Goal: Task Accomplishment & Management: Manage account settings

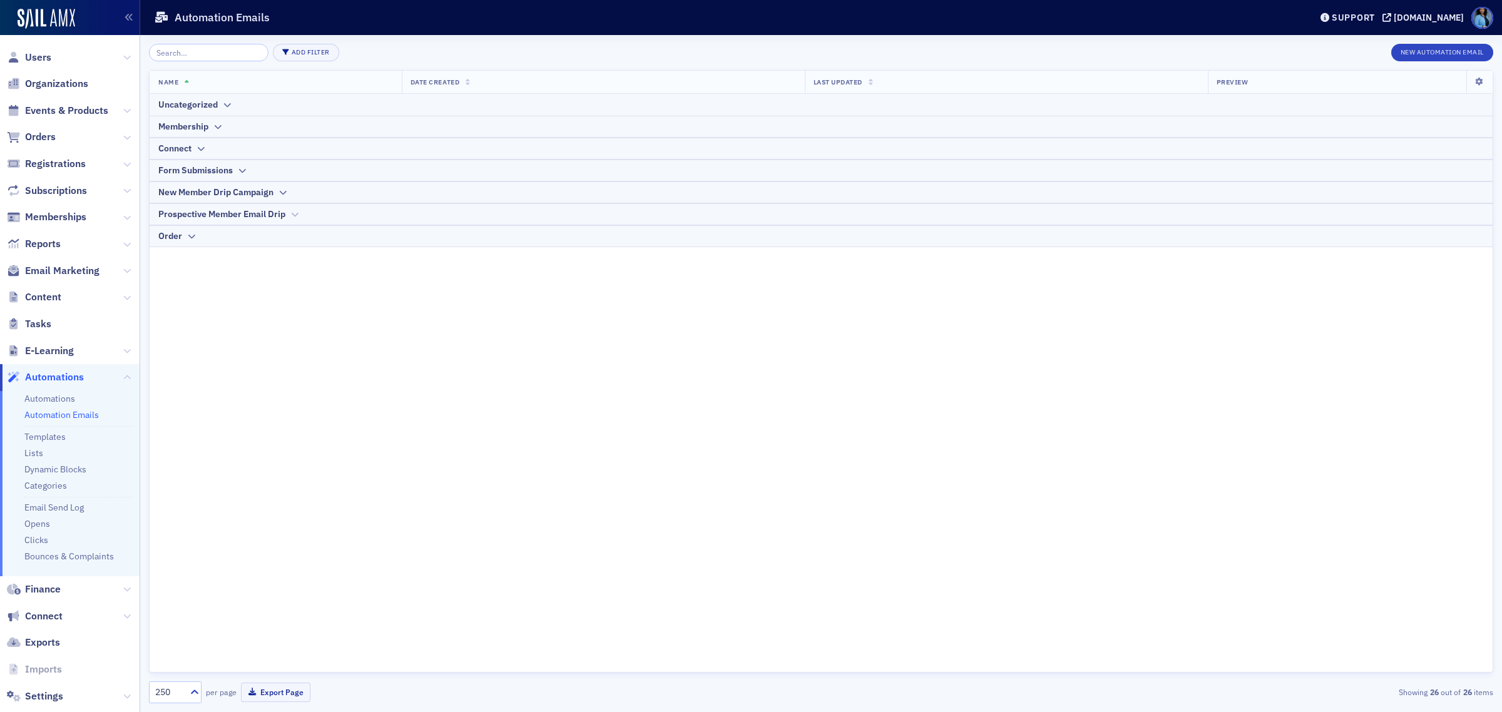
click at [289, 211] on div "Prospective Member Email Drip" at bounding box center [821, 214] width 1326 height 13
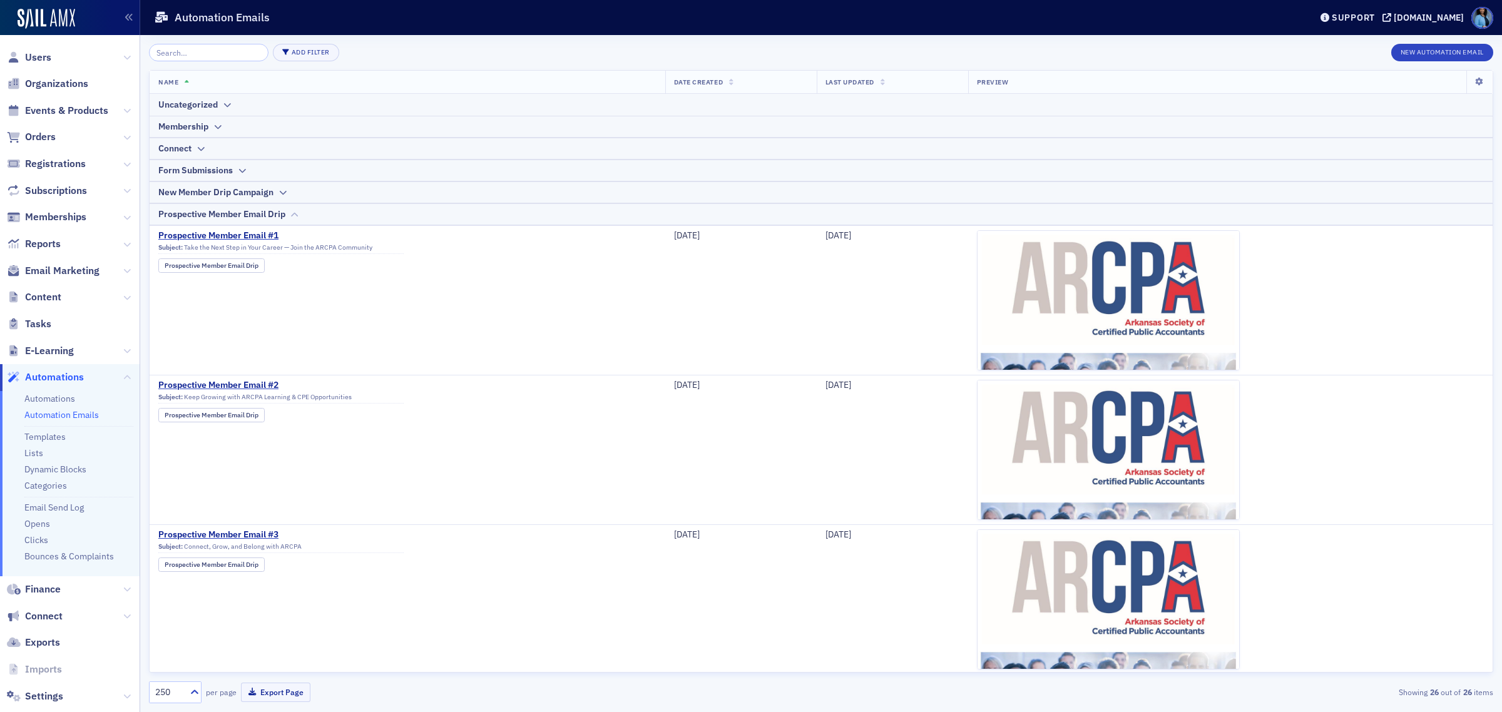
click at [285, 216] on div "Prospective Member Email Drip" at bounding box center [221, 214] width 127 height 13
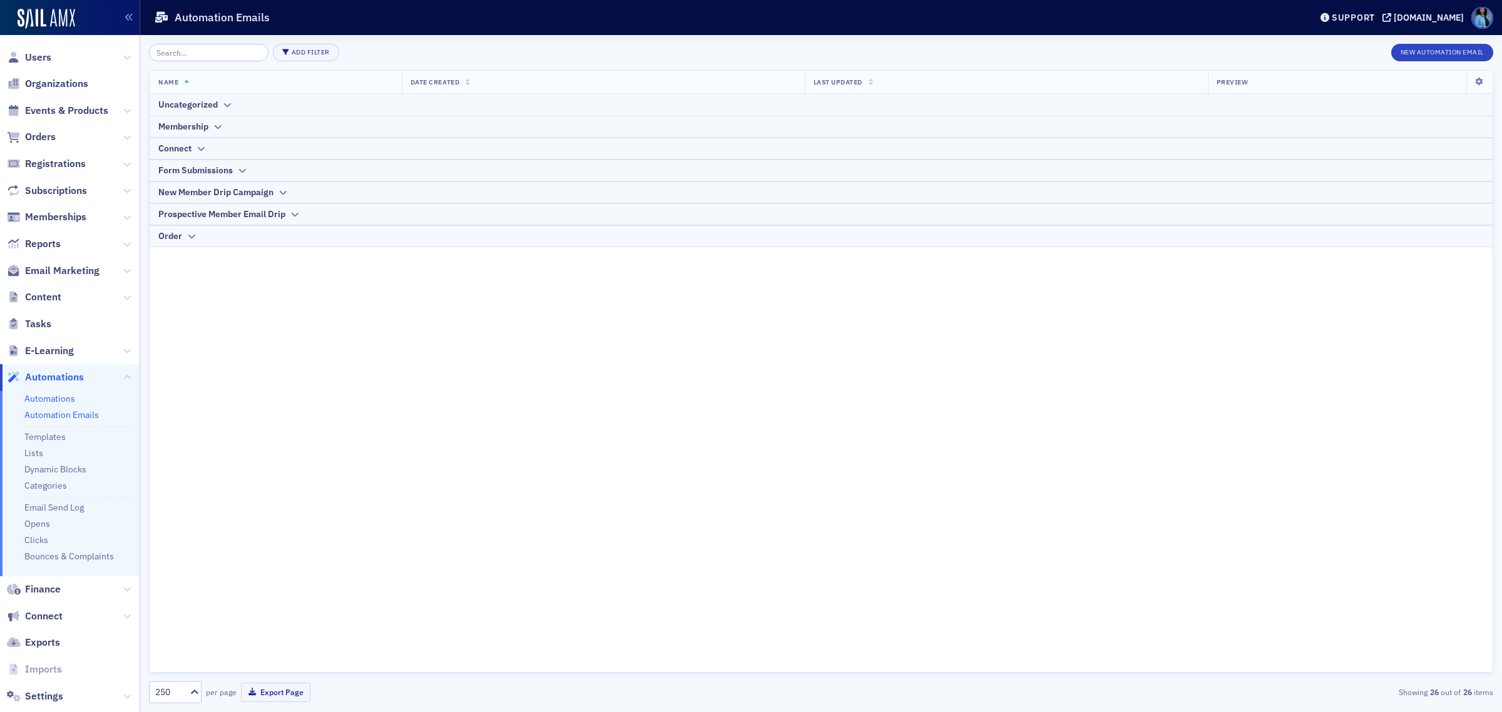
click at [54, 396] on link "Automations" at bounding box center [49, 398] width 51 height 11
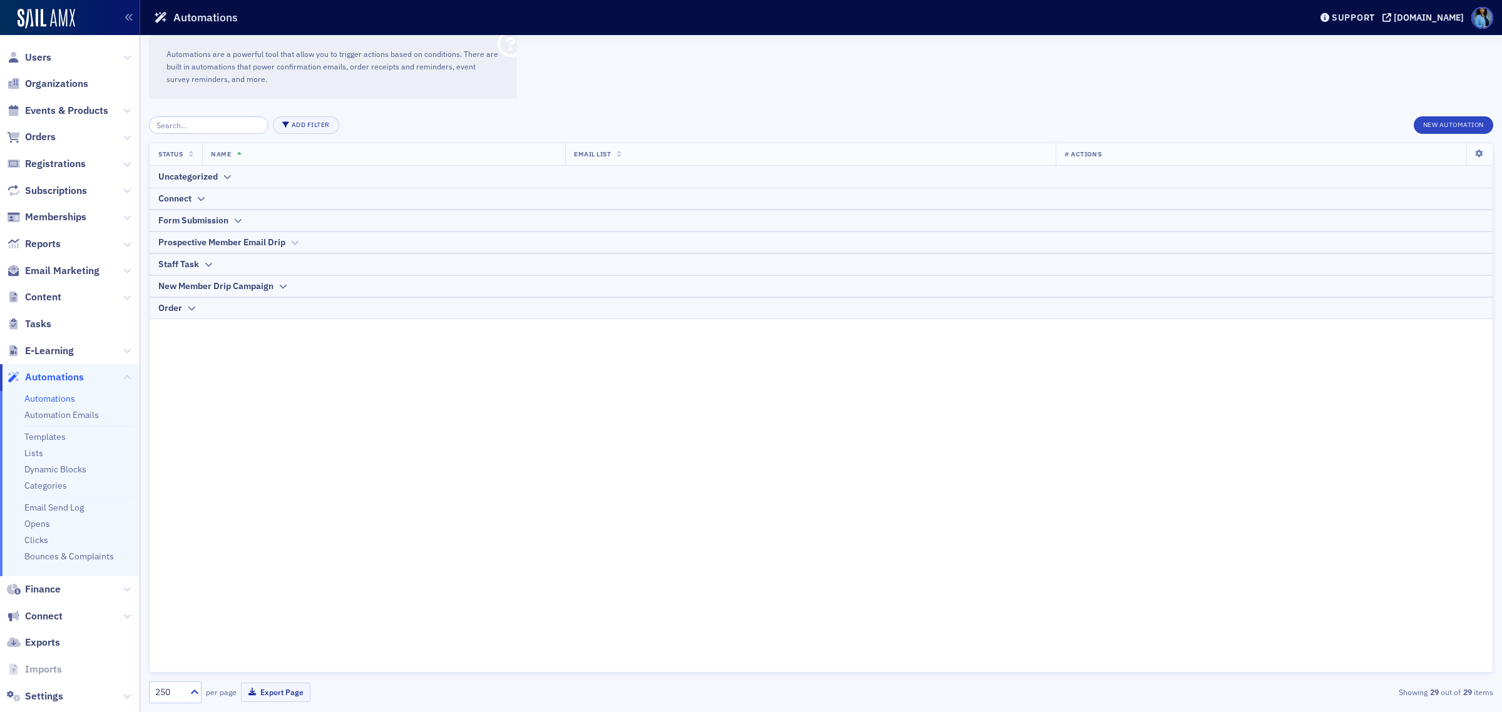
click at [289, 243] on div "Prospective Member Email Drip" at bounding box center [821, 242] width 1326 height 13
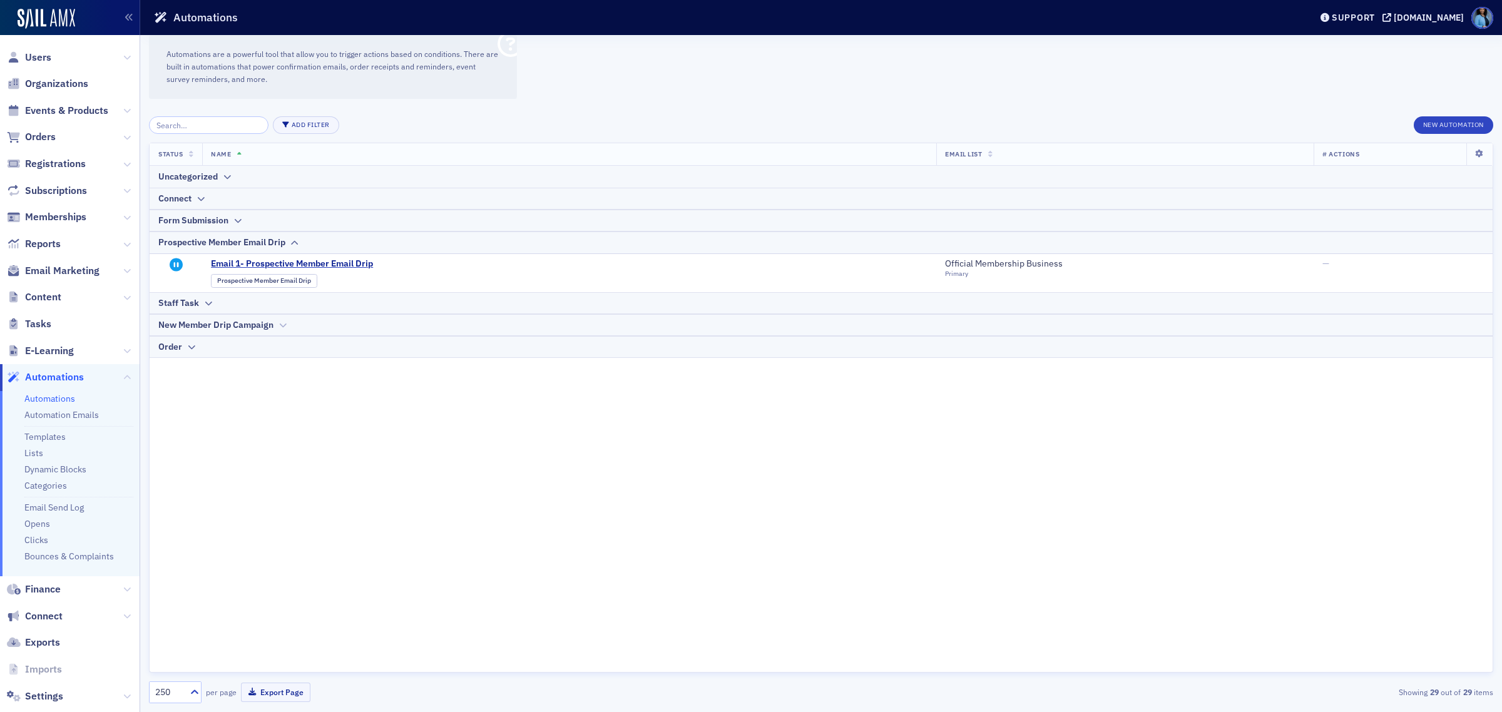
click at [276, 325] on div "New Member Drip Campaign" at bounding box center [821, 325] width 1326 height 13
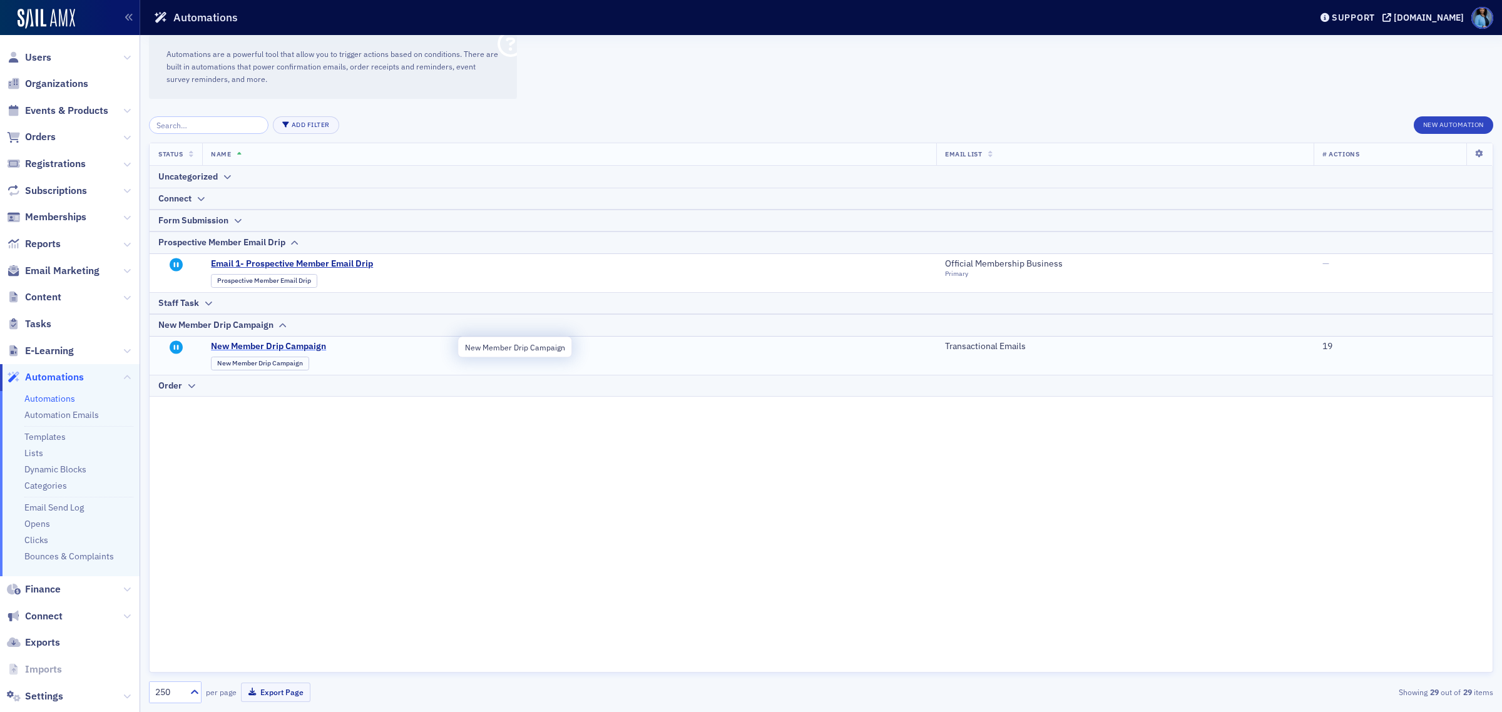
click at [316, 349] on span "New Member Drip Campaign" at bounding box center [333, 346] width 245 height 11
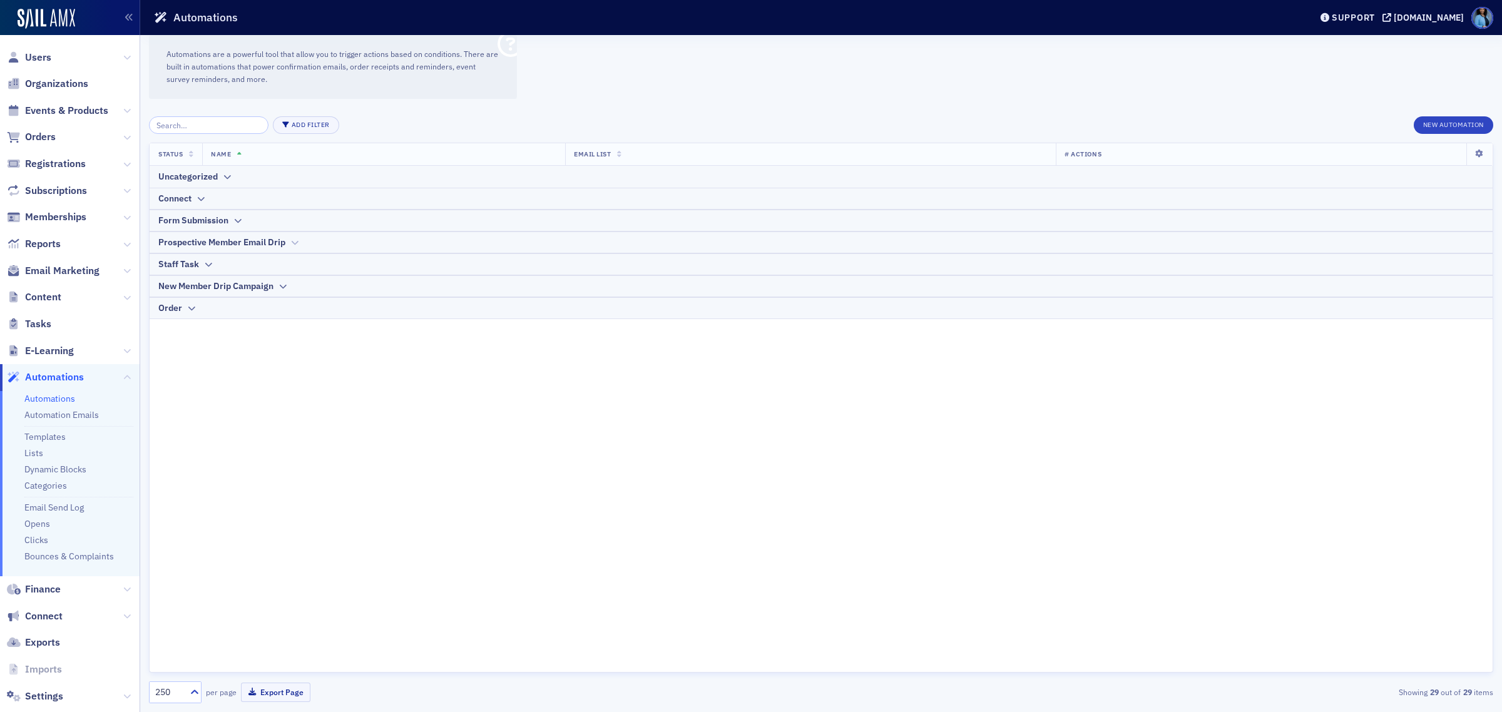
click at [273, 241] on div "Prospective Member Email Drip" at bounding box center [221, 242] width 127 height 13
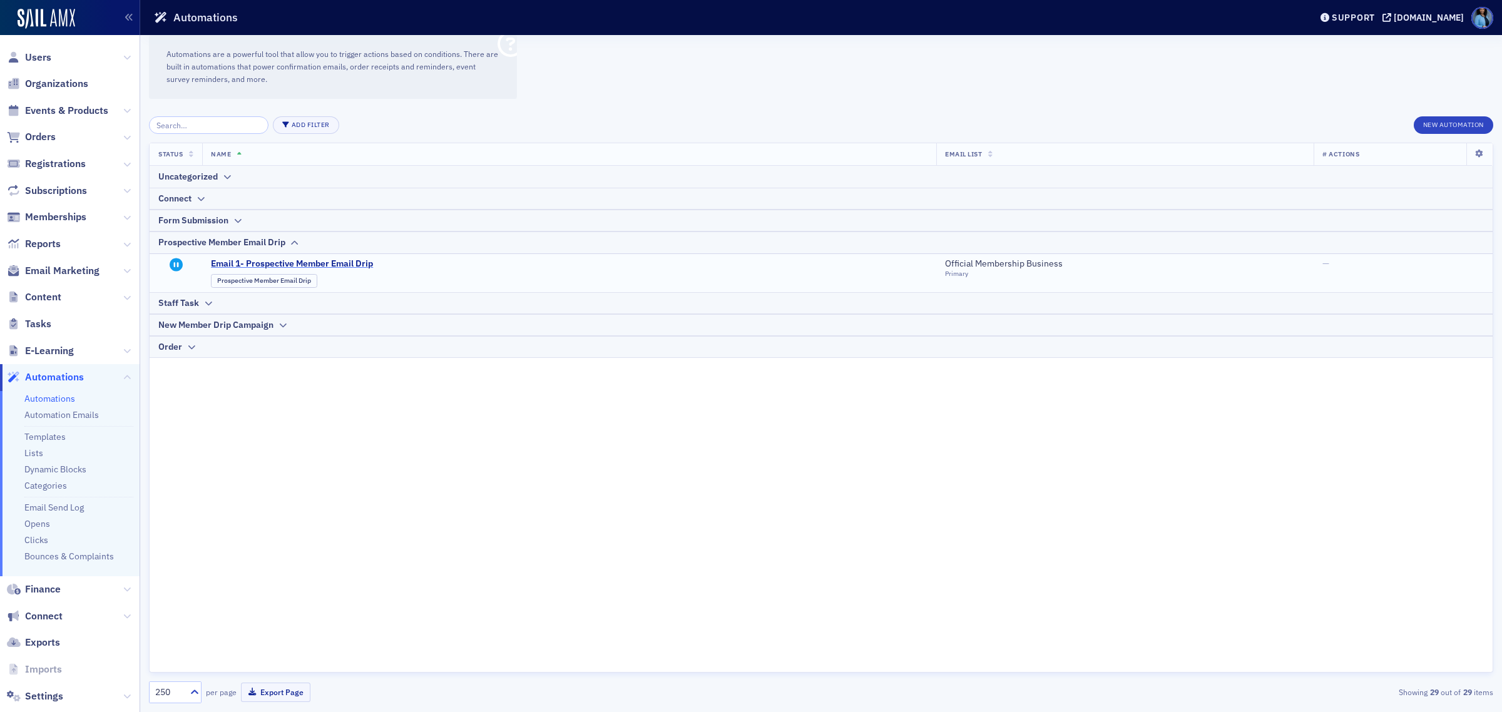
click at [343, 262] on span "Email 1- Prospective Member Email Drip" at bounding box center [333, 264] width 245 height 11
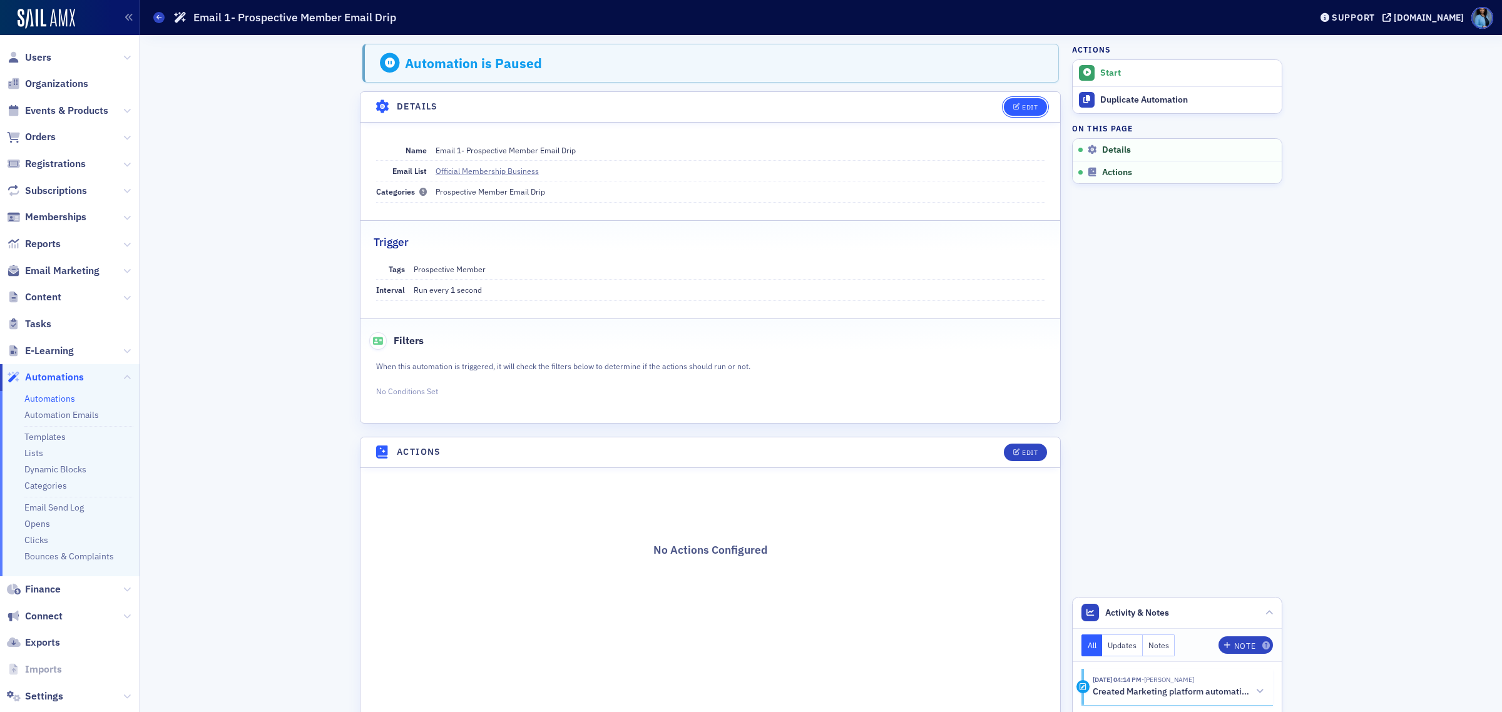
click at [1022, 108] on div "Edit" at bounding box center [1030, 107] width 16 height 7
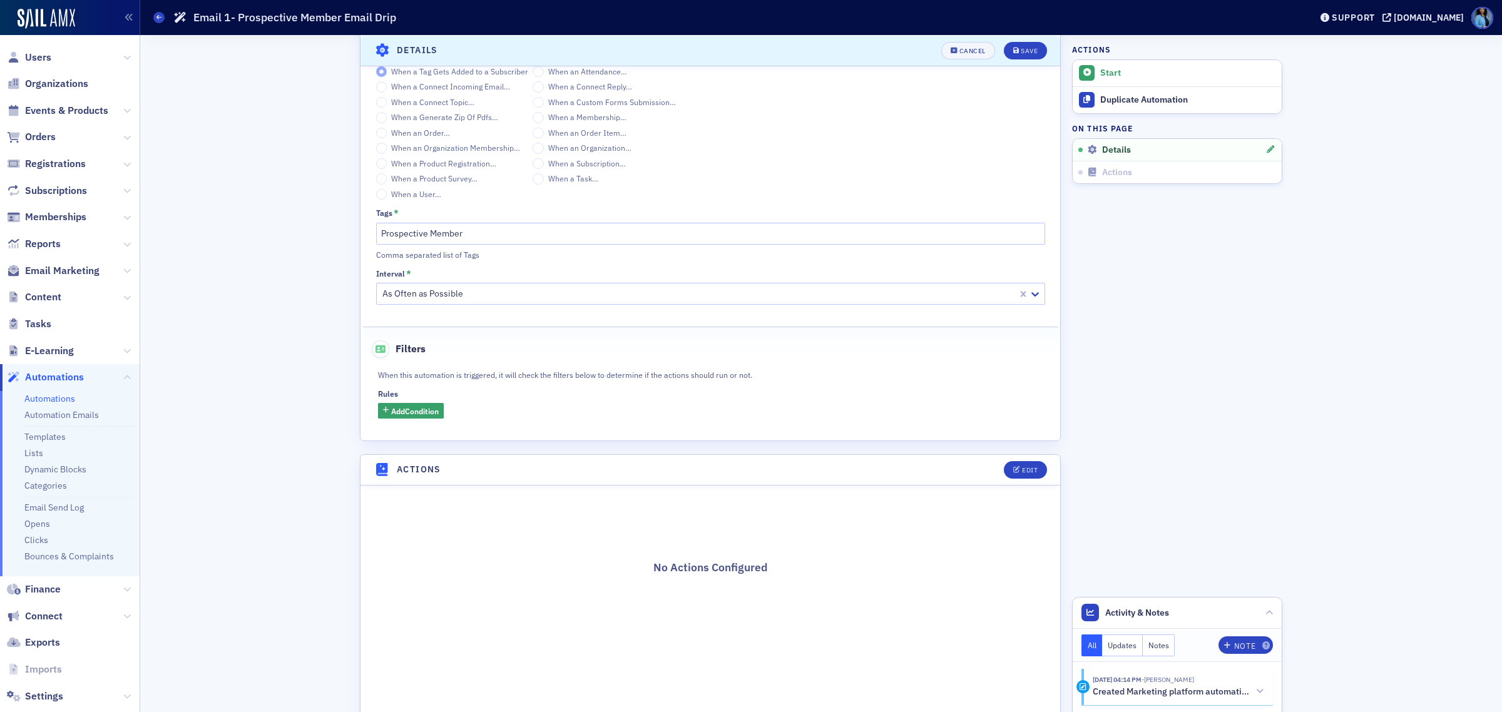
scroll to position [285, 0]
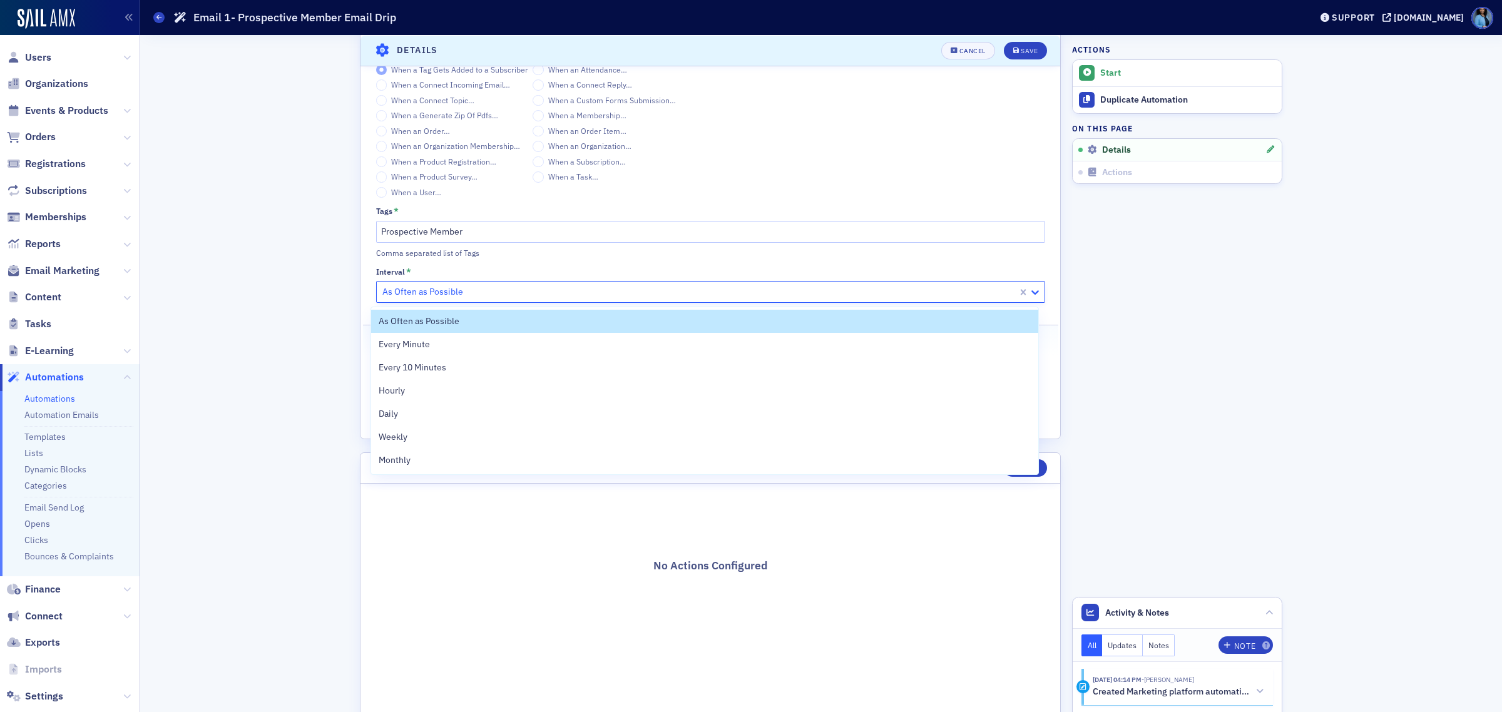
click at [1033, 299] on icon at bounding box center [1035, 292] width 13 height 13
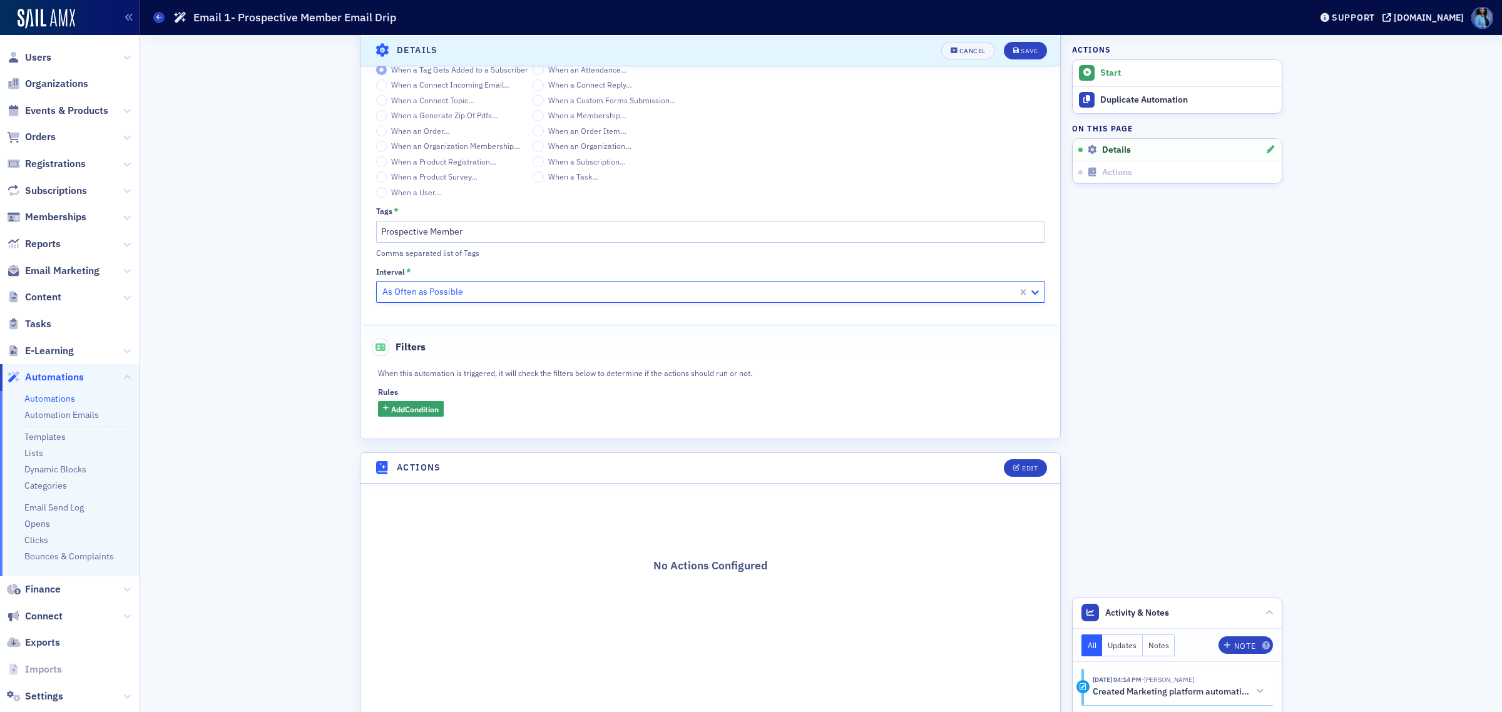
click at [1033, 299] on icon at bounding box center [1035, 292] width 13 height 13
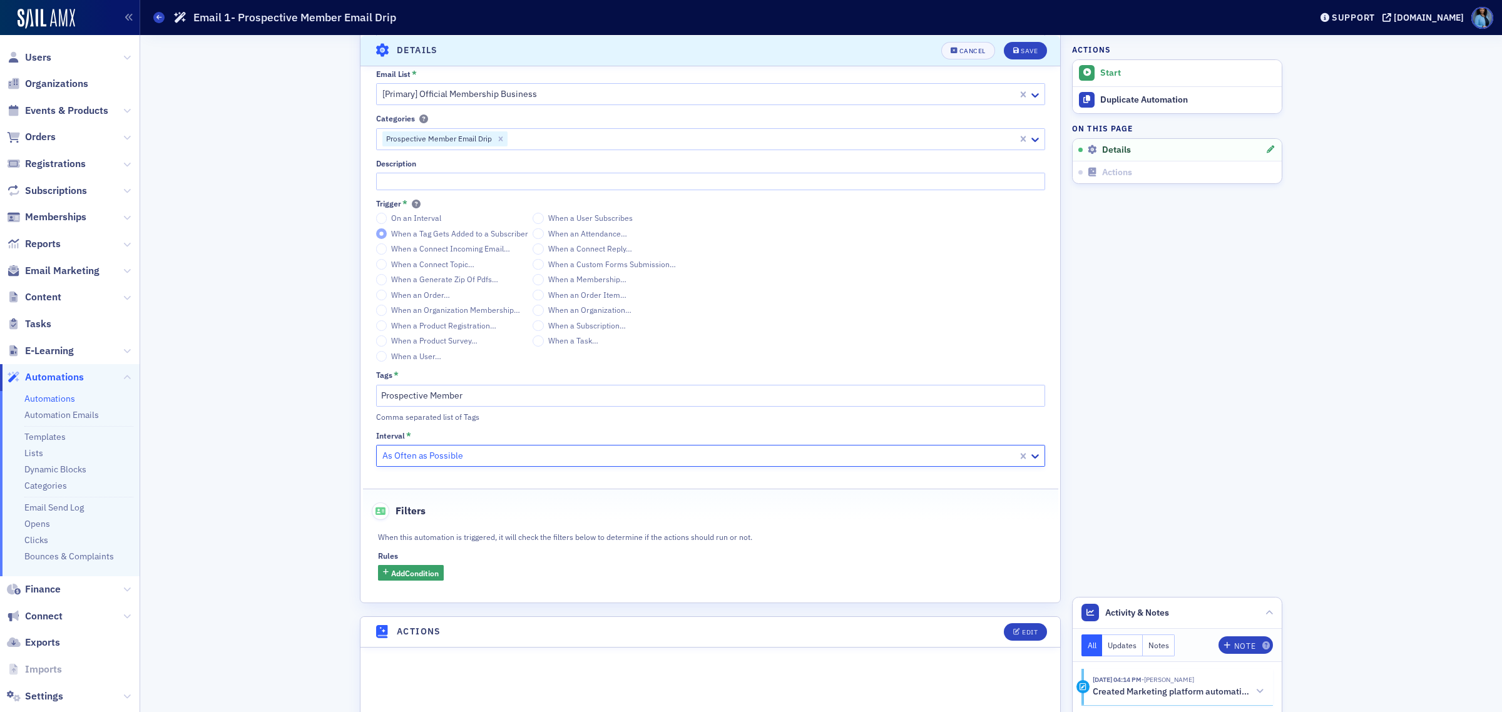
scroll to position [0, 0]
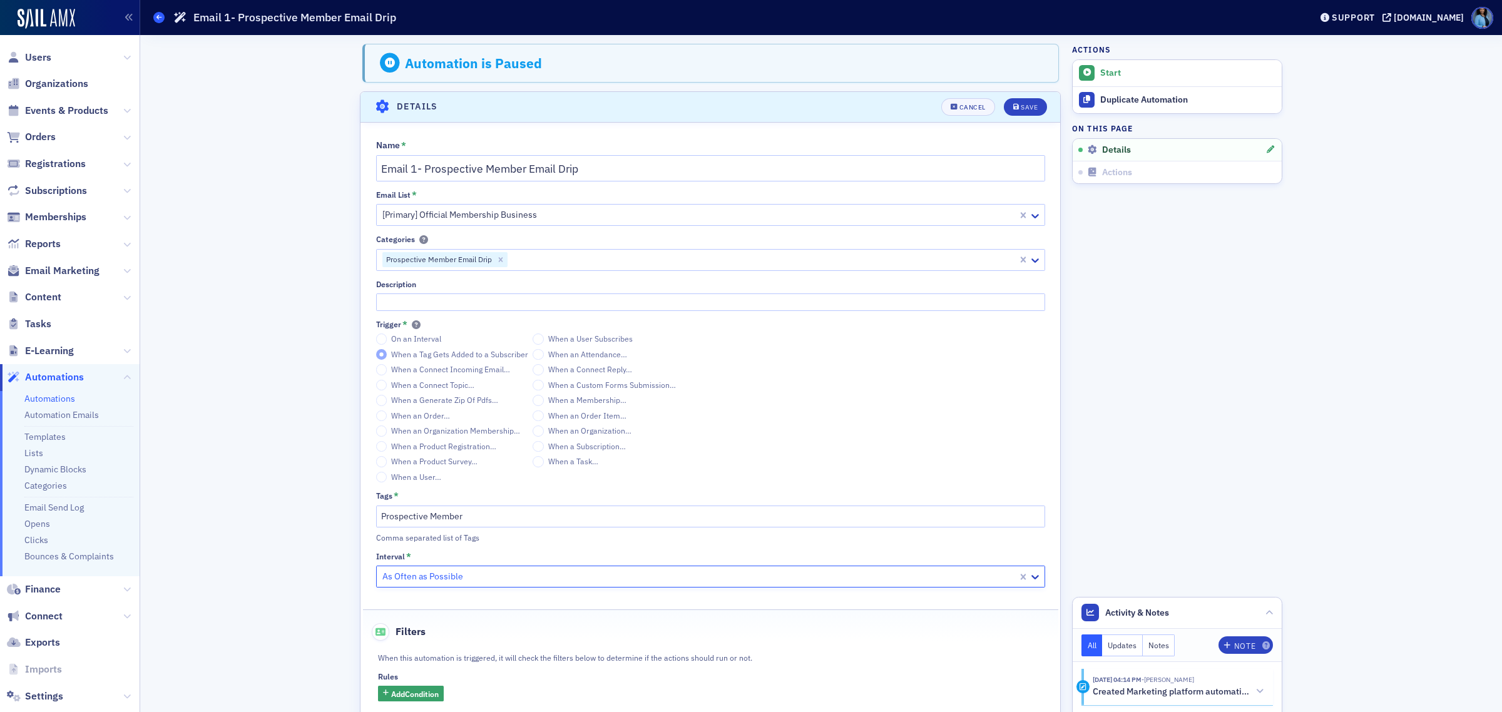
click at [160, 14] on icon at bounding box center [158, 17] width 5 height 6
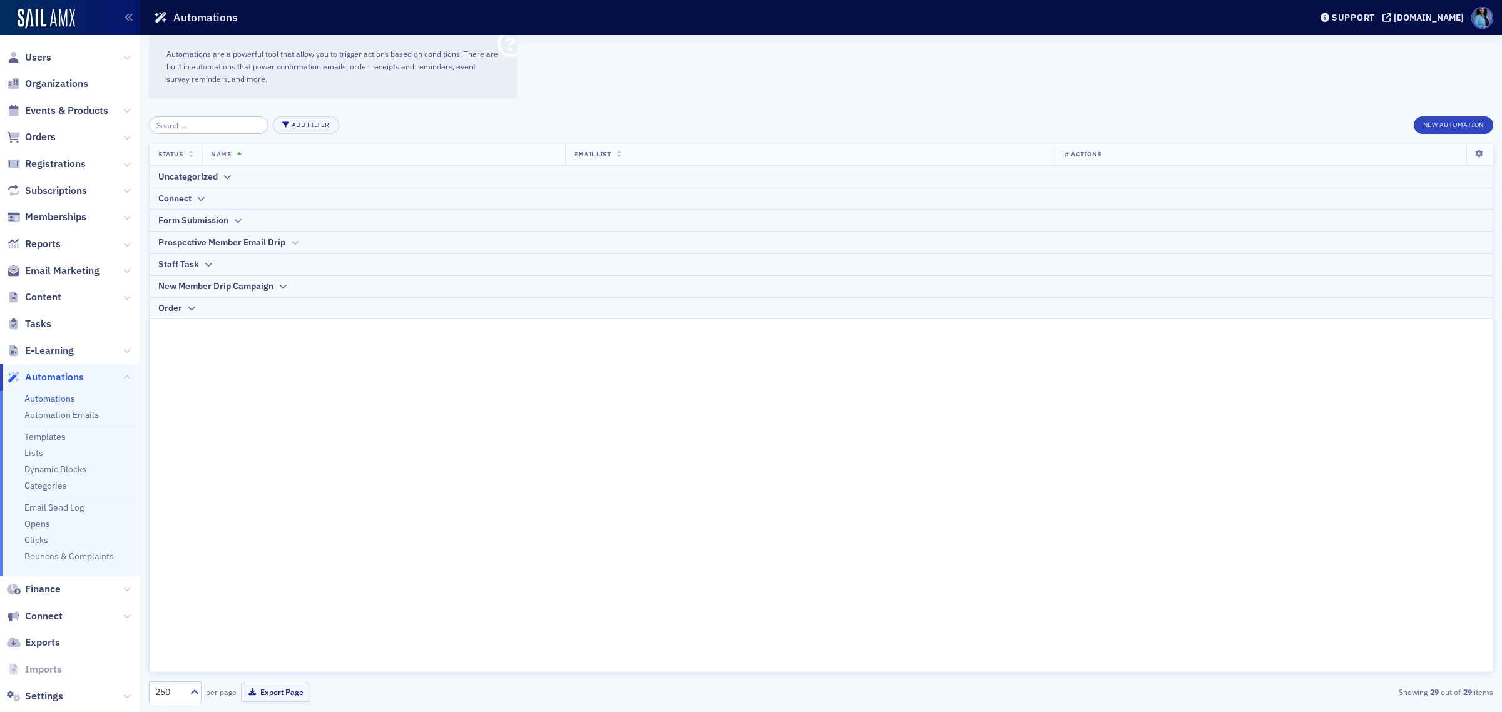
click at [296, 240] on icon at bounding box center [294, 243] width 9 height 8
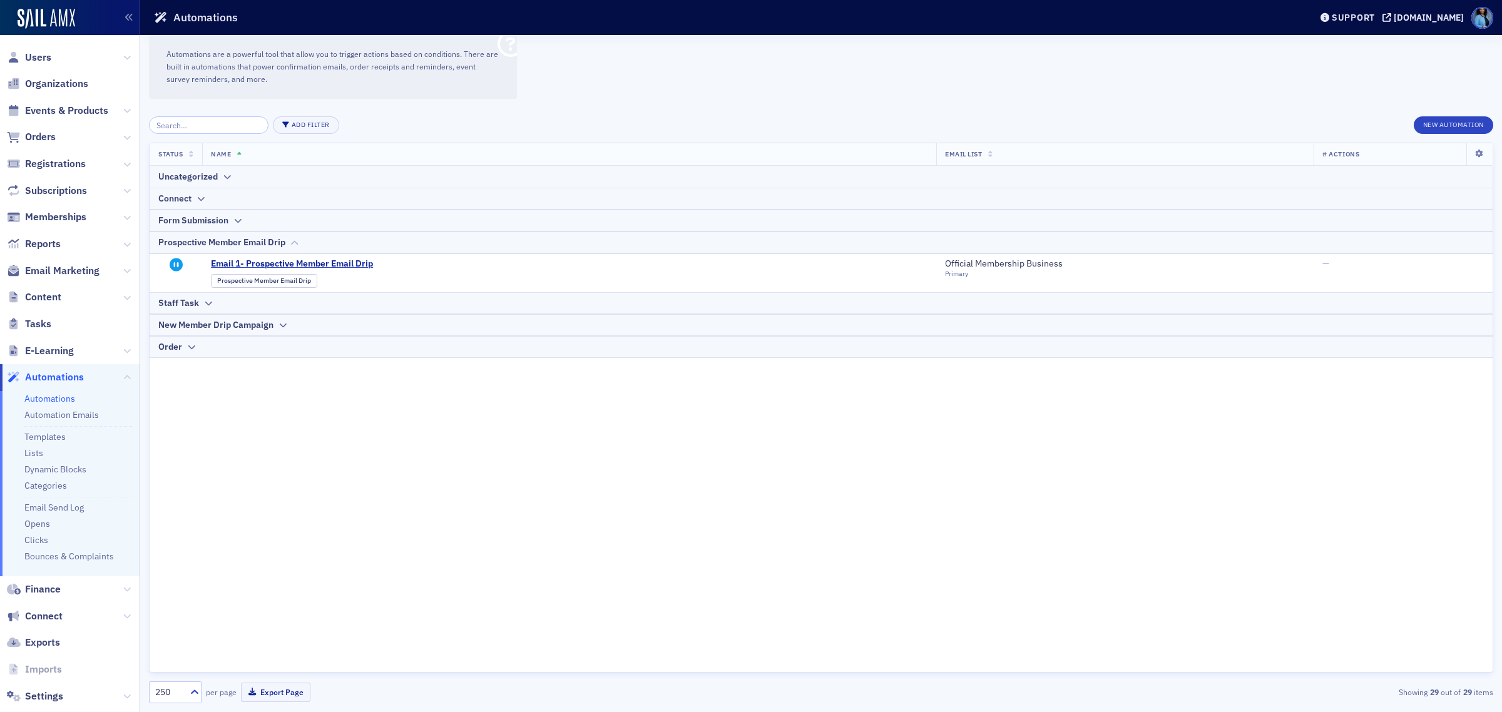
click at [296, 240] on icon at bounding box center [294, 243] width 9 height 8
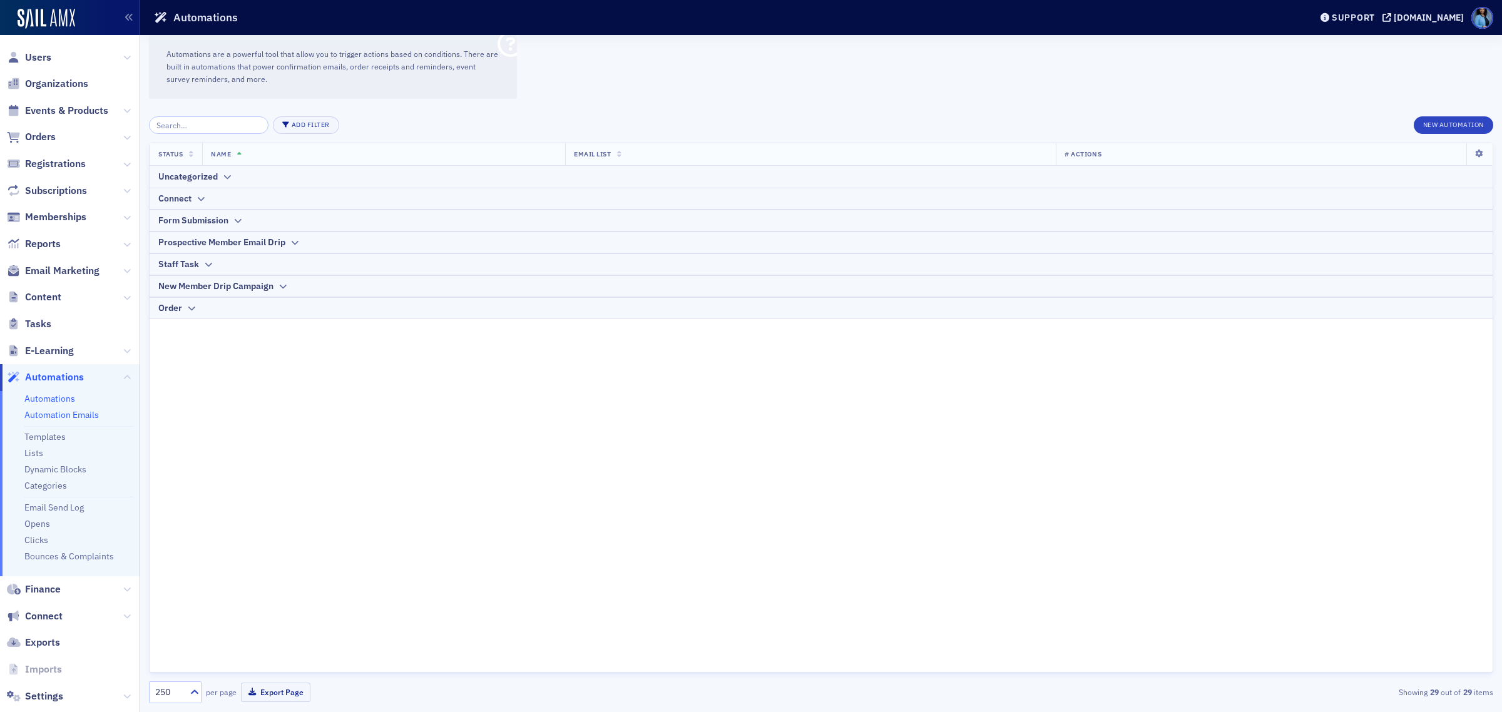
click at [95, 414] on link "Automation Emails" at bounding box center [61, 414] width 74 height 11
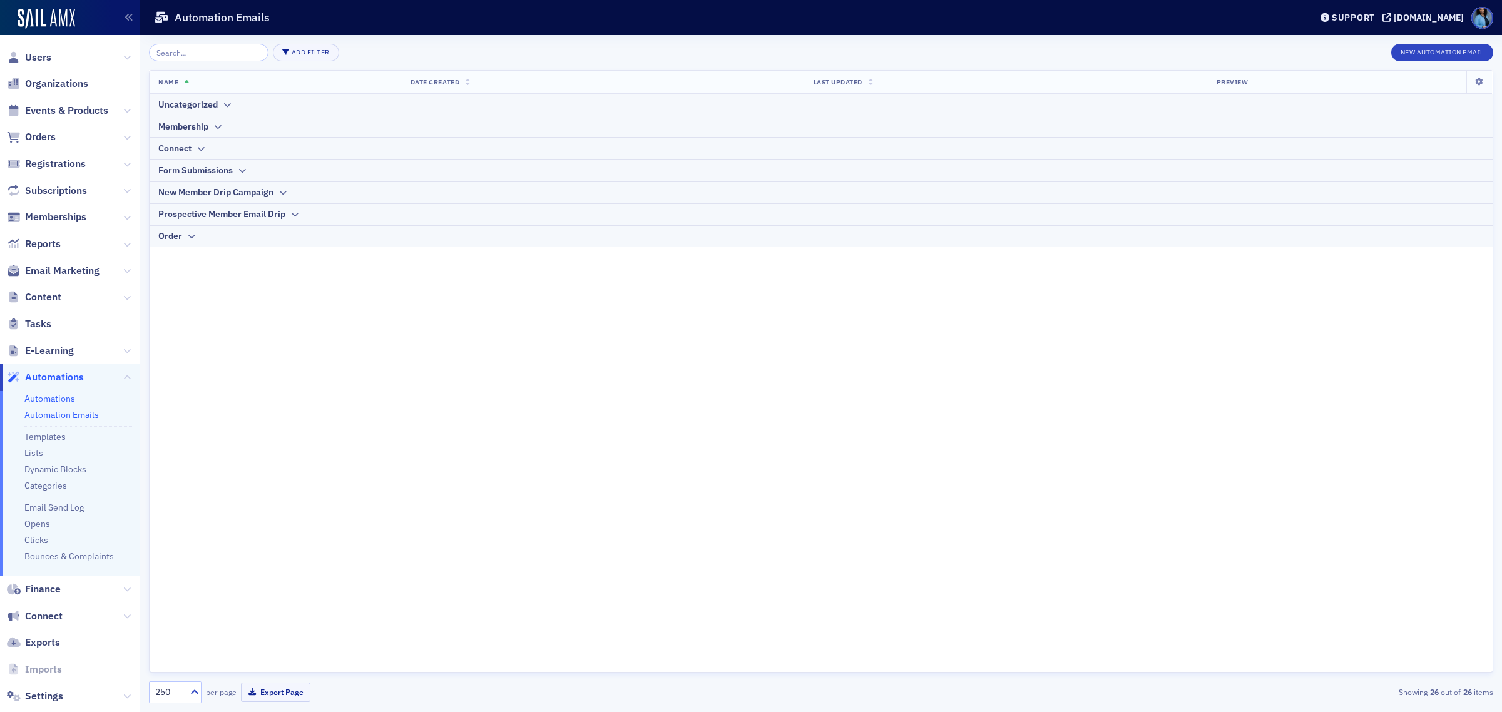
click at [58, 394] on link "Automations" at bounding box center [49, 398] width 51 height 11
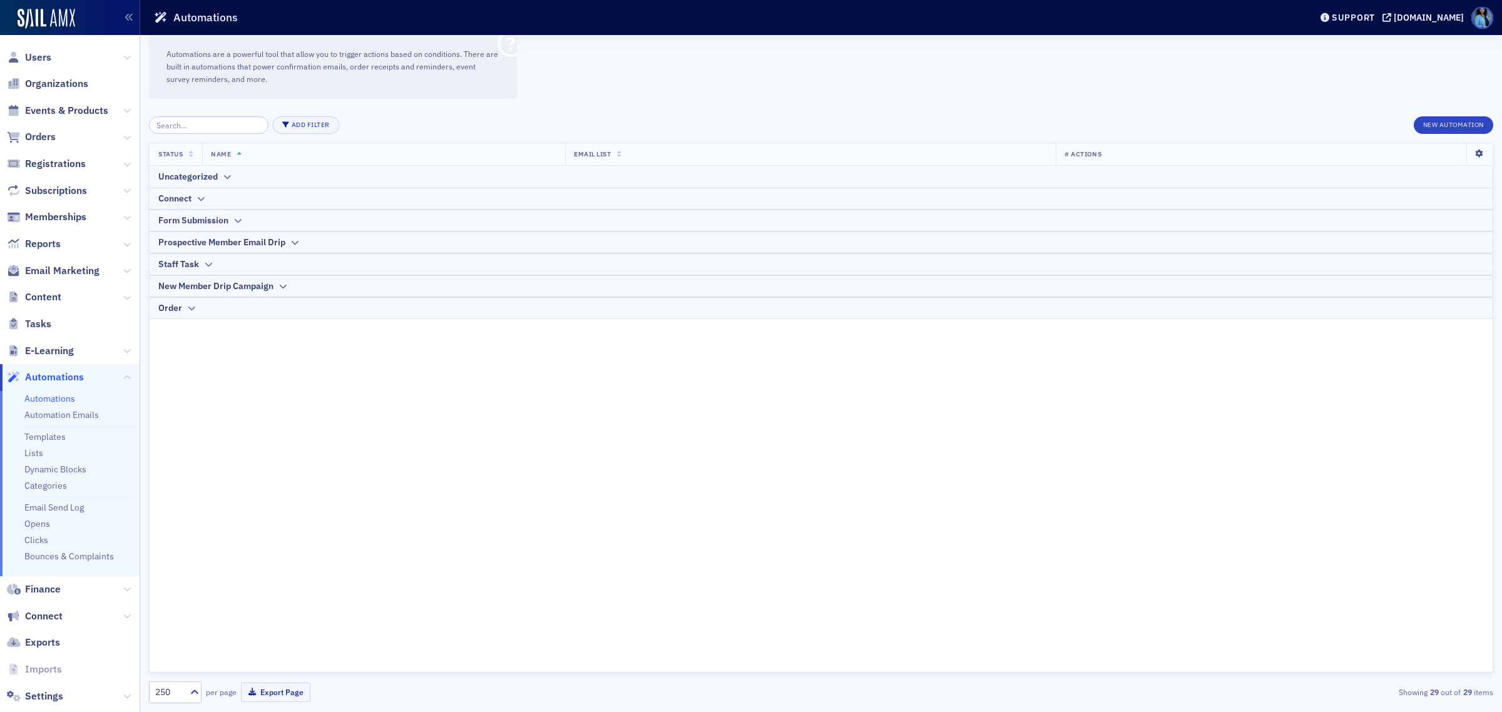
click at [1480, 155] on icon at bounding box center [1480, 154] width 26 height 8
click at [762, 110] on div "Add Filter New Automation Status Name Email List # Actions Uncategorized Connec…" at bounding box center [821, 410] width 1345 height 605
click at [273, 239] on div "Prospective Member Email Drip" at bounding box center [221, 242] width 127 height 13
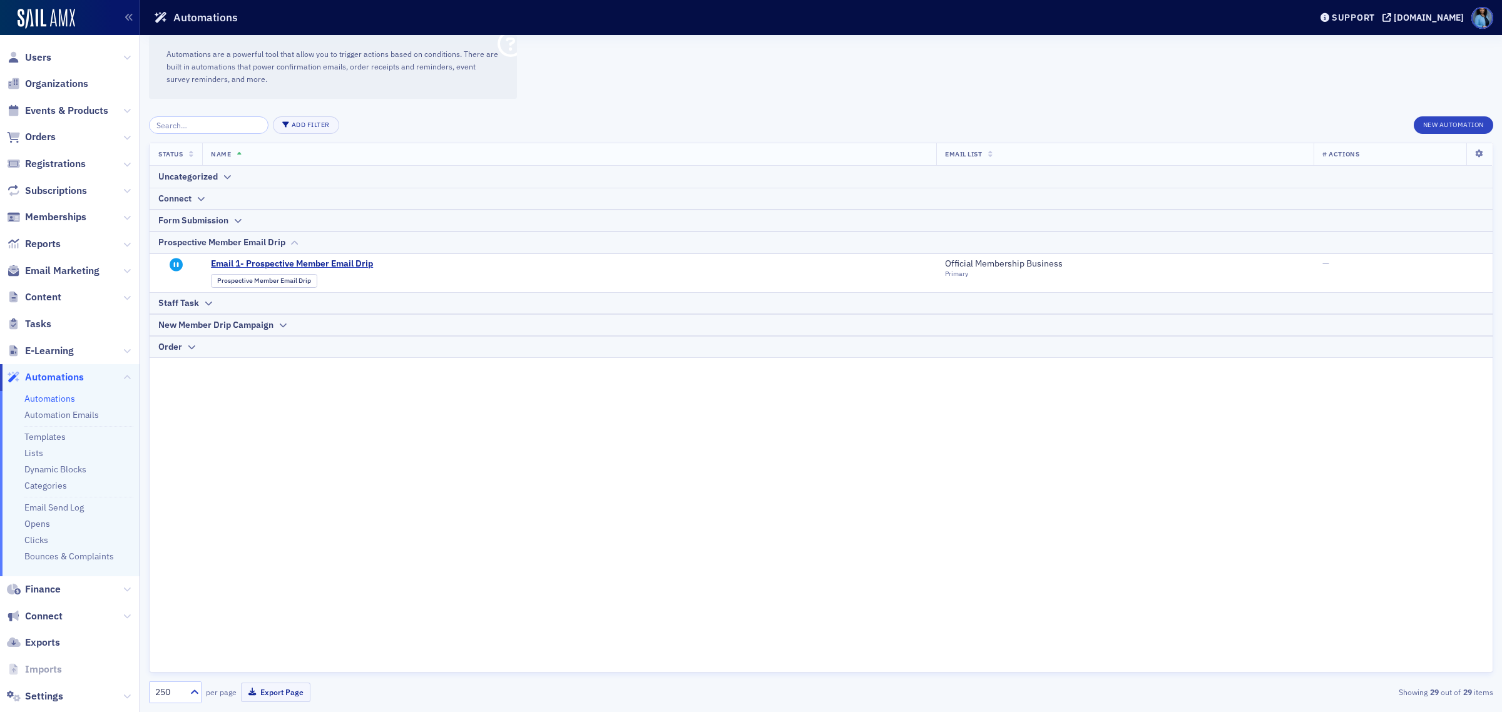
drag, startPoint x: 273, startPoint y: 239, endPoint x: 266, endPoint y: 252, distance: 14.8
click at [274, 239] on div "Prospective Member Email Drip" at bounding box center [221, 242] width 127 height 13
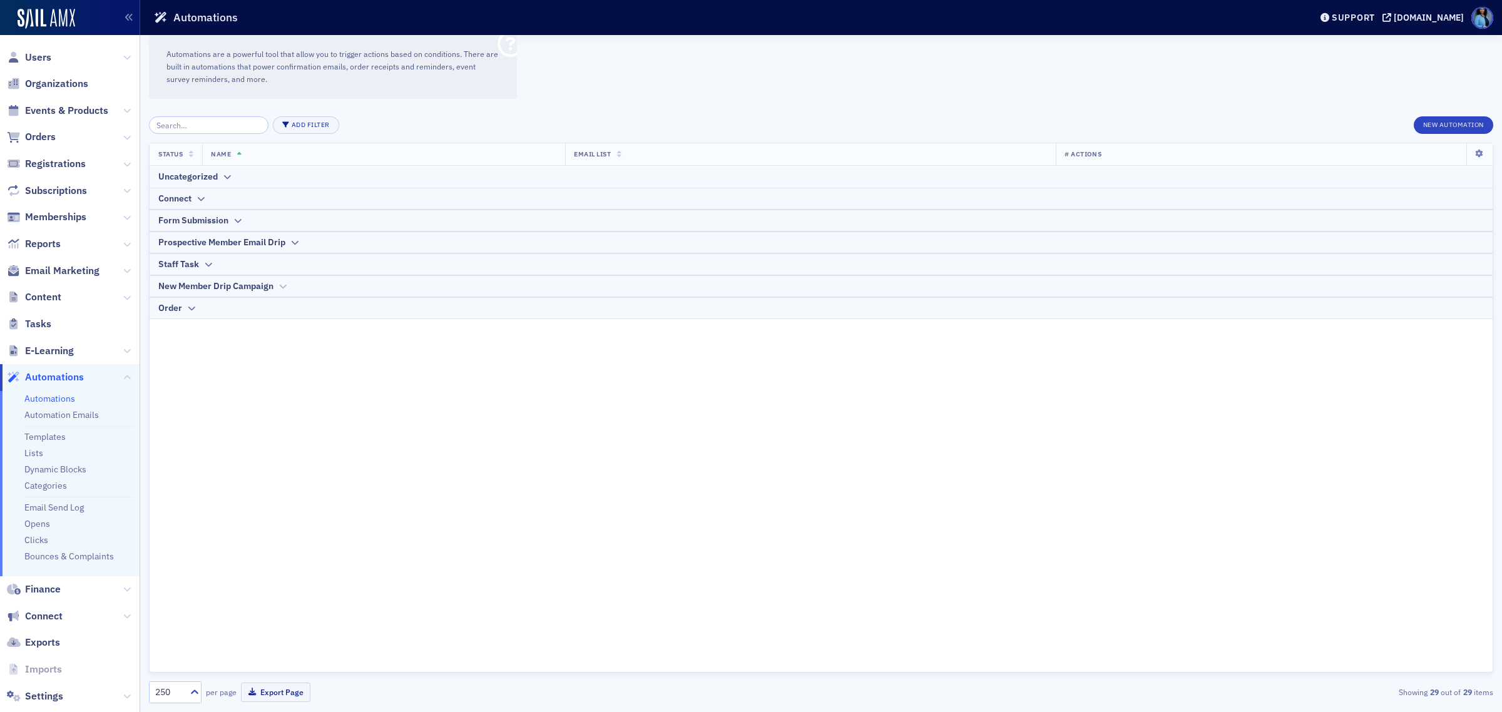
click at [257, 289] on div "New Member Drip Campaign" at bounding box center [215, 286] width 115 height 13
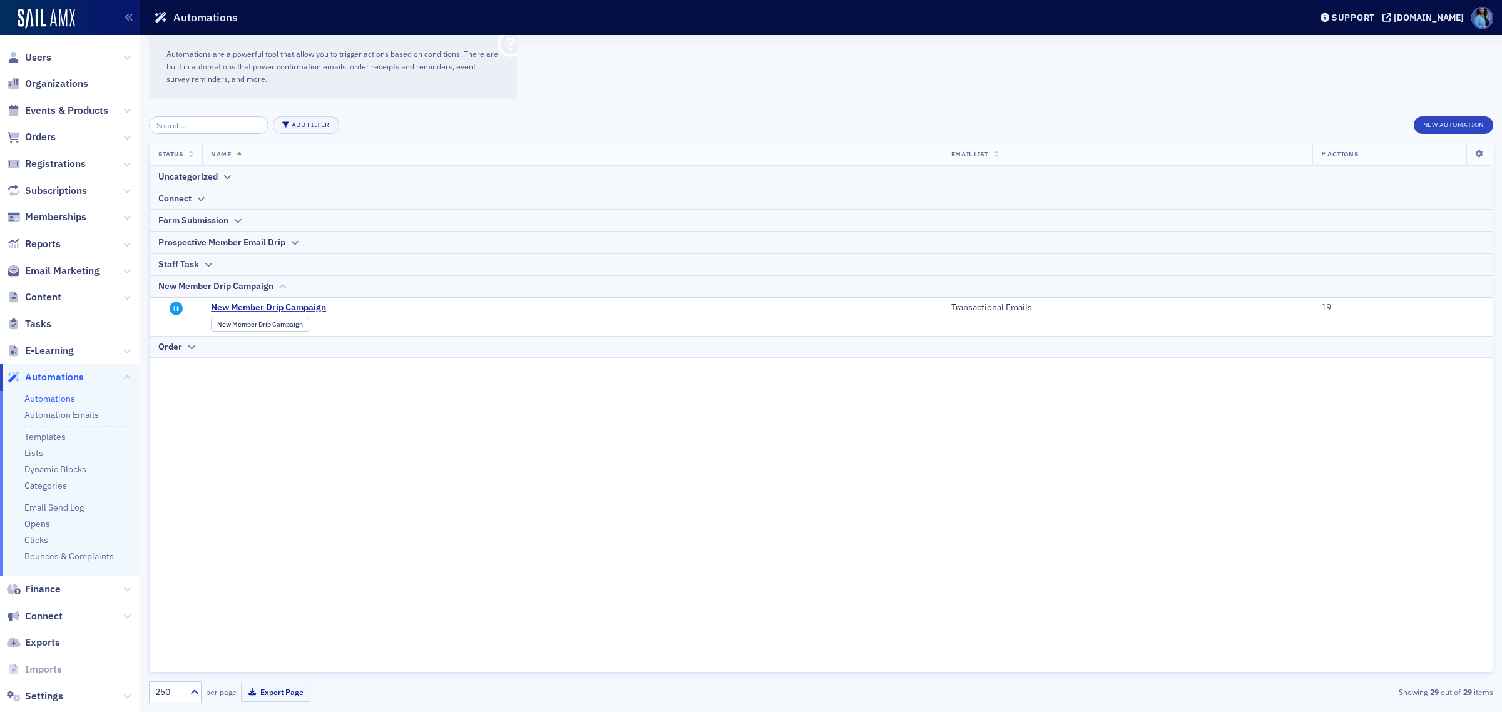
click at [269, 283] on div "New Member Drip Campaign" at bounding box center [215, 286] width 115 height 13
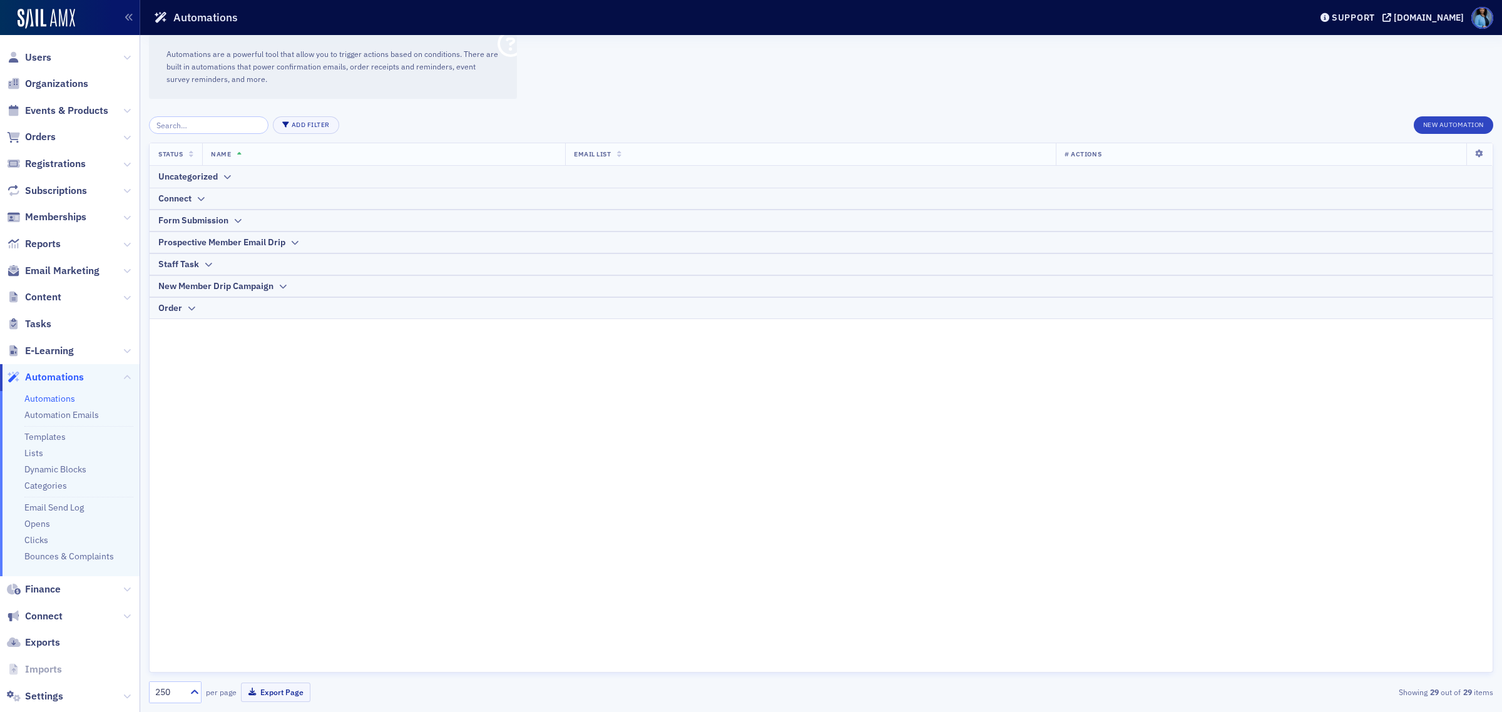
click at [1478, 148] on th at bounding box center [1479, 154] width 26 height 23
click at [1485, 151] on icon at bounding box center [1480, 154] width 26 height 8
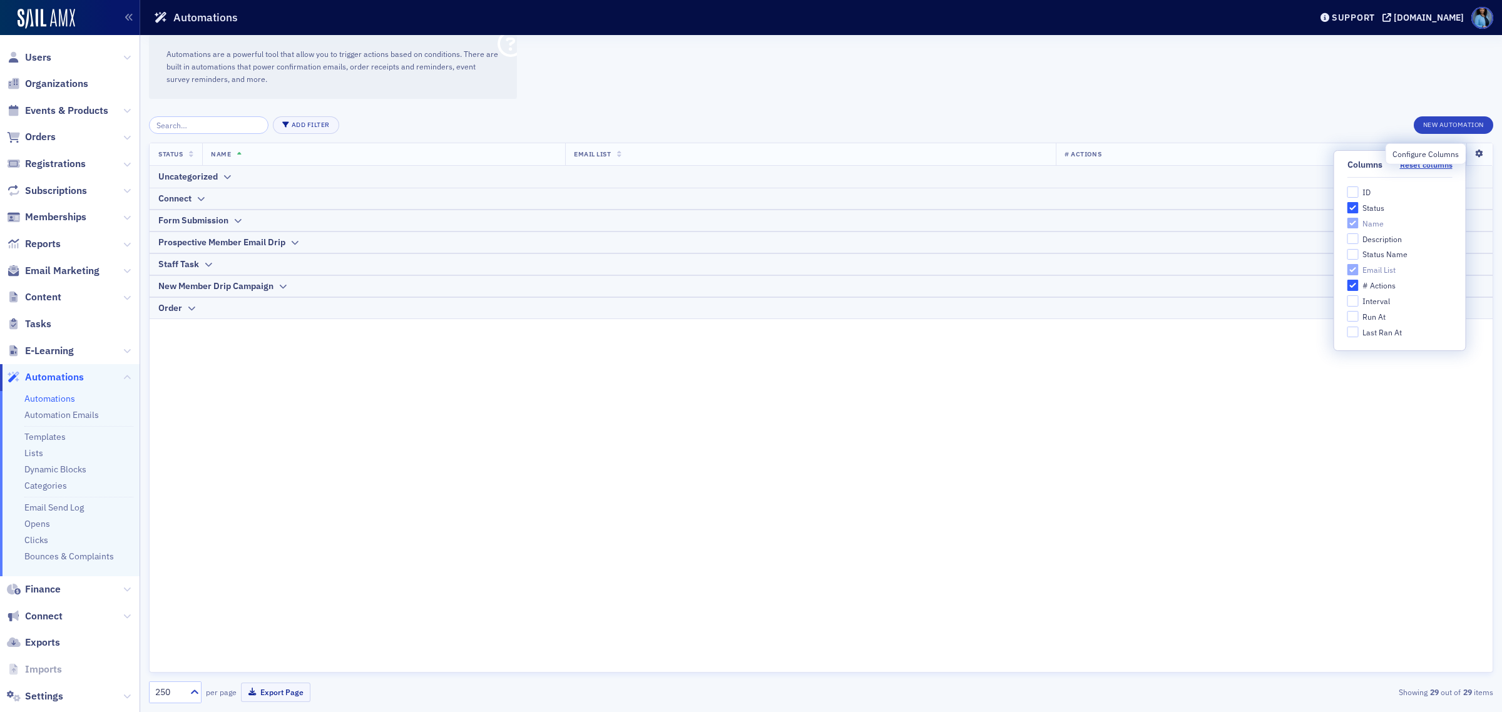
click at [1485, 151] on icon at bounding box center [1480, 154] width 26 height 8
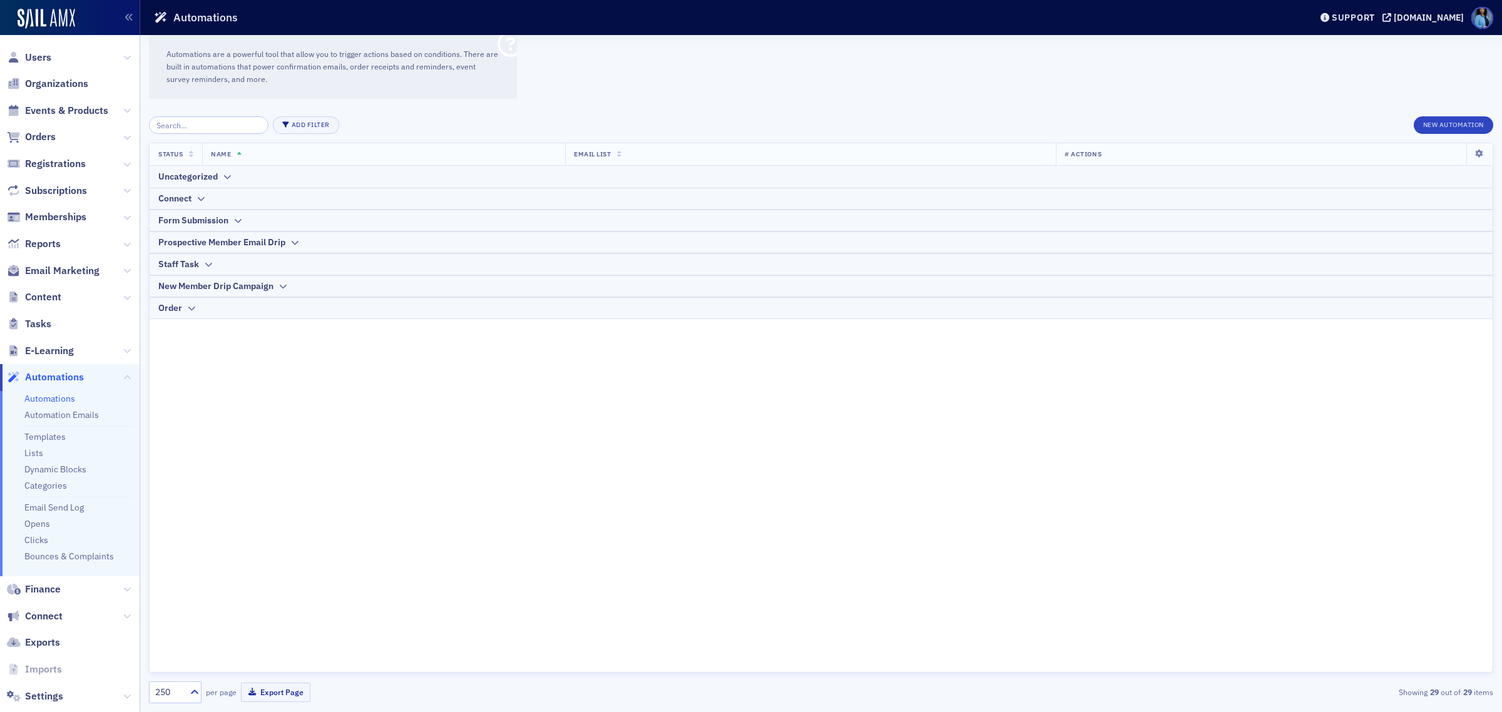
click at [188, 151] on th "Status" at bounding box center [176, 154] width 53 height 23
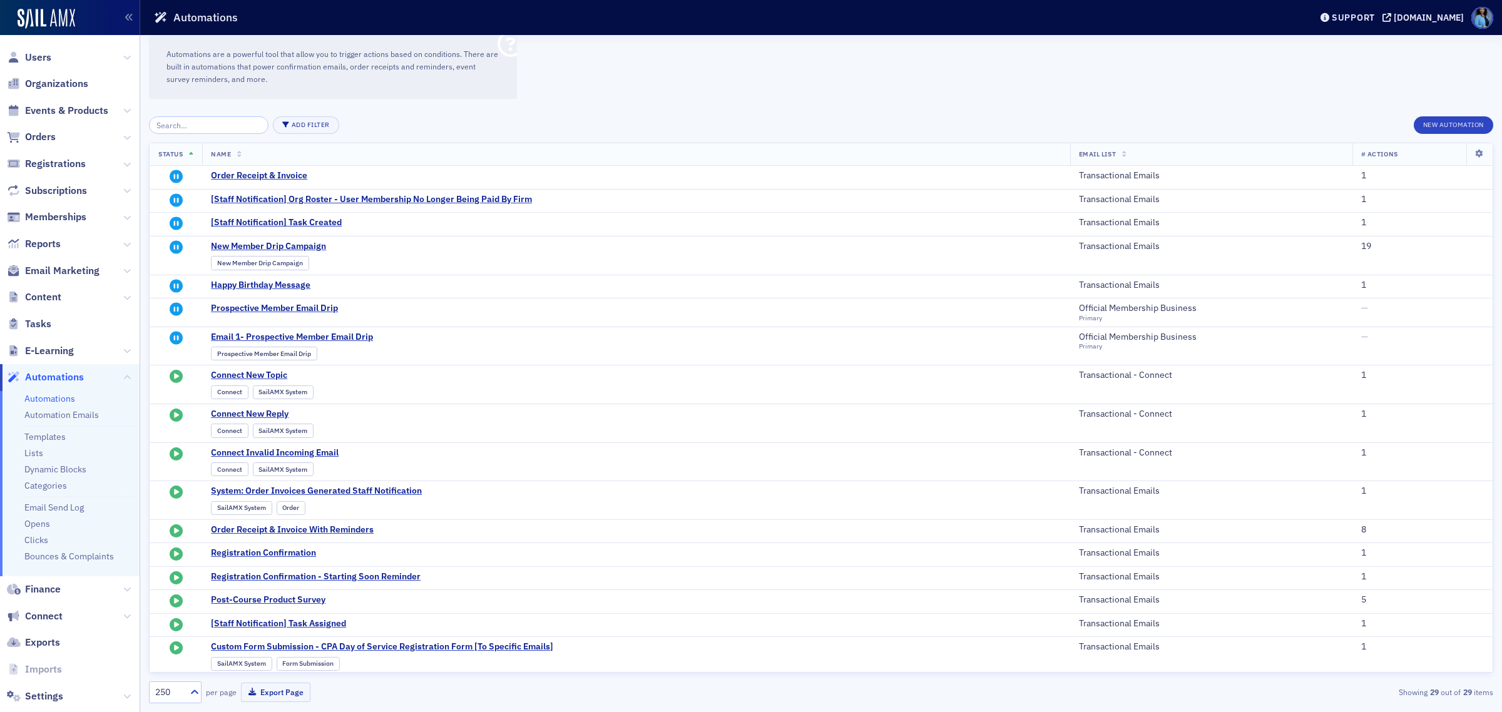
click at [188, 151] on th "Status" at bounding box center [176, 154] width 53 height 23
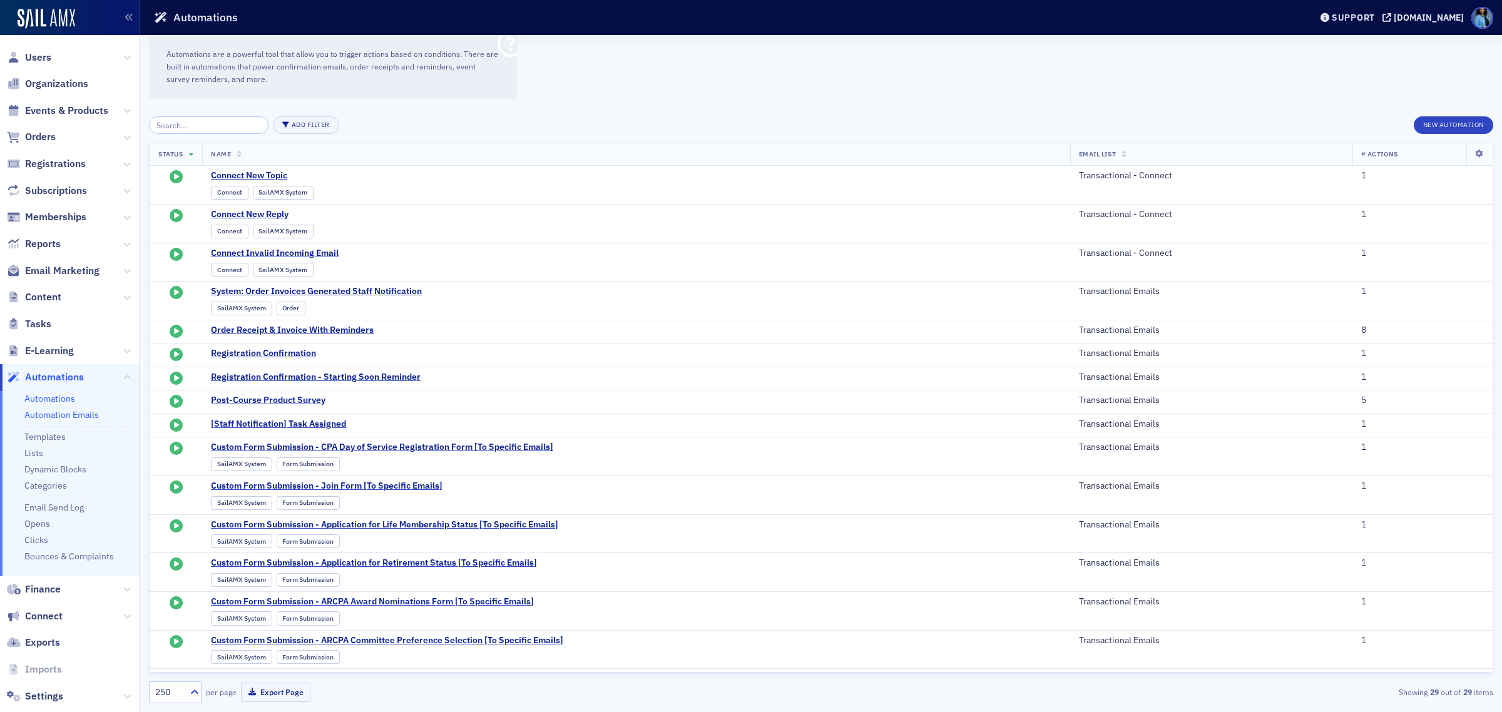
click at [81, 416] on link "Automation Emails" at bounding box center [61, 414] width 74 height 11
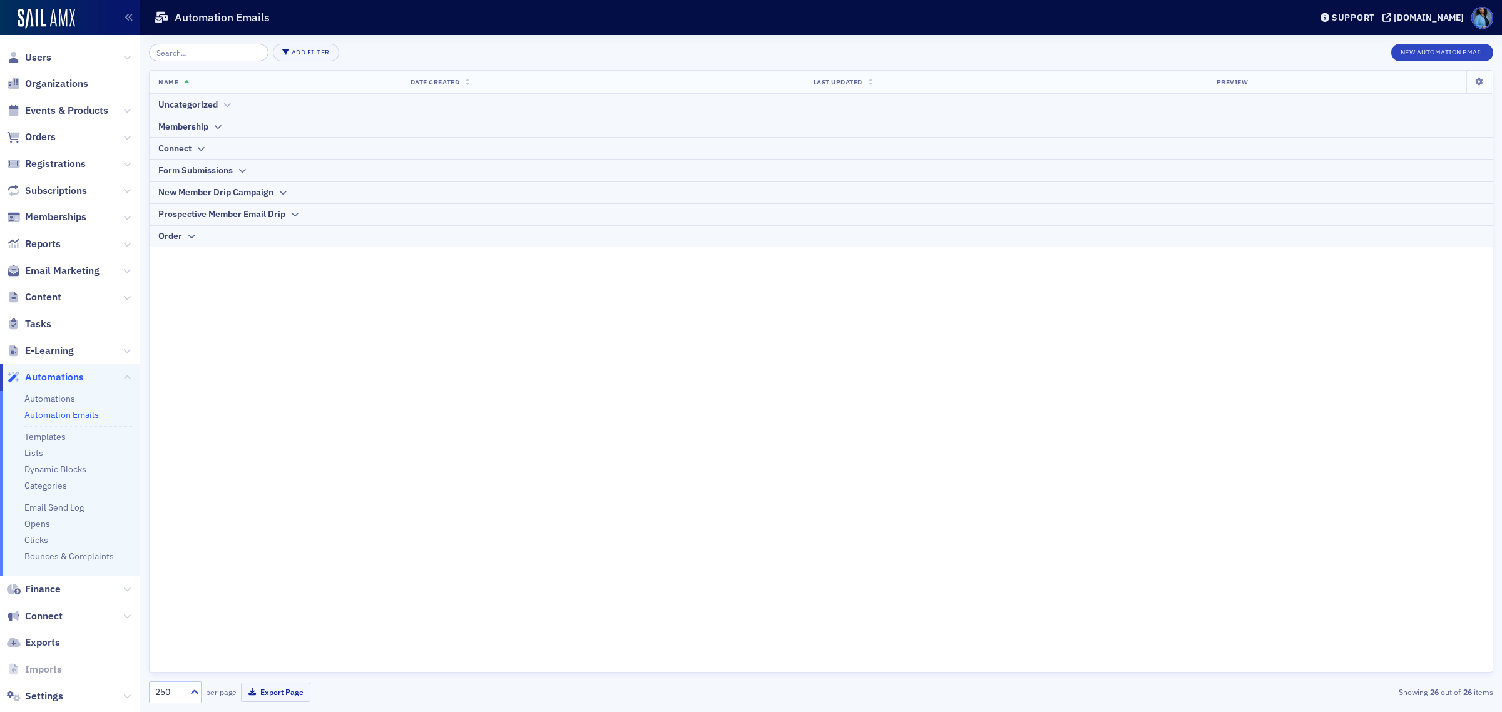
click at [223, 107] on icon at bounding box center [226, 105] width 9 height 8
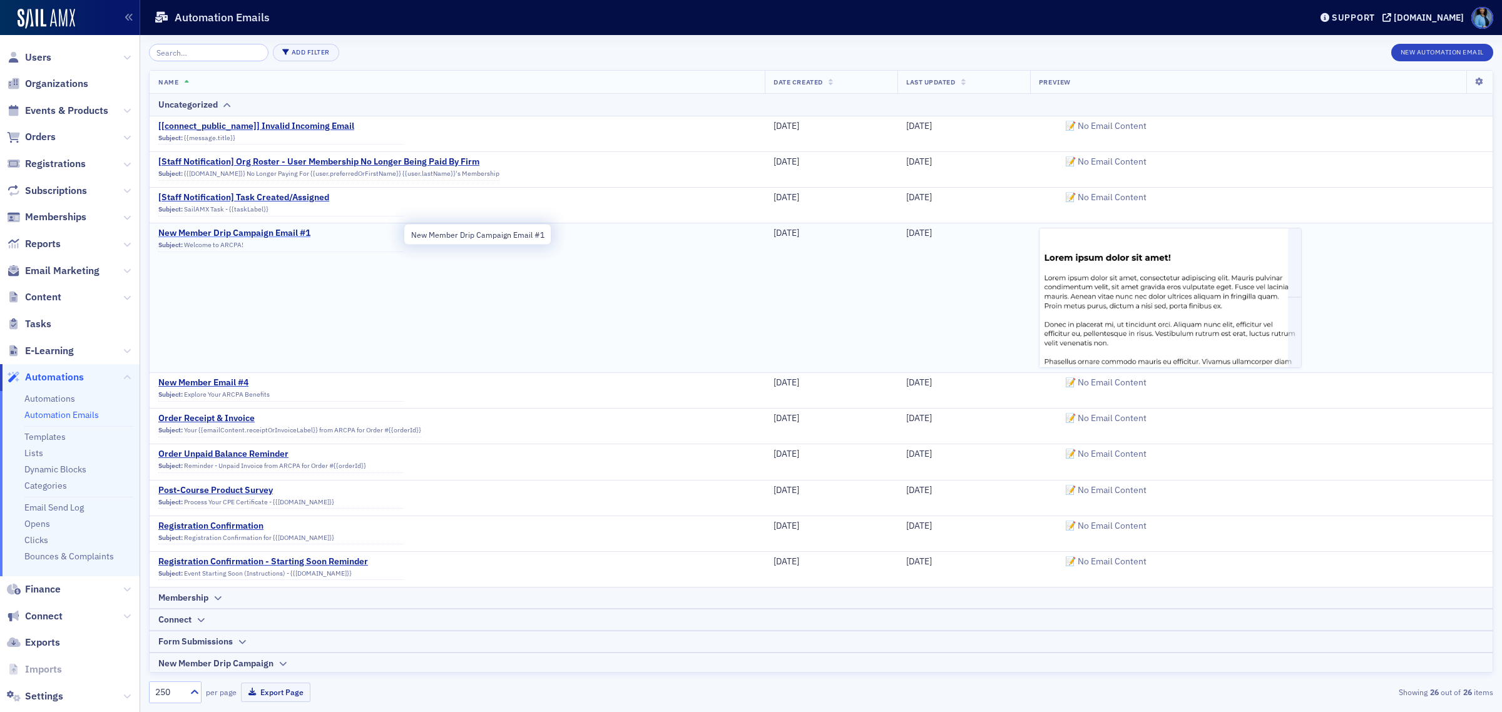
click at [265, 233] on span "New Member Drip Campaign Email #1" at bounding box center [280, 233] width 245 height 11
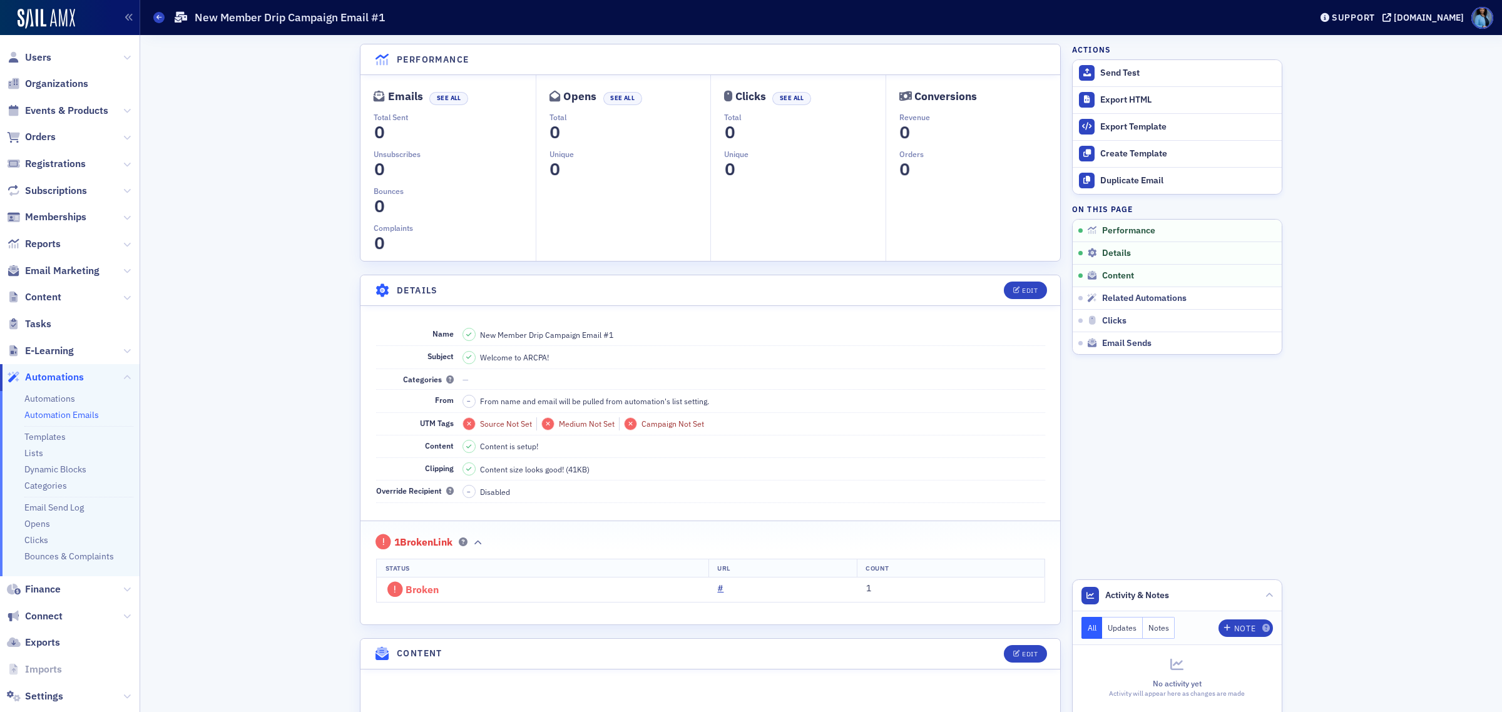
click at [374, 288] on icon at bounding box center [382, 290] width 16 height 13
click at [160, 14] on icon at bounding box center [158, 17] width 5 height 6
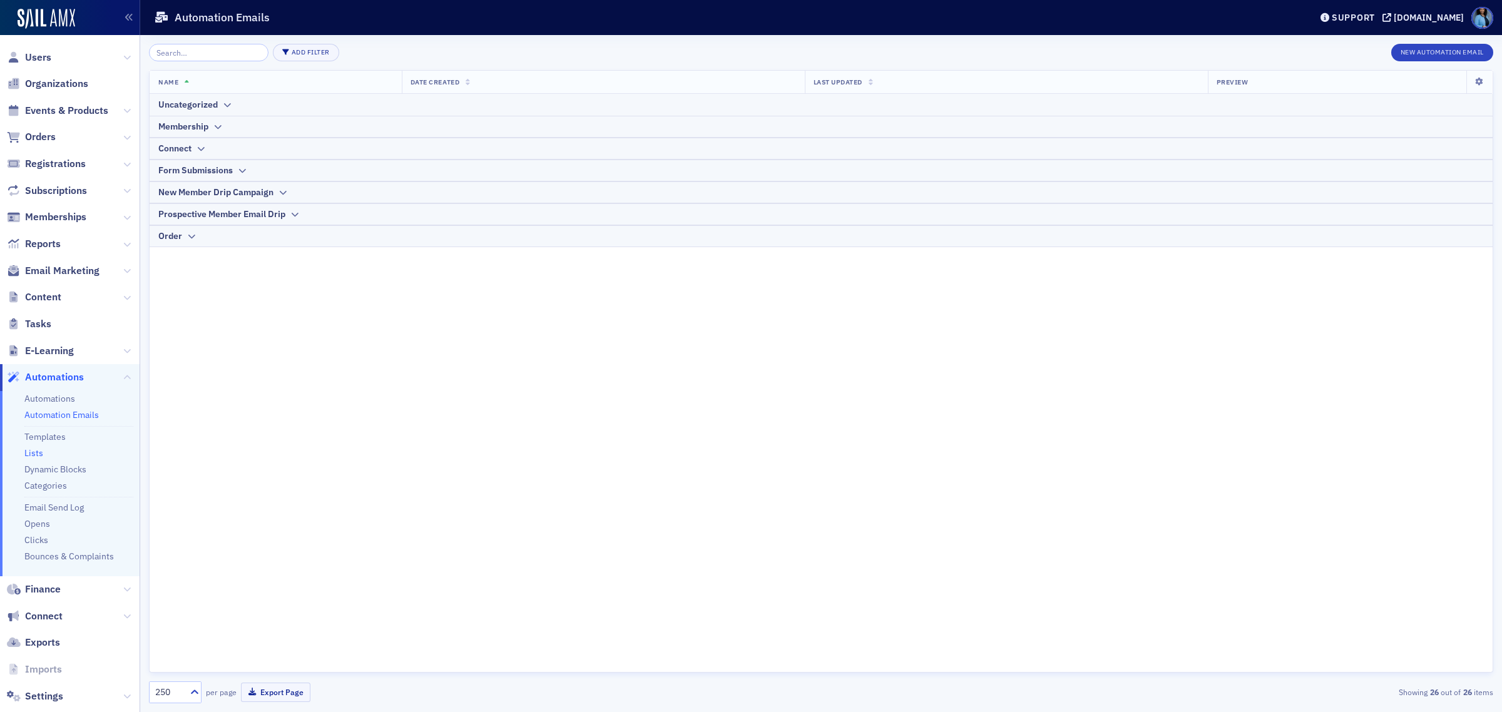
click at [29, 453] on link "Lists" at bounding box center [33, 453] width 19 height 11
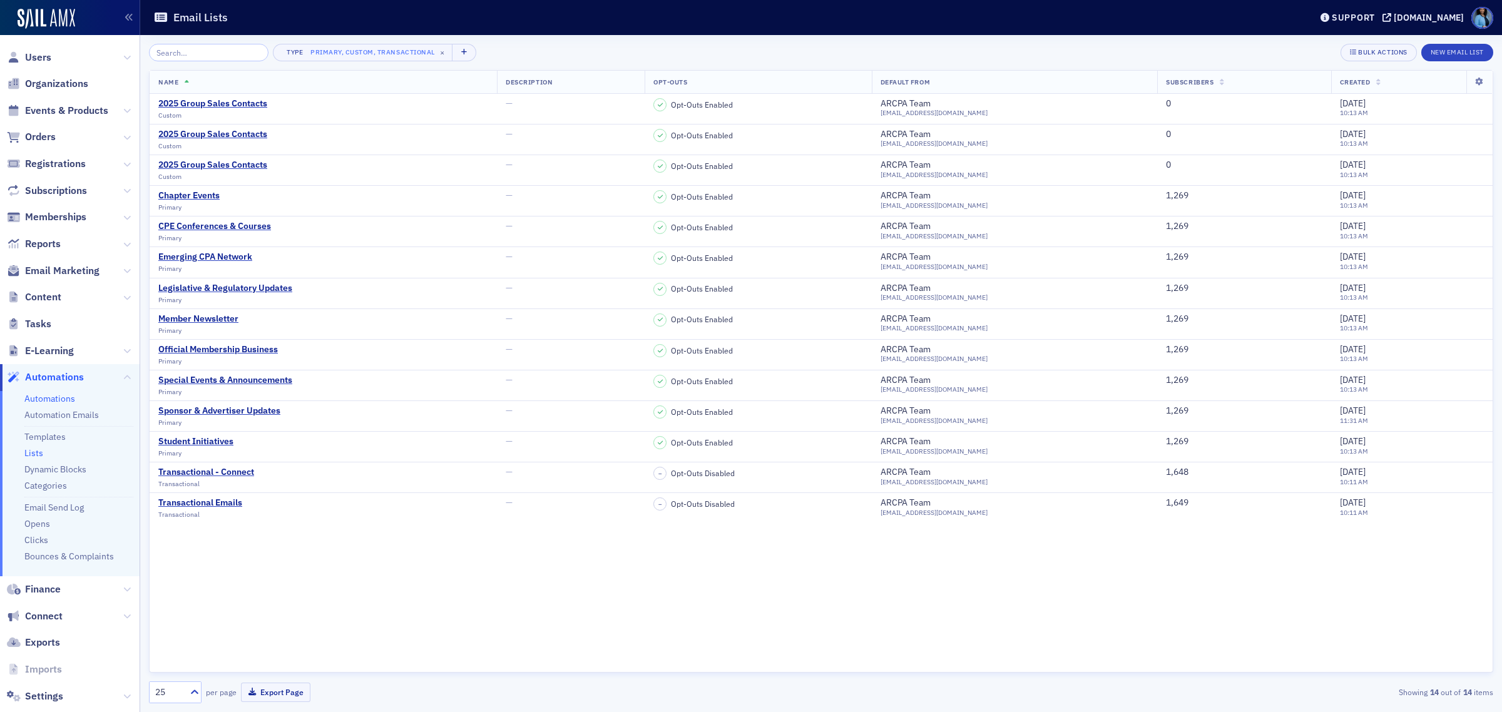
click at [58, 396] on link "Automations" at bounding box center [49, 398] width 51 height 11
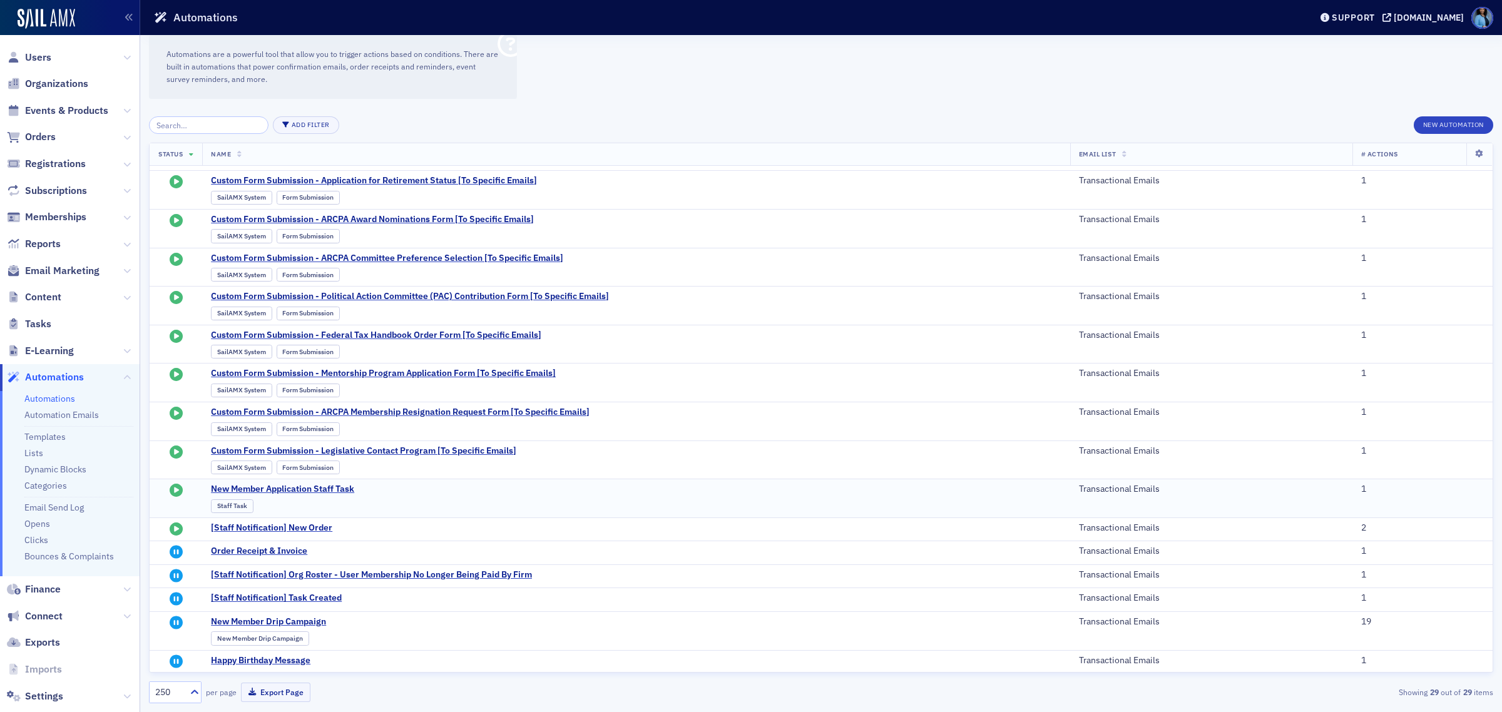
scroll to position [452, 0]
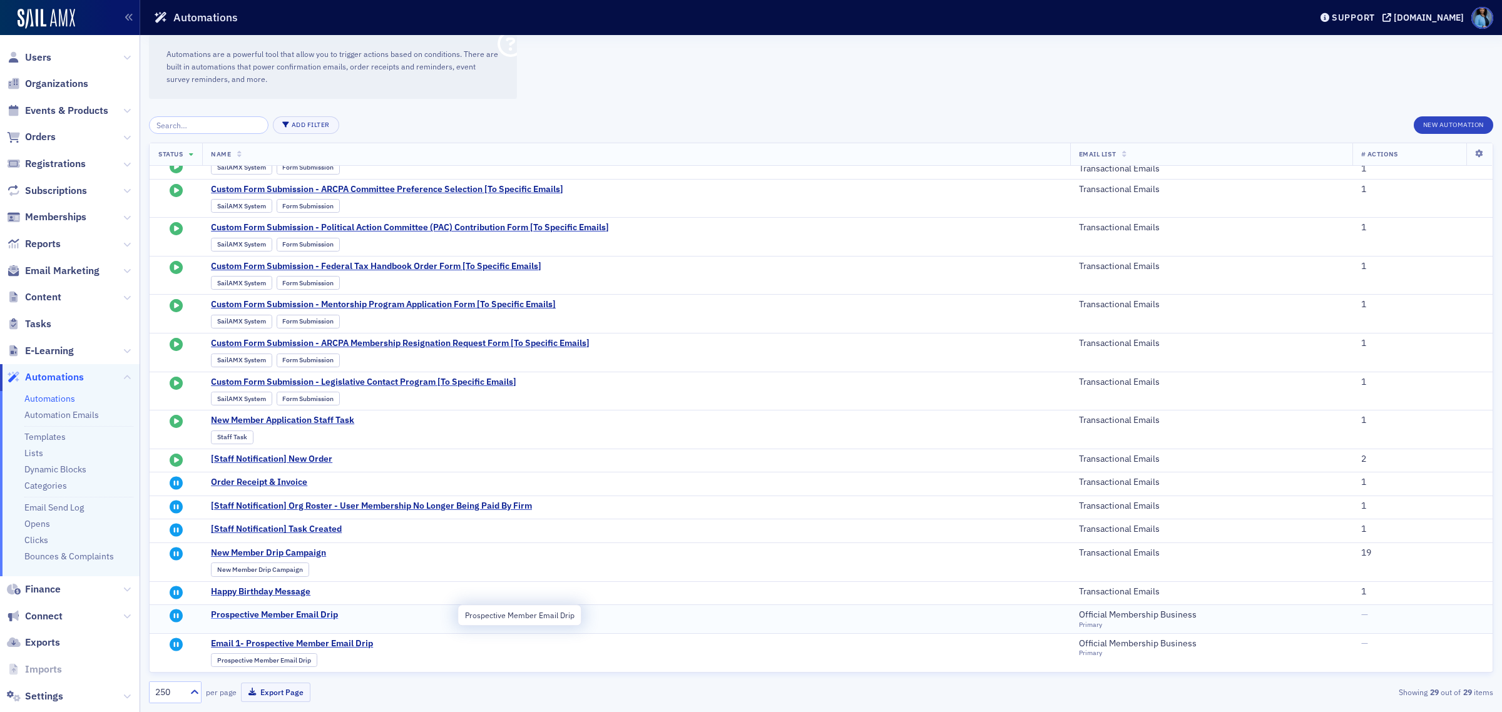
click at [293, 620] on span "Prospective Member Email Drip" at bounding box center [333, 615] width 245 height 11
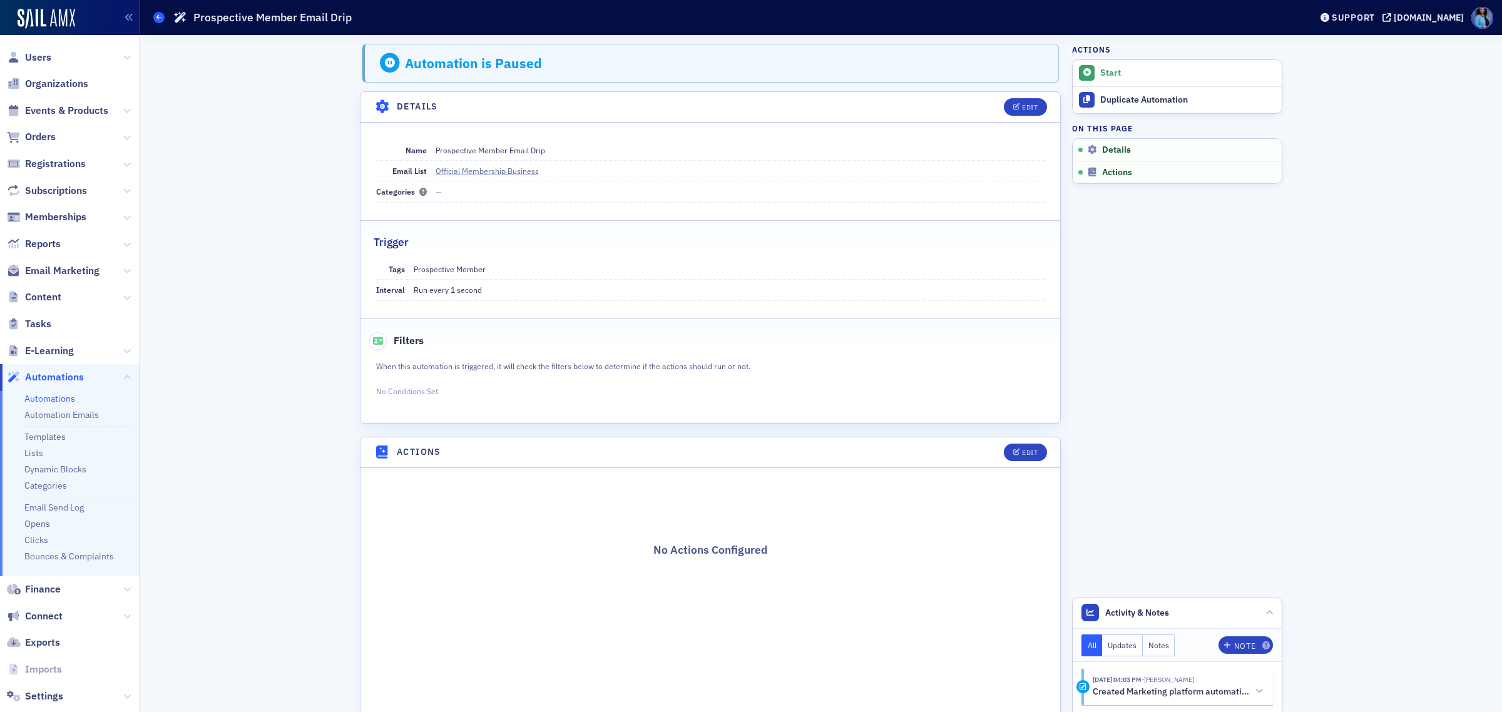
click at [158, 16] on icon at bounding box center [158, 17] width 5 height 6
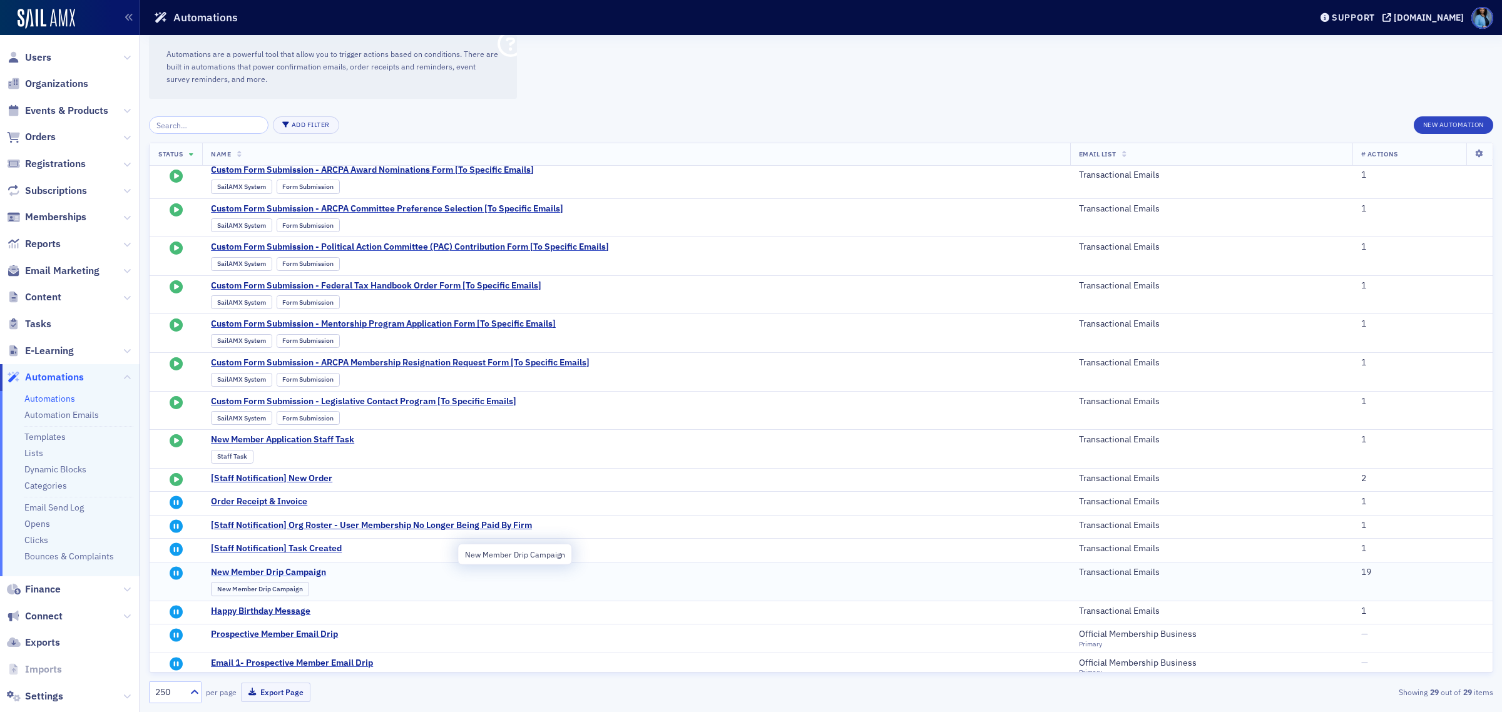
scroll to position [452, 0]
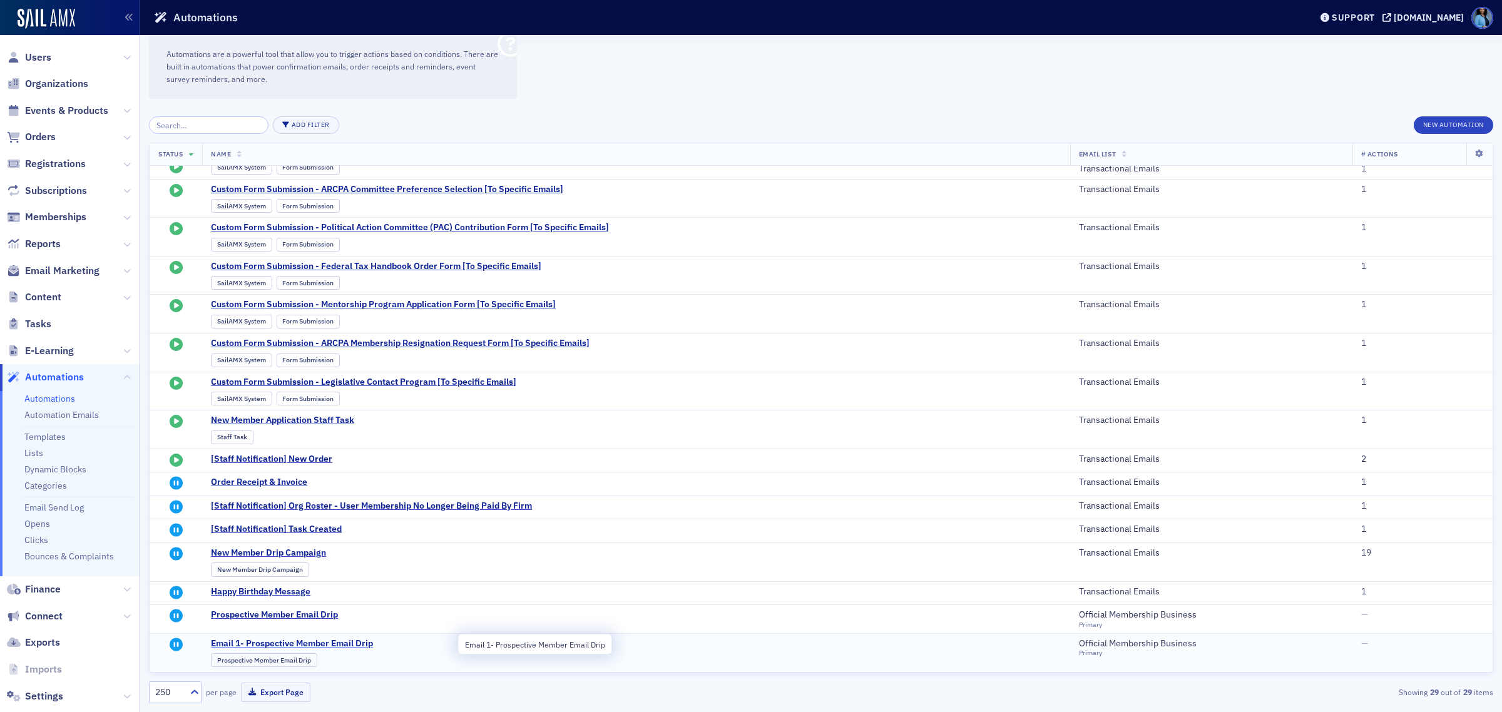
click at [334, 645] on span "Email 1- Prospective Member Email Drip" at bounding box center [333, 643] width 245 height 11
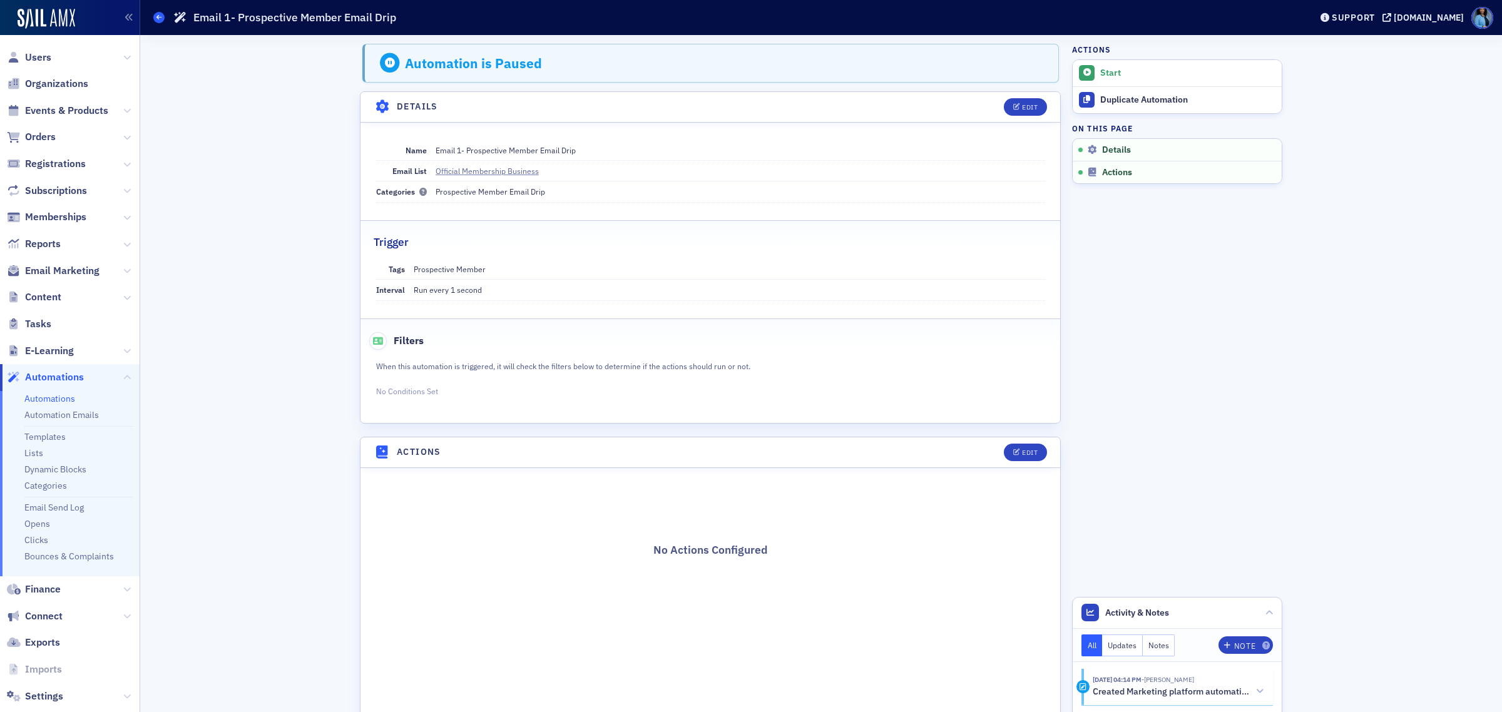
click at [161, 18] on icon at bounding box center [158, 17] width 5 height 6
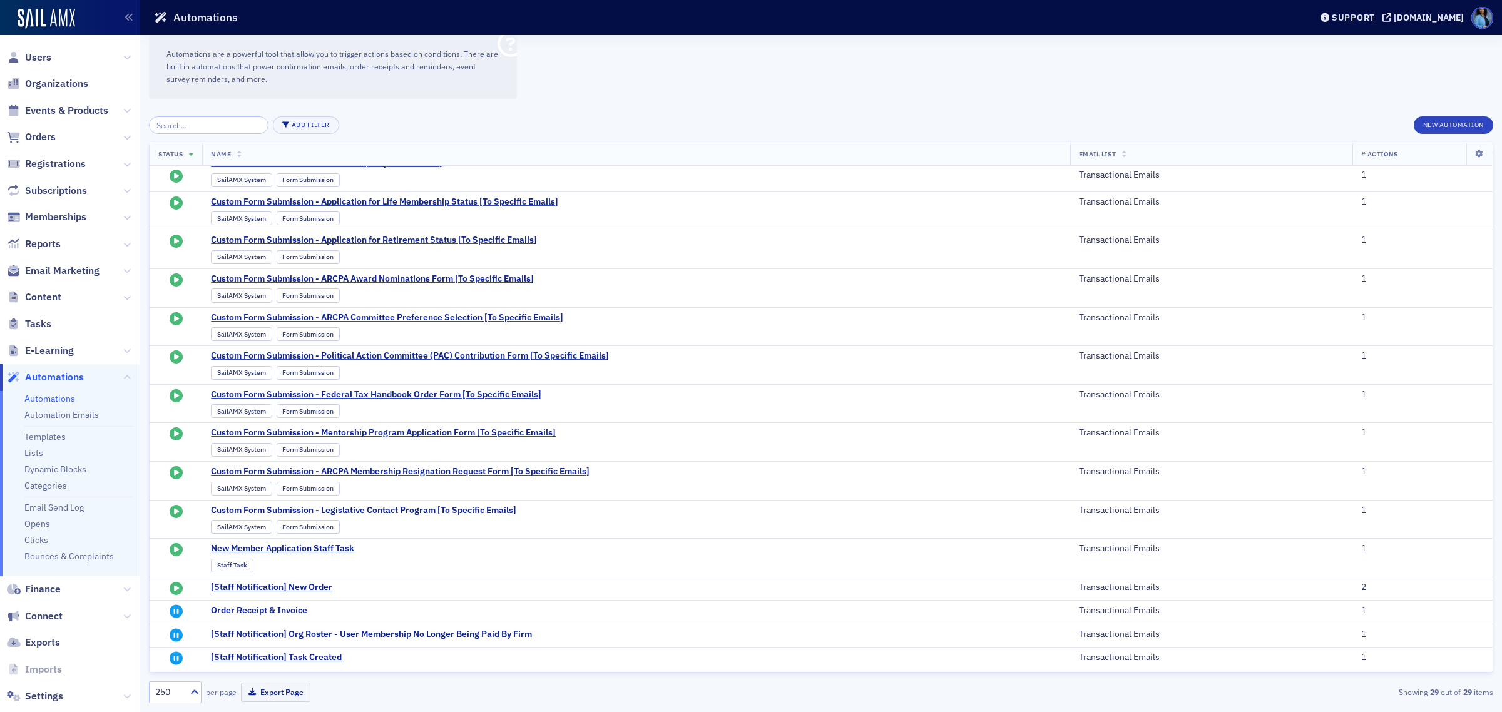
scroll to position [452, 0]
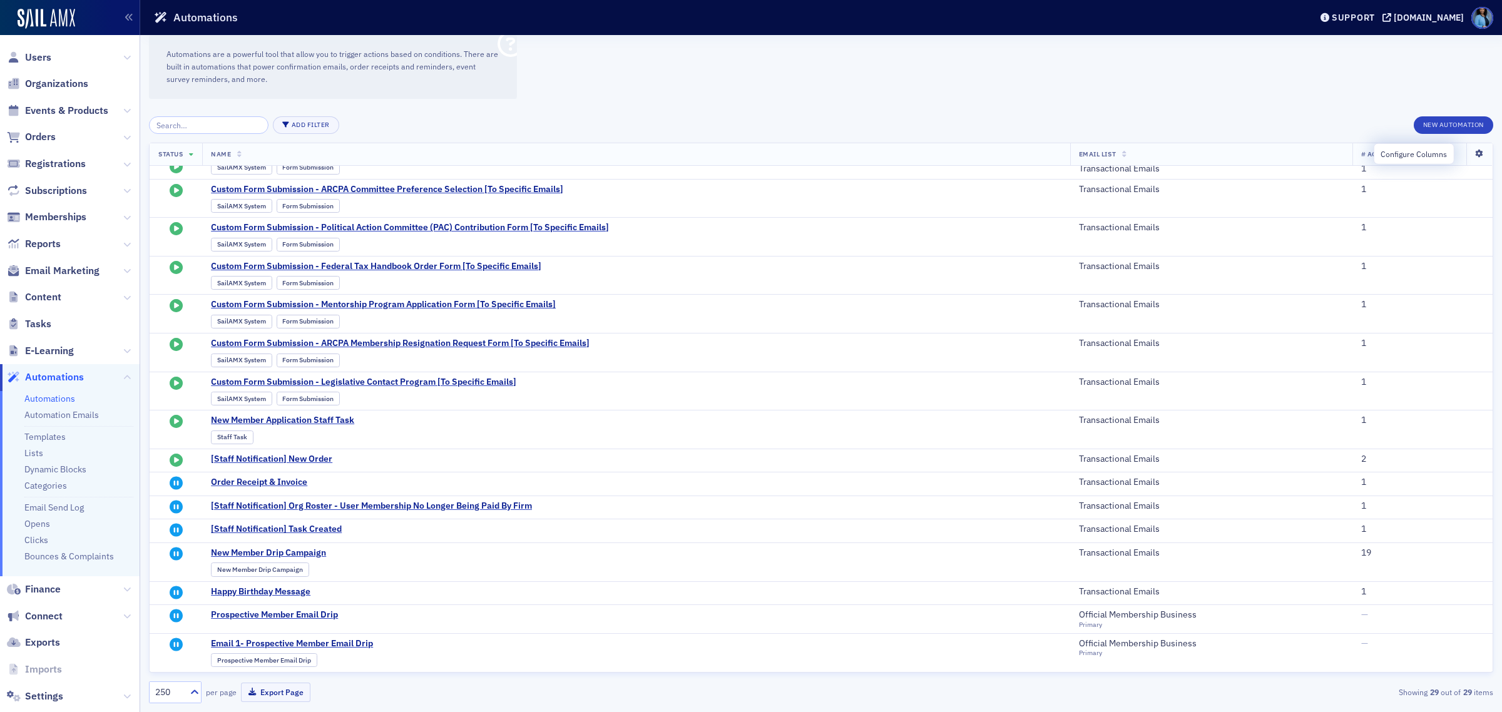
click at [1473, 151] on icon at bounding box center [1480, 154] width 26 height 8
click at [195, 155] on th "Status" at bounding box center [176, 154] width 53 height 23
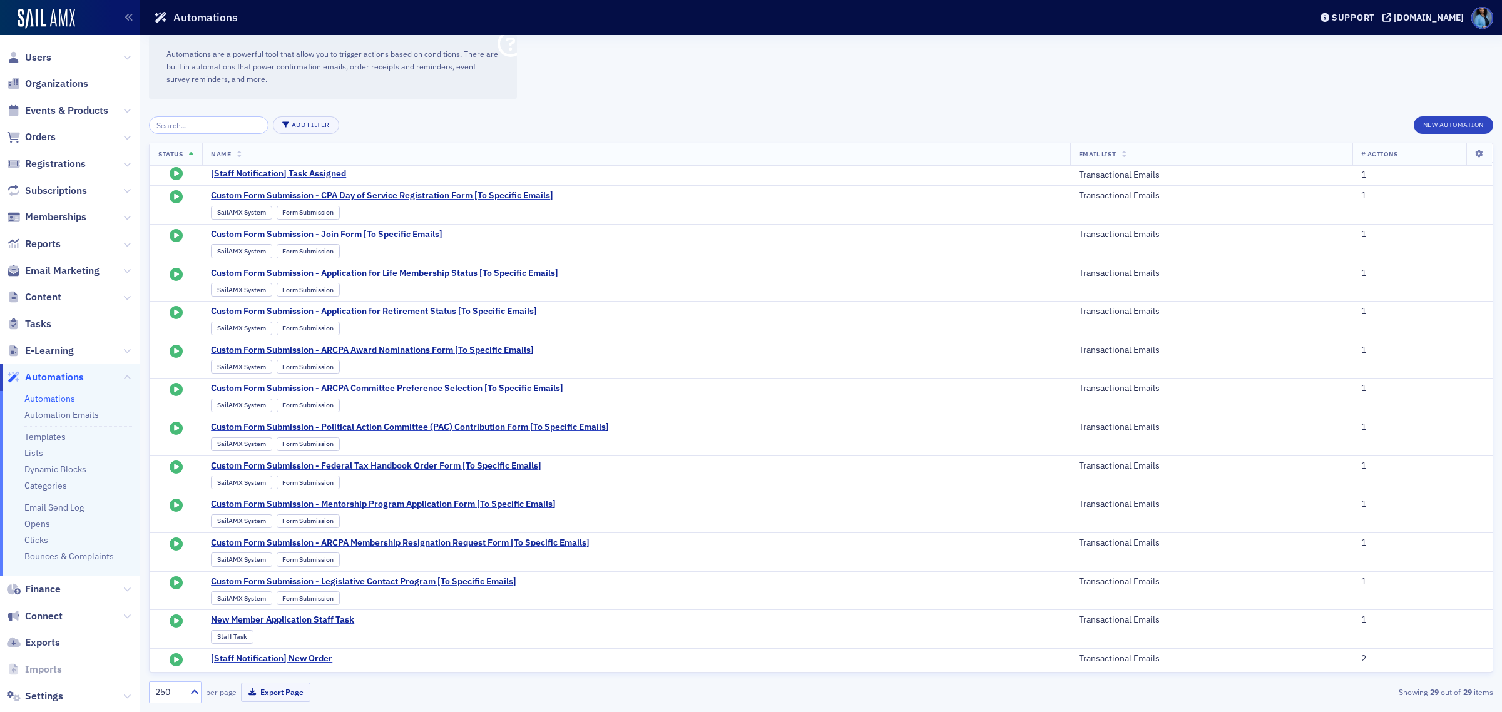
scroll to position [452, 0]
click at [195, 154] on th "Status" at bounding box center [176, 154] width 53 height 23
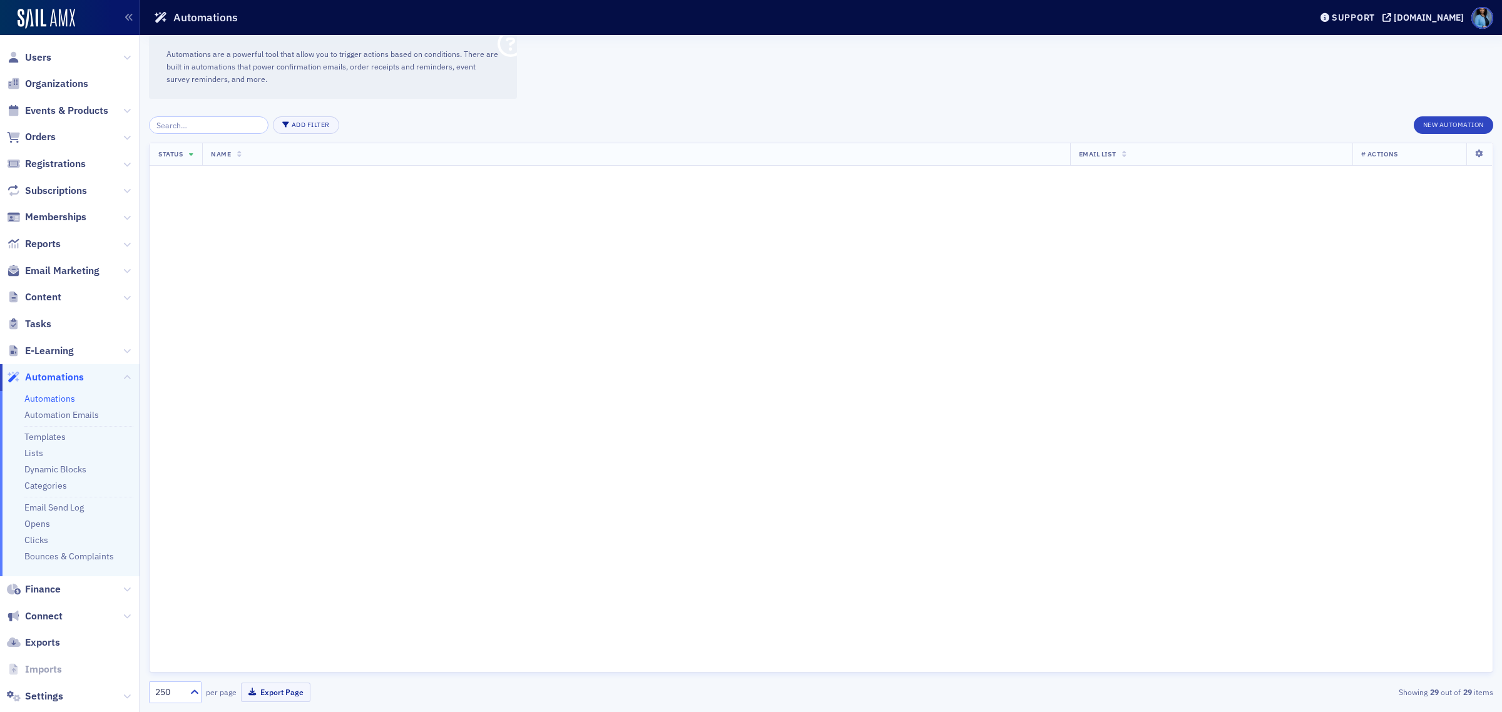
scroll to position [452, 0]
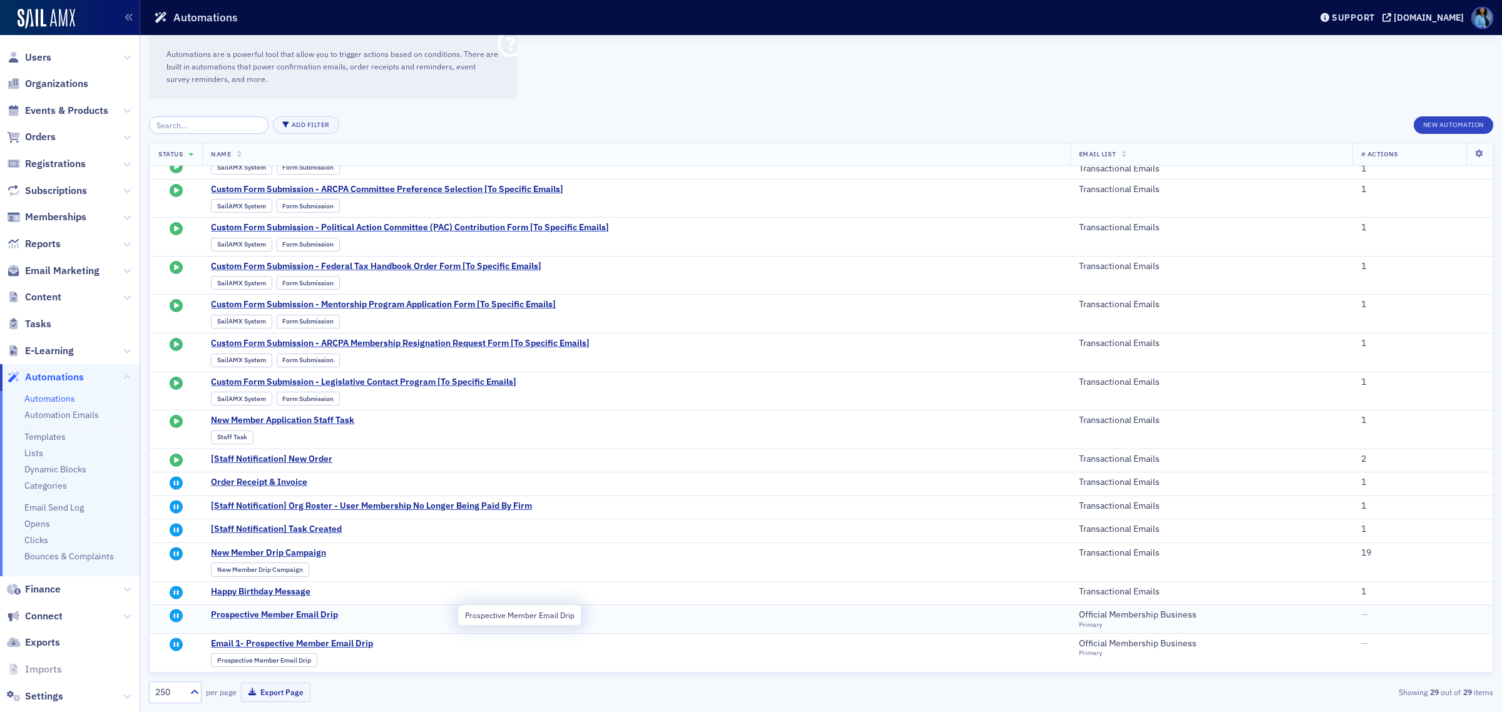
click at [320, 617] on span "Prospective Member Email Drip" at bounding box center [333, 615] width 245 height 11
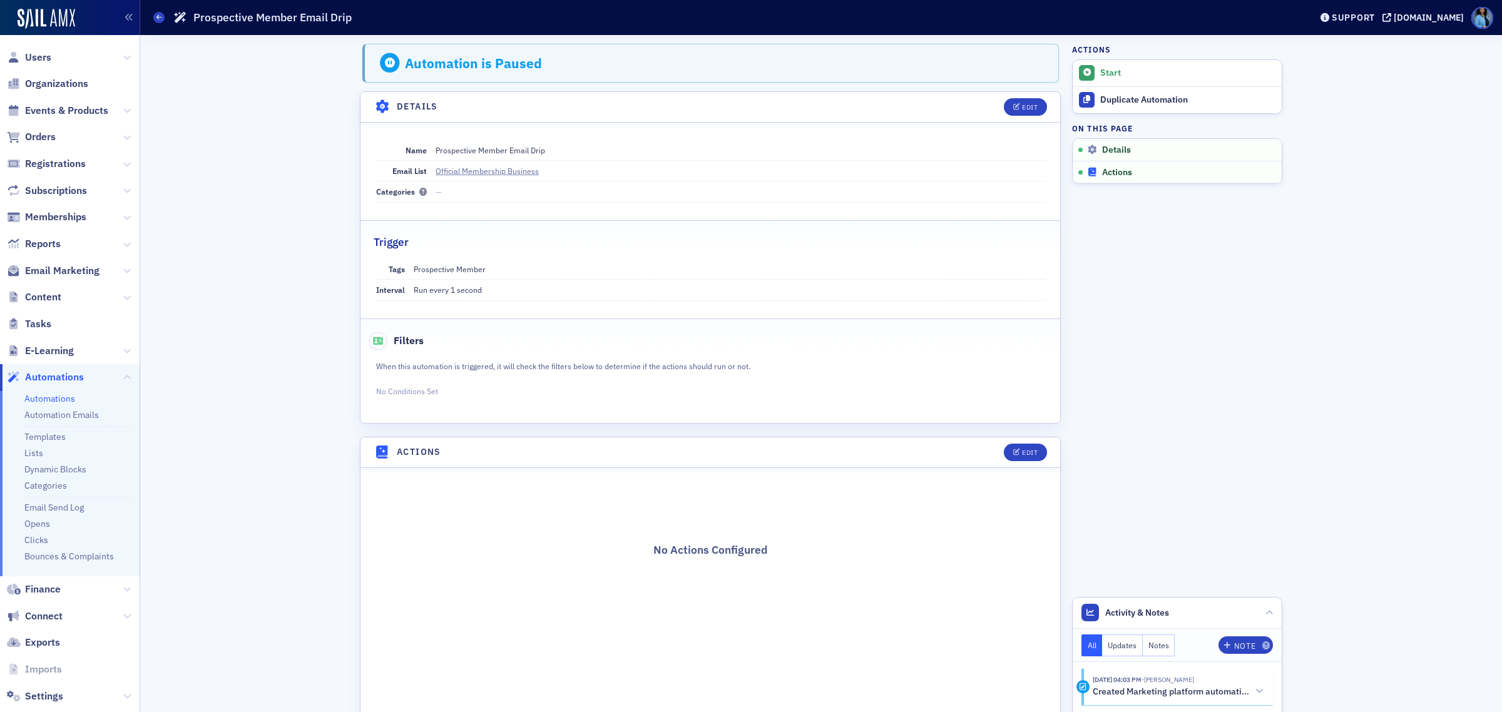
click at [1112, 173] on span "Actions" at bounding box center [1117, 172] width 30 height 11
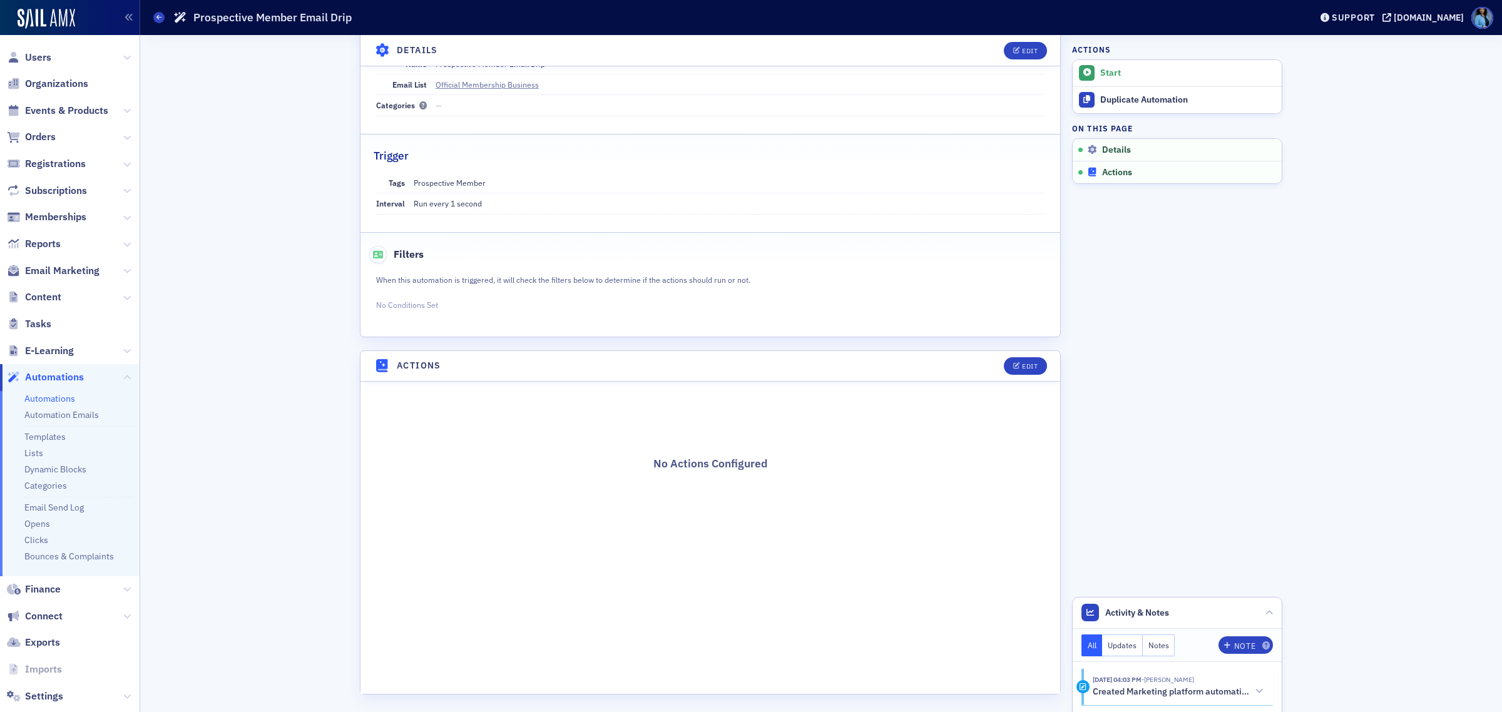
scroll to position [91, 0]
click at [1259, 609] on header "Activity & Notes" at bounding box center [1177, 613] width 209 height 31
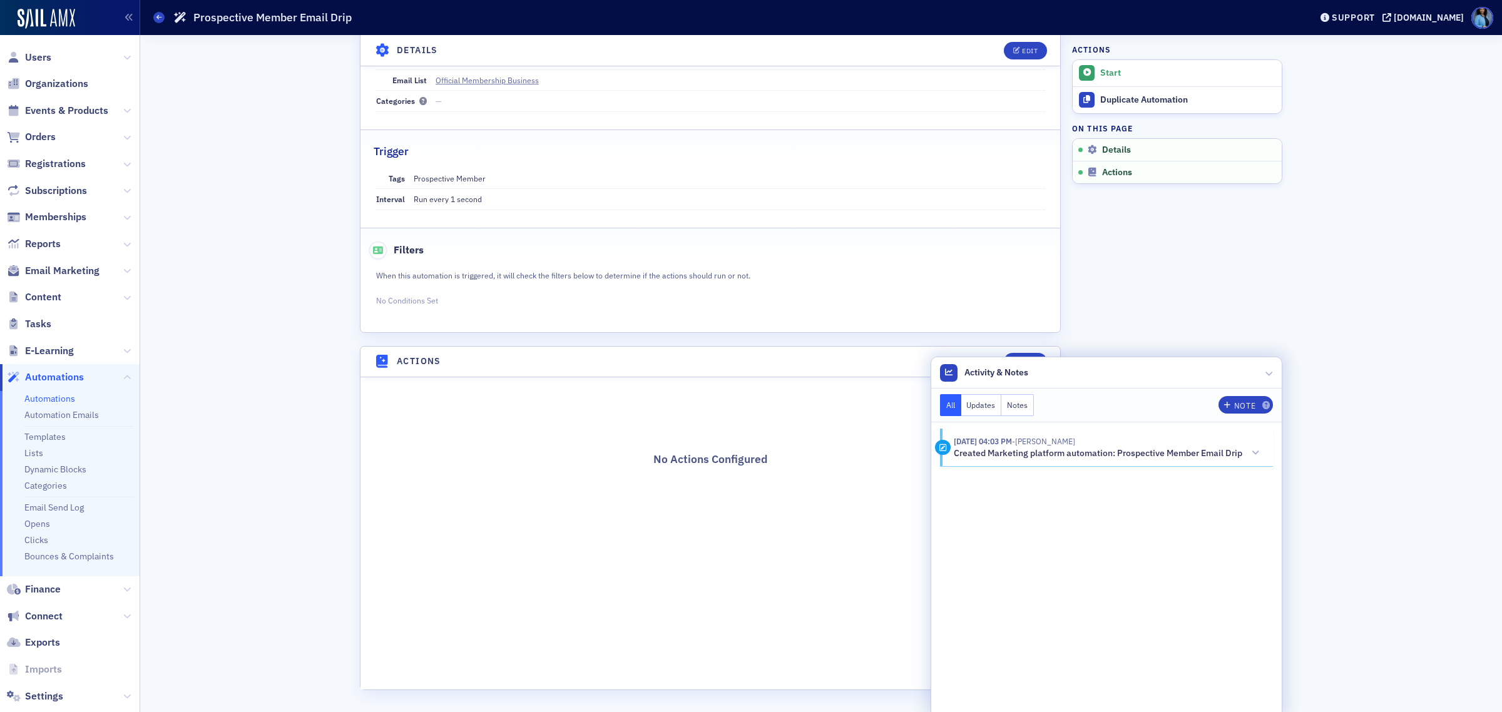
click at [1252, 458] on icon at bounding box center [1256, 453] width 8 height 9
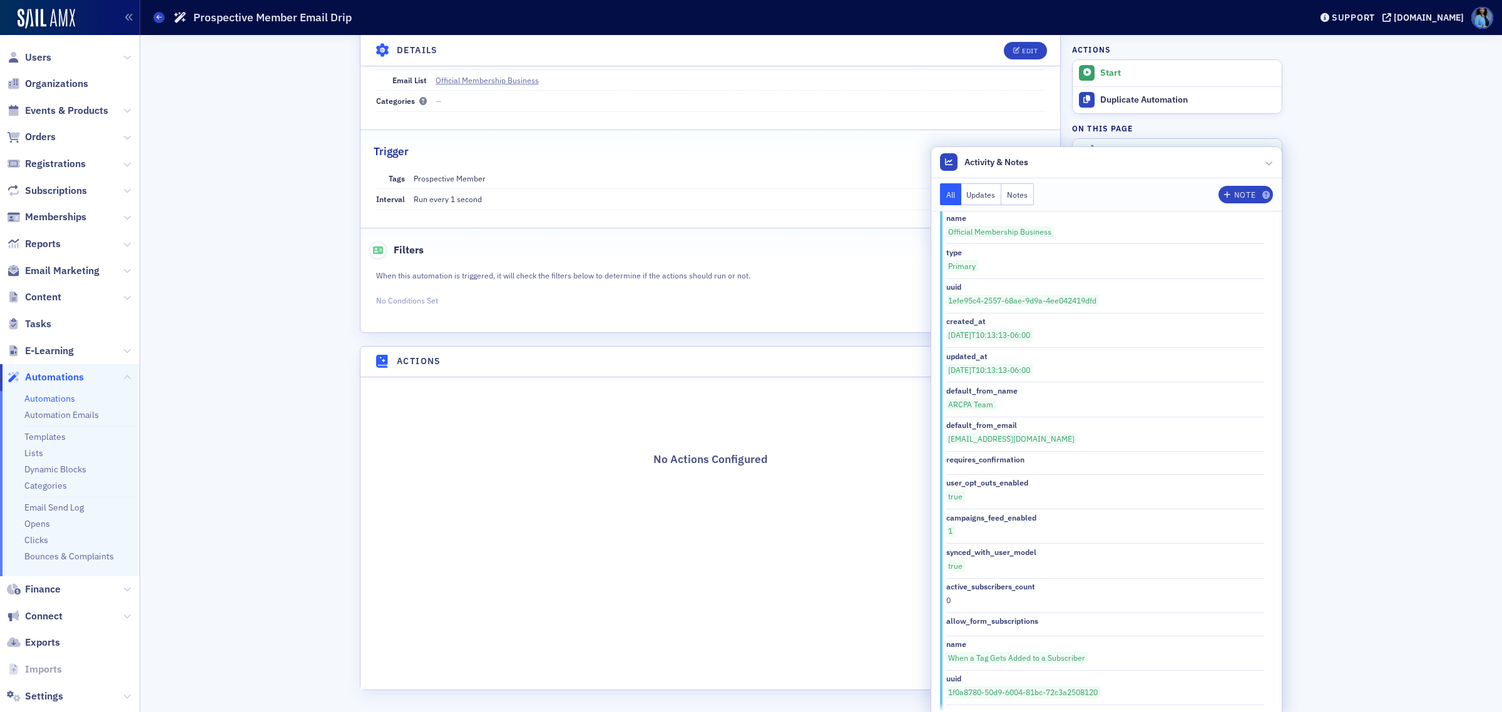
scroll to position [0, 0]
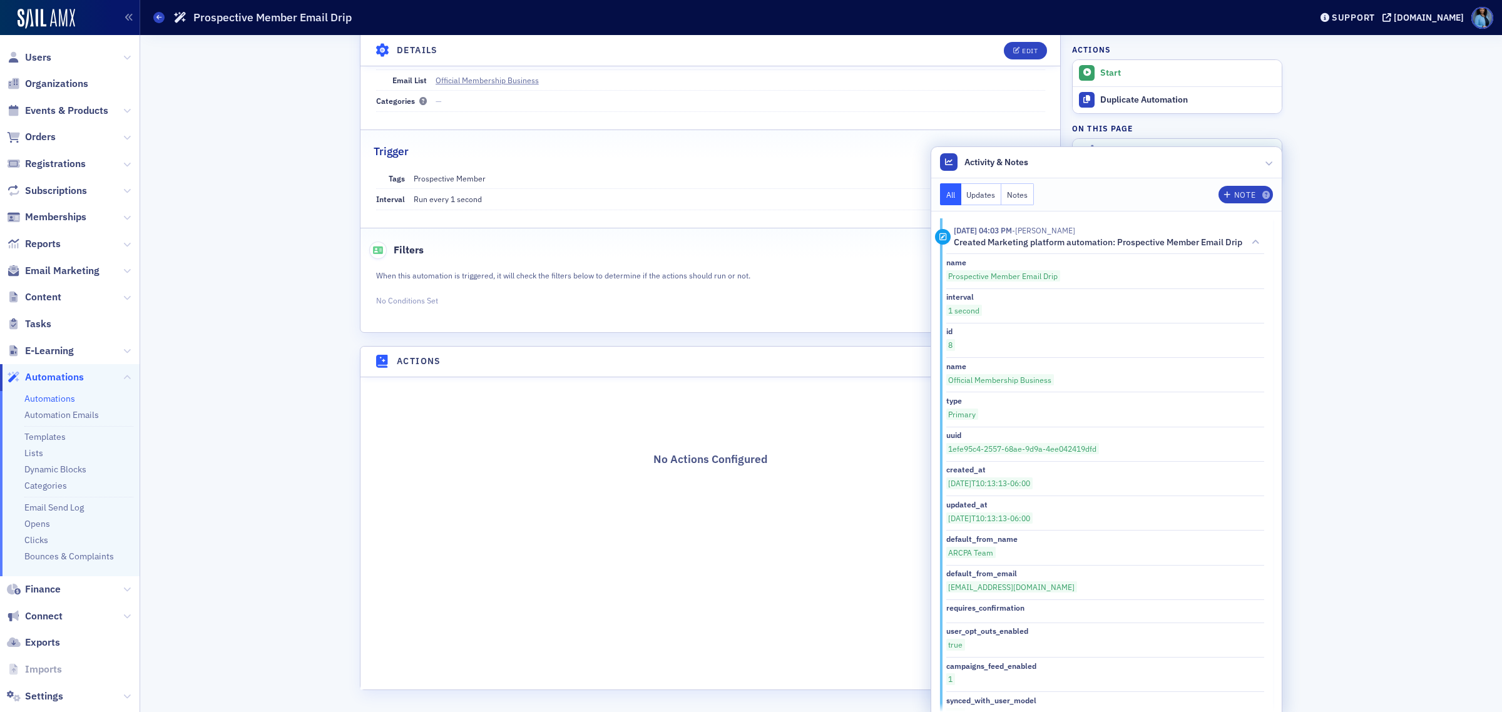
click at [1299, 213] on div "Automation is Paused Details Edit Name Prospective Member Email Drip Email List…" at bounding box center [821, 328] width 1345 height 768
drag, startPoint x: 1269, startPoint y: 164, endPoint x: 1275, endPoint y: 170, distance: 8.4
click at [1268, 164] on header "Activity & Notes" at bounding box center [1106, 162] width 351 height 31
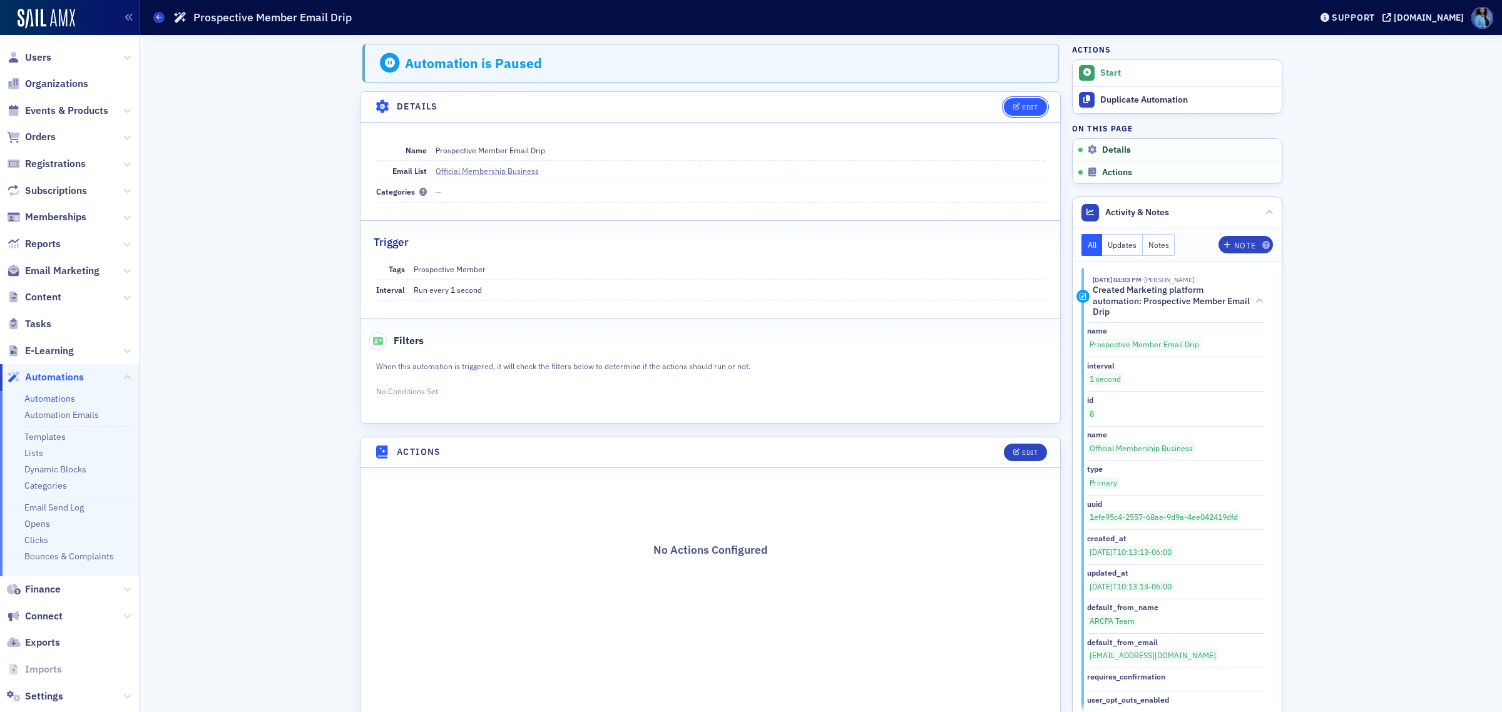
click at [1022, 106] on div "Edit" at bounding box center [1030, 107] width 16 height 7
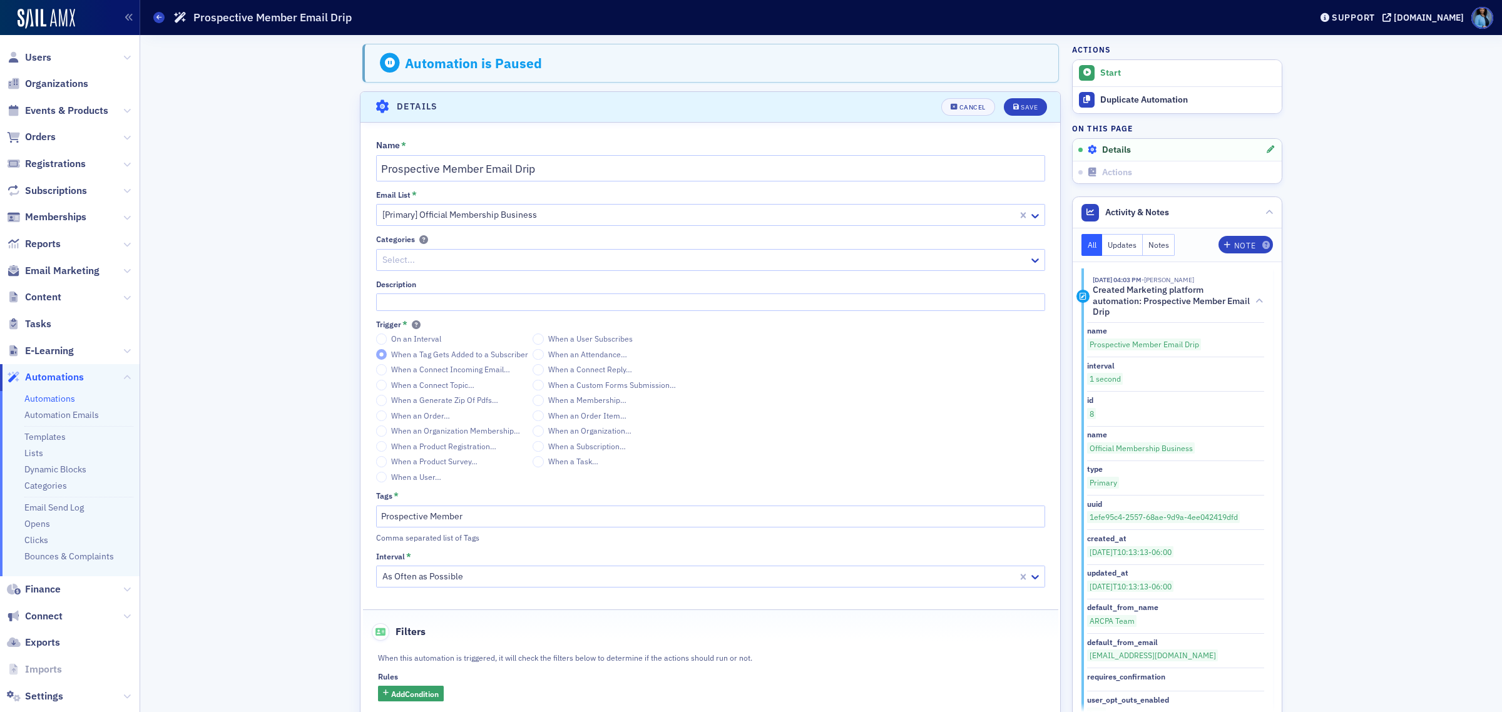
click at [1127, 148] on div "Details" at bounding box center [1176, 150] width 178 height 11
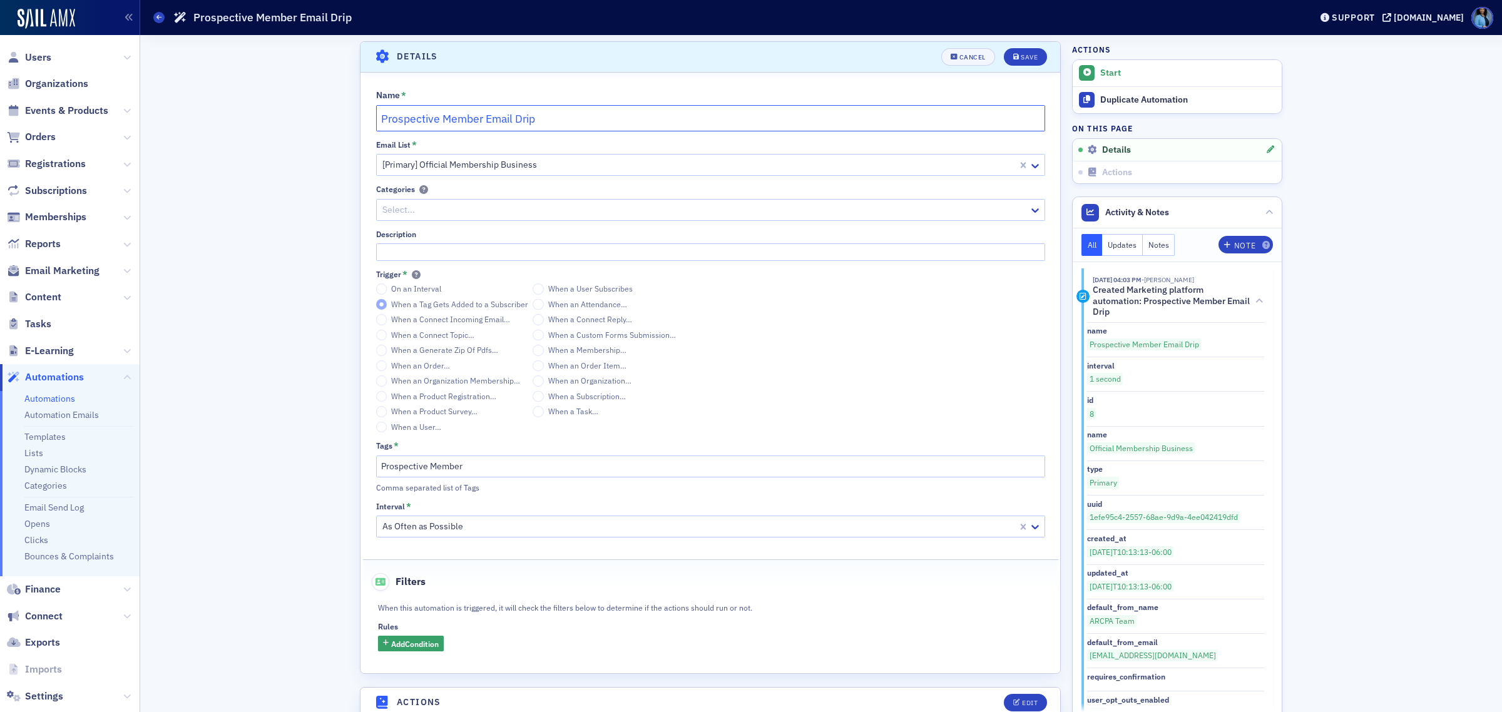
click at [377, 123] on input "Prospective Member Email Drip" at bounding box center [710, 118] width 669 height 26
drag, startPoint x: 417, startPoint y: 116, endPoint x: 373, endPoint y: 116, distance: 43.8
click at [376, 116] on input "[DELETEProspective Member Email Drip" at bounding box center [710, 118] width 669 height 26
type input "Prospective Member Email Drip"
click at [1015, 61] on button "Save" at bounding box center [1025, 57] width 43 height 18
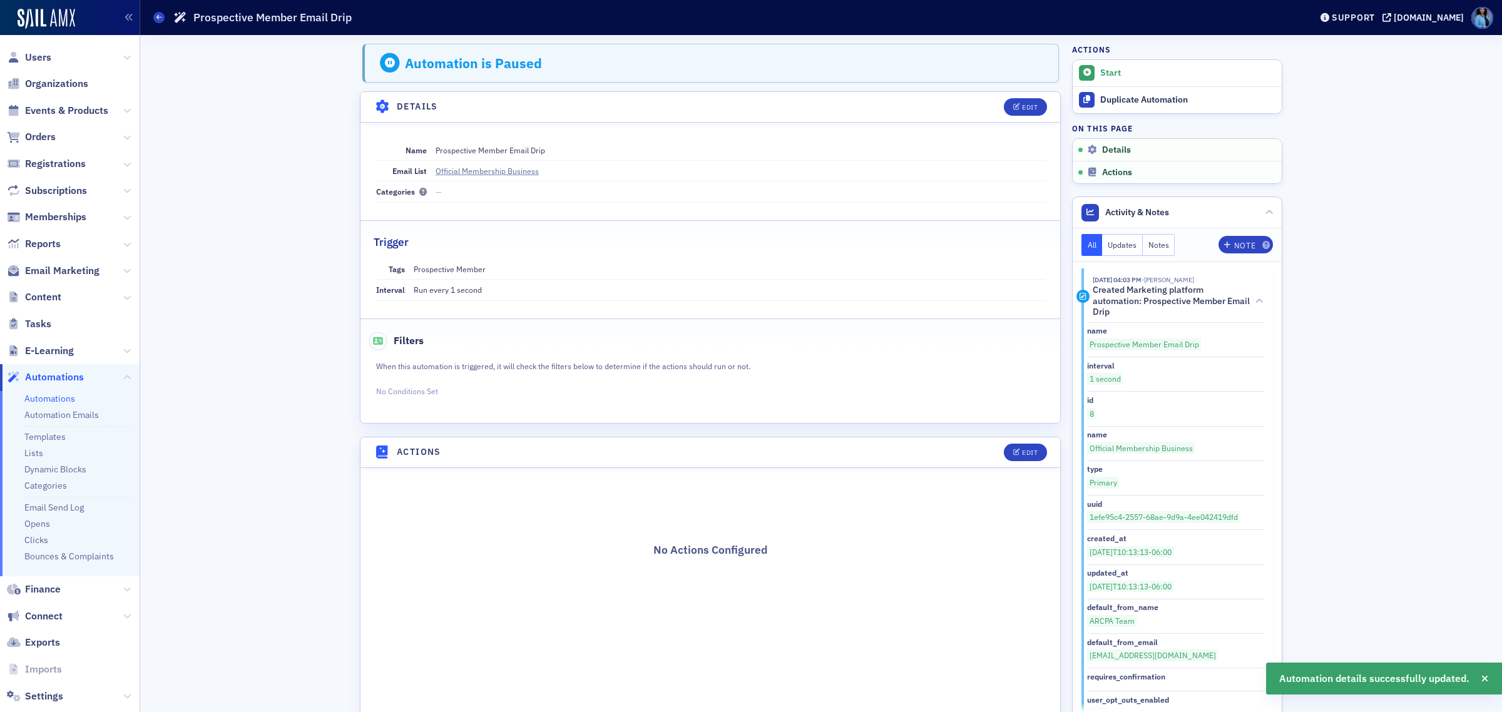
scroll to position [0, 0]
click at [161, 16] on span at bounding box center [158, 17] width 11 height 11
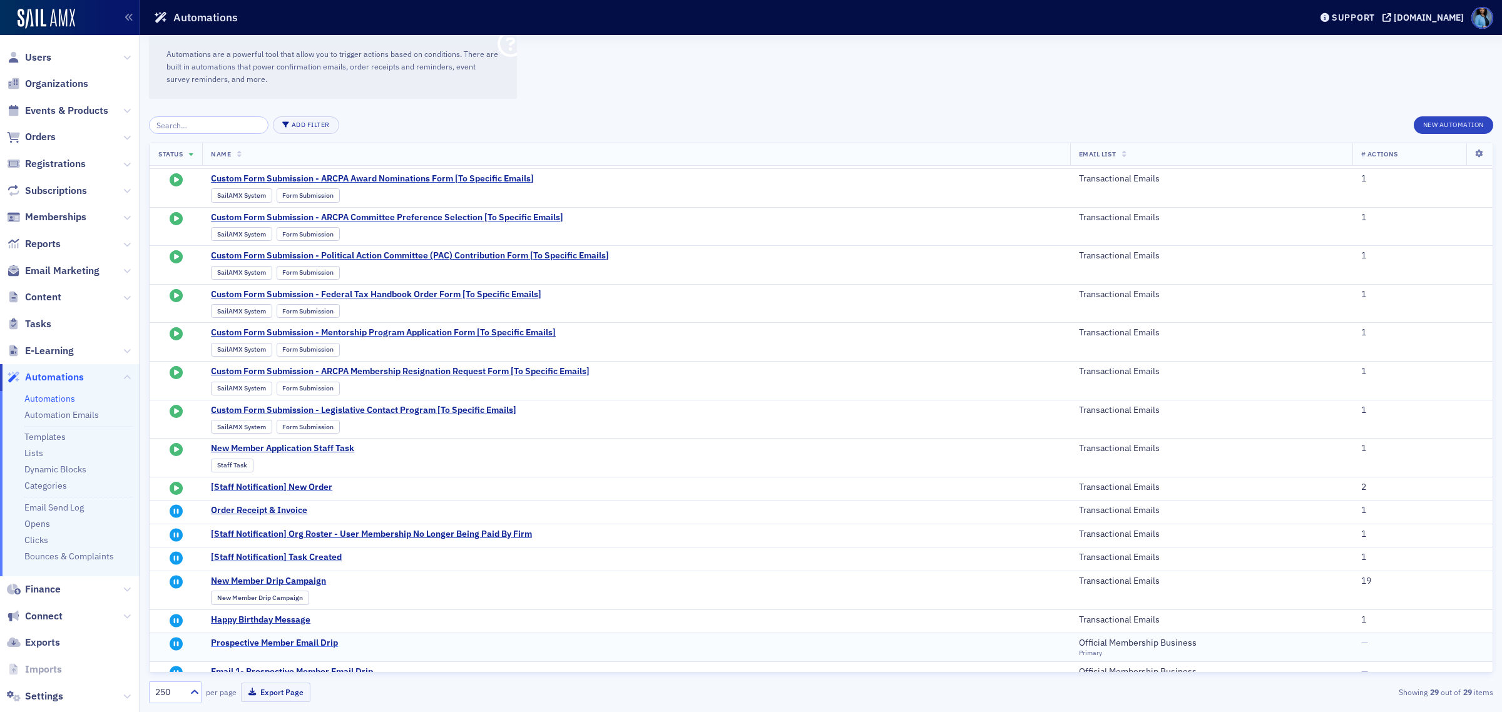
scroll to position [452, 0]
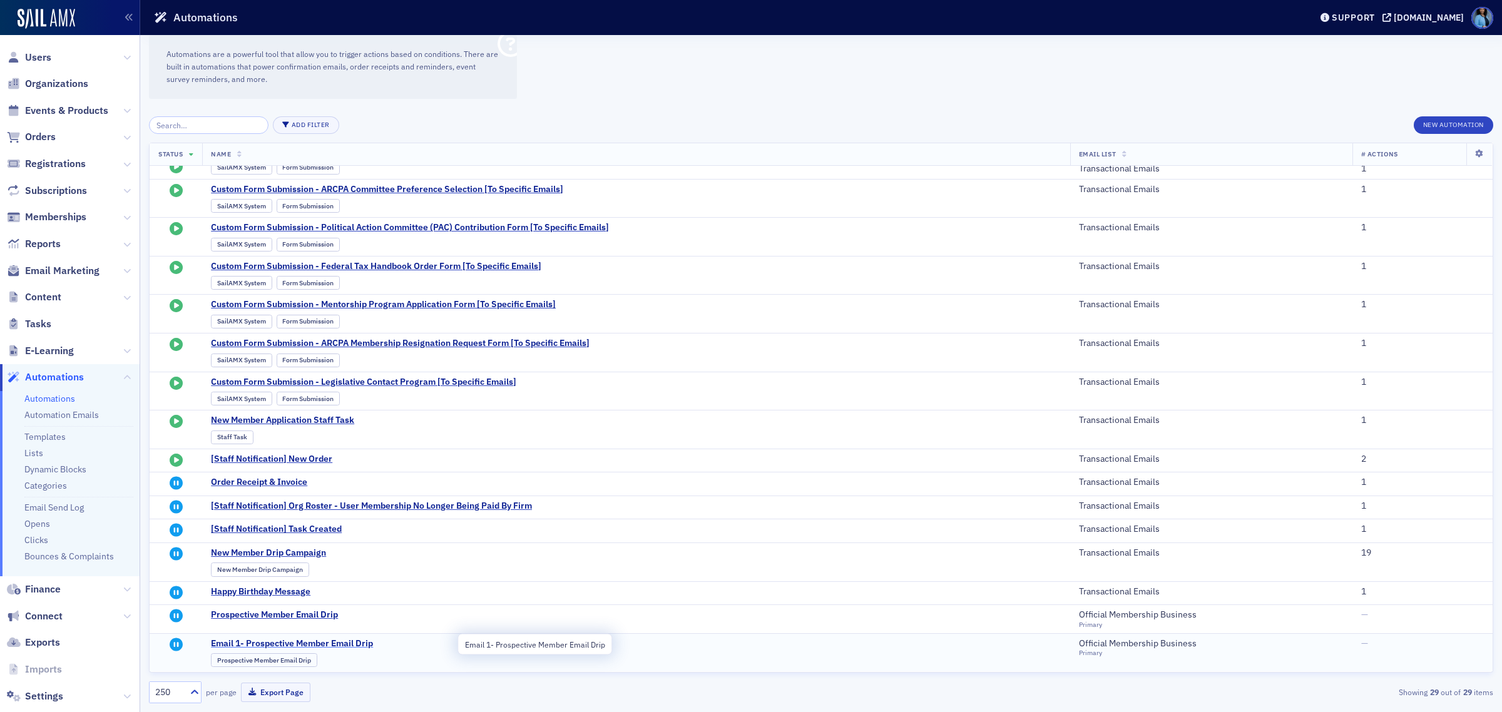
click at [346, 643] on span "Email 1- Prospective Member Email Drip" at bounding box center [333, 643] width 245 height 11
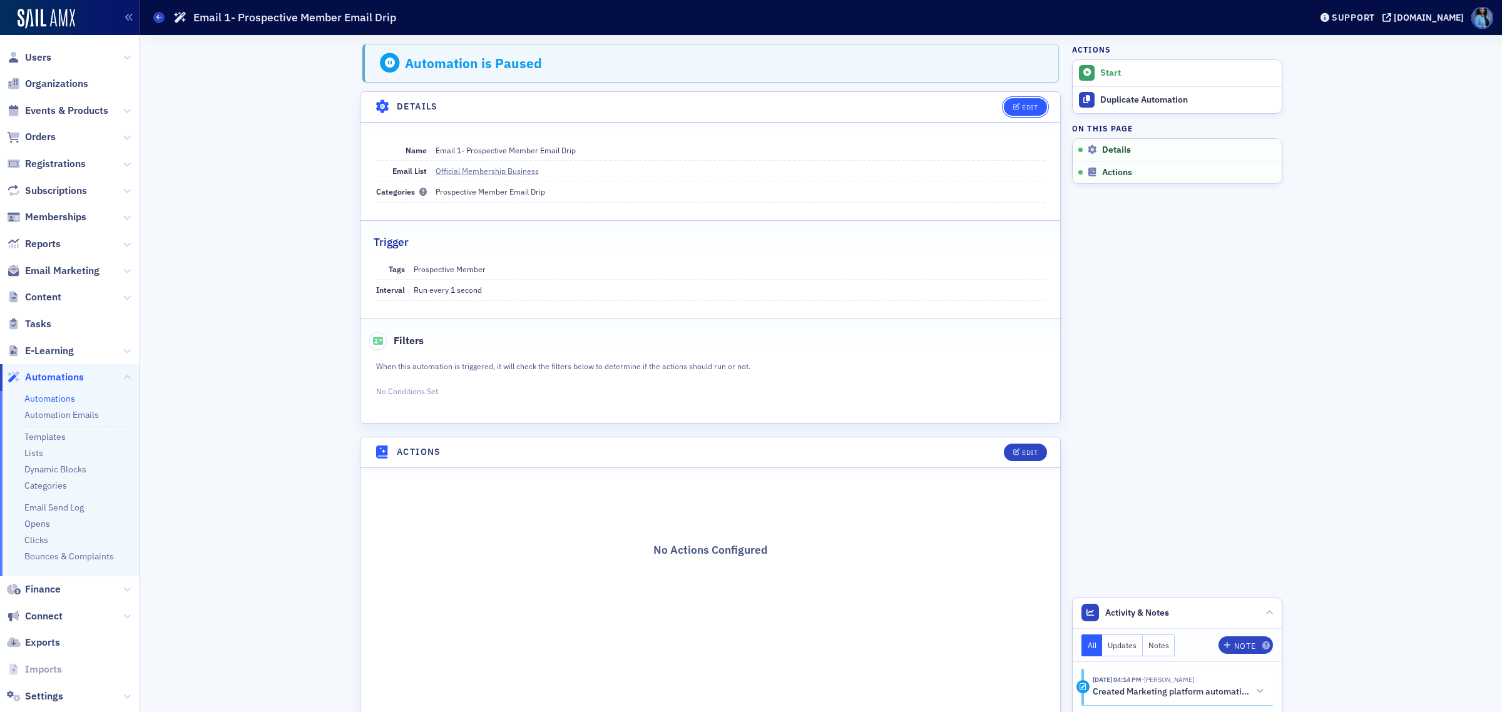
click at [1013, 105] on icon "button" at bounding box center [1017, 107] width 8 height 7
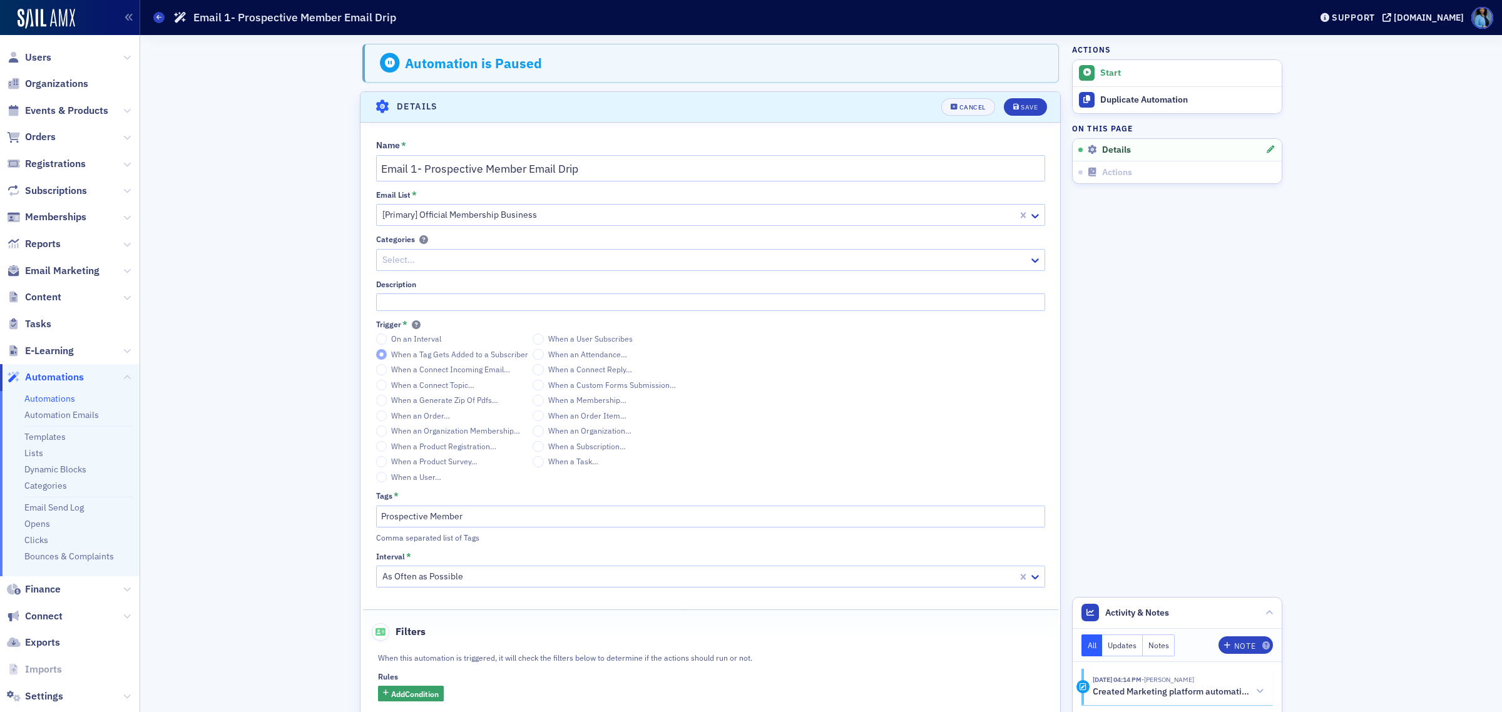
scroll to position [50, 0]
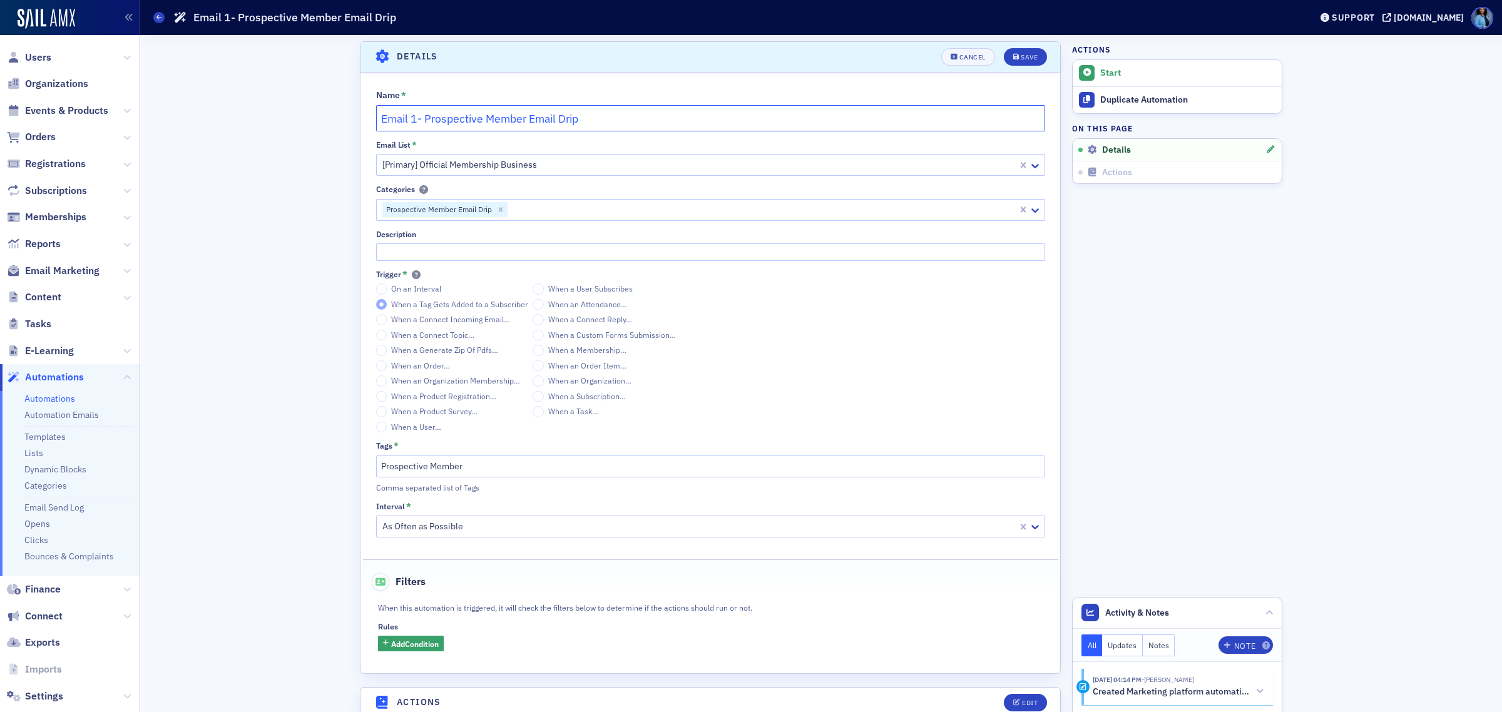
click at [376, 120] on input "Email 1- Prospective Member Email Drip" at bounding box center [710, 118] width 669 height 26
type input "[DELETE] Email 1- Prospective Member Email Drip"
click at [1013, 54] on icon "submit" at bounding box center [1016, 57] width 6 height 7
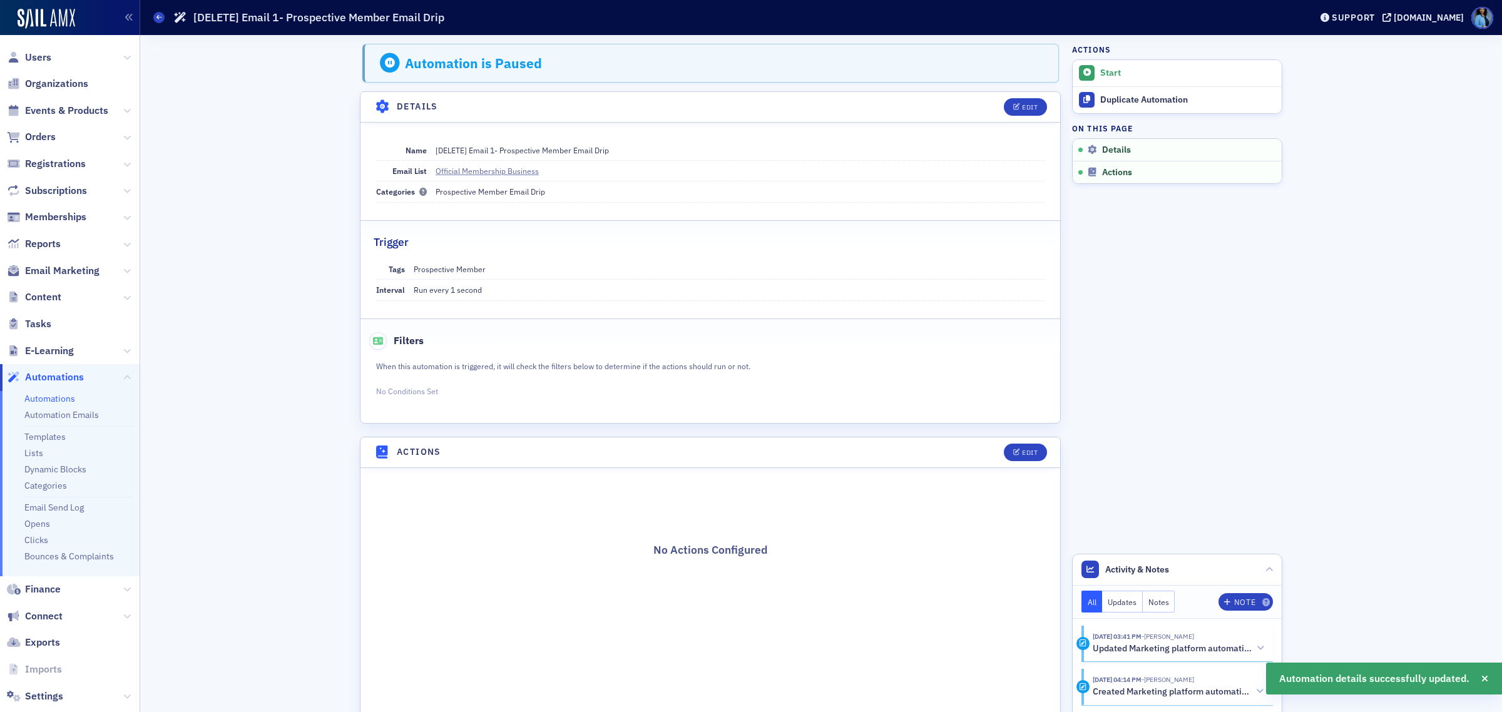
scroll to position [0, 0]
click at [154, 19] on span at bounding box center [158, 17] width 11 height 11
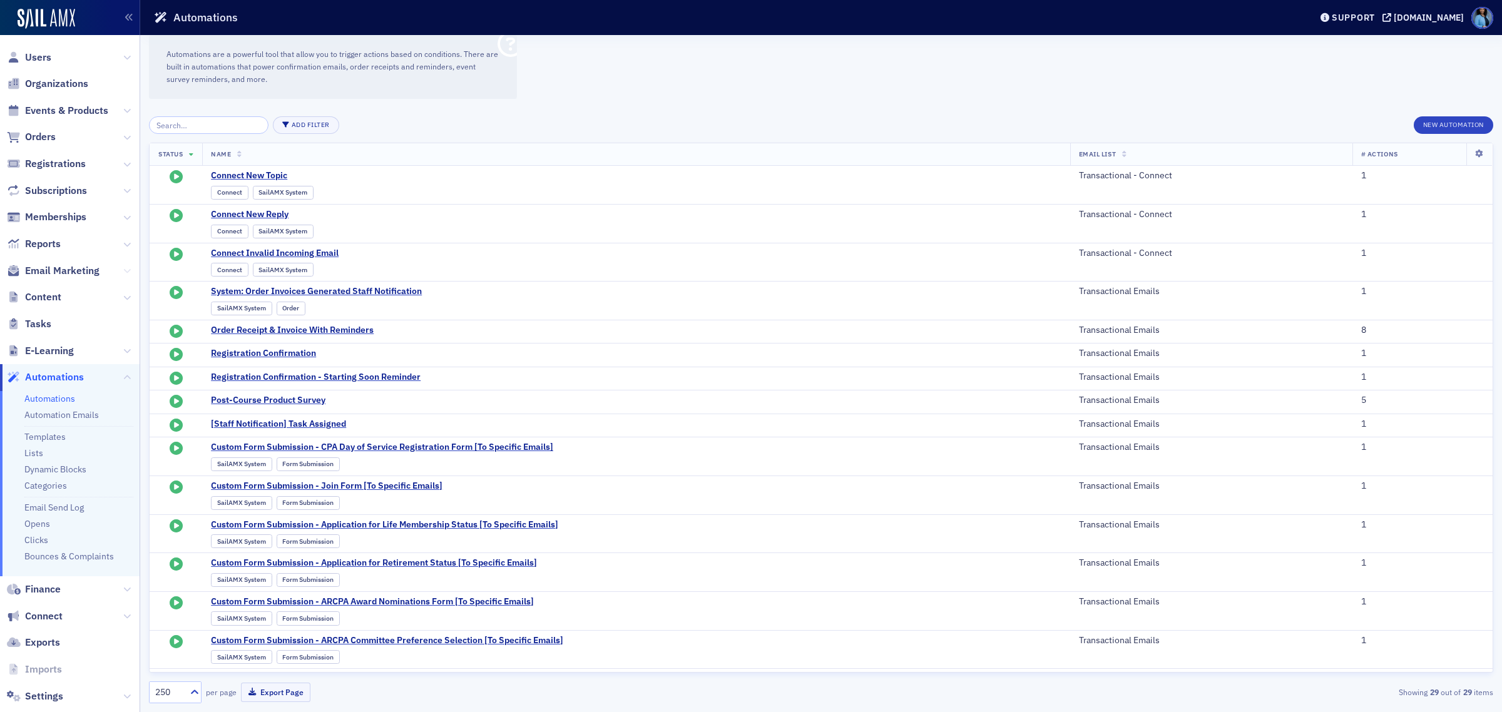
click at [123, 273] on icon at bounding box center [127, 271] width 8 height 8
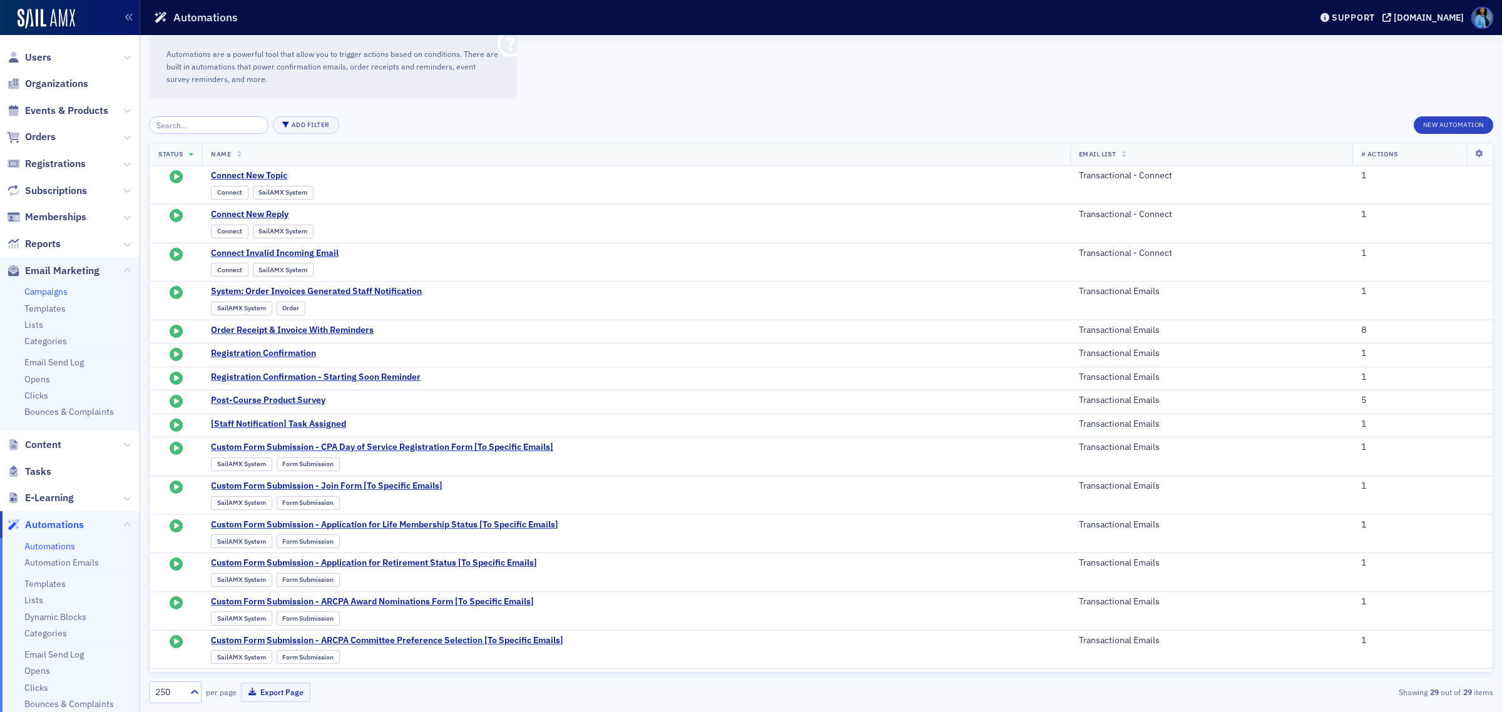
click at [61, 291] on link "Campaigns" at bounding box center [45, 291] width 43 height 11
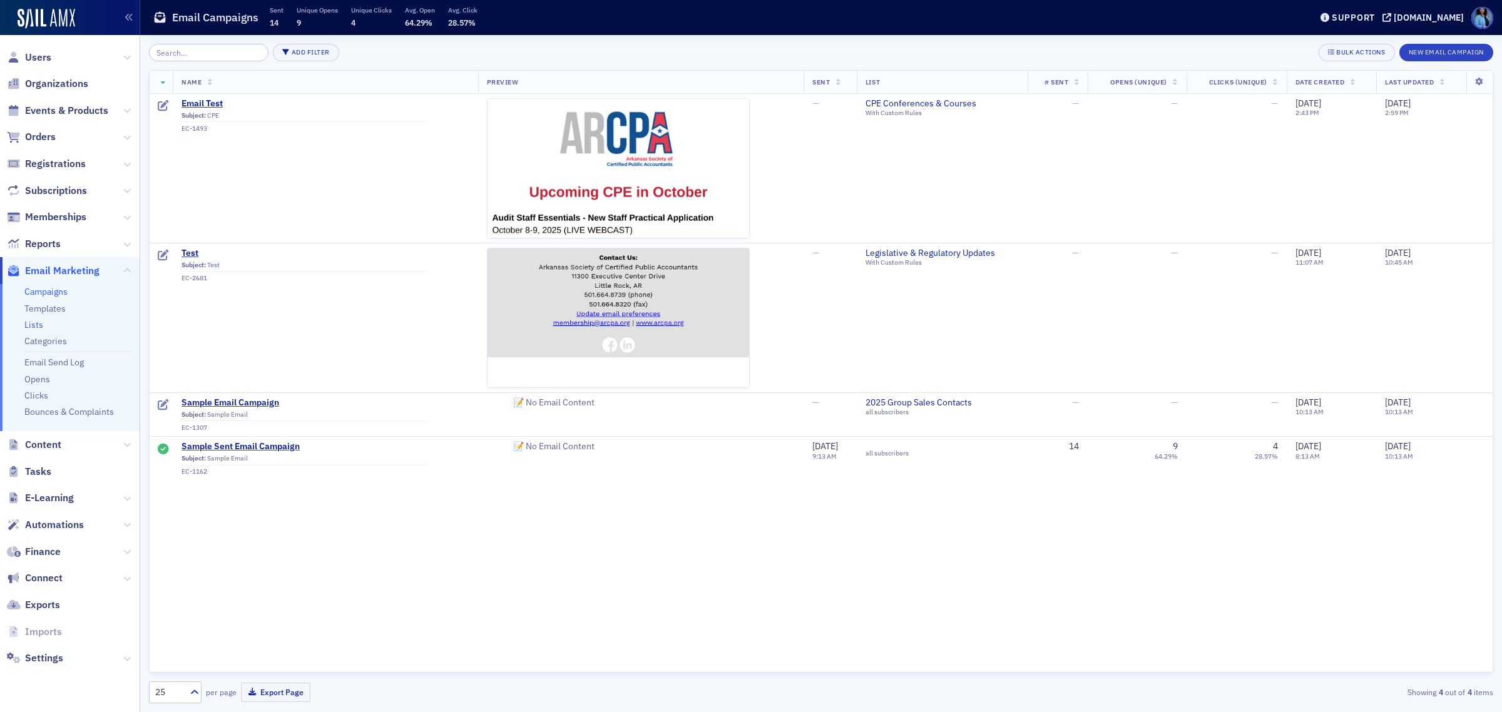
click at [38, 324] on link "Lists" at bounding box center [33, 324] width 19 height 11
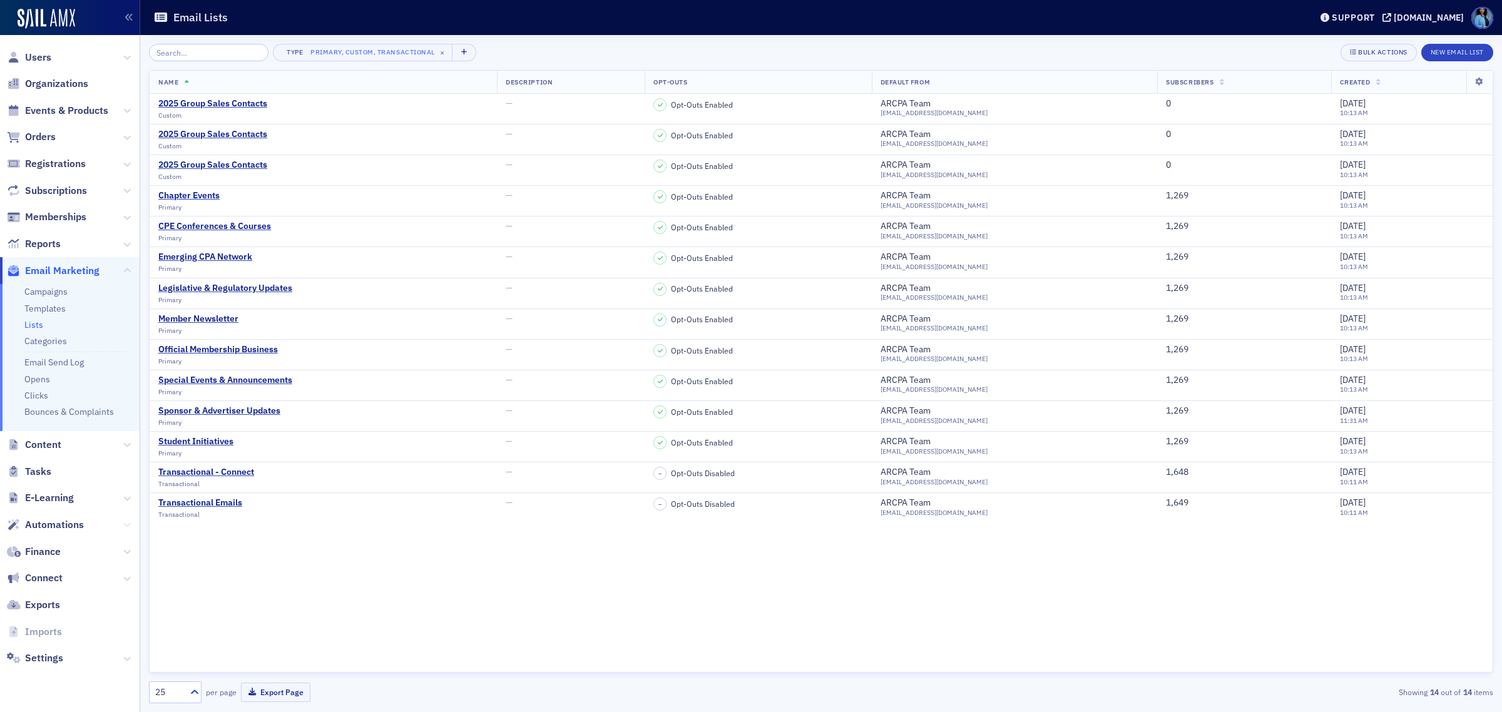
click at [124, 524] on icon at bounding box center [127, 525] width 8 height 8
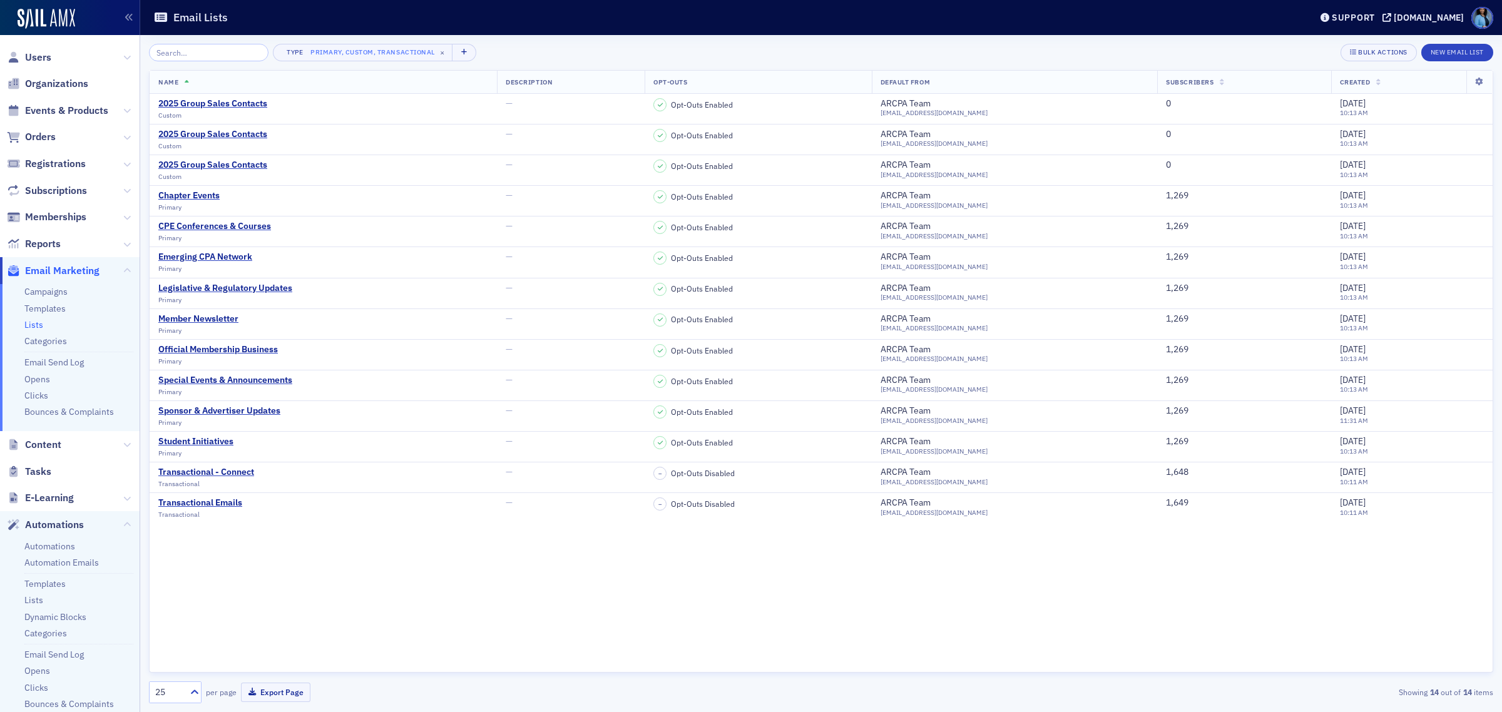
scroll to position [78, 0]
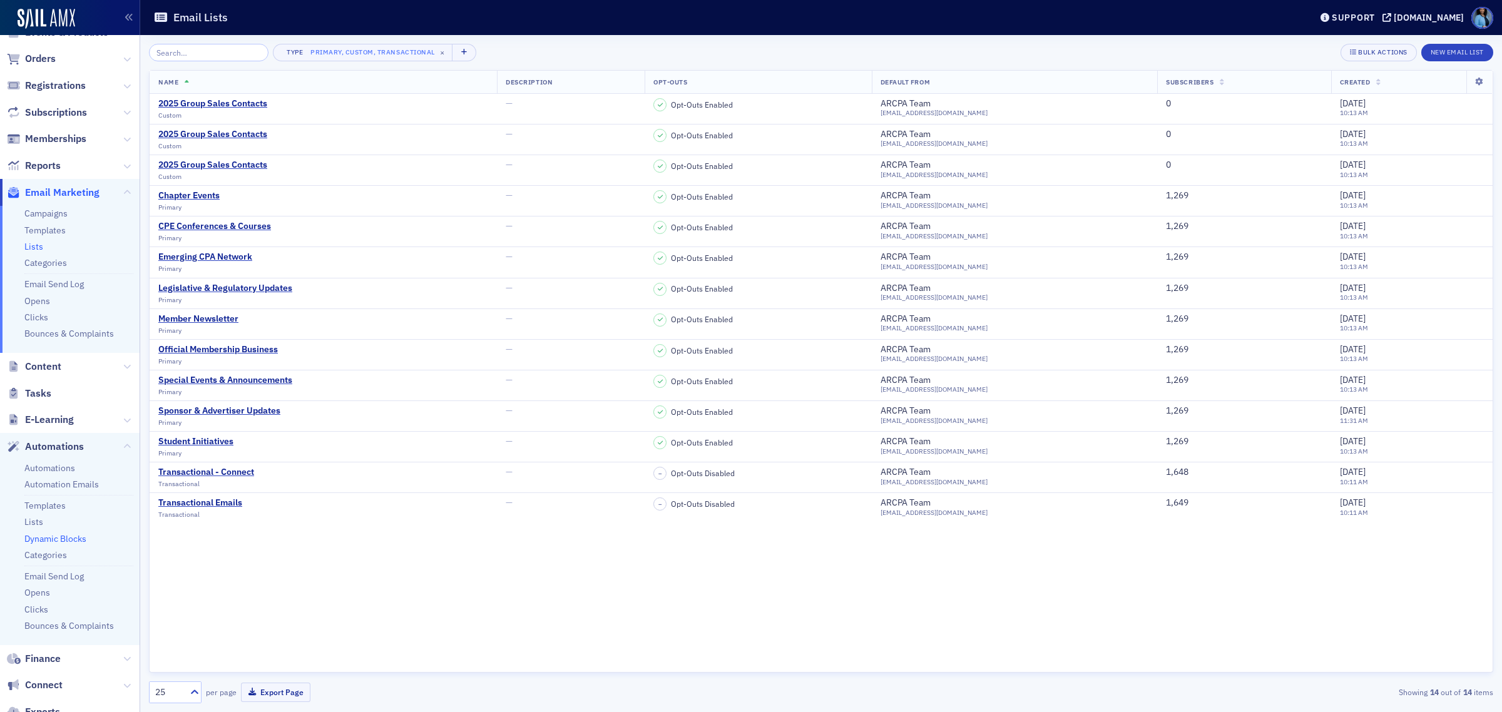
click at [81, 536] on link "Dynamic Blocks" at bounding box center [55, 538] width 62 height 11
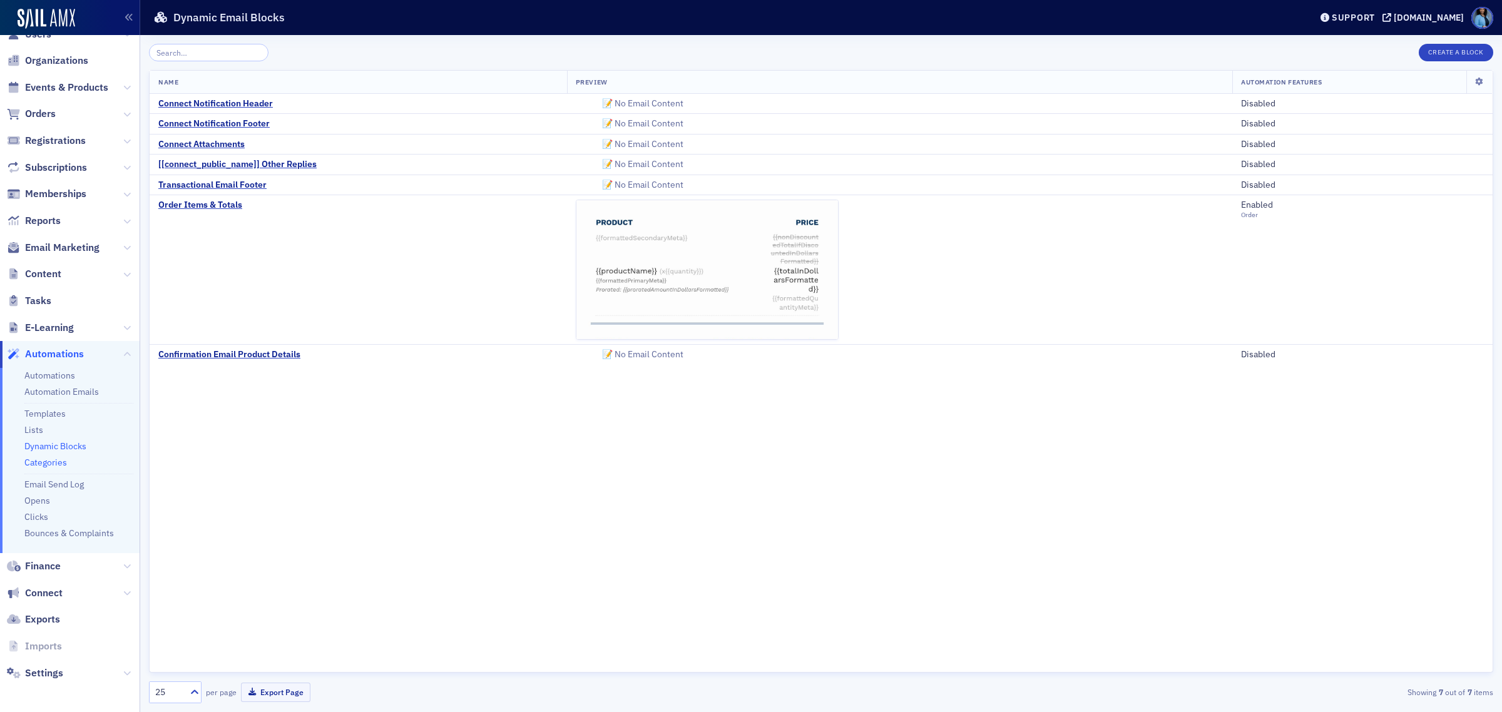
click at [58, 463] on link "Categories" at bounding box center [45, 462] width 43 height 11
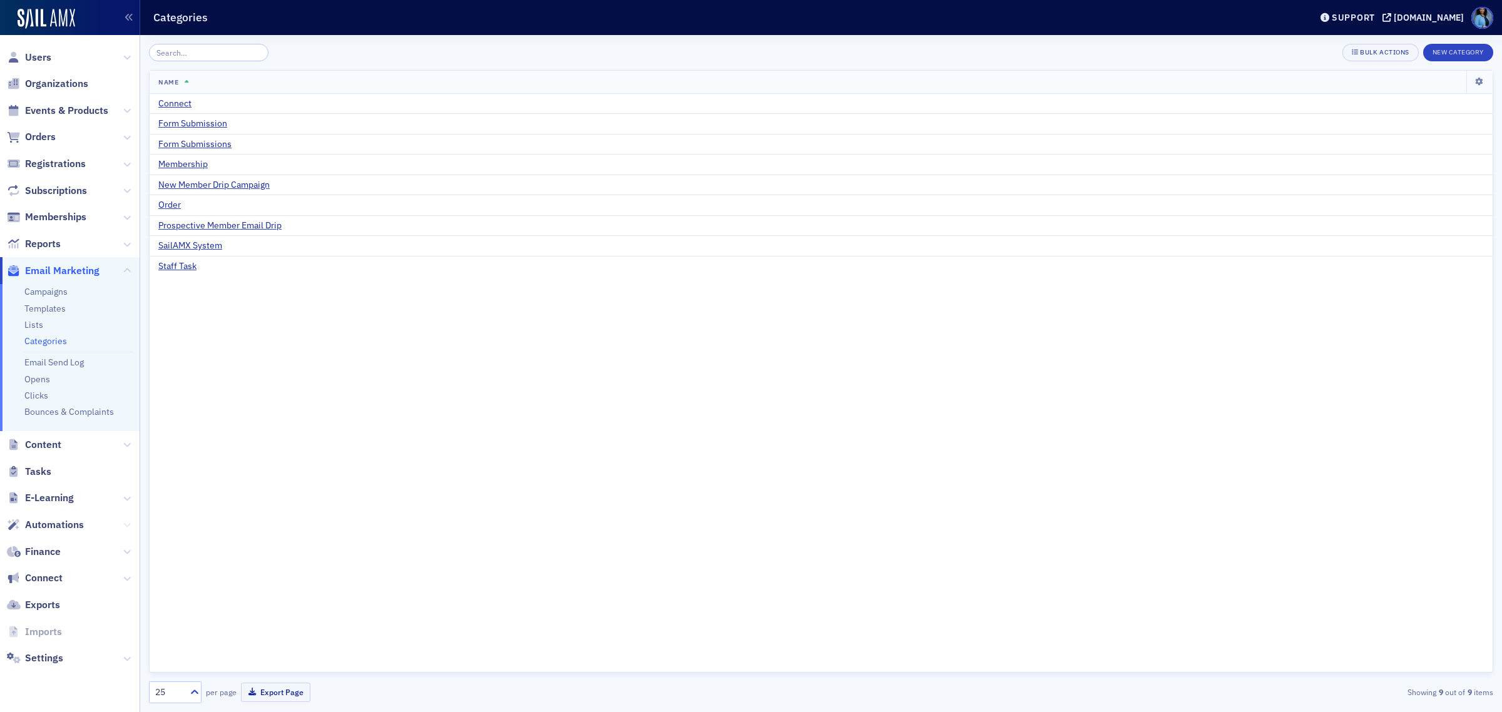
click at [129, 525] on icon at bounding box center [127, 525] width 8 height 8
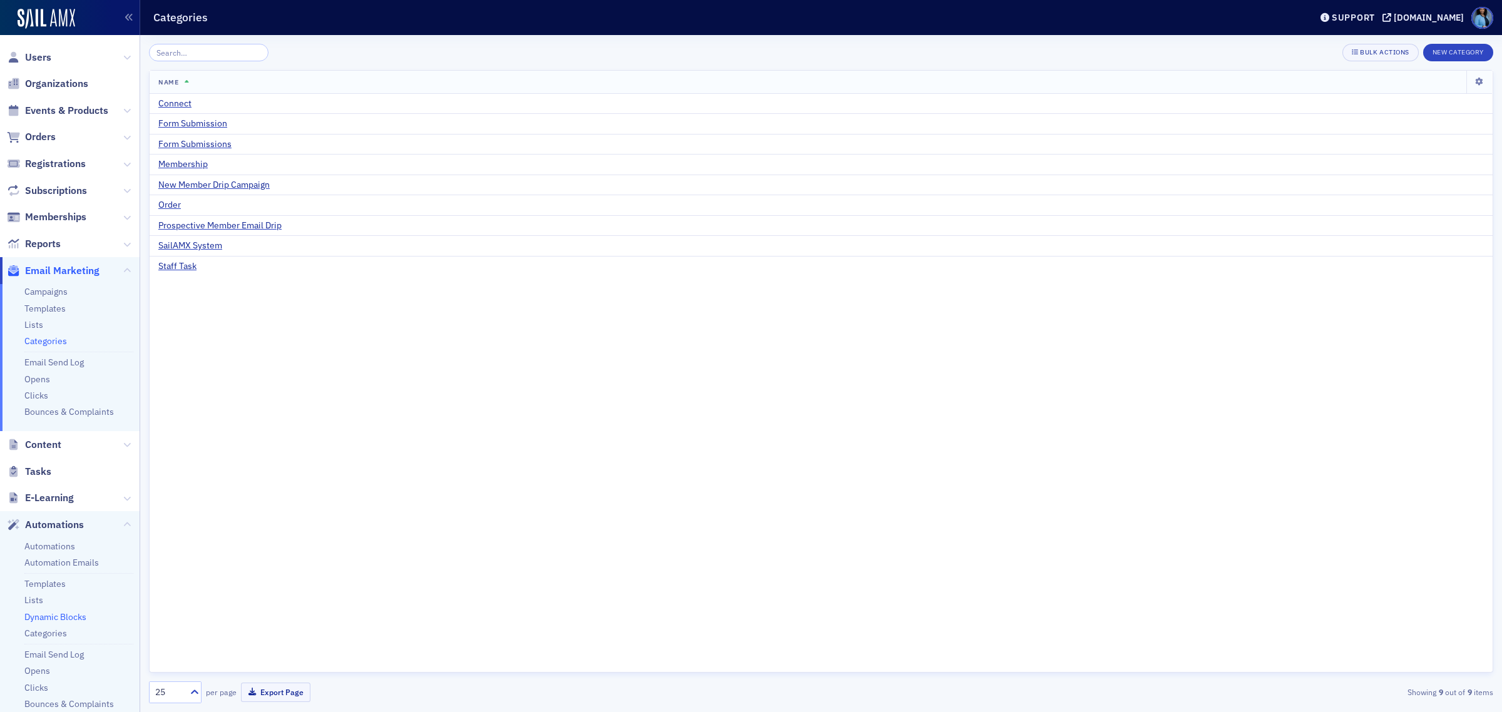
click at [71, 618] on link "Dynamic Blocks" at bounding box center [55, 617] width 62 height 11
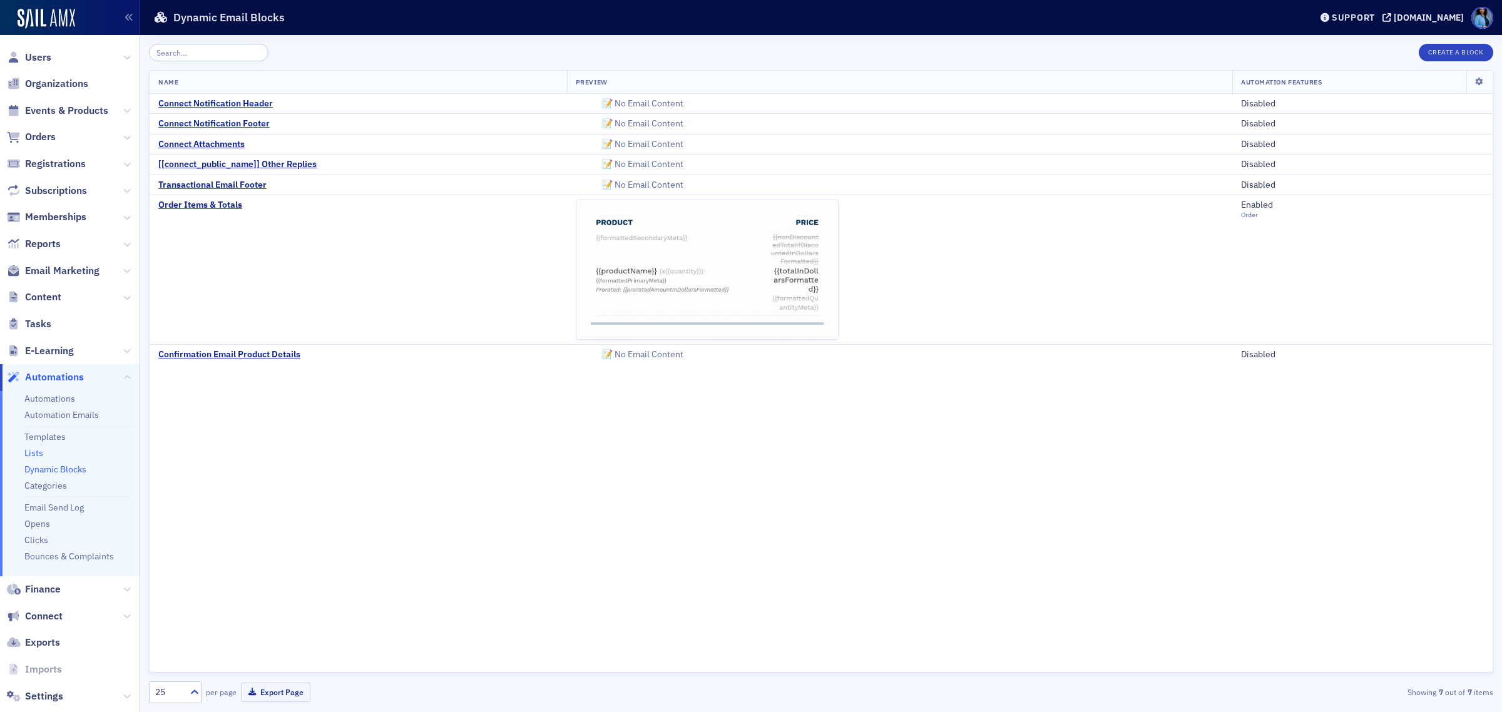
click at [36, 453] on link "Lists" at bounding box center [33, 453] width 19 height 11
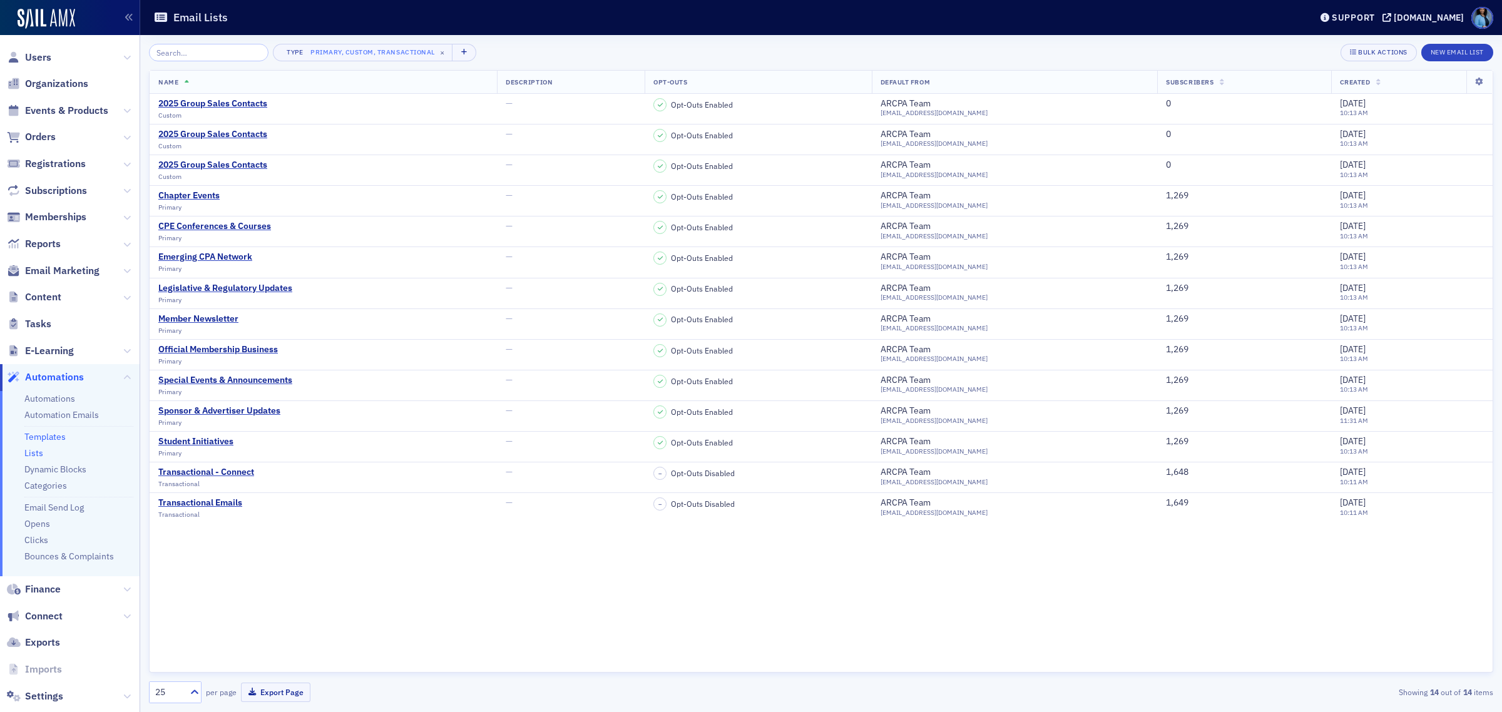
click at [58, 438] on link "Templates" at bounding box center [44, 436] width 41 height 11
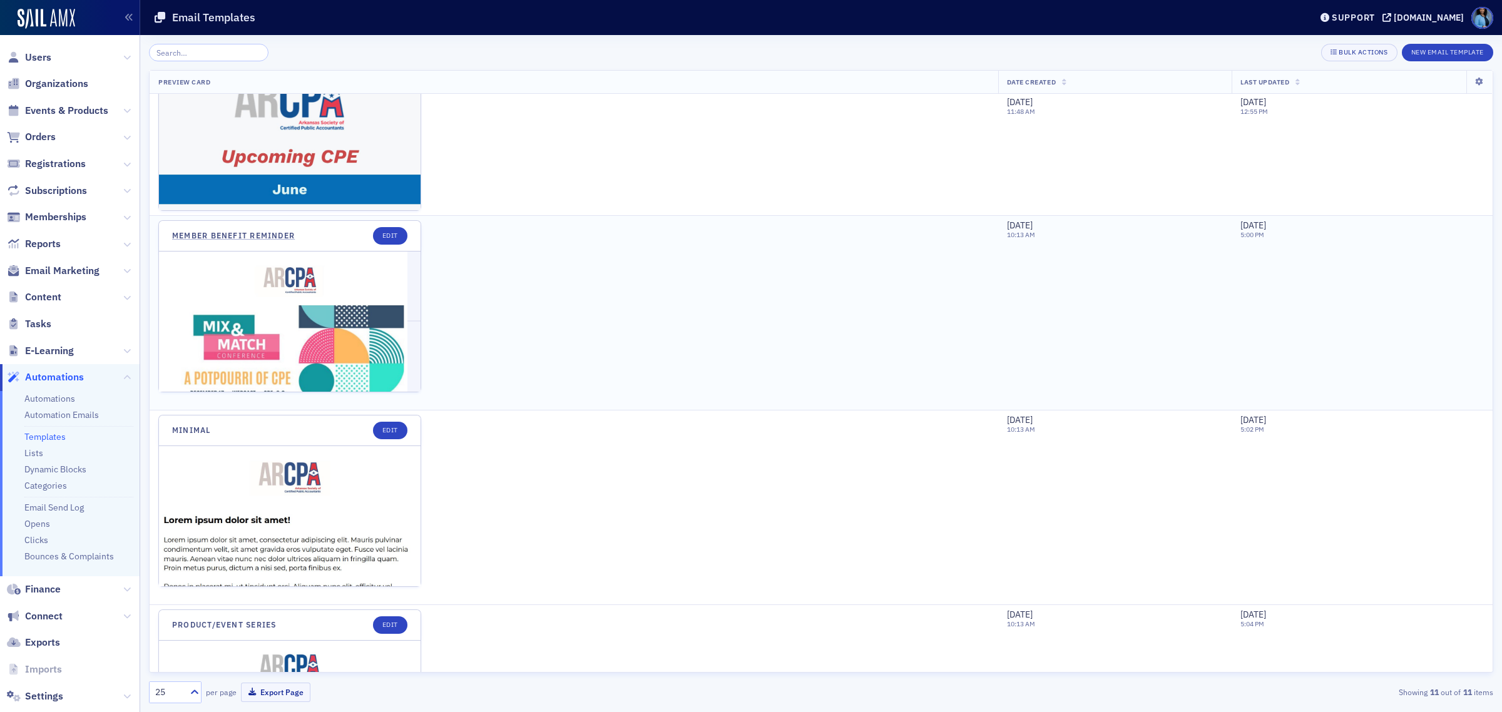
scroll to position [939, 0]
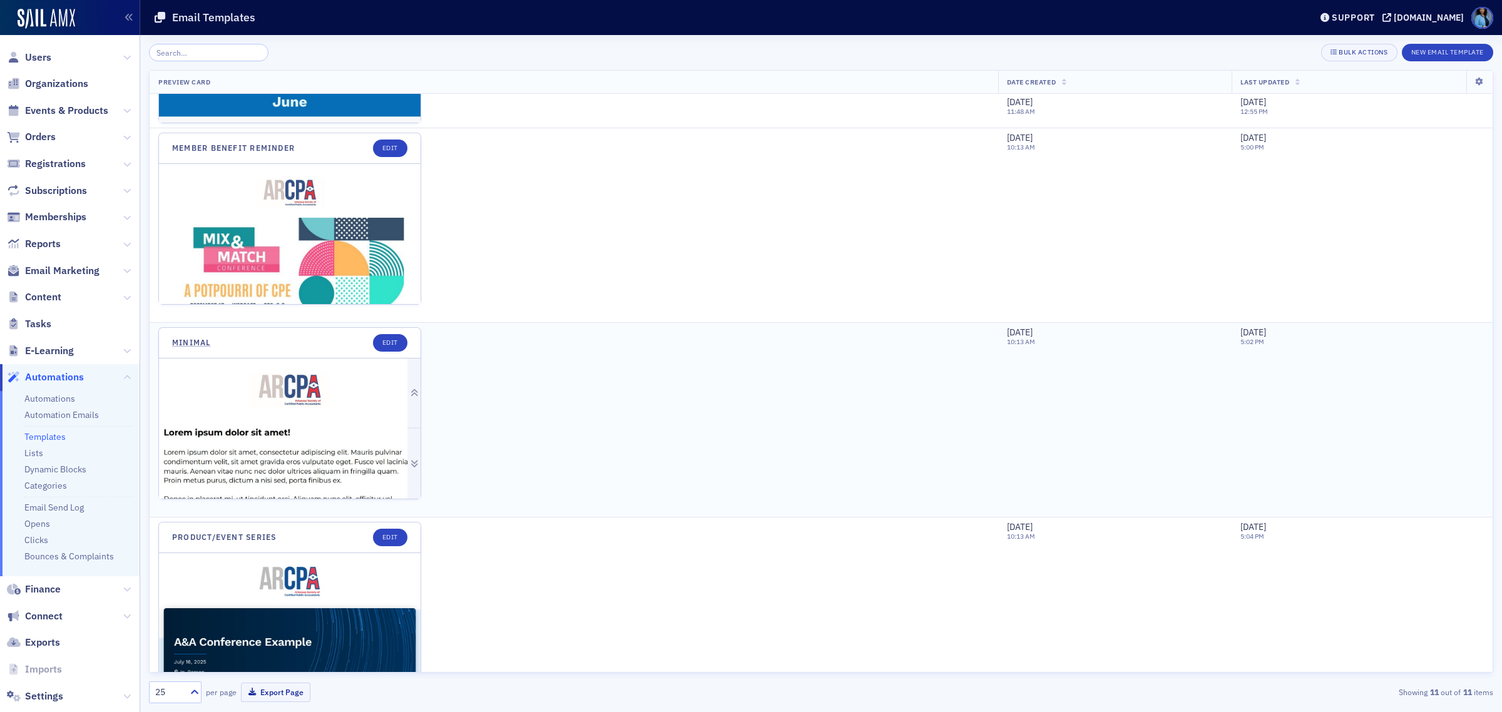
click at [327, 452] on img at bounding box center [290, 644] width 262 height 571
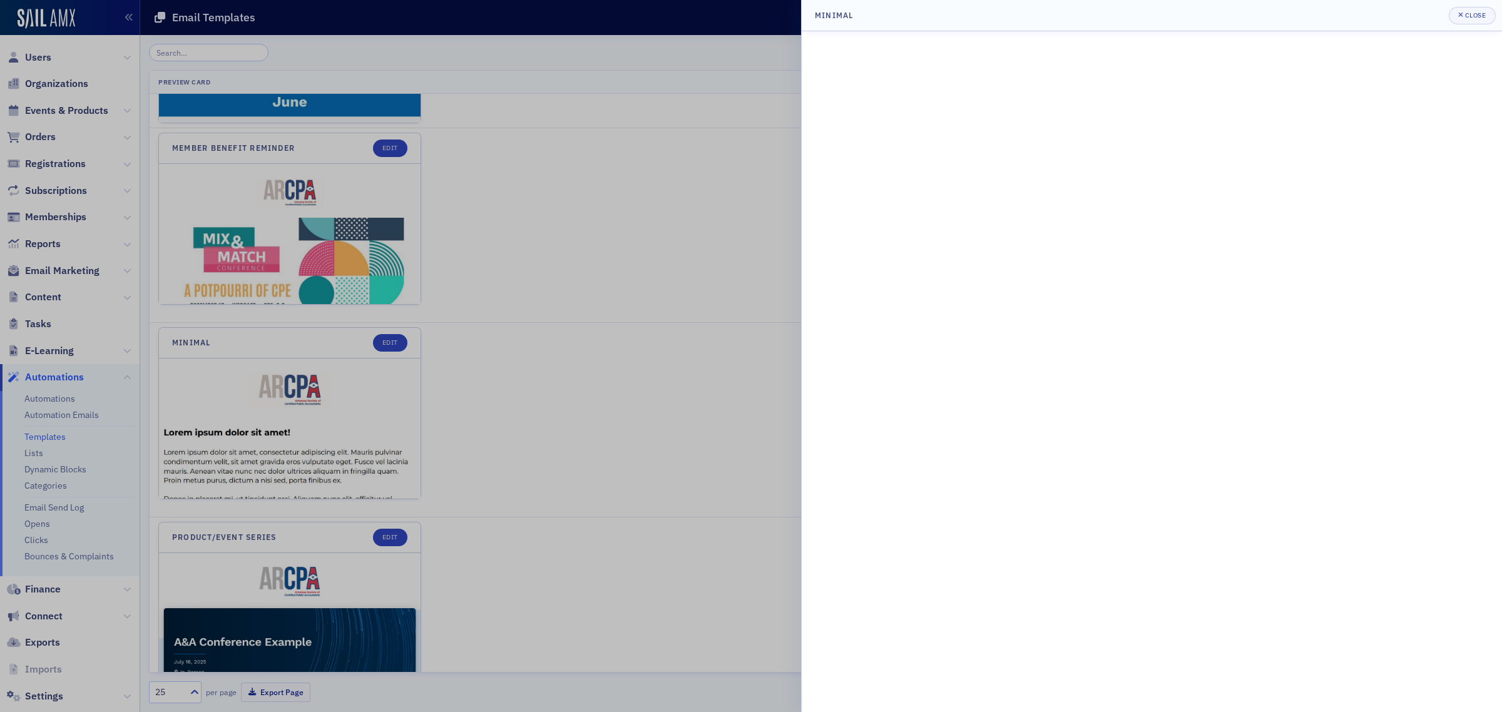
click at [508, 486] on div at bounding box center [751, 356] width 1502 height 712
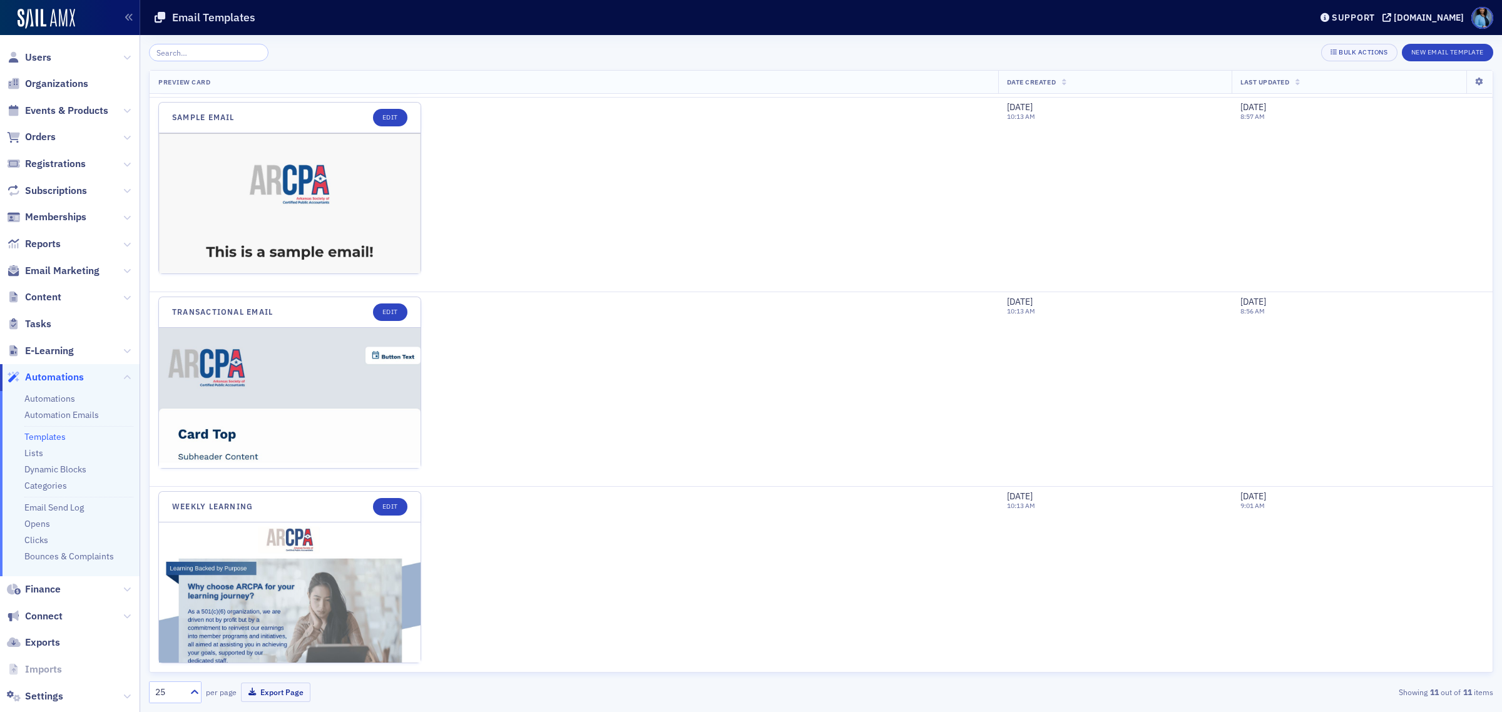
scroll to position [1566, 0]
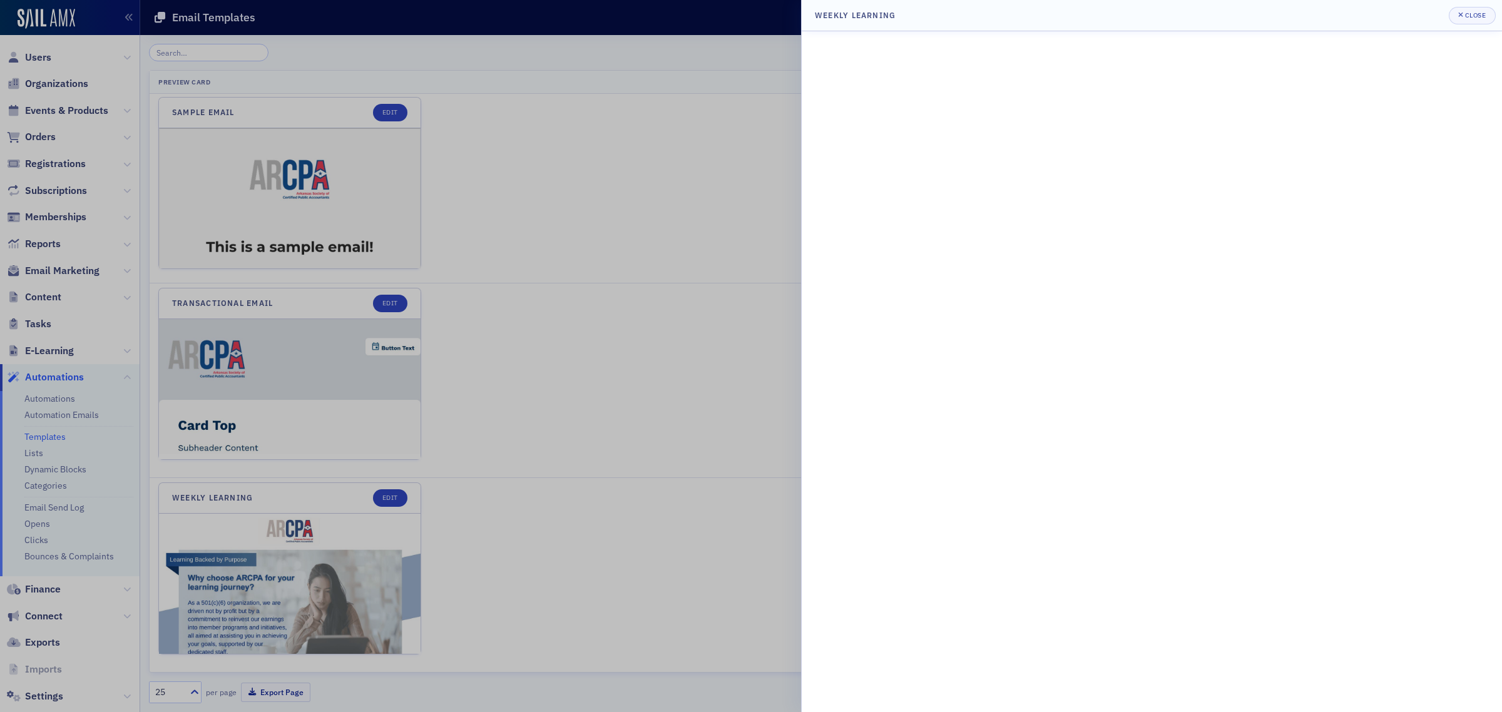
click at [387, 501] on div at bounding box center [751, 356] width 1502 height 712
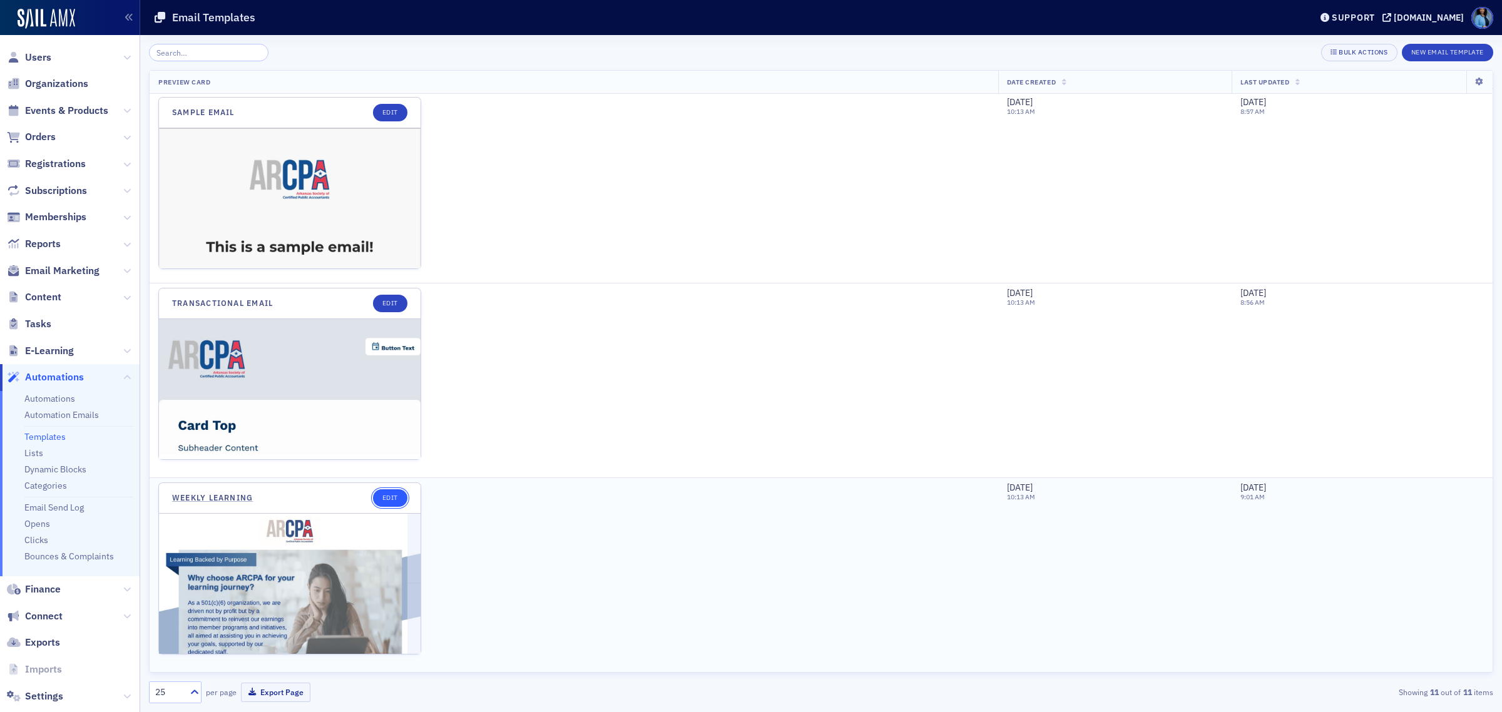
click at [390, 500] on link "Edit" at bounding box center [390, 498] width 34 height 18
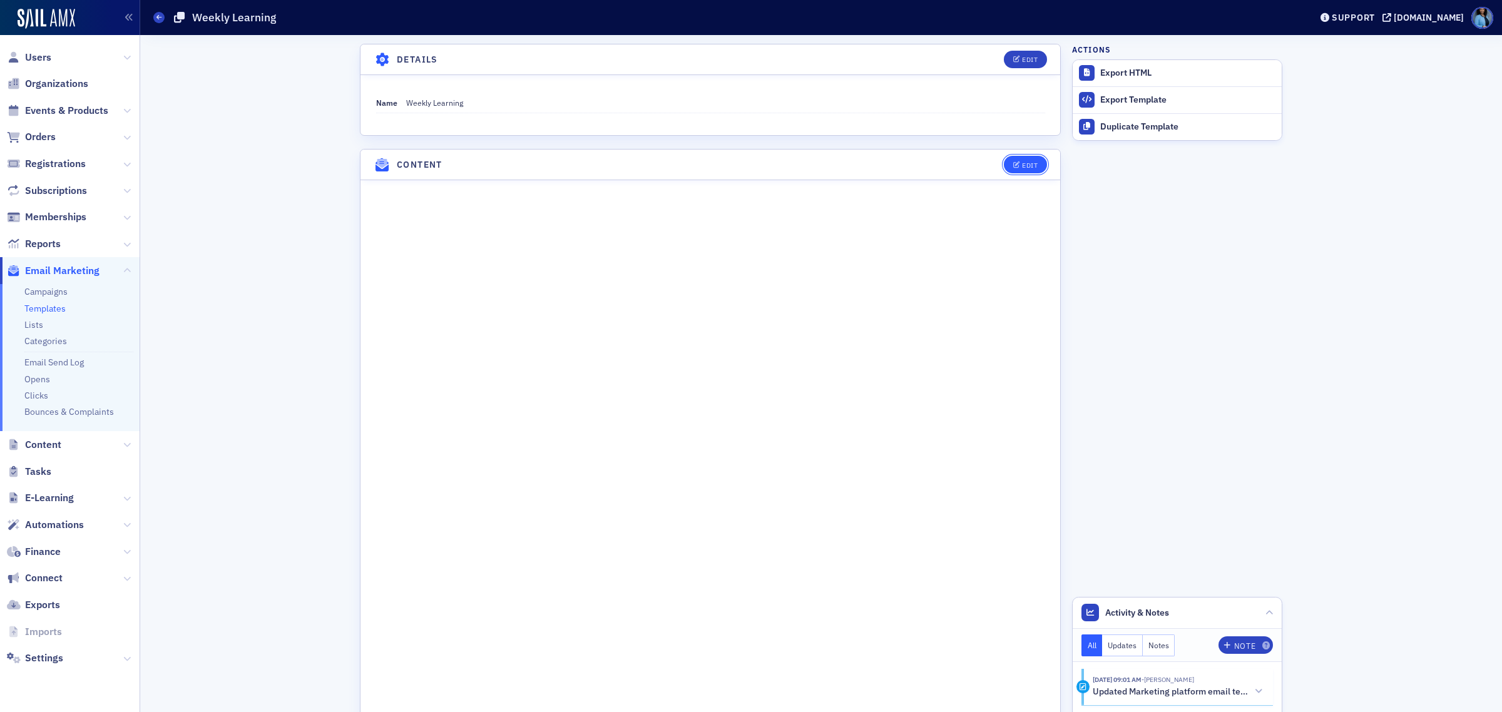
click at [1015, 168] on span "Edit" at bounding box center [1025, 165] width 24 height 7
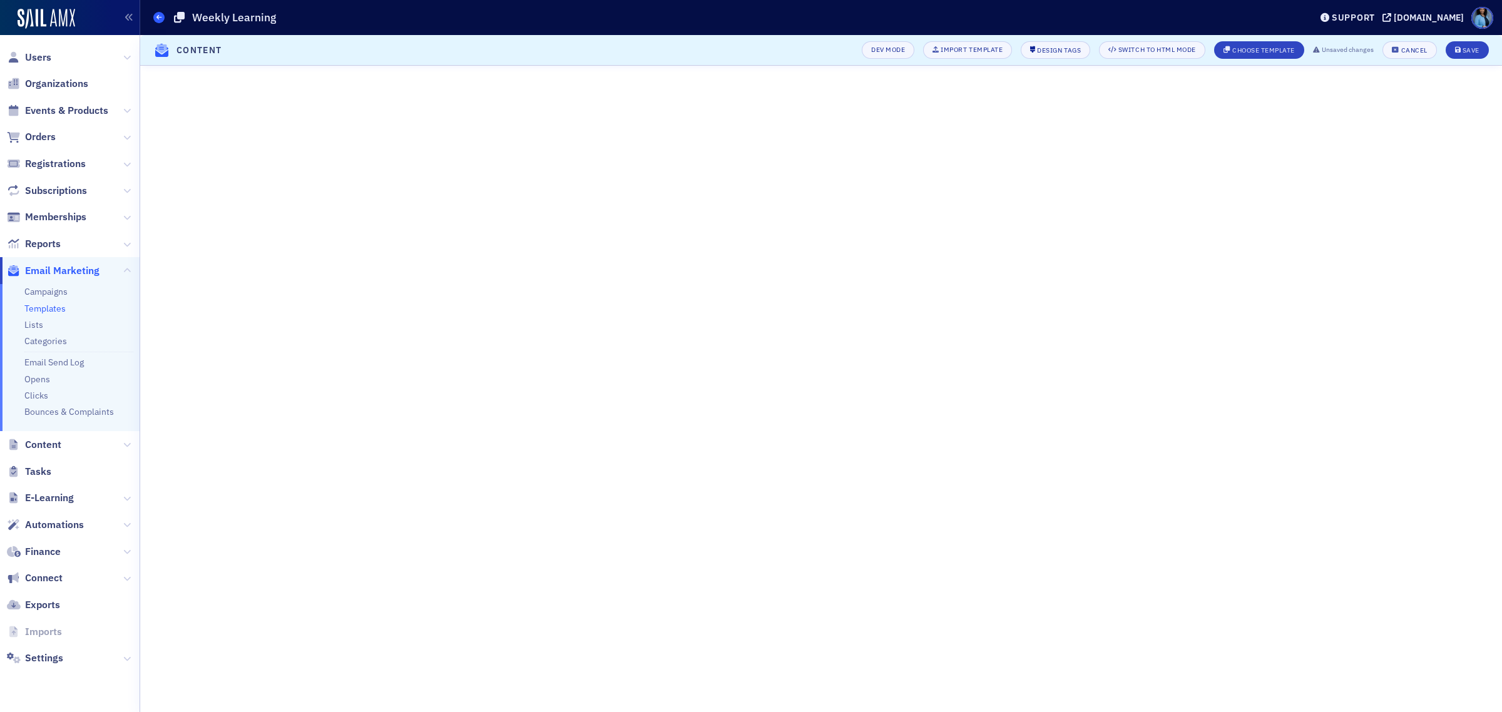
click at [158, 16] on icon at bounding box center [158, 17] width 5 height 6
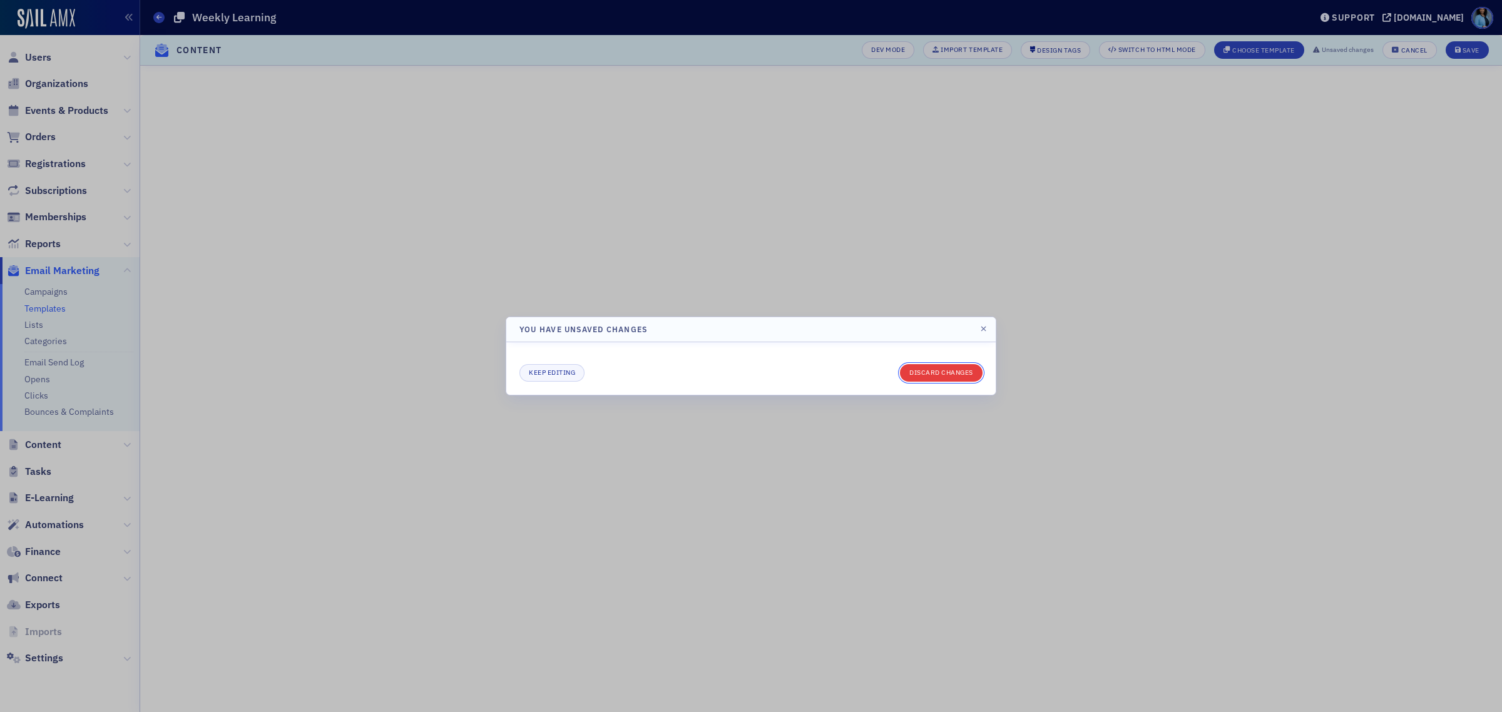
click at [940, 379] on button "Discard changes" at bounding box center [941, 373] width 83 height 18
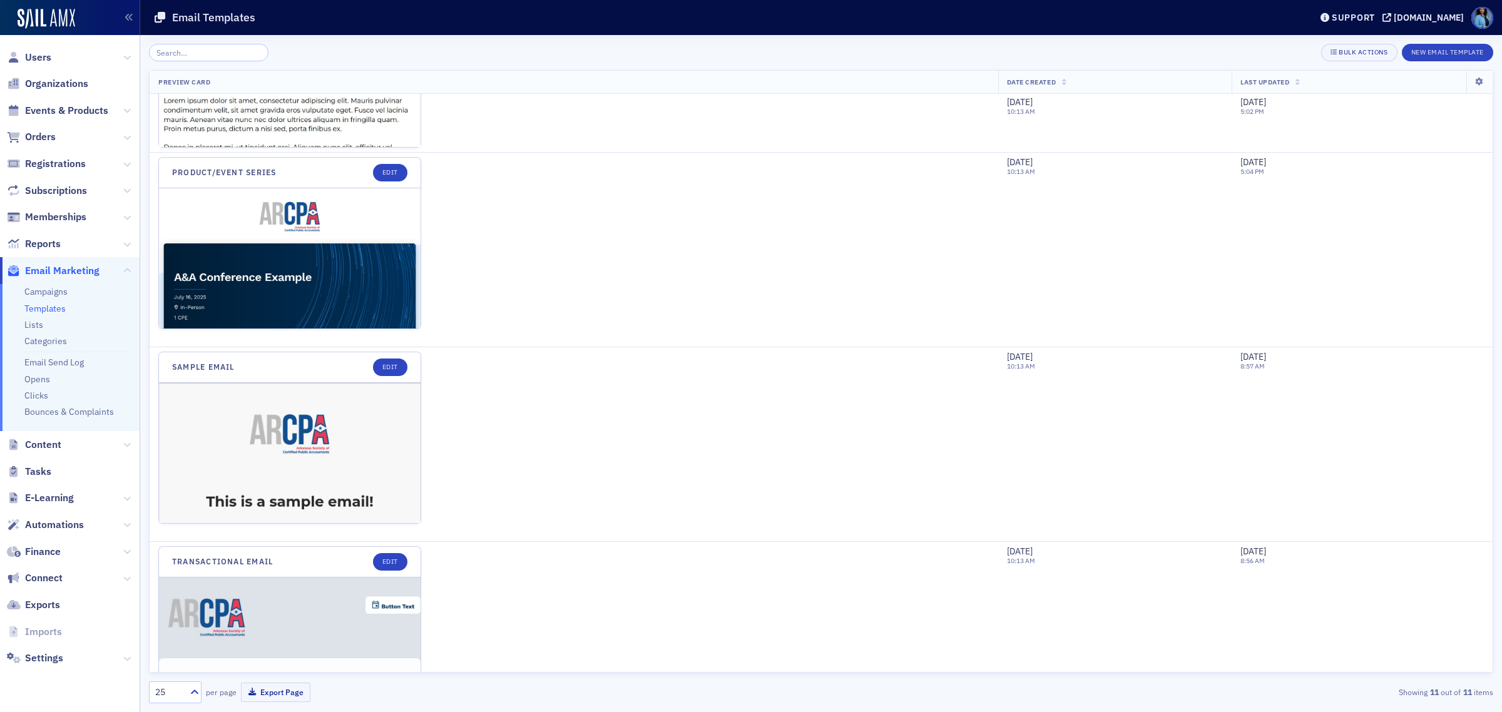
scroll to position [1253, 0]
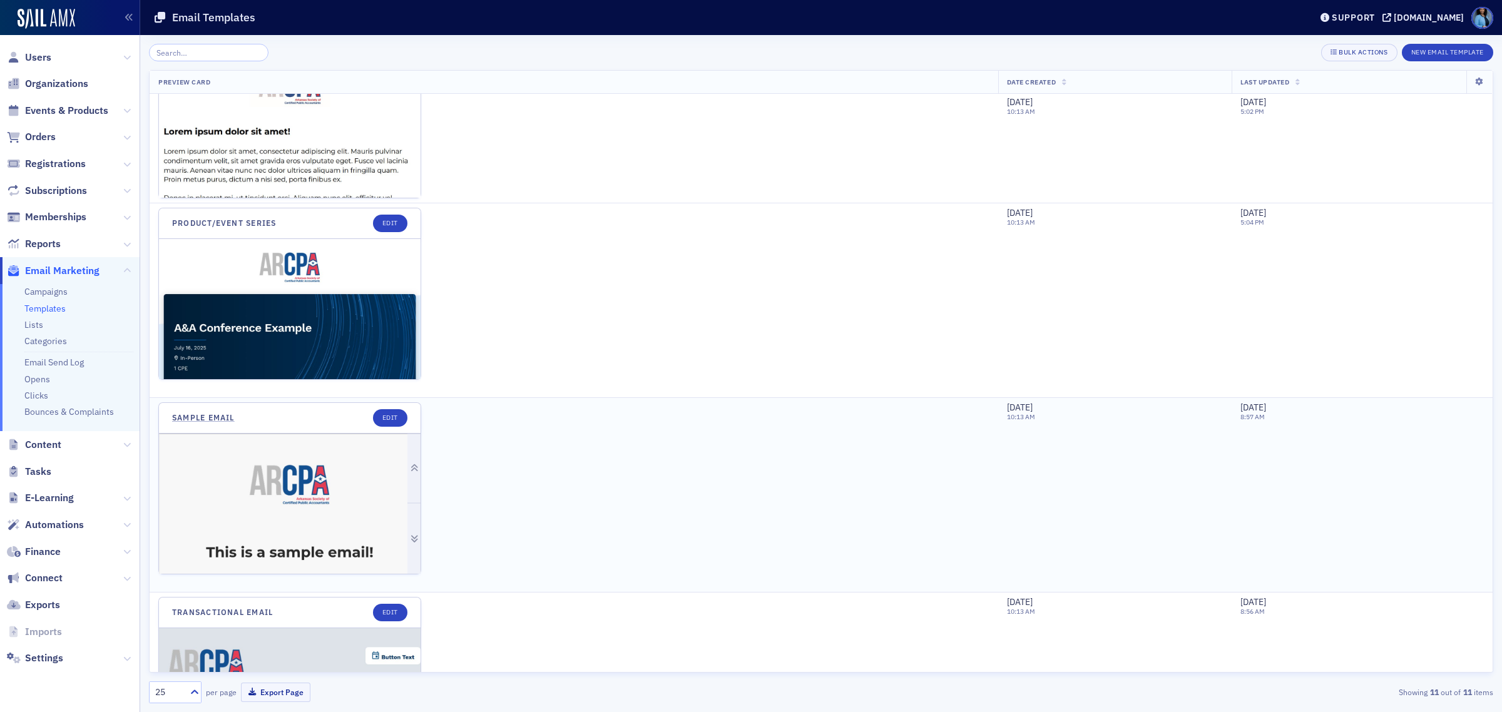
click at [321, 490] on img at bounding box center [290, 719] width 262 height 571
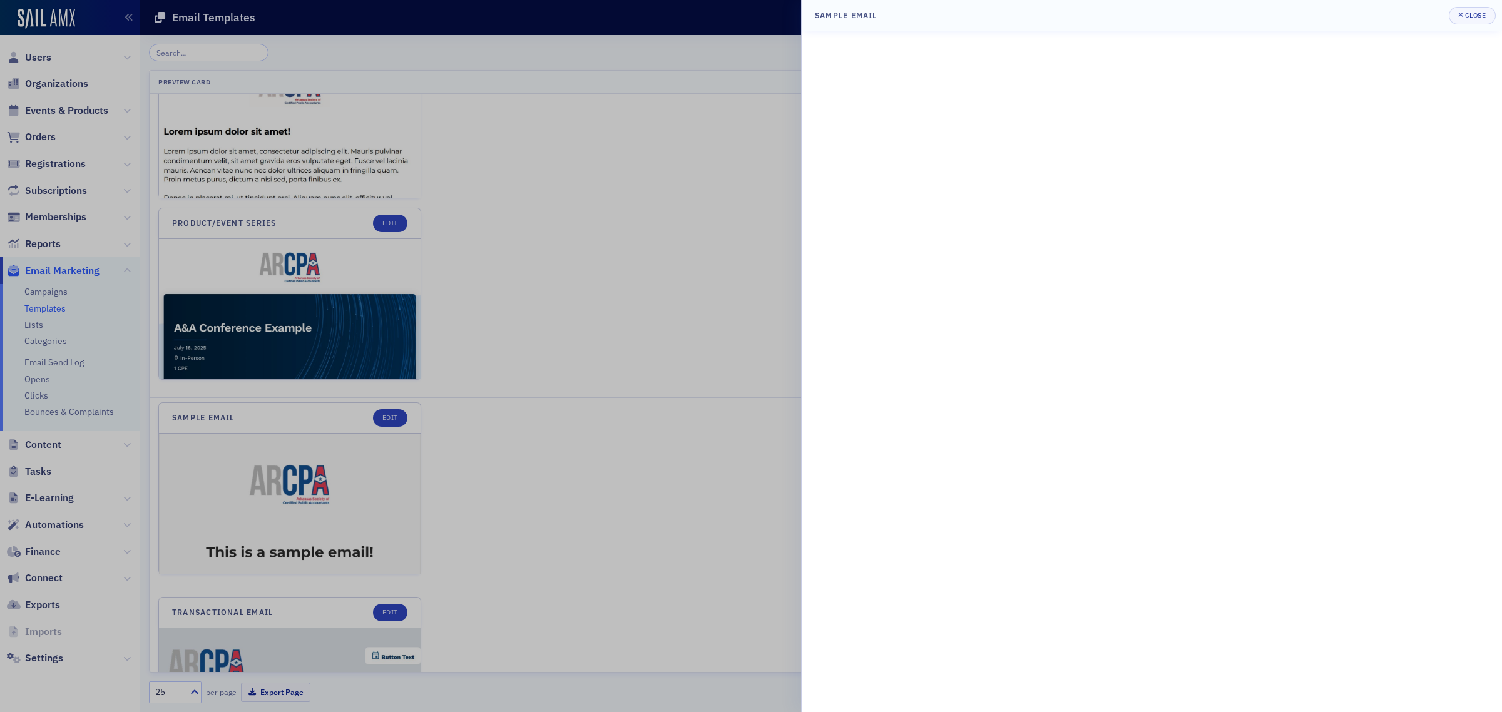
click at [348, 325] on div at bounding box center [751, 356] width 1502 height 712
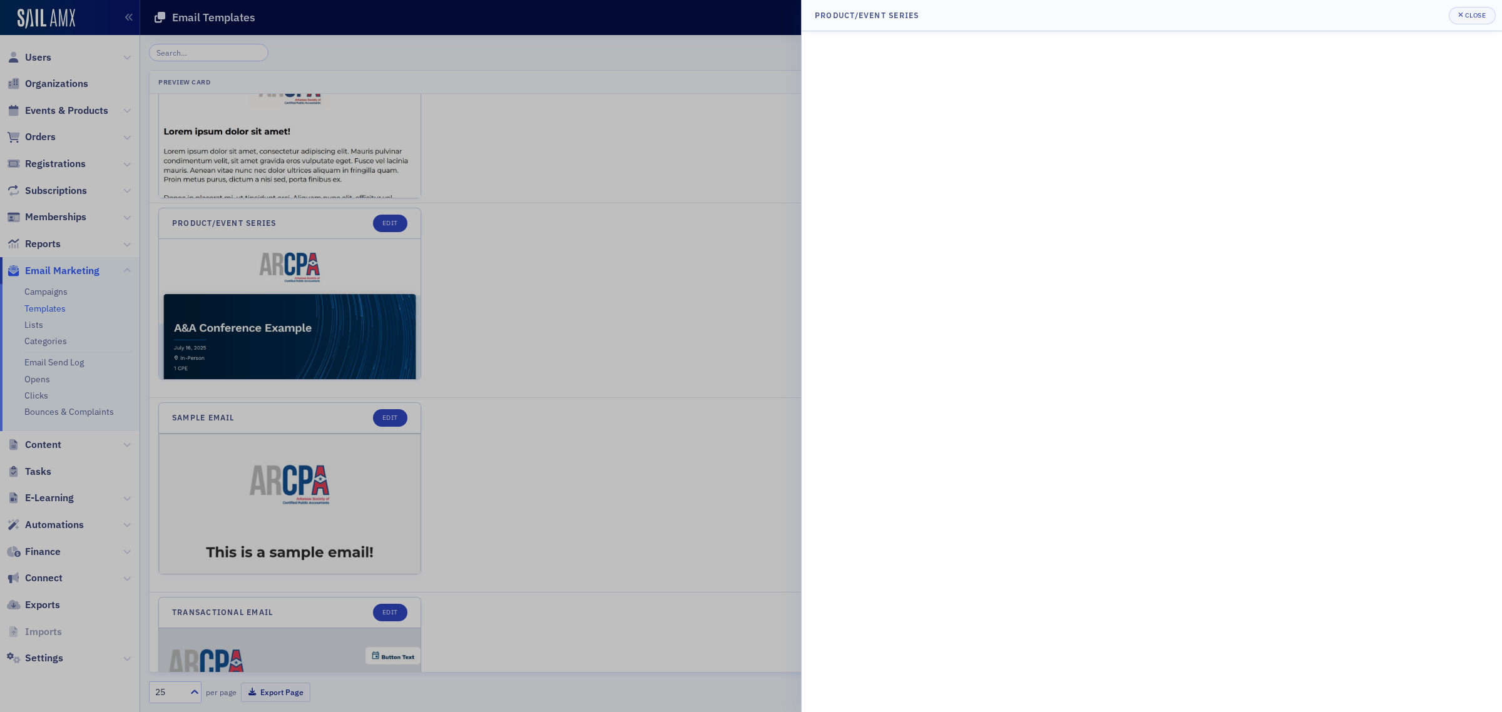
click at [391, 228] on div at bounding box center [751, 356] width 1502 height 712
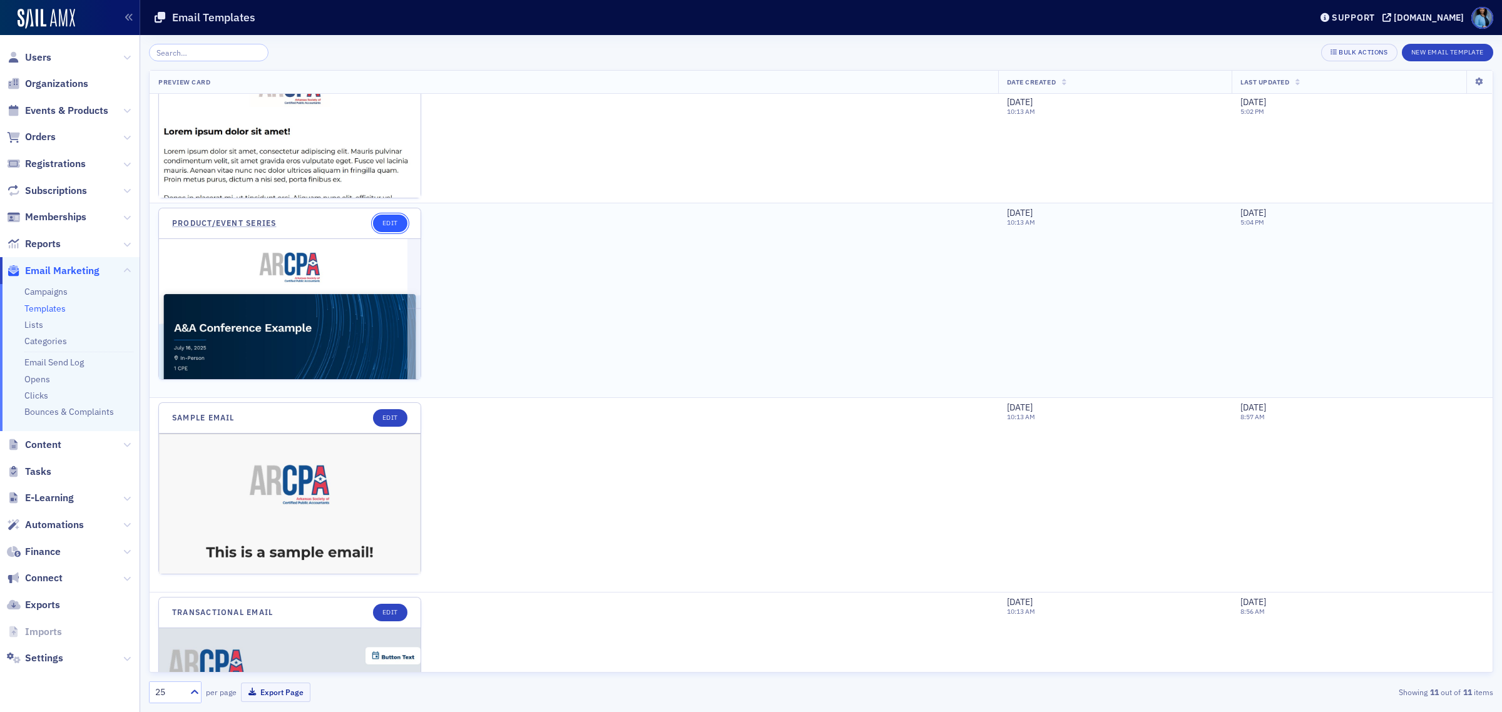
click at [392, 225] on link "Edit" at bounding box center [390, 224] width 34 height 18
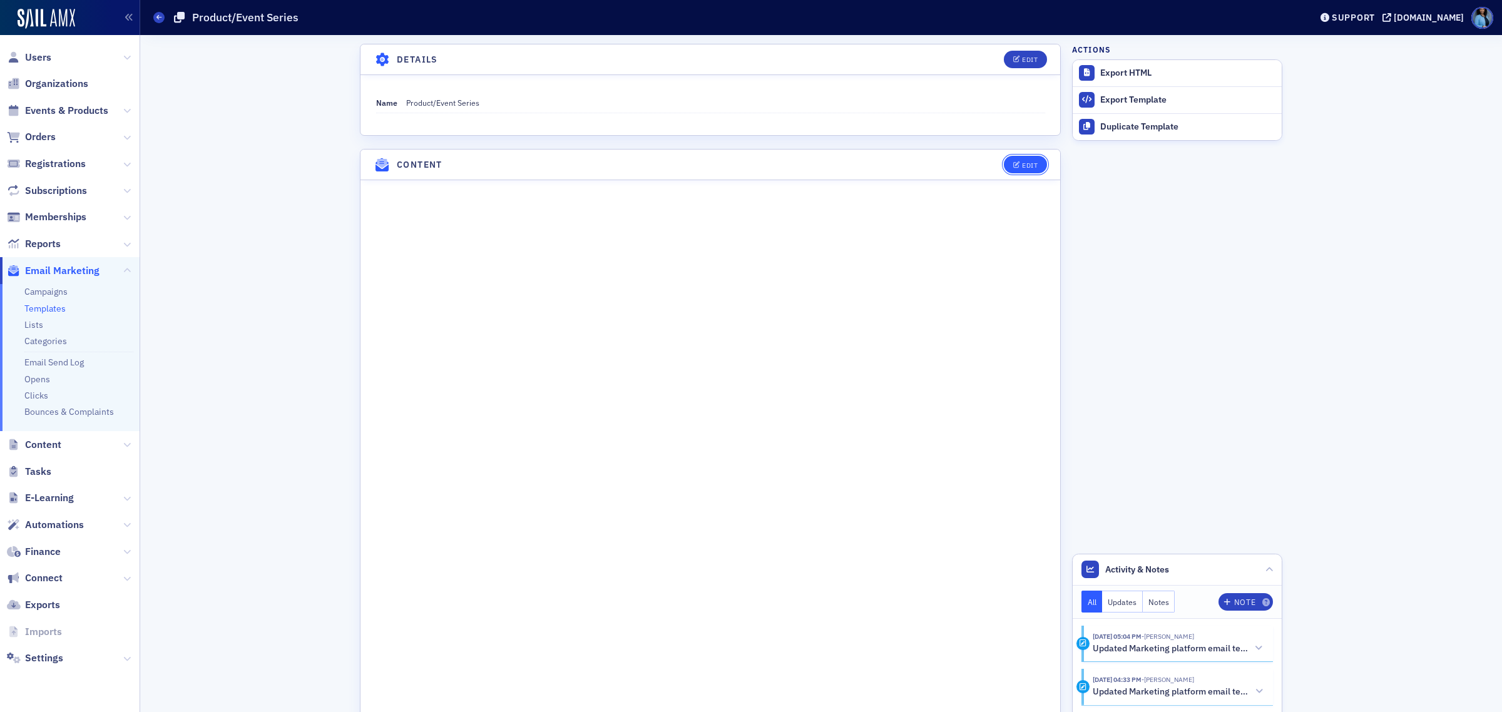
click at [1025, 171] on button "Edit" at bounding box center [1025, 165] width 43 height 18
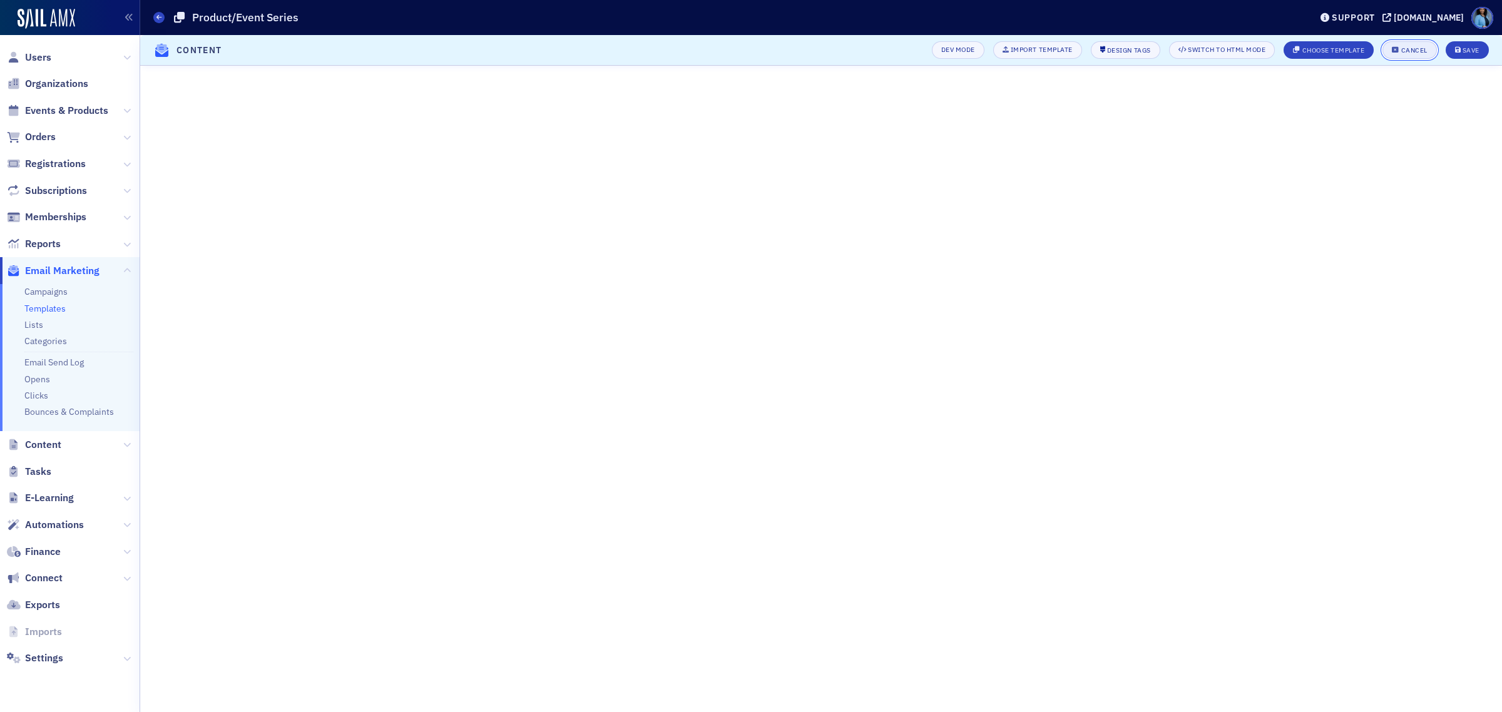
click at [1402, 53] on div "Cancel" at bounding box center [1414, 50] width 26 height 7
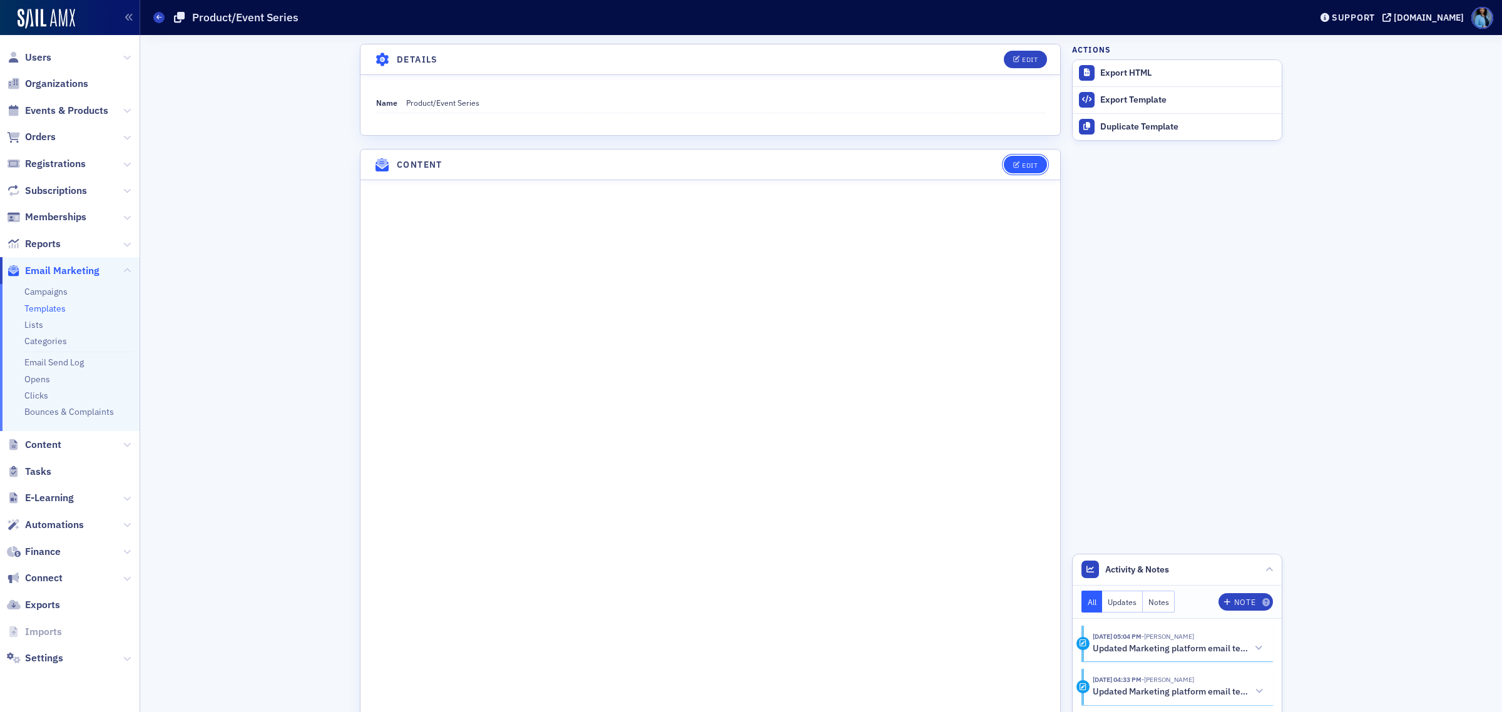
click at [1022, 168] on div "Edit" at bounding box center [1030, 165] width 16 height 7
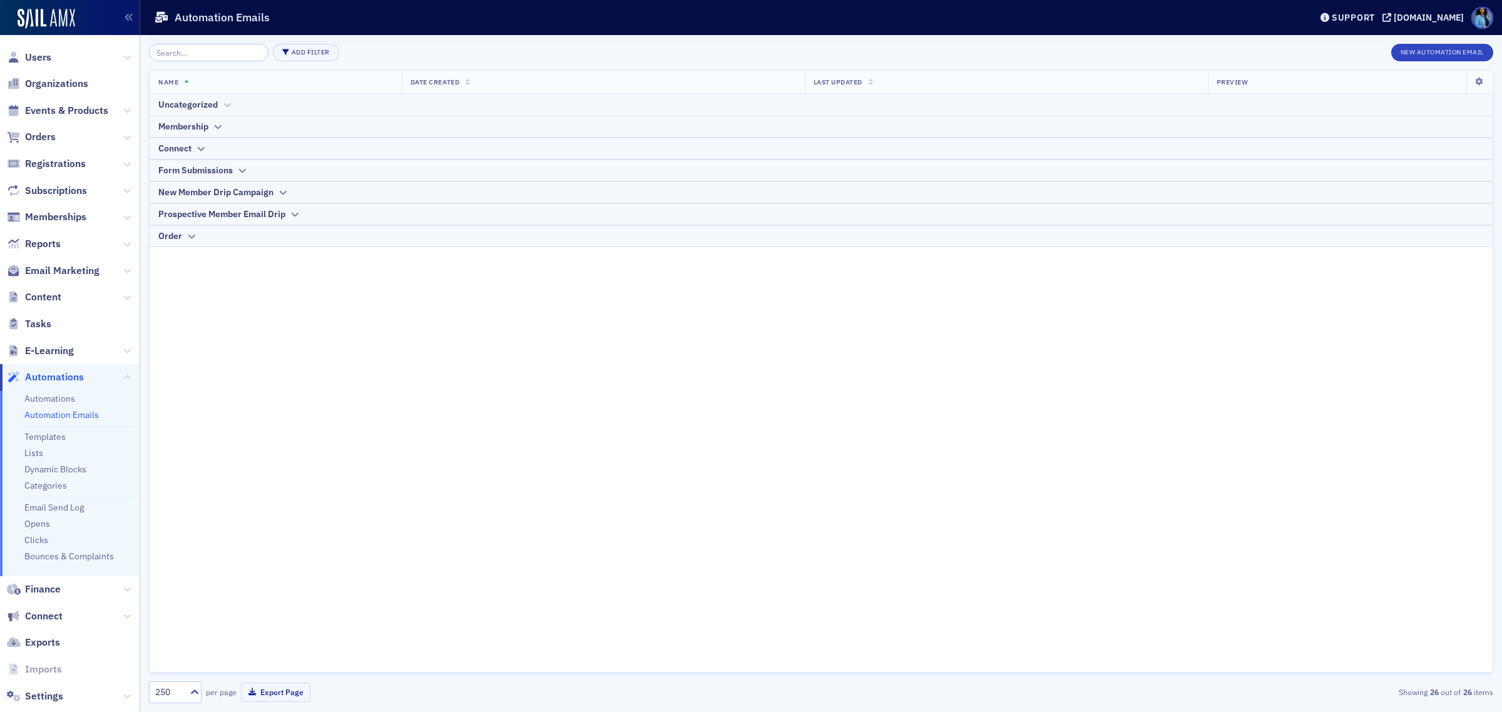
click at [220, 110] on div "Uncategorized" at bounding box center [821, 104] width 1326 height 13
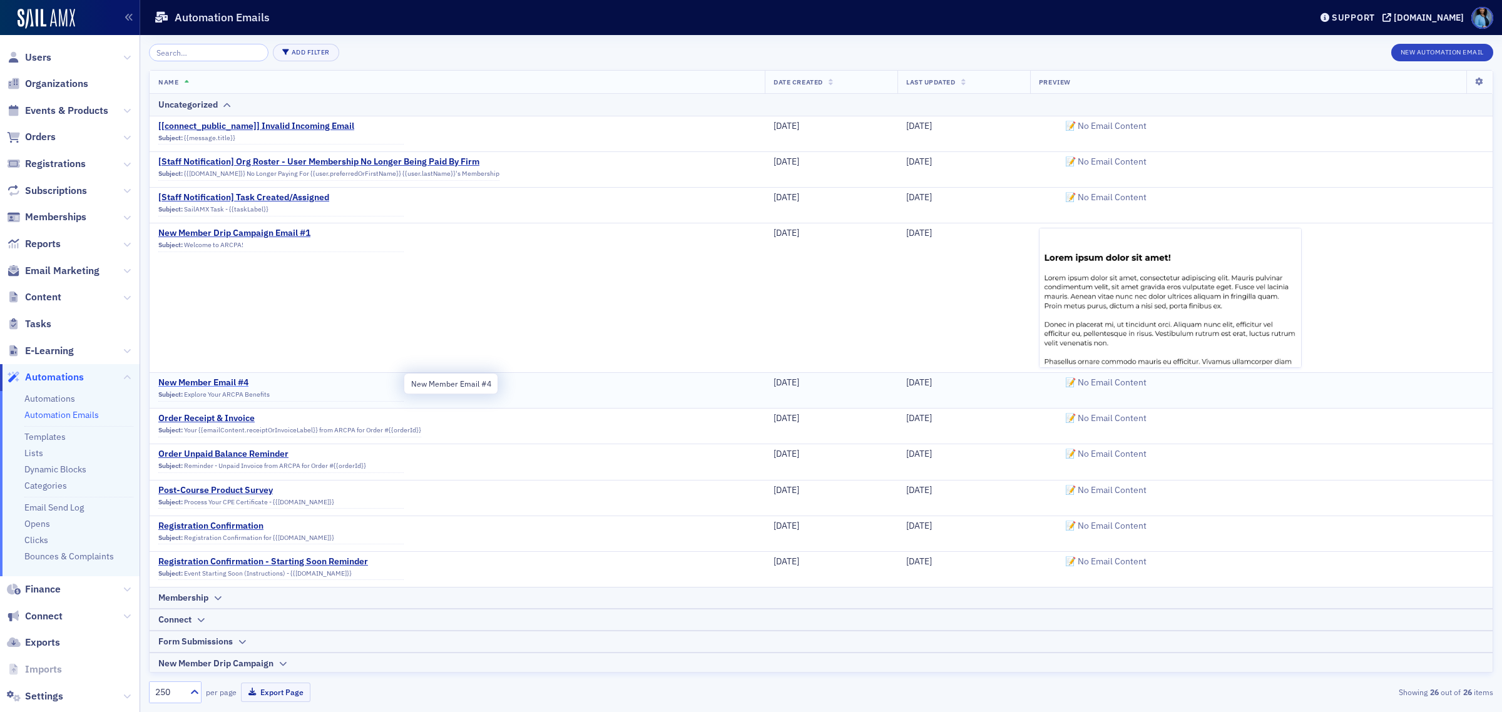
click at [218, 388] on span "New Member Email #4" at bounding box center [280, 382] width 245 height 11
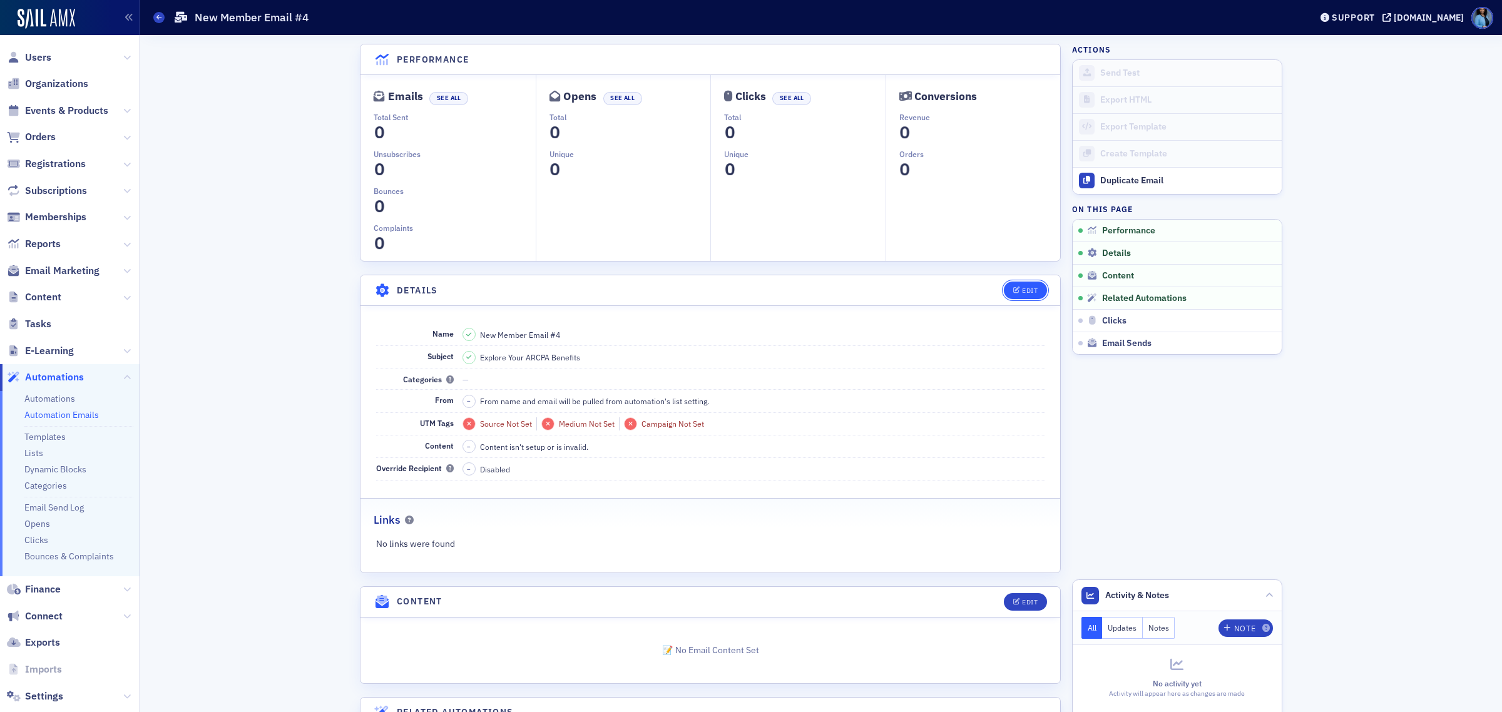
click at [1022, 292] on div "Edit" at bounding box center [1030, 290] width 16 height 7
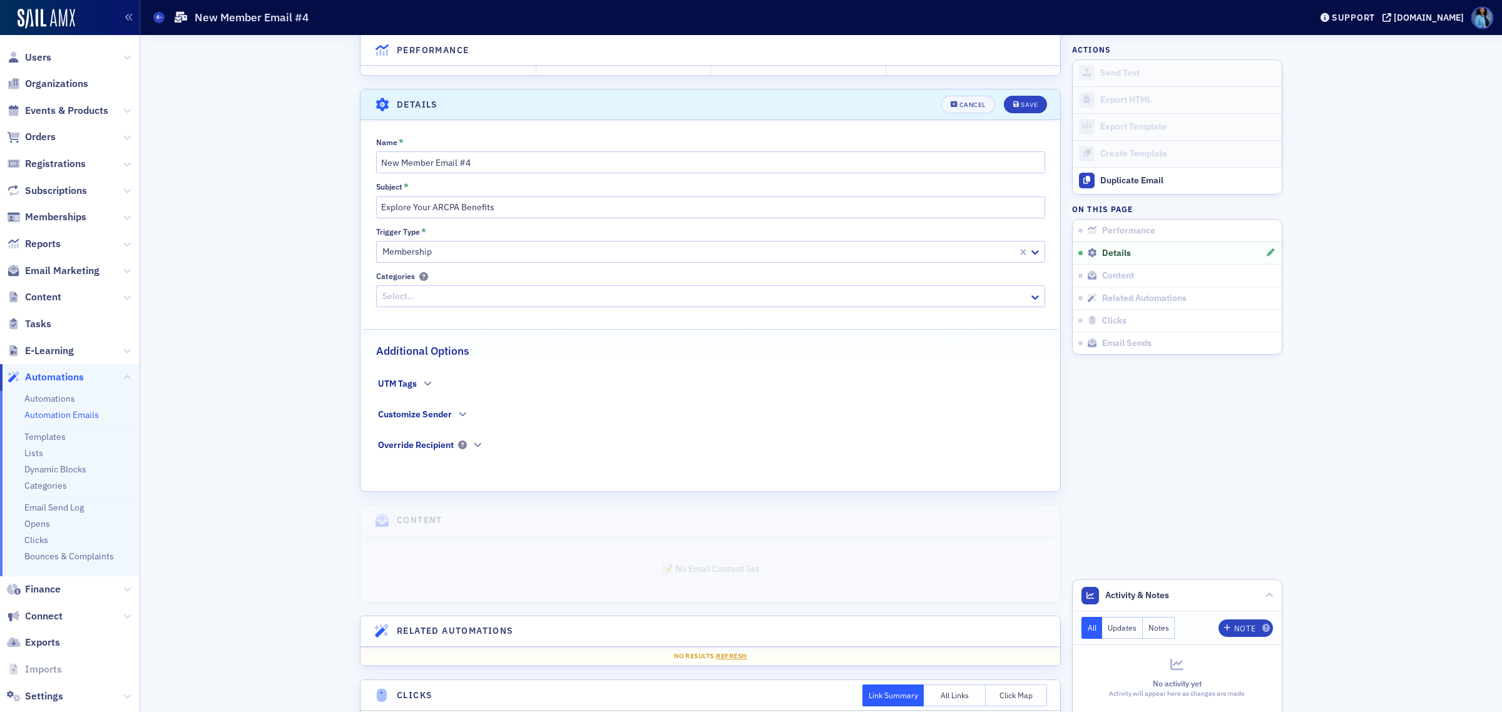
scroll to position [187, 0]
drag, startPoint x: 485, startPoint y: 160, endPoint x: 347, endPoint y: 153, distance: 137.8
click at [347, 153] on div "Performance Emails See All Total Sent 0 1 2 3 4 5 6 7 8 9 0 Unsubscribes 0 1 2 …" at bounding box center [821, 332] width 1345 height 967
type input "Test"
drag, startPoint x: 514, startPoint y: 213, endPoint x: 325, endPoint y: 188, distance: 190.1
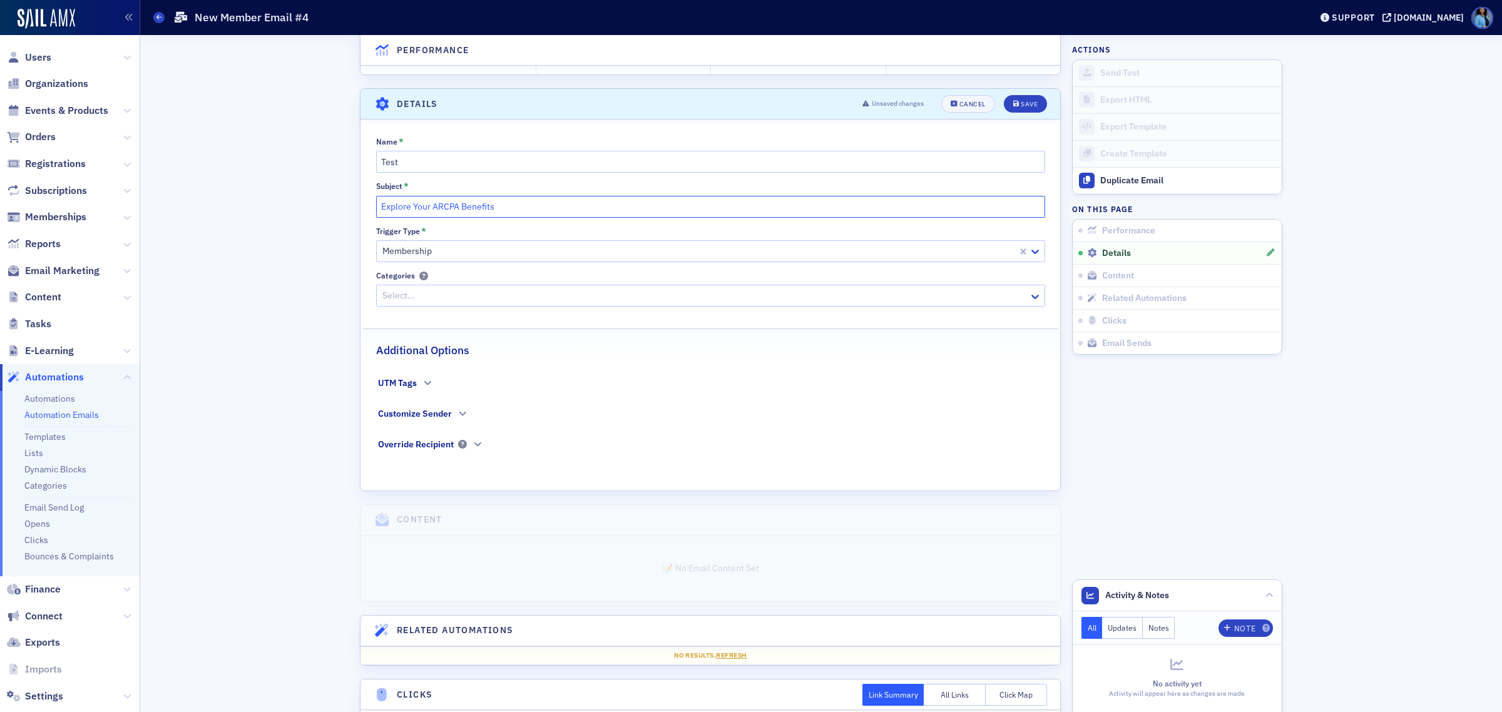
click at [325, 188] on div "Performance Emails See All Total Sent 0 1 2 3 4 5 6 7 8 9 0 Unsubscribes 0 1 2 …" at bounding box center [821, 332] width 1345 height 967
type input "Test"
click at [1021, 106] on div "Save" at bounding box center [1029, 104] width 17 height 7
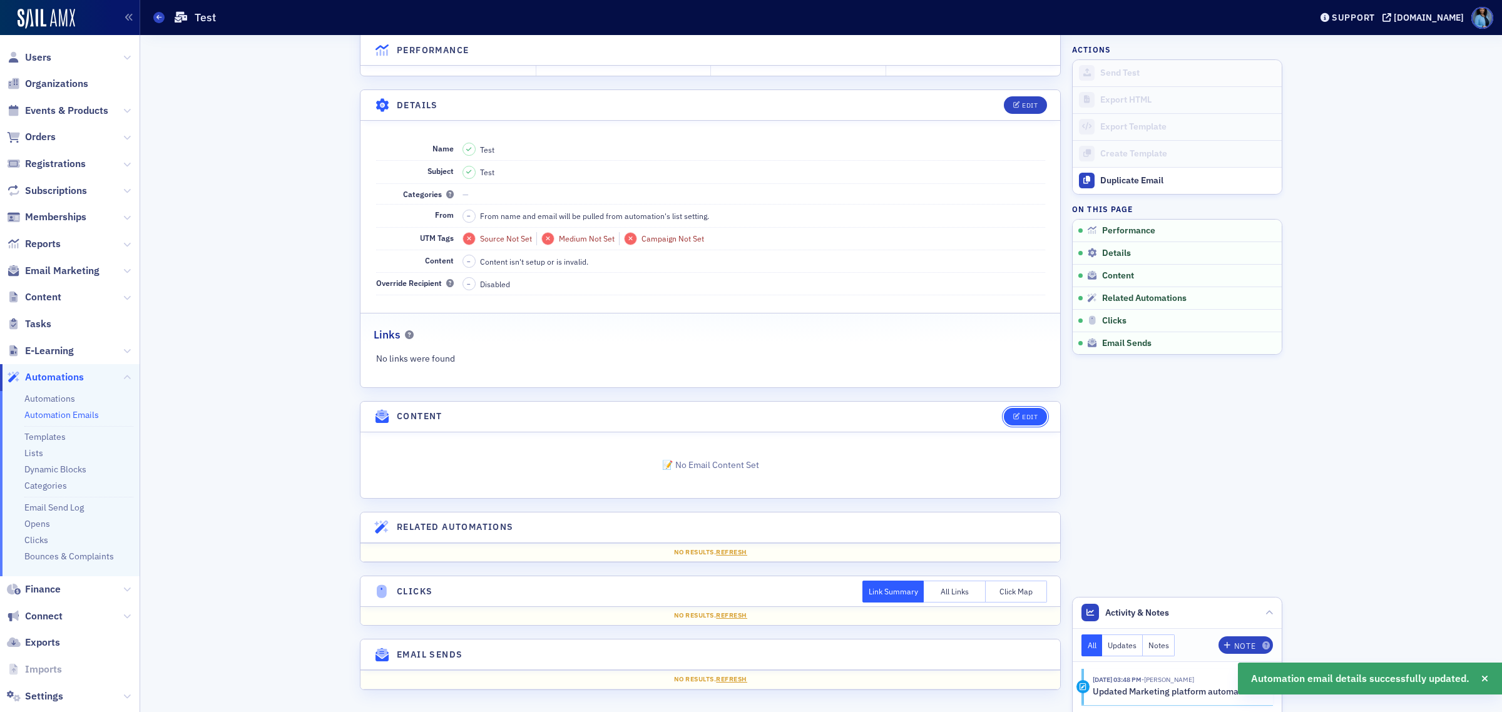
click at [1015, 420] on button "Edit" at bounding box center [1025, 417] width 43 height 18
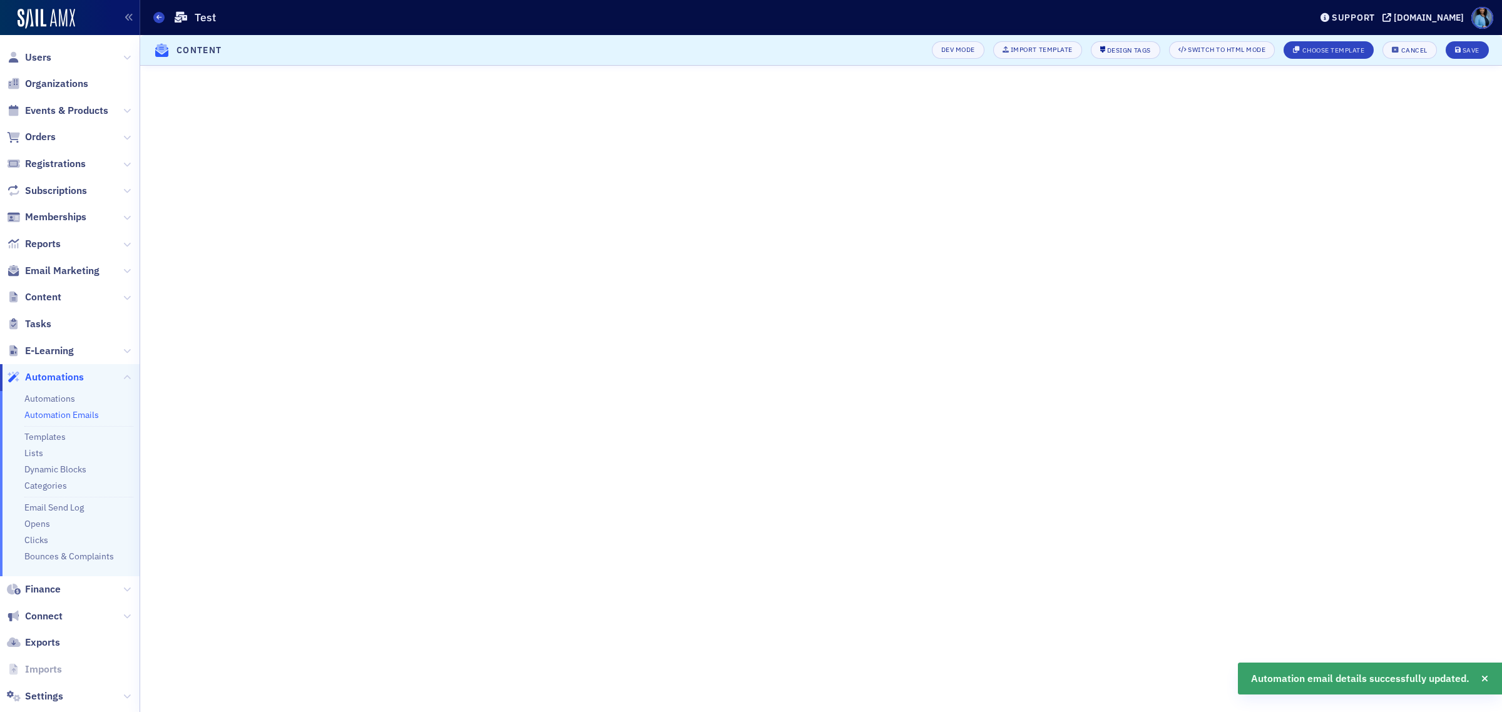
scroll to position [76, 0]
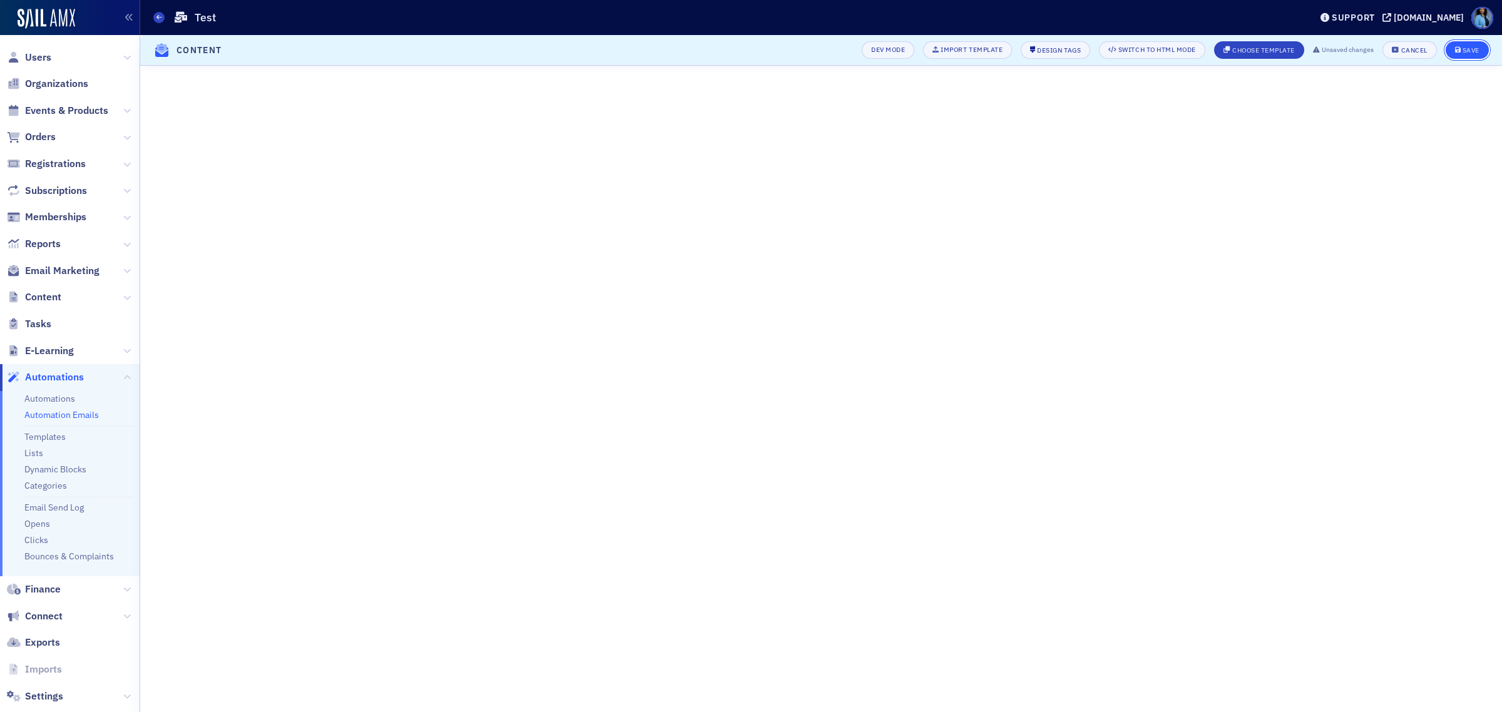
click at [1455, 54] on button "Save" at bounding box center [1467, 50] width 43 height 18
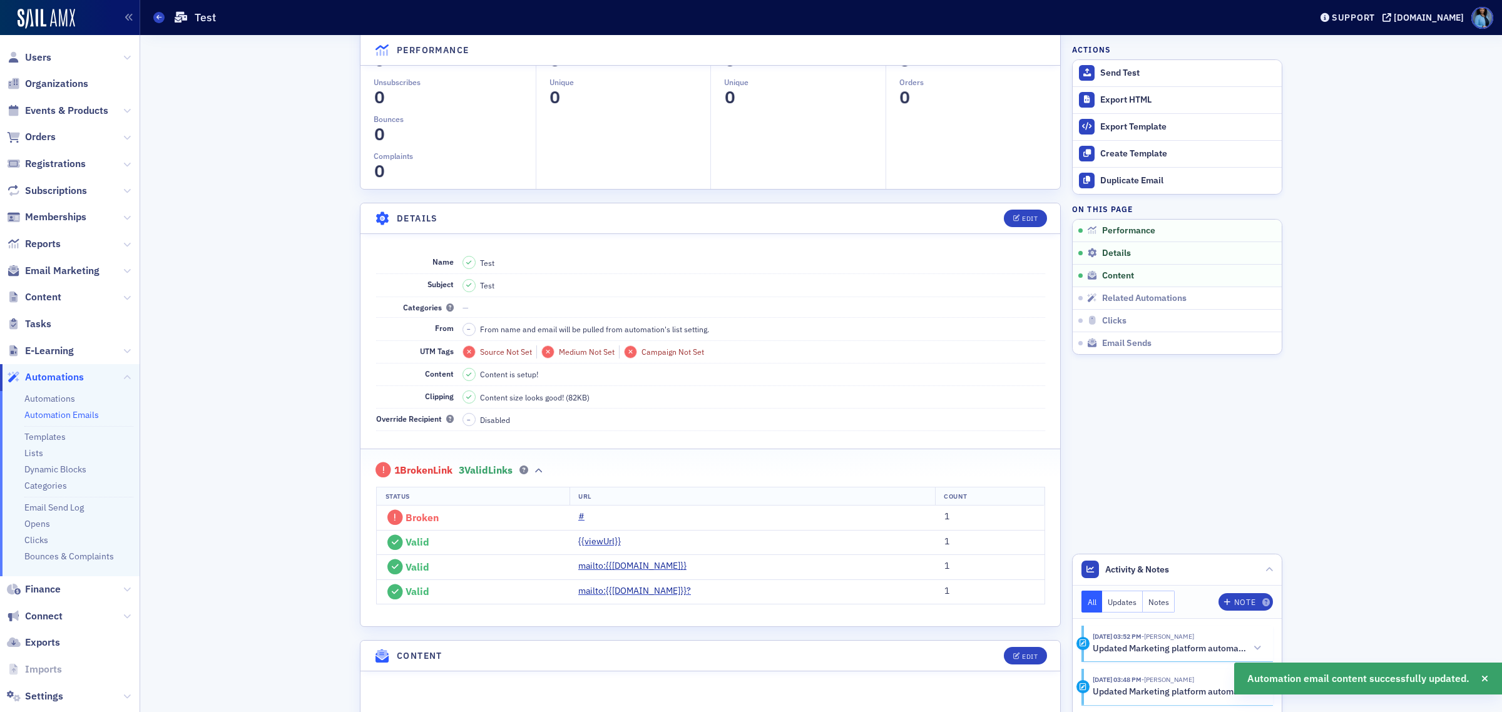
scroll to position [46, 0]
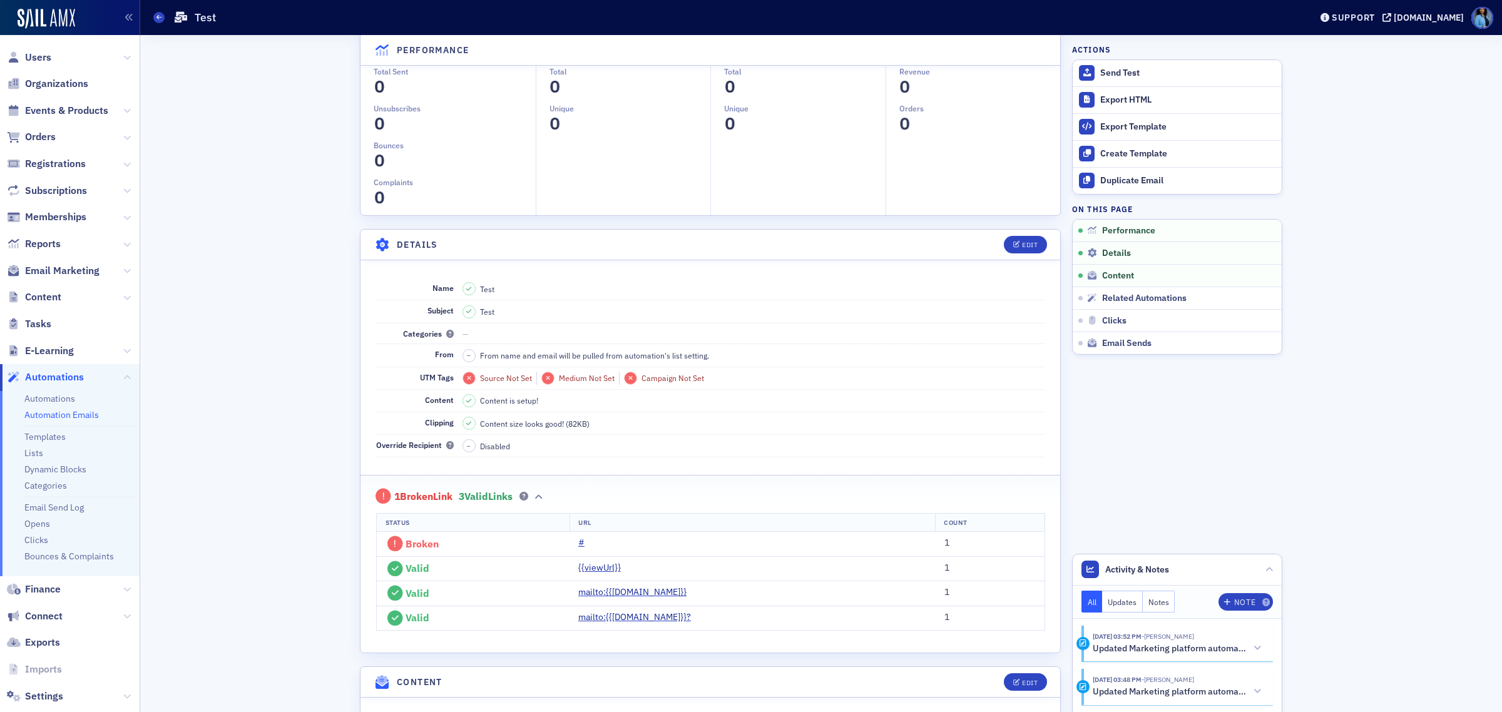
click at [90, 415] on link "Automation Emails" at bounding box center [61, 414] width 74 height 11
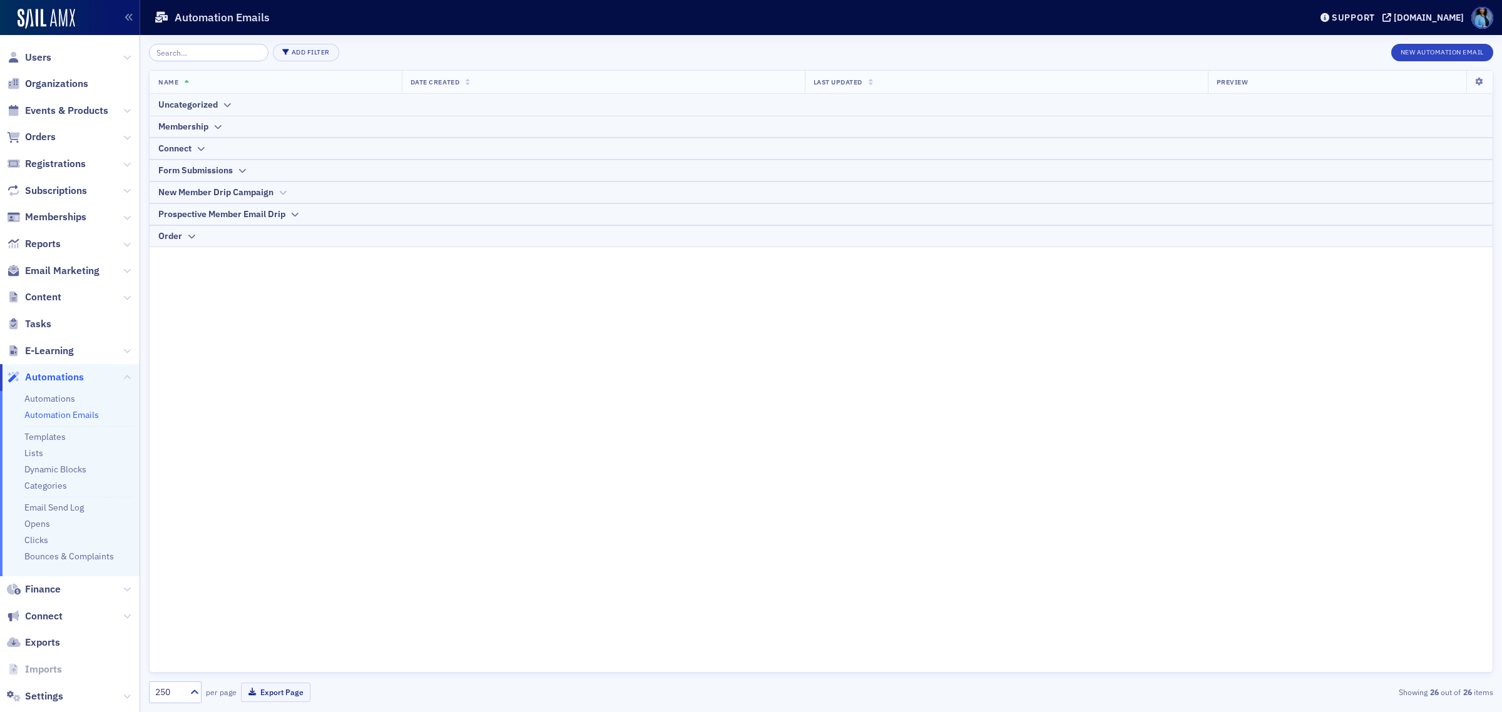
click at [277, 195] on div "New Member Drip Campaign" at bounding box center [821, 192] width 1326 height 13
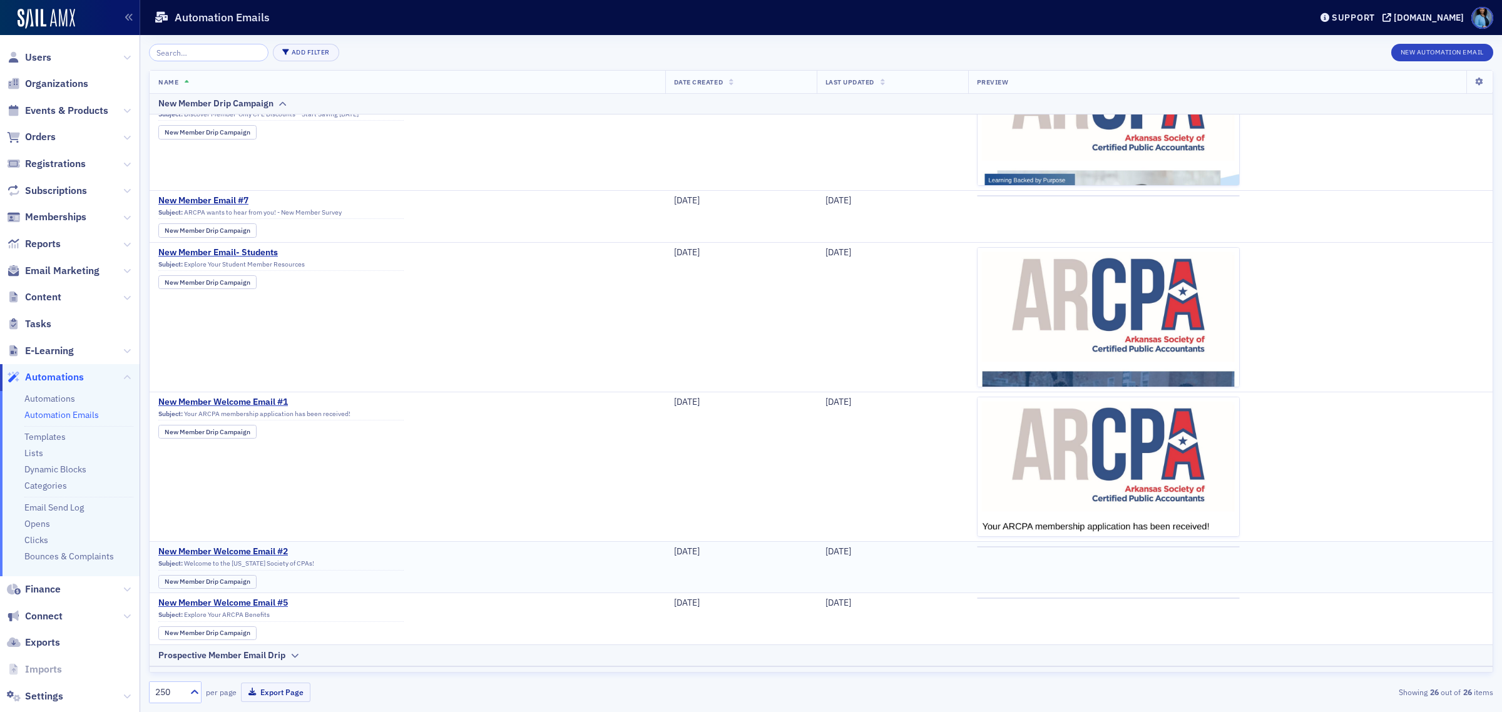
scroll to position [704, 0]
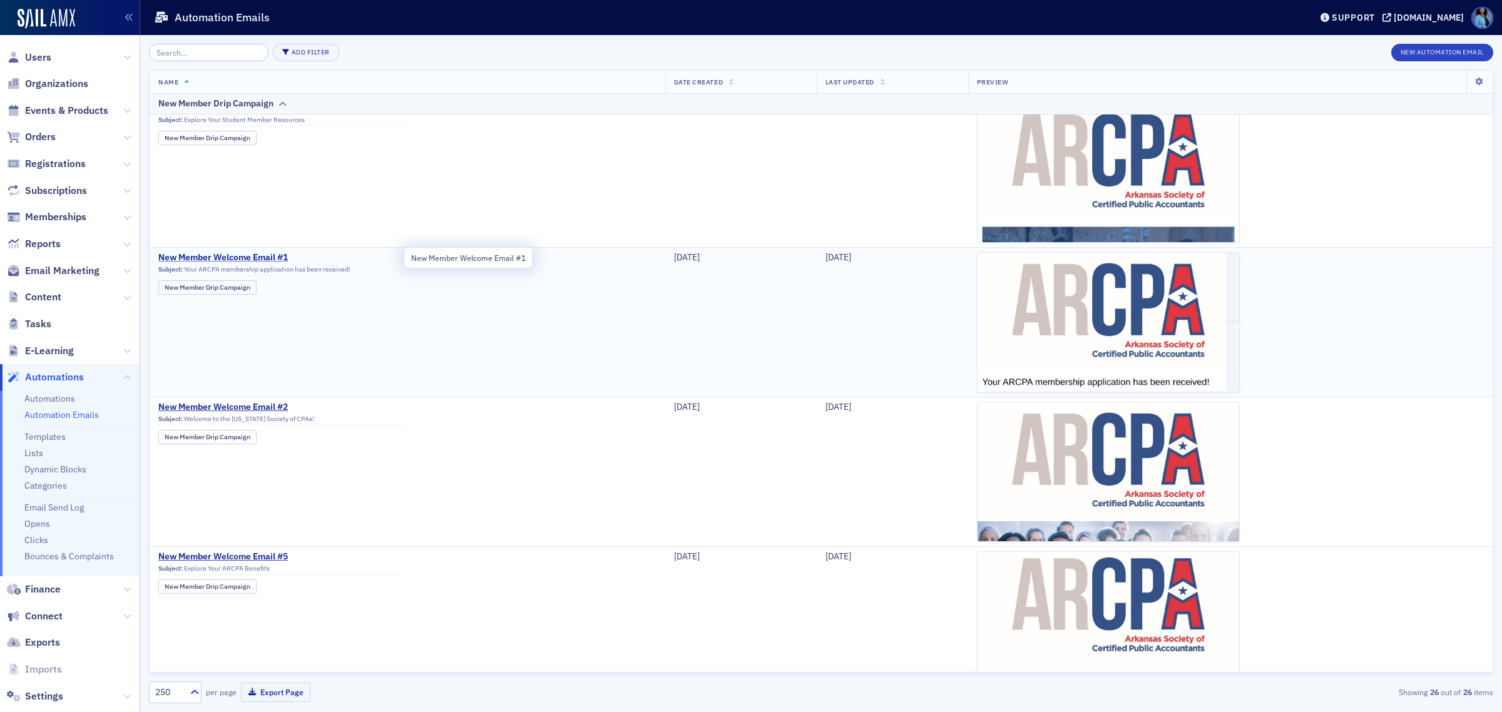
click at [264, 255] on span "New Member Welcome Email #1" at bounding box center [280, 257] width 245 height 11
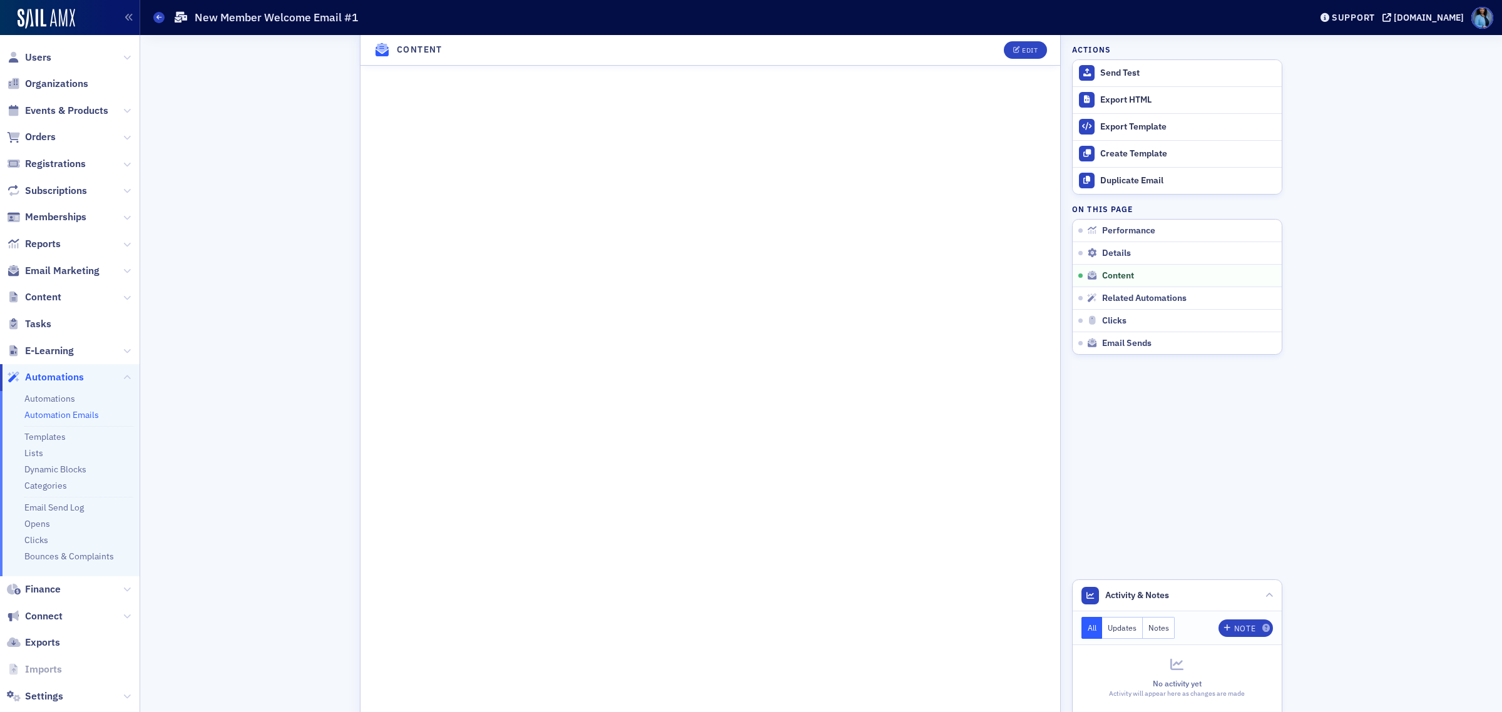
scroll to position [626, 0]
click at [1013, 54] on button "Edit" at bounding box center [1025, 50] width 43 height 18
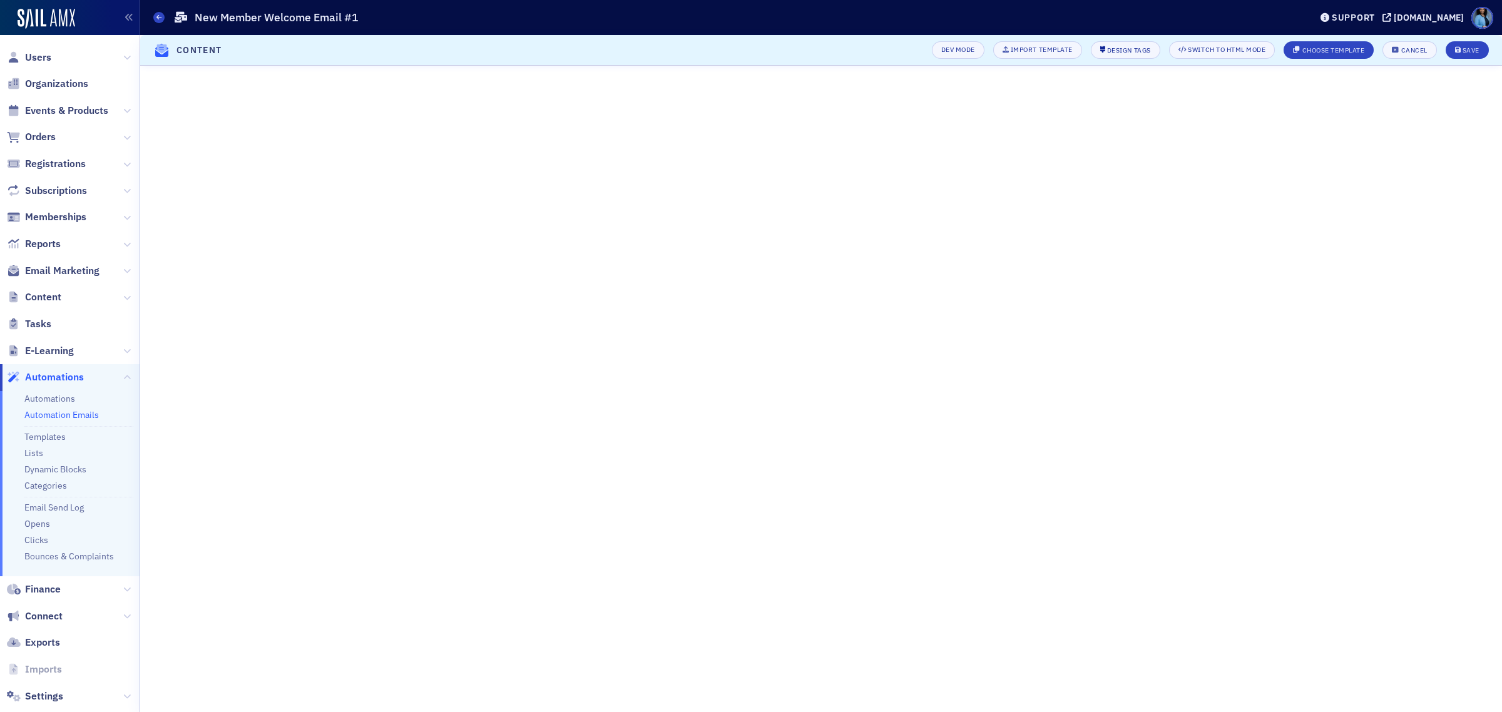
scroll to position [75, 0]
click at [1459, 47] on icon "submit" at bounding box center [1458, 50] width 6 height 7
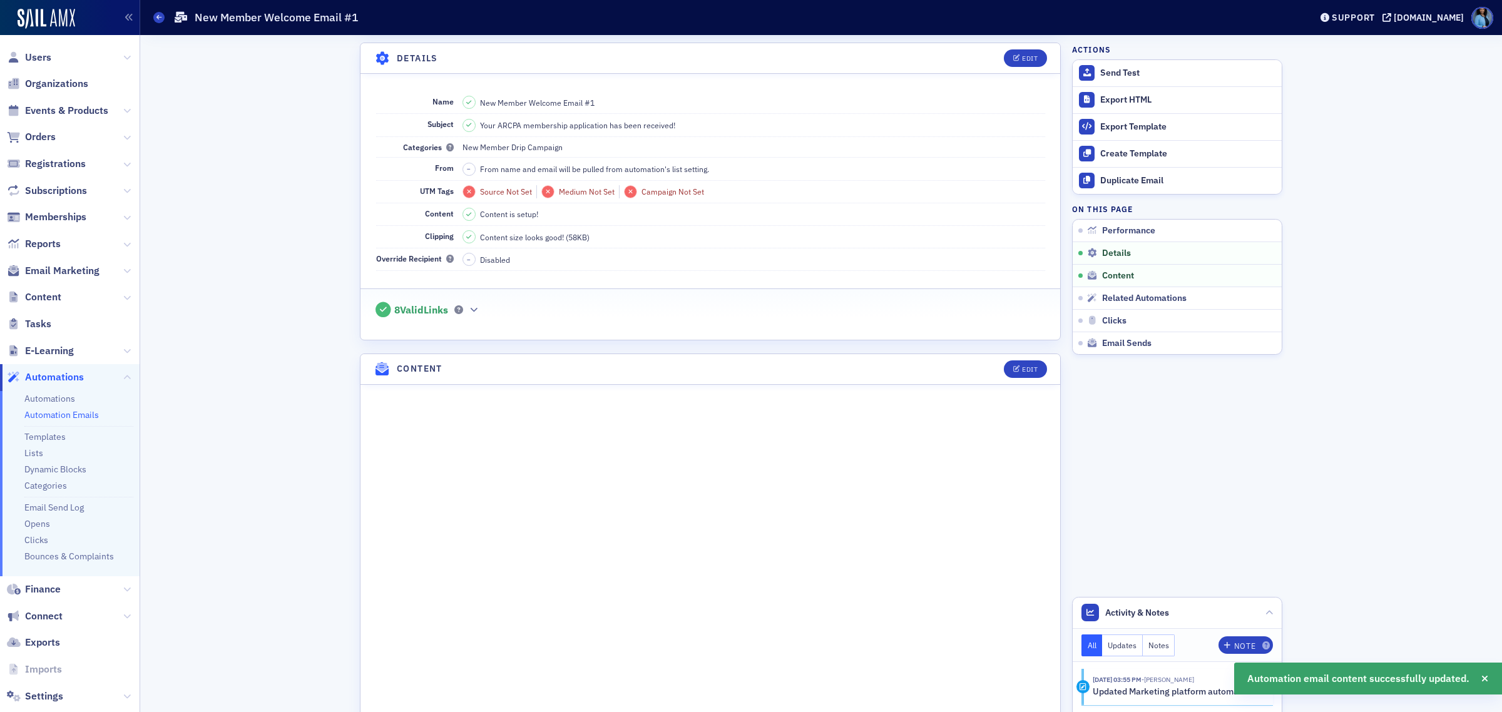
scroll to position [232, 0]
click at [160, 16] on icon at bounding box center [158, 17] width 5 height 6
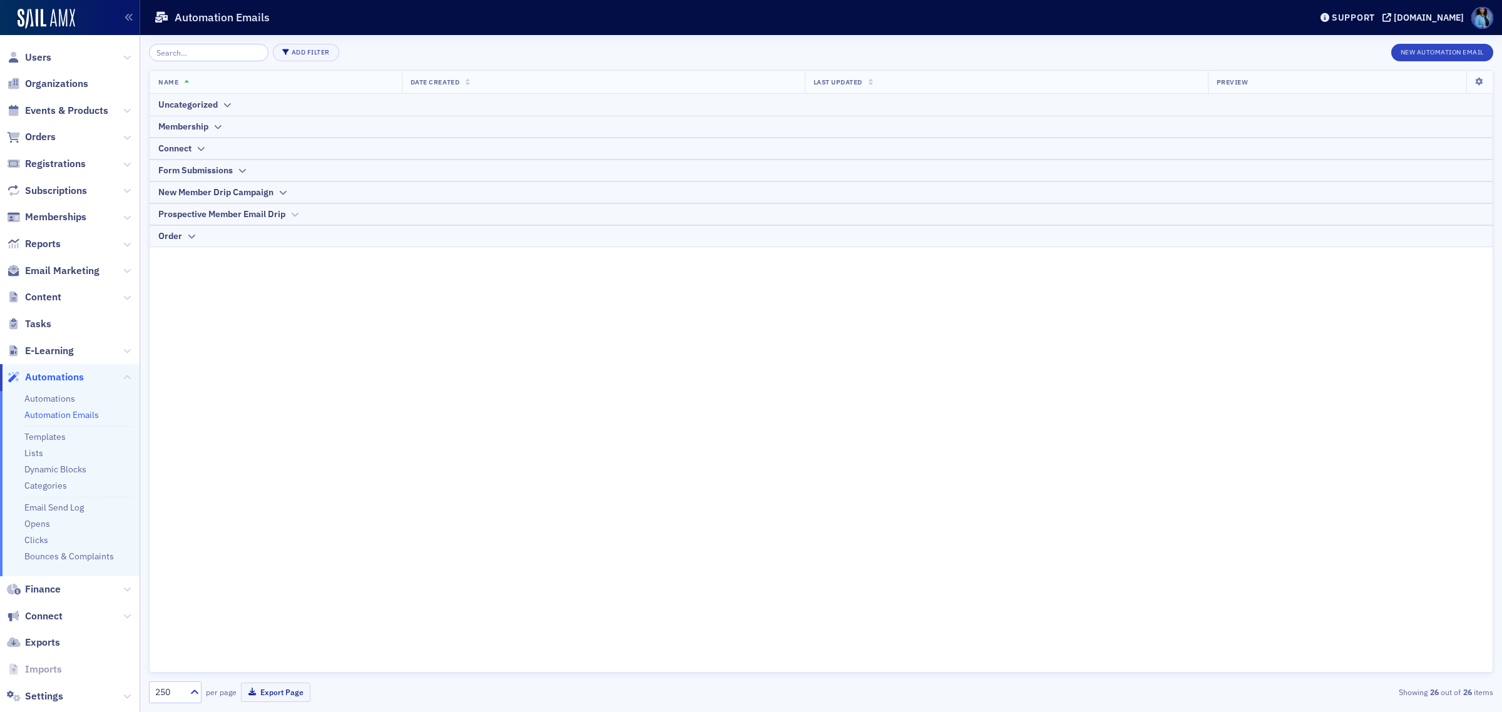
click at [292, 214] on icon at bounding box center [294, 215] width 9 height 8
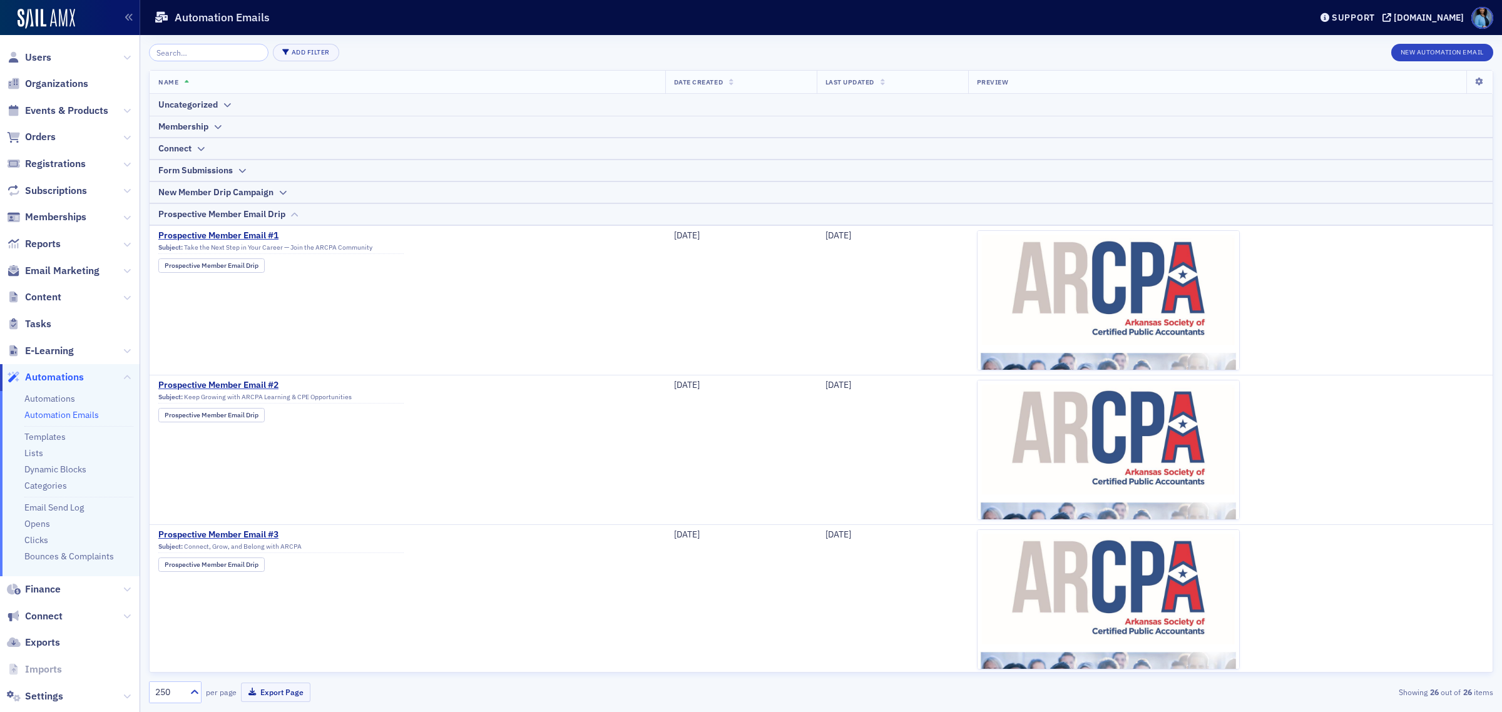
click at [292, 214] on icon at bounding box center [294, 215] width 9 height 8
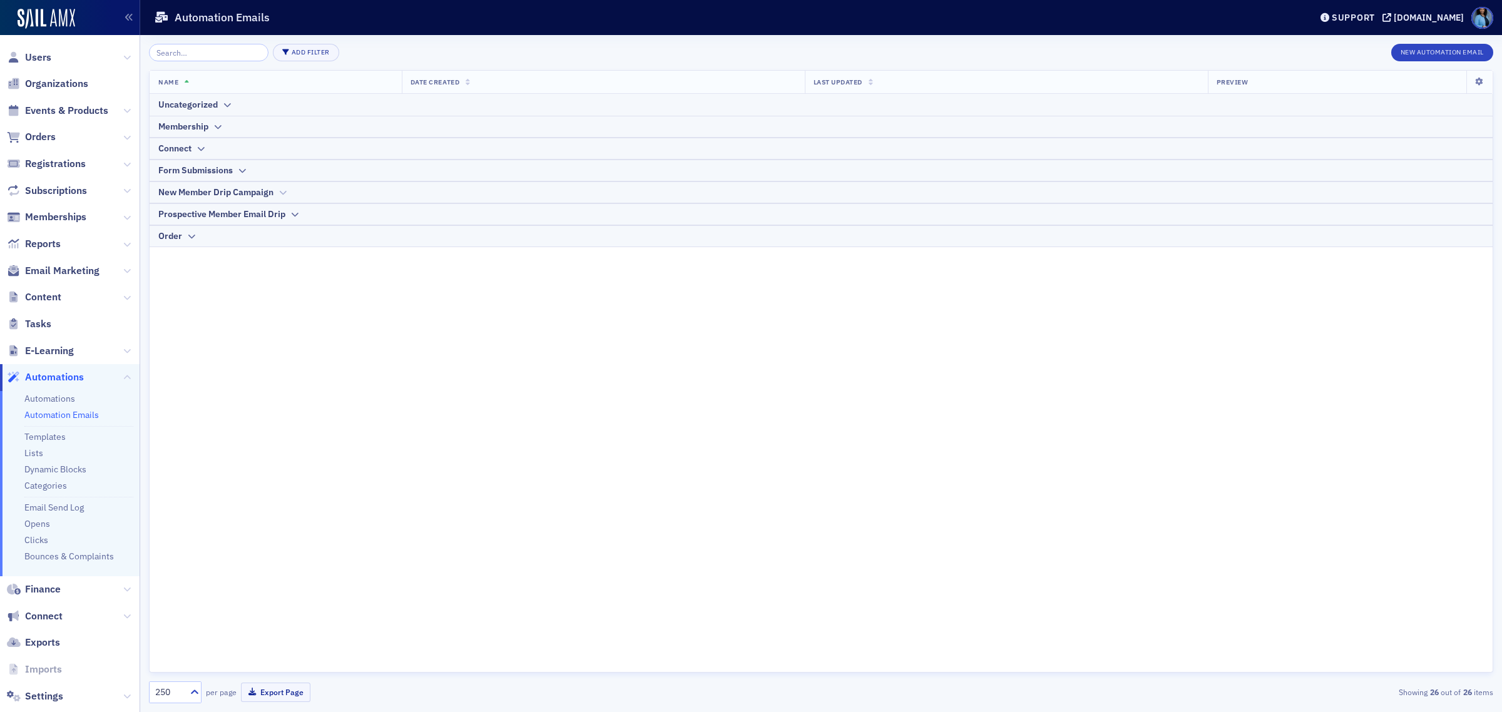
click at [275, 193] on div "New Member Drip Campaign" at bounding box center [821, 192] width 1326 height 13
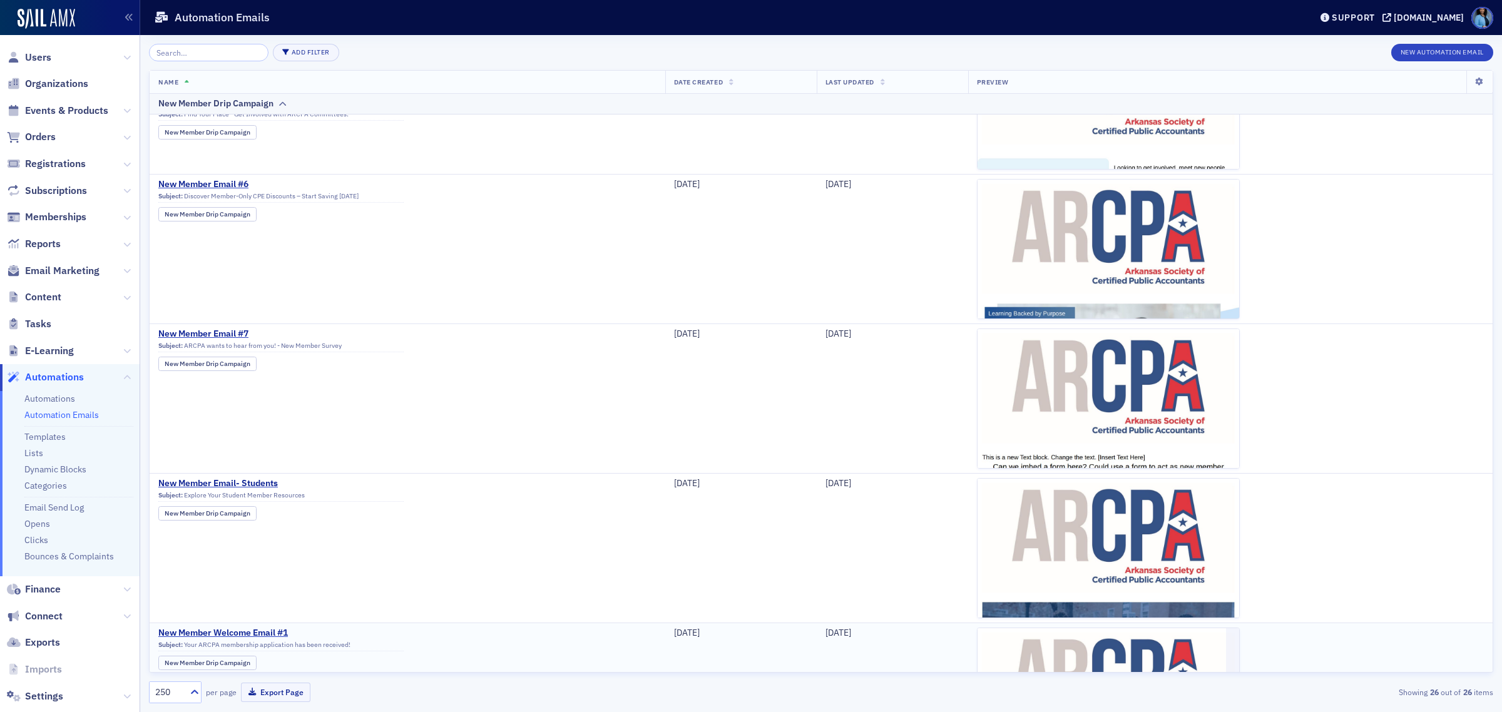
scroll to position [548, 0]
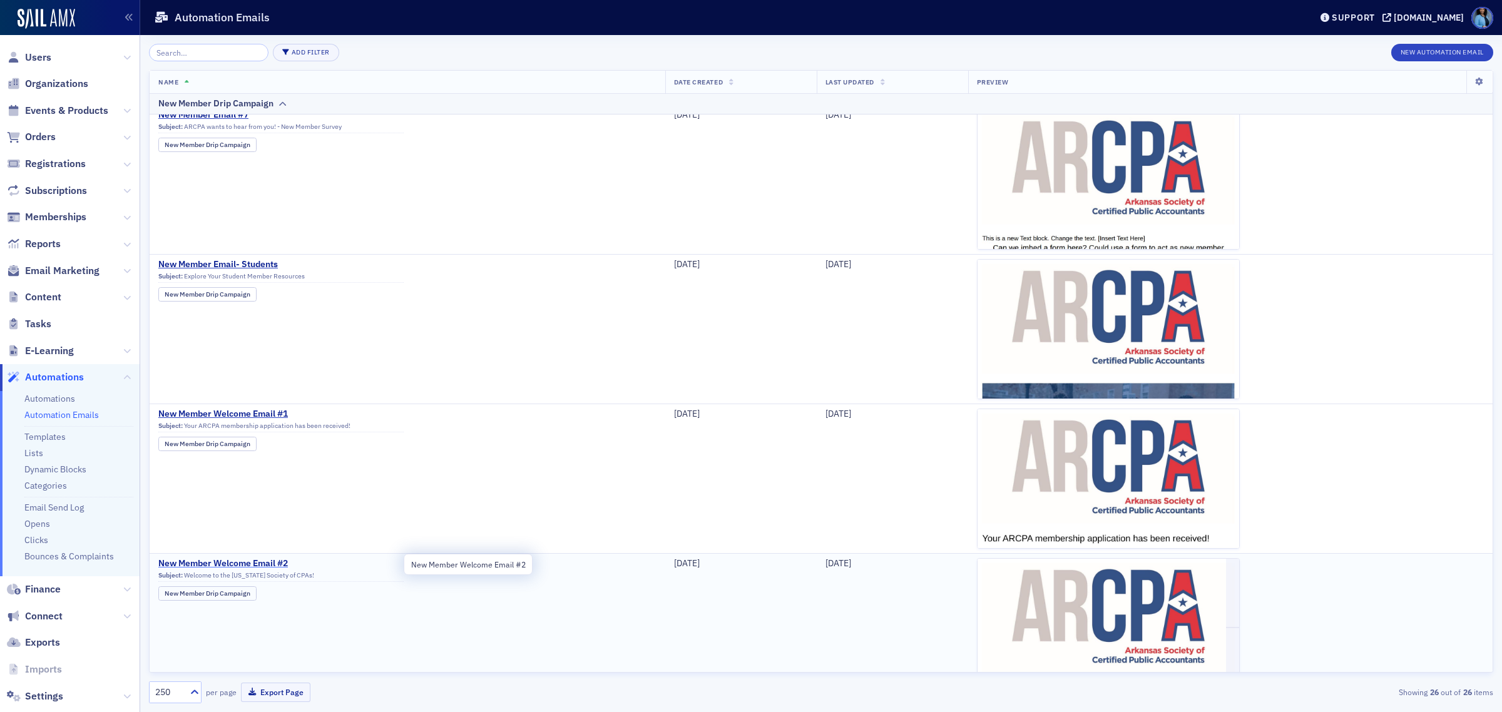
click at [277, 566] on span "New Member Welcome Email #2" at bounding box center [280, 563] width 245 height 11
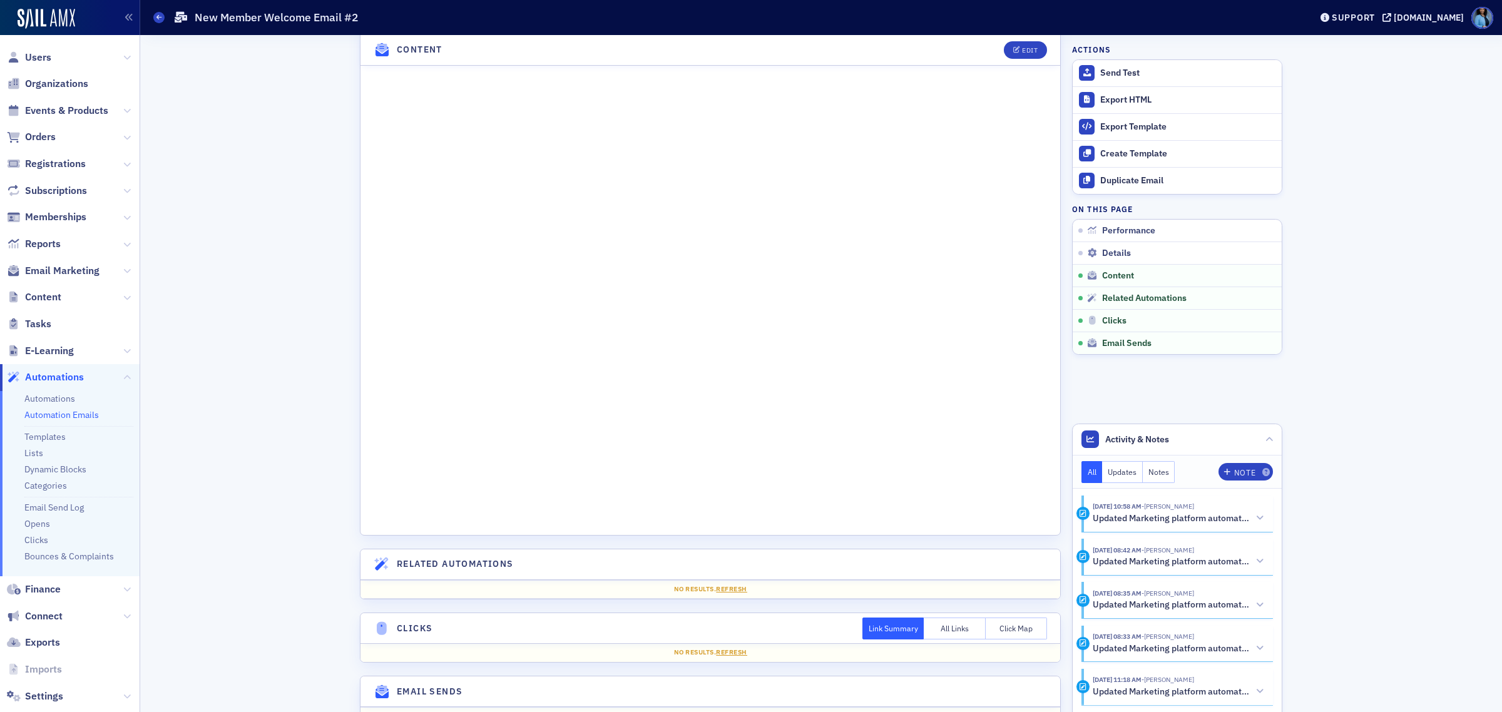
scroll to position [861, 0]
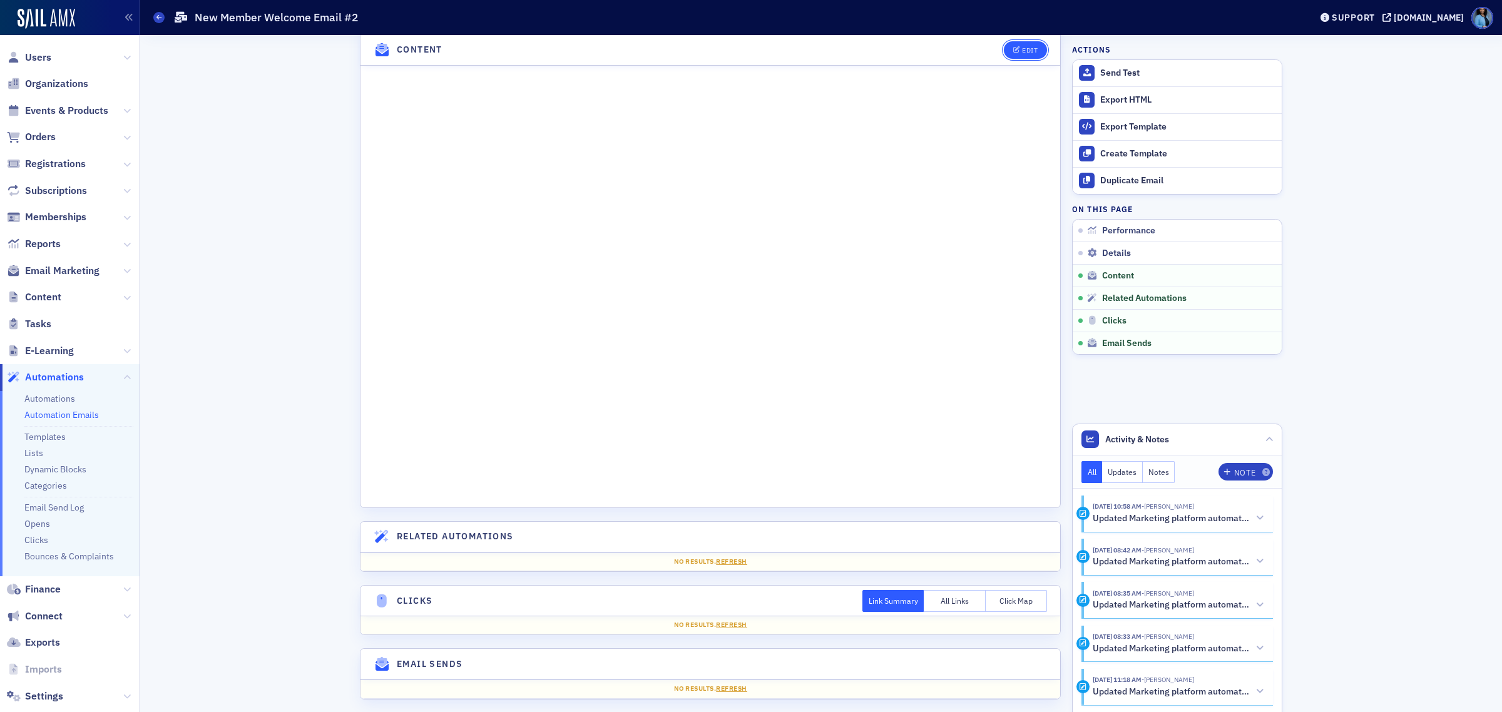
click at [1014, 55] on button "Edit" at bounding box center [1025, 50] width 43 height 18
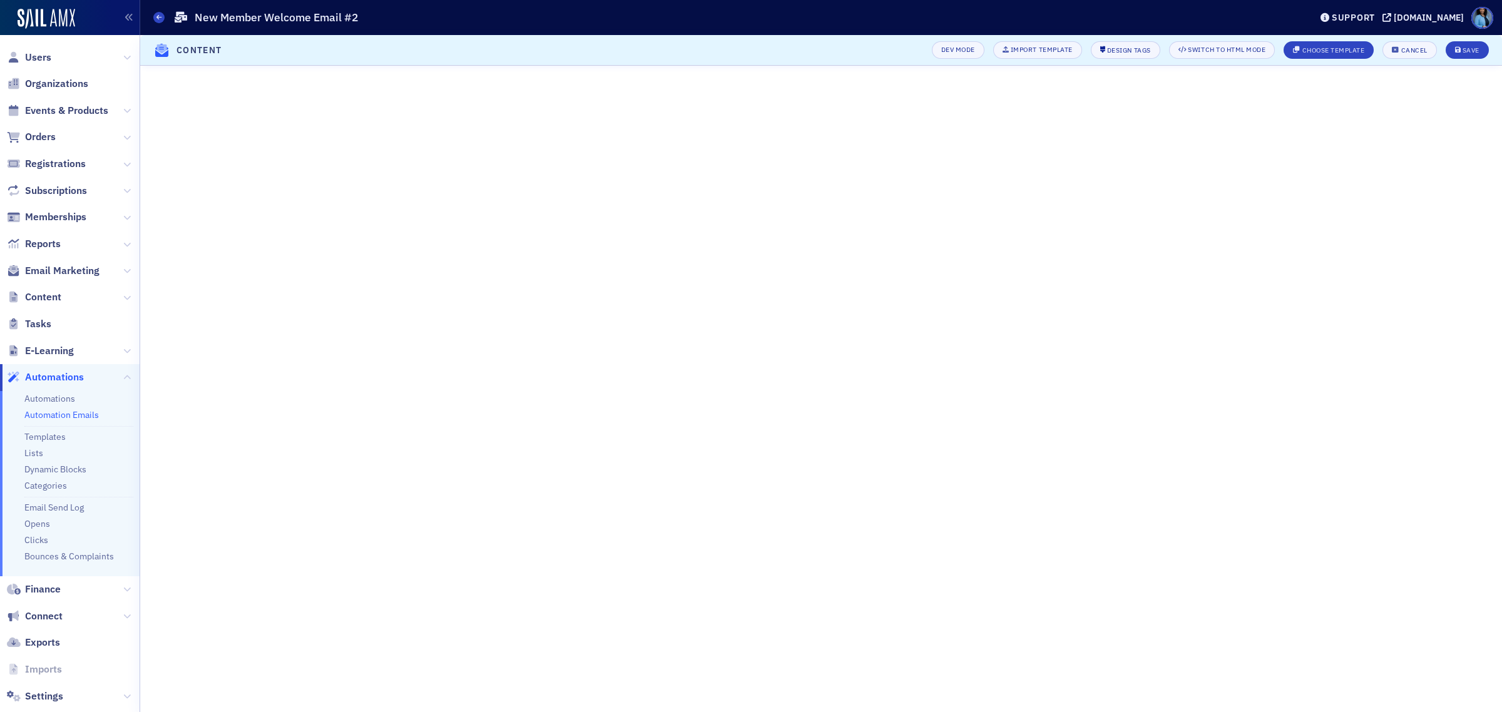
scroll to position [75, 0]
click at [1463, 44] on button "Save" at bounding box center [1467, 50] width 43 height 18
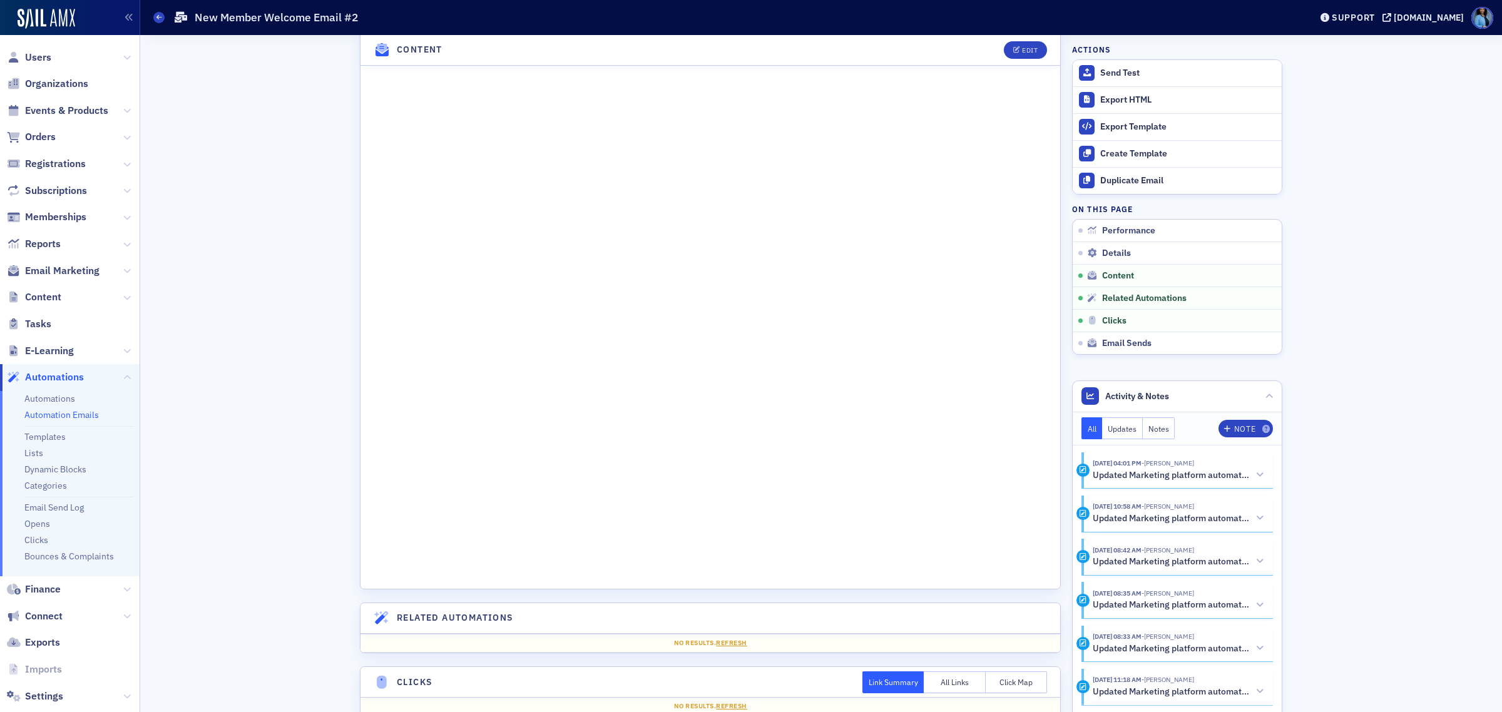
scroll to position [701, 0]
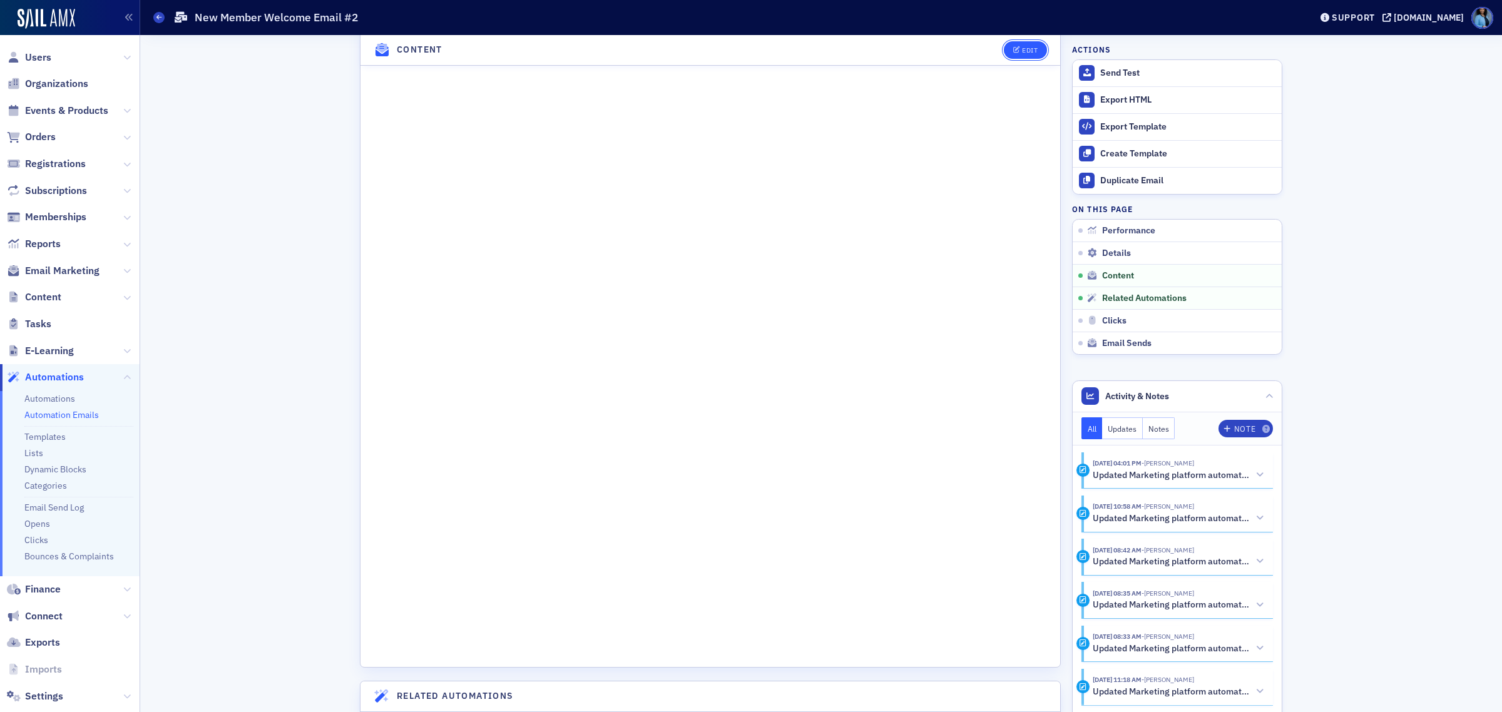
click at [1022, 53] on div "Edit" at bounding box center [1030, 50] width 16 height 7
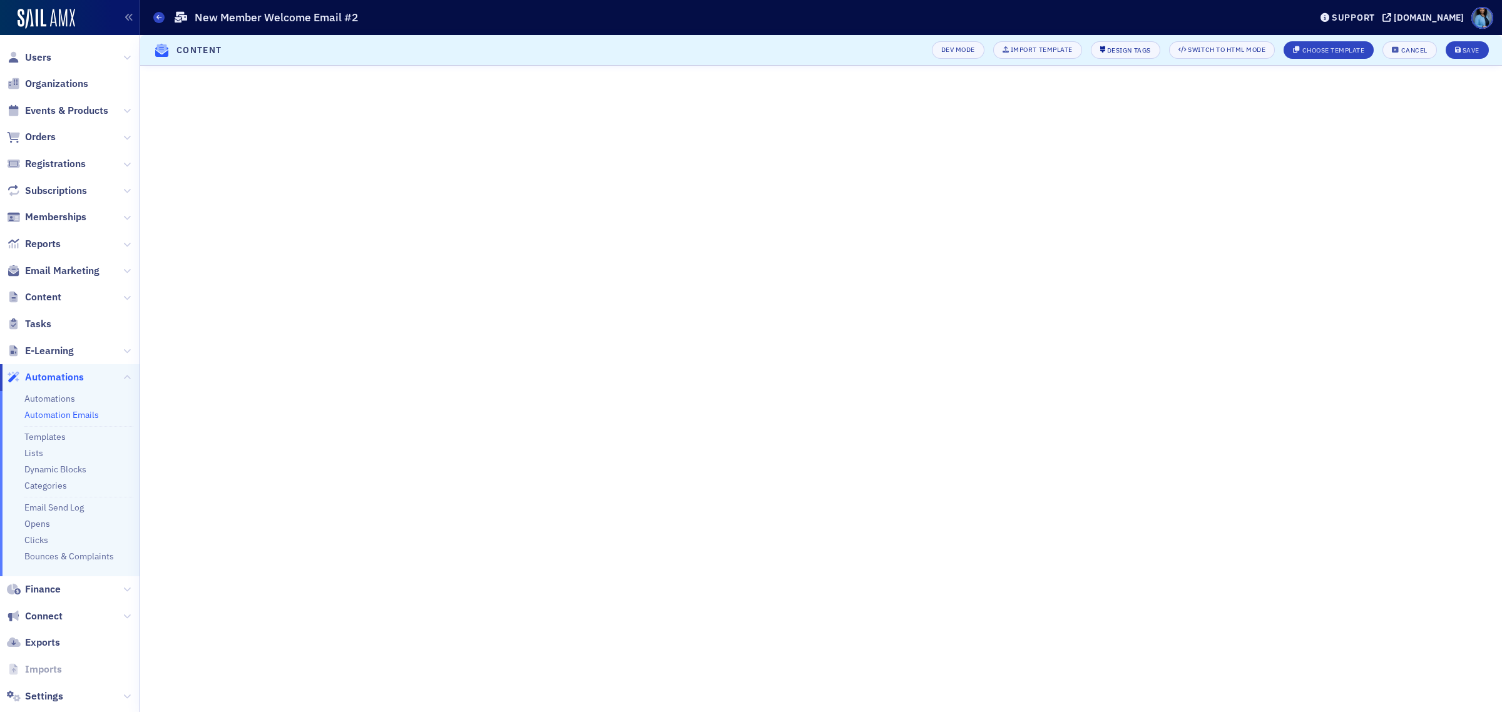
scroll to position [75, 0]
click at [1455, 48] on icon "submit" at bounding box center [1458, 50] width 6 height 7
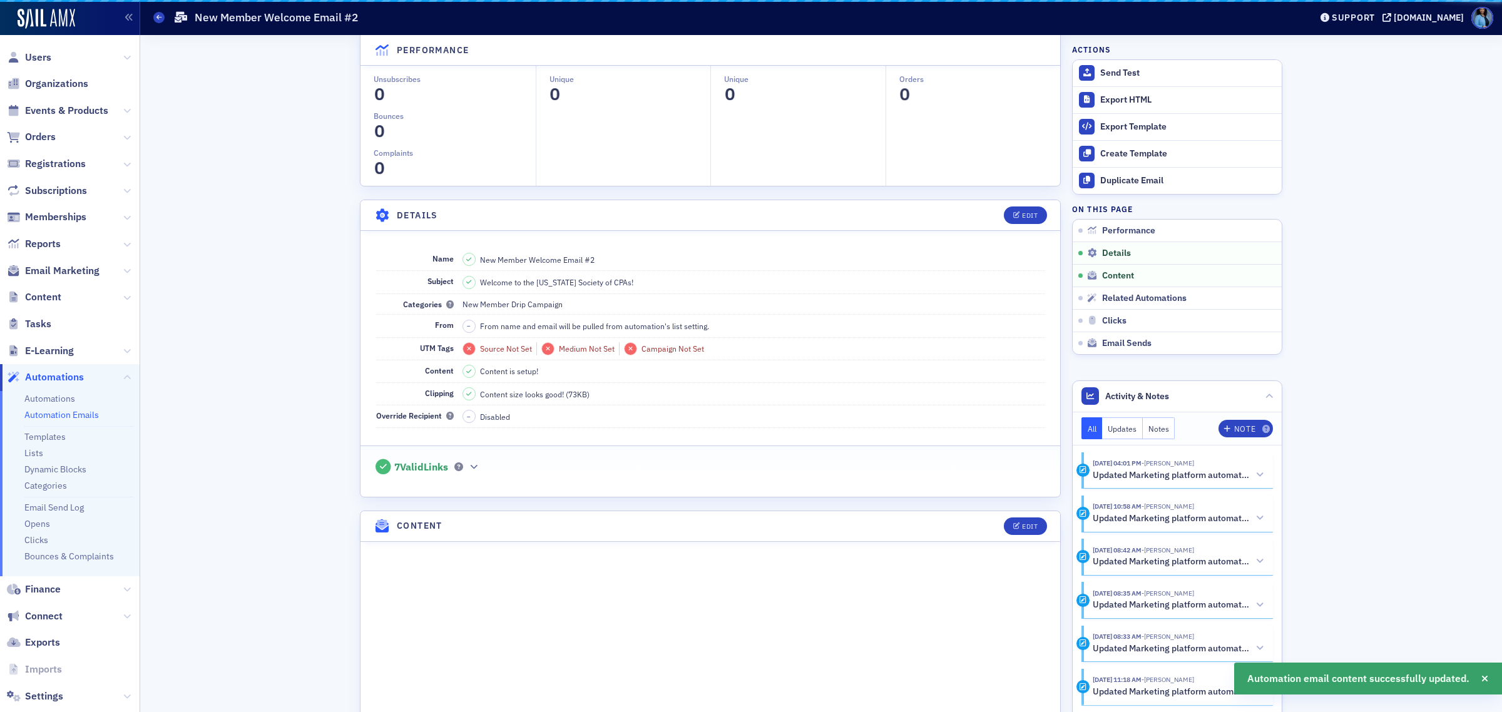
scroll to position [545, 0]
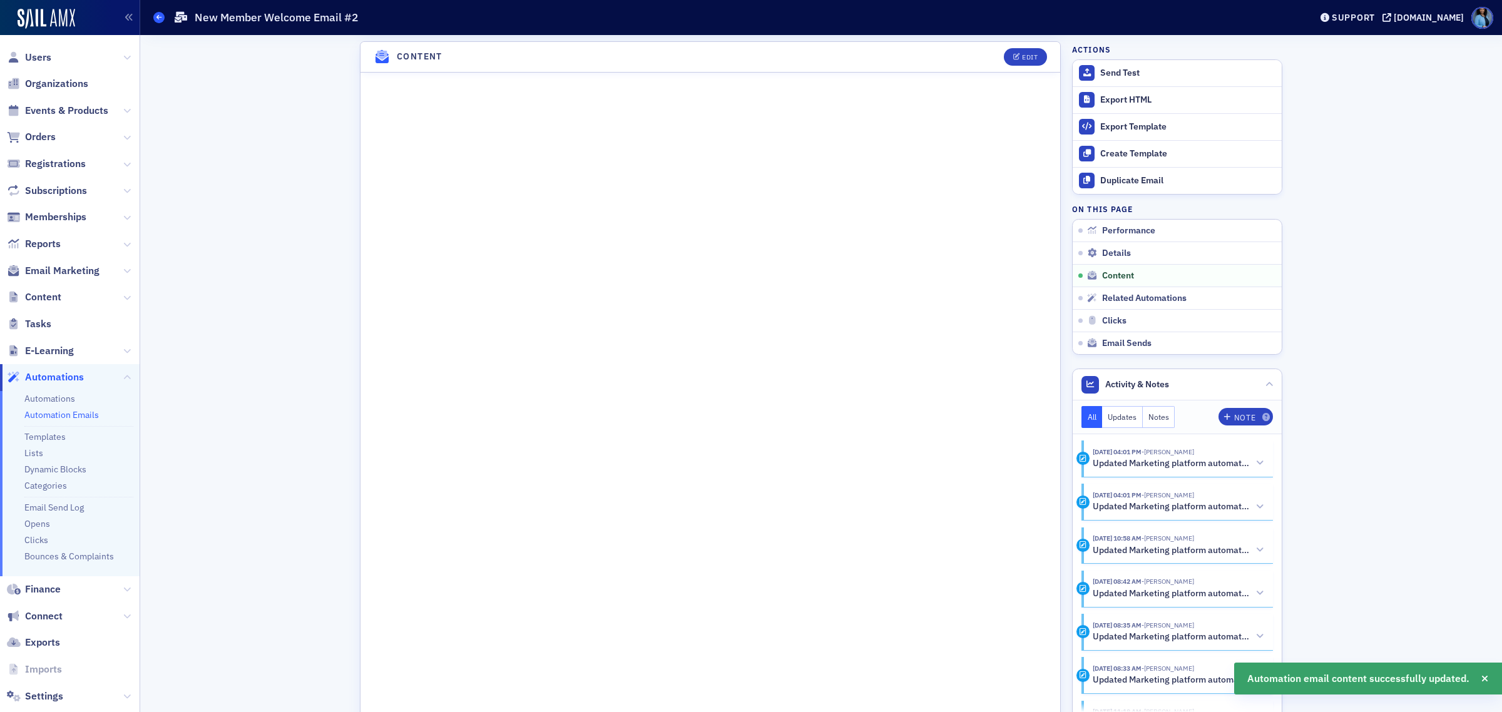
click at [154, 16] on span at bounding box center [158, 17] width 11 height 11
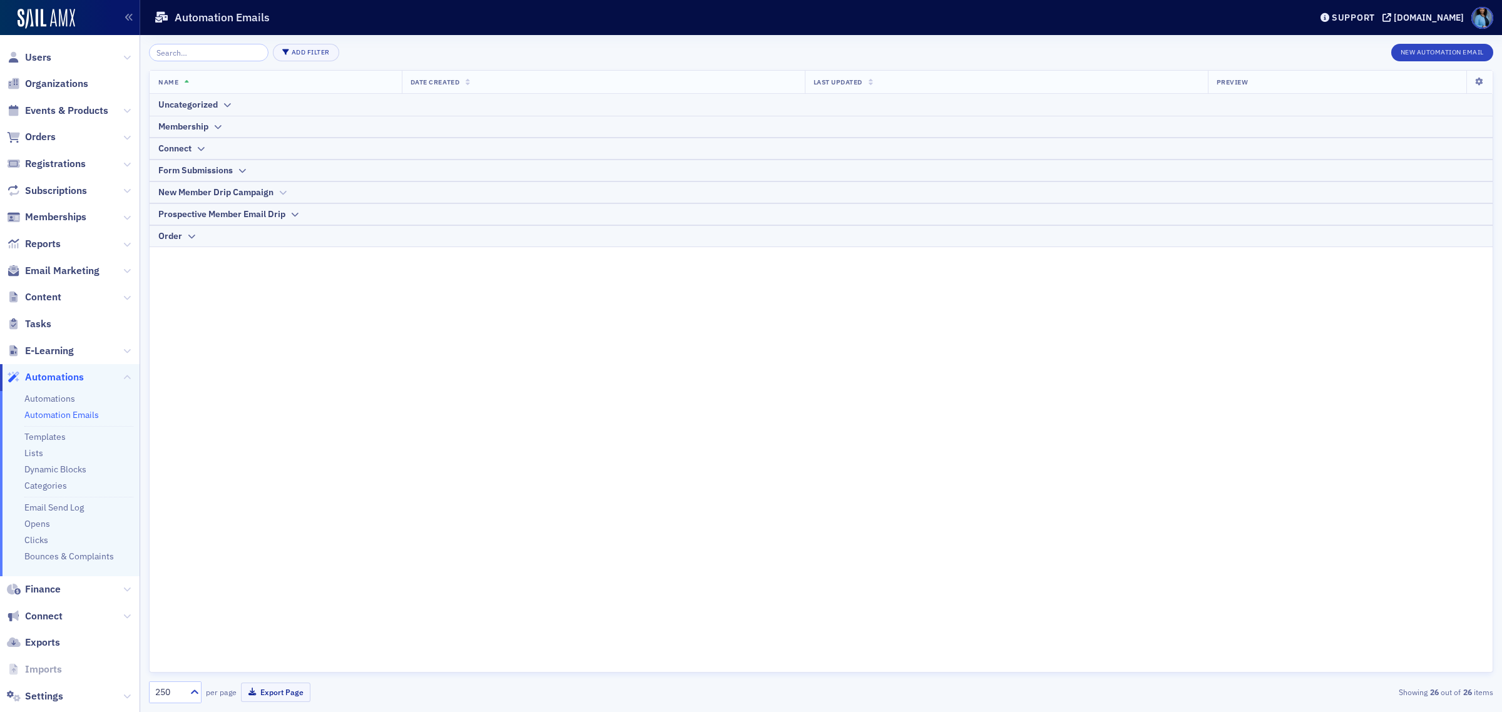
click at [286, 192] on icon at bounding box center [282, 193] width 9 height 8
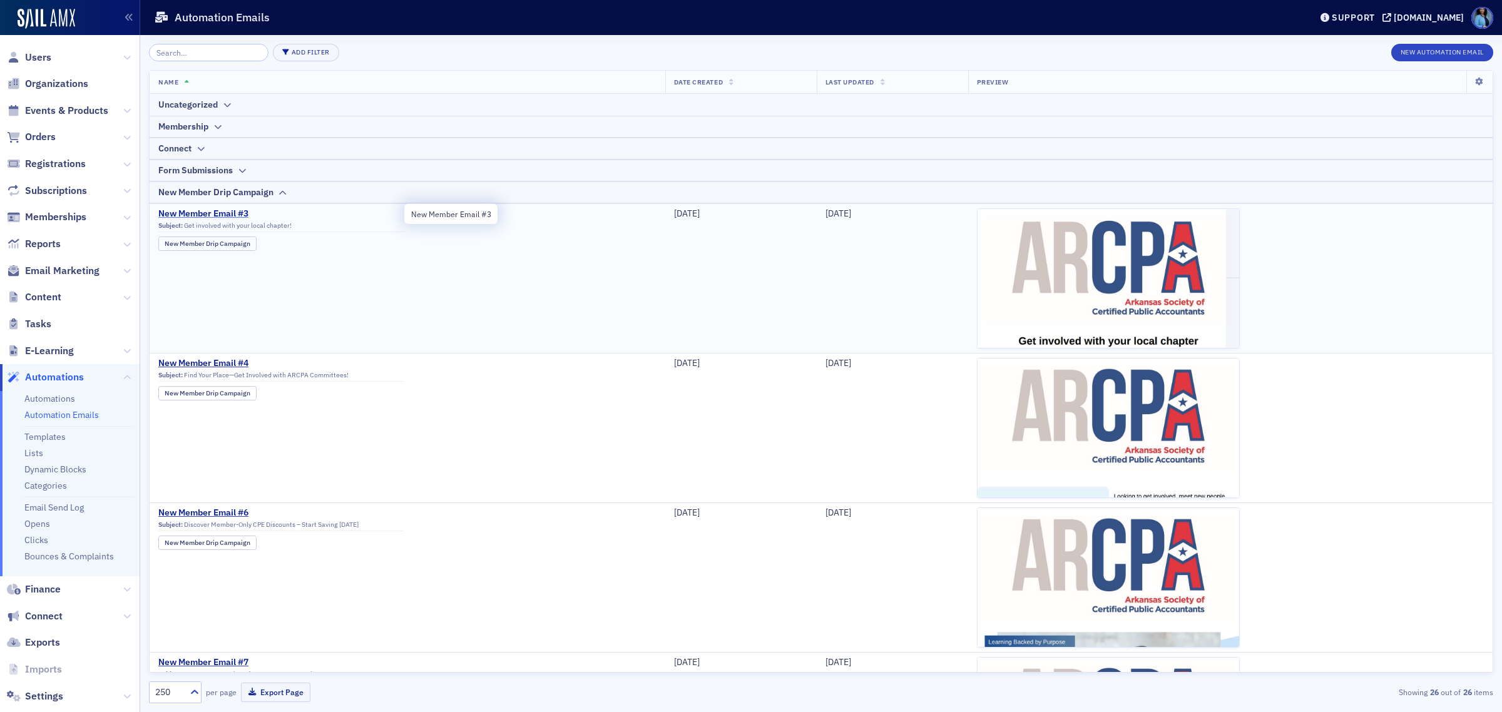
click at [229, 217] on span "New Member Email #3" at bounding box center [280, 213] width 245 height 11
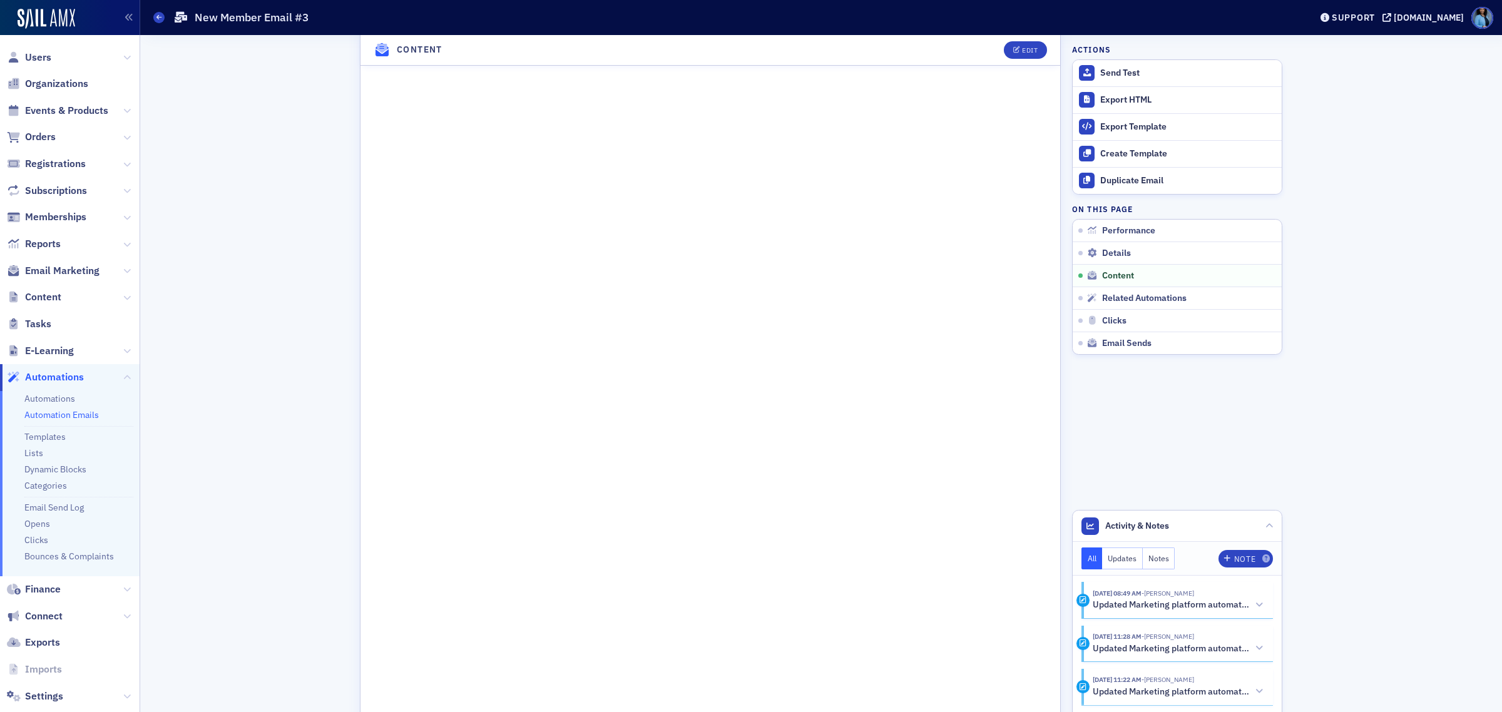
scroll to position [782, 0]
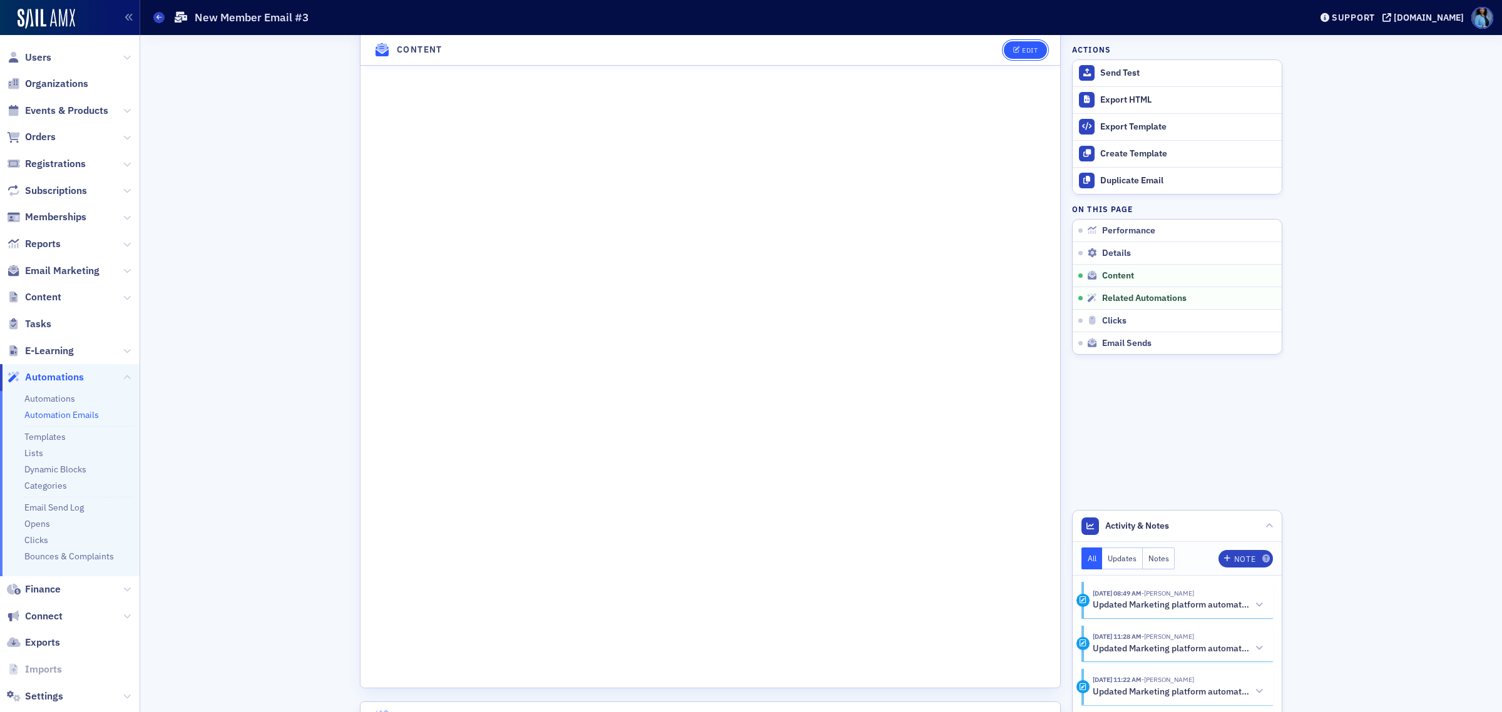
click at [1022, 58] on button "Edit" at bounding box center [1025, 50] width 43 height 18
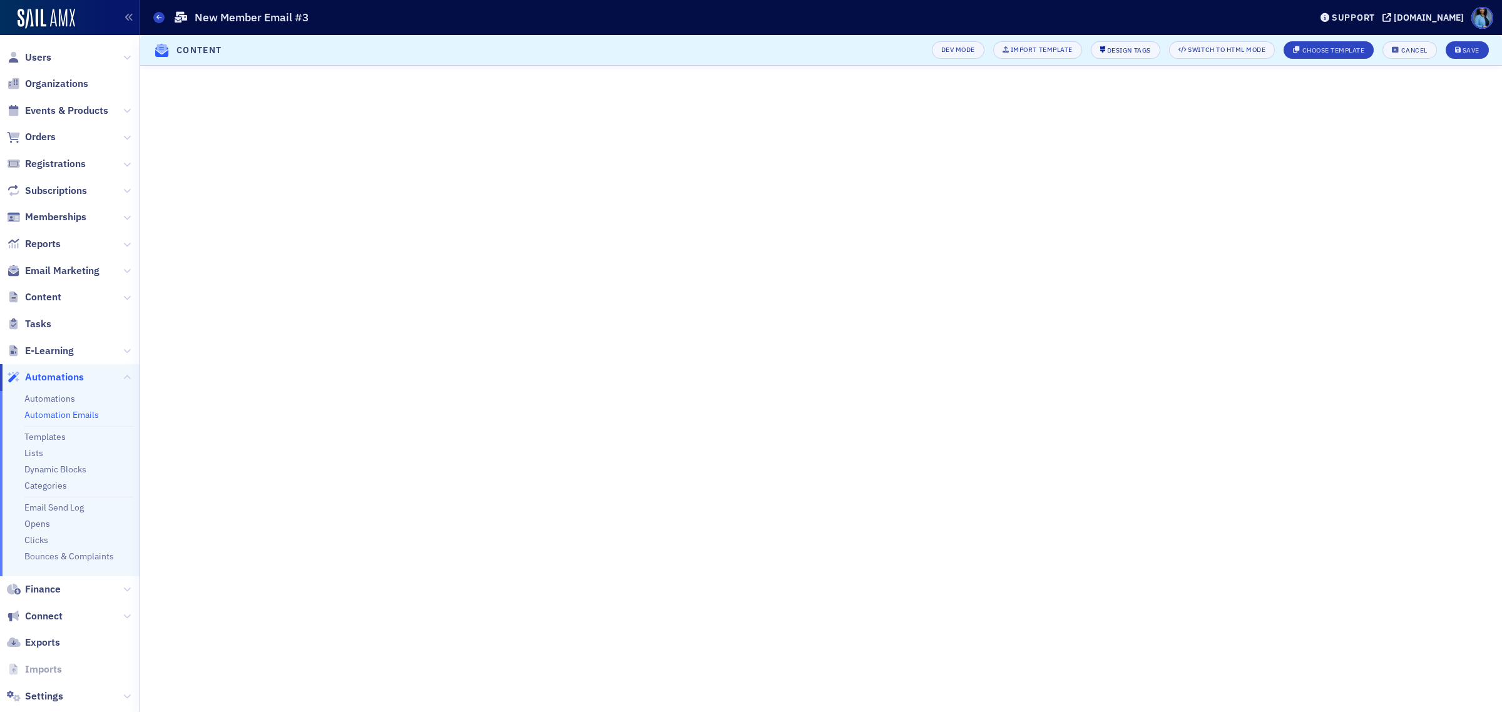
scroll to position [178, 0]
click at [1463, 50] on div "Save" at bounding box center [1471, 50] width 17 height 7
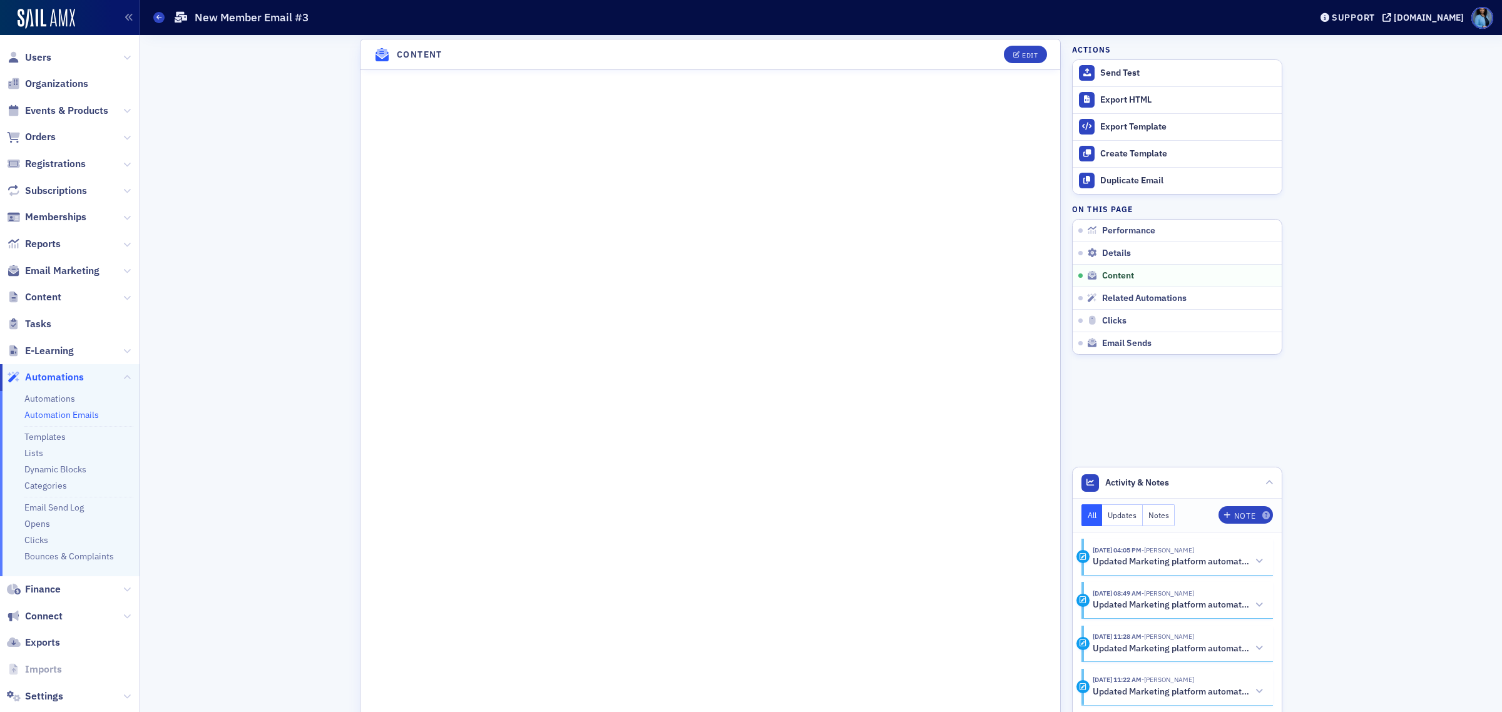
scroll to position [672, 0]
click at [158, 16] on icon at bounding box center [158, 17] width 5 height 6
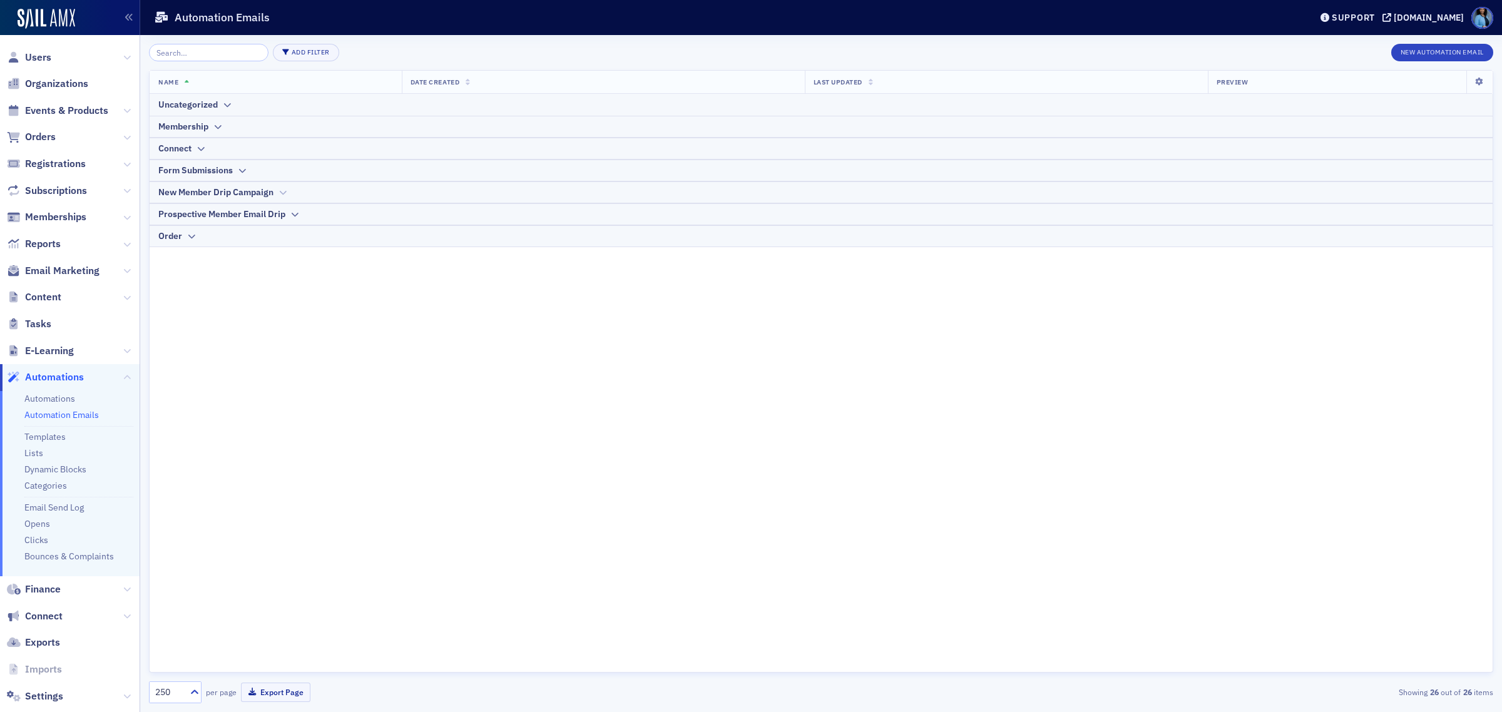
click at [280, 194] on icon at bounding box center [282, 193] width 9 height 8
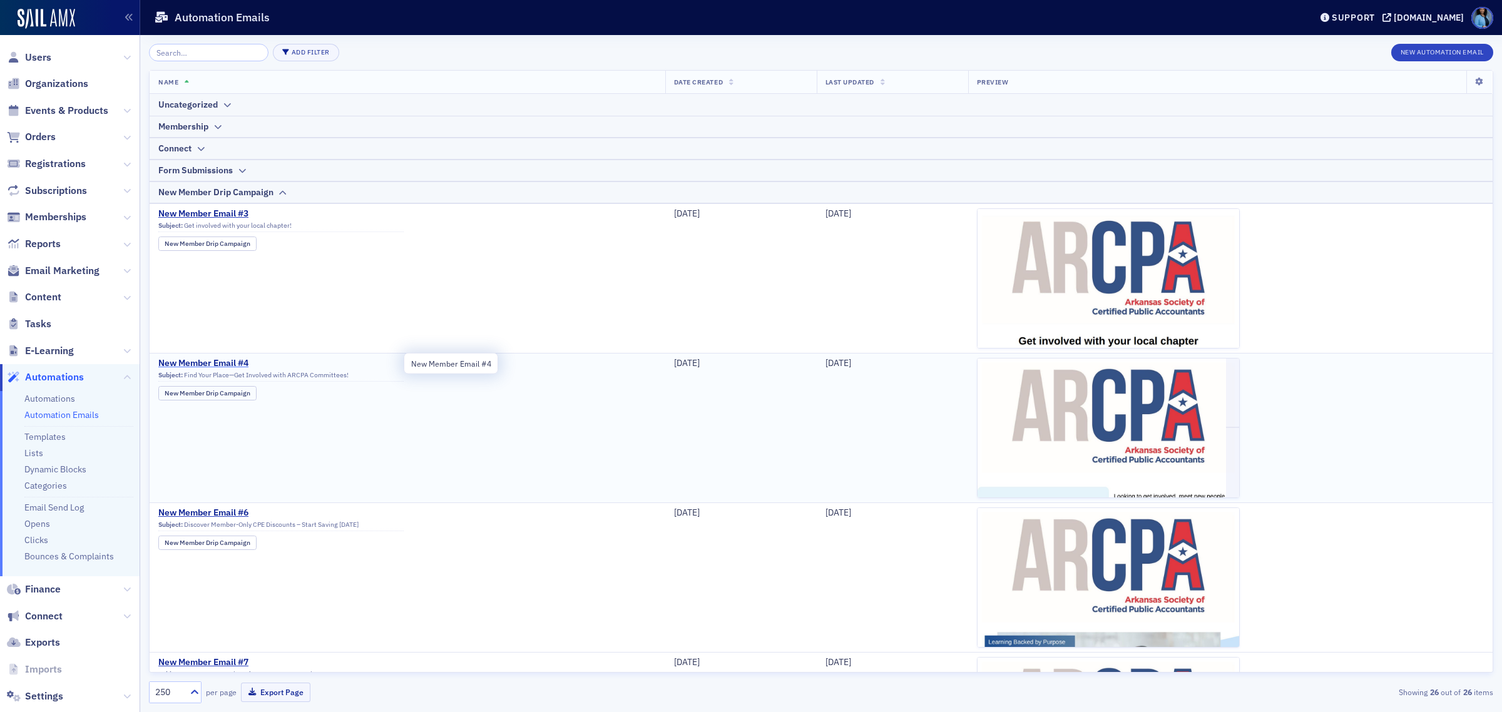
click at [225, 361] on span "New Member Email #4" at bounding box center [280, 363] width 245 height 11
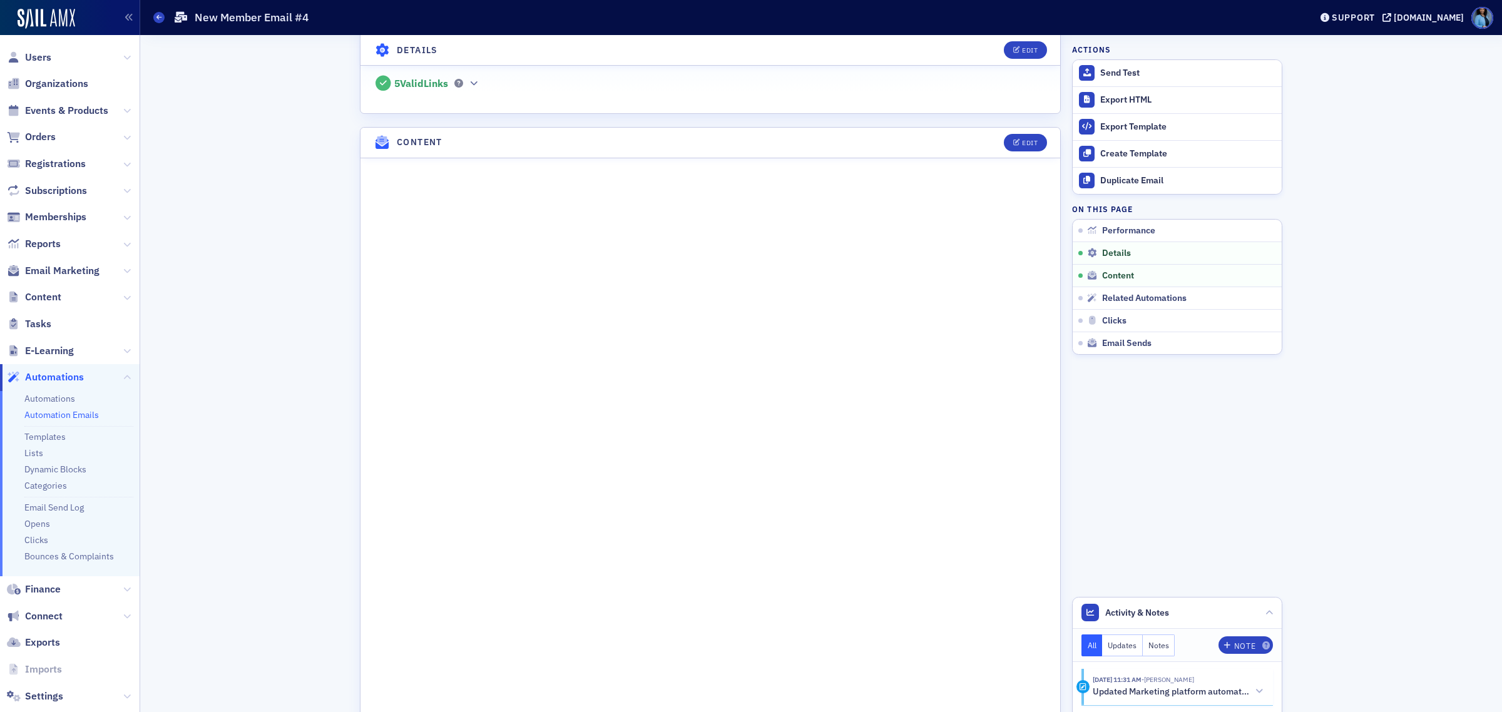
scroll to position [469, 0]
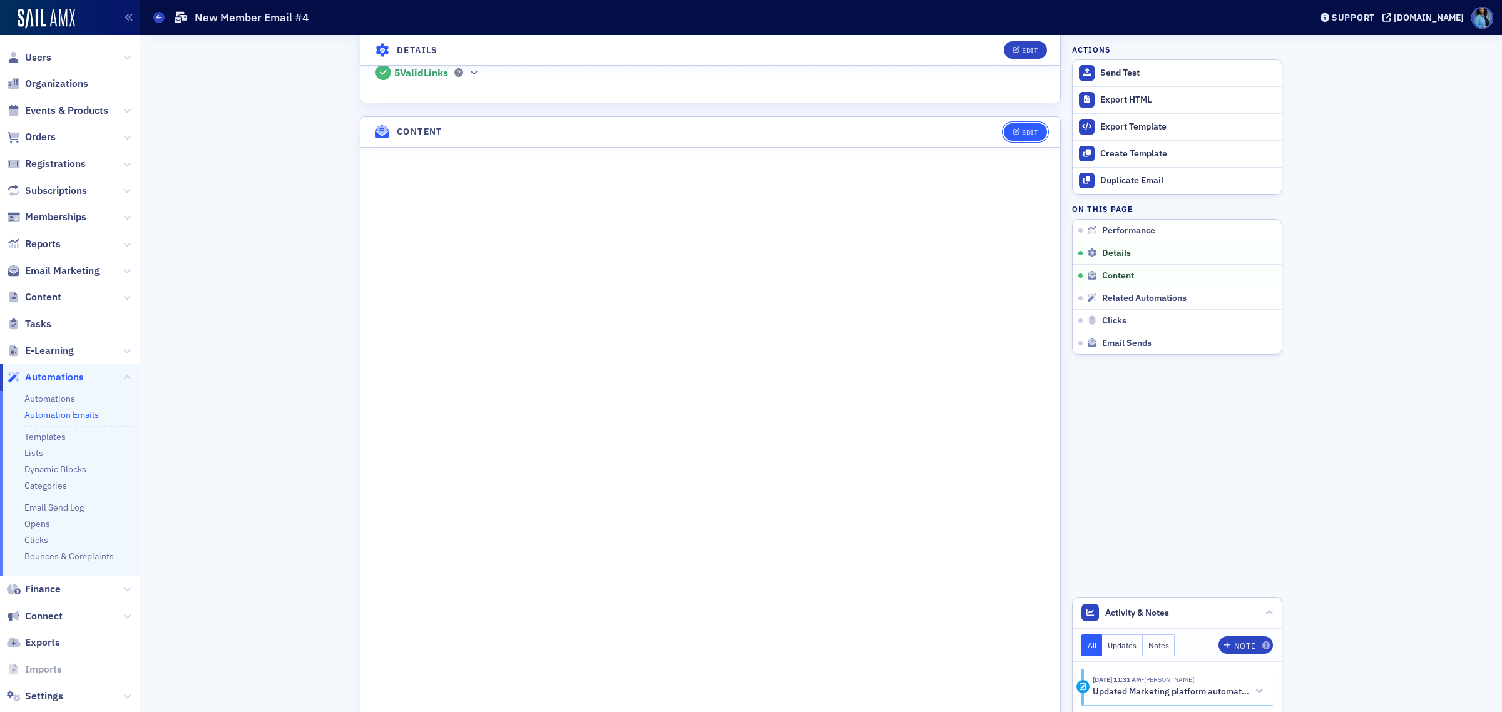
click at [1023, 135] on div "Edit" at bounding box center [1030, 132] width 16 height 7
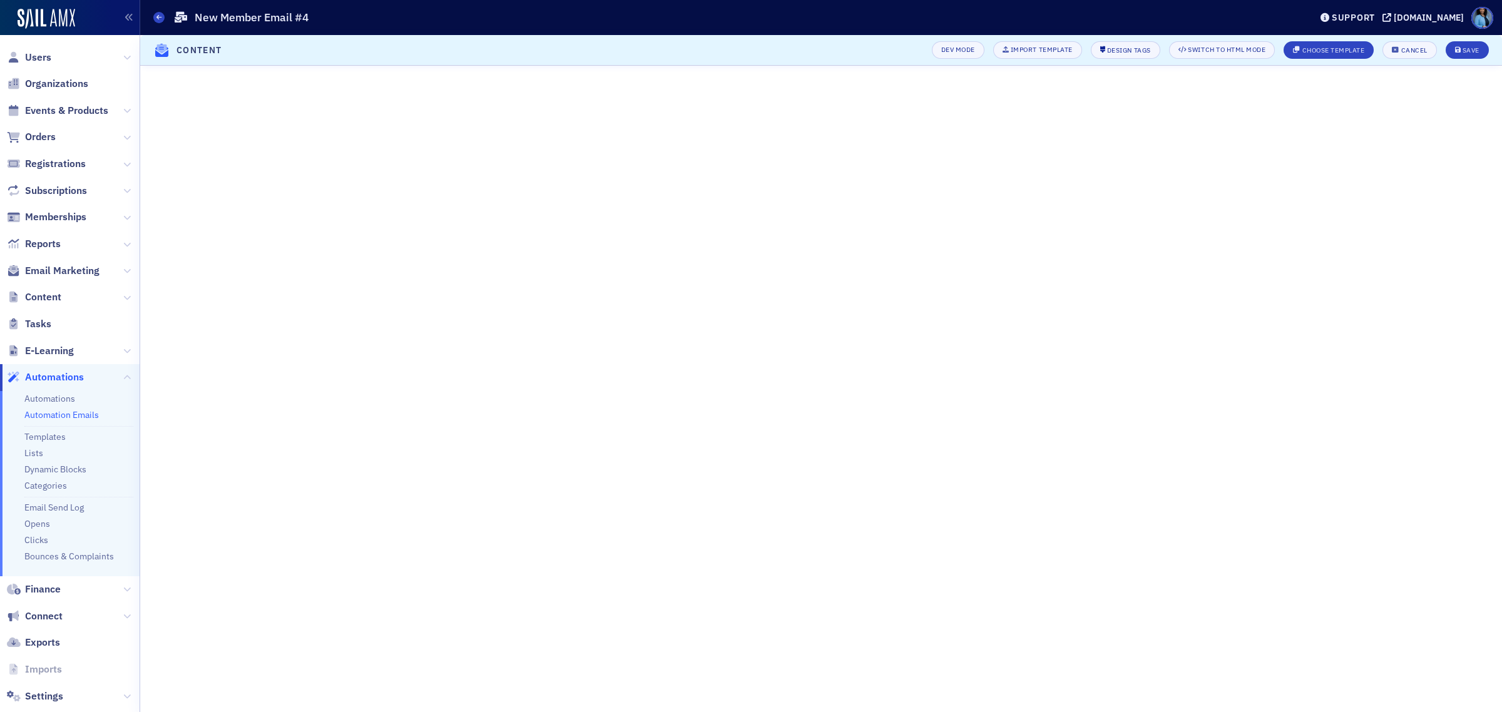
scroll to position [75, 0]
click at [1469, 44] on button "Save" at bounding box center [1467, 50] width 43 height 18
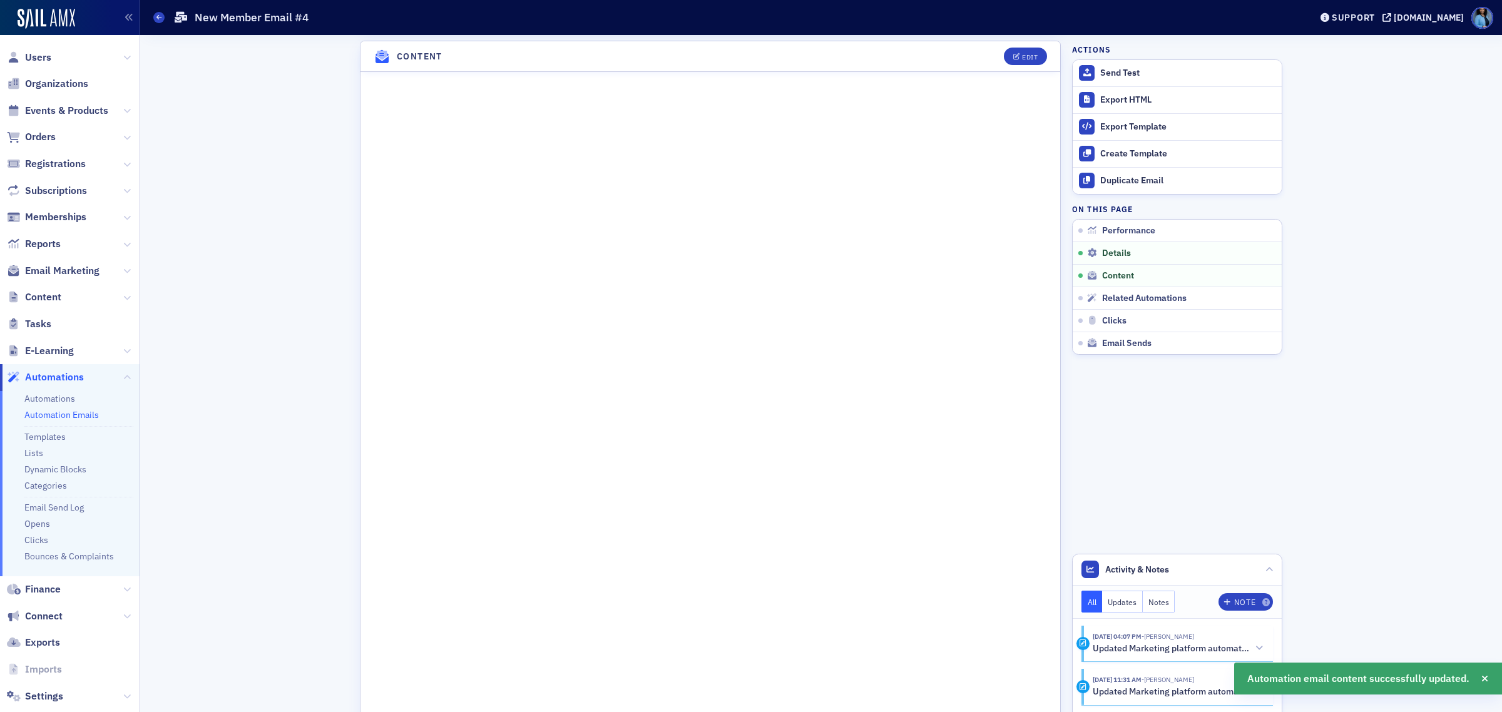
scroll to position [593, 0]
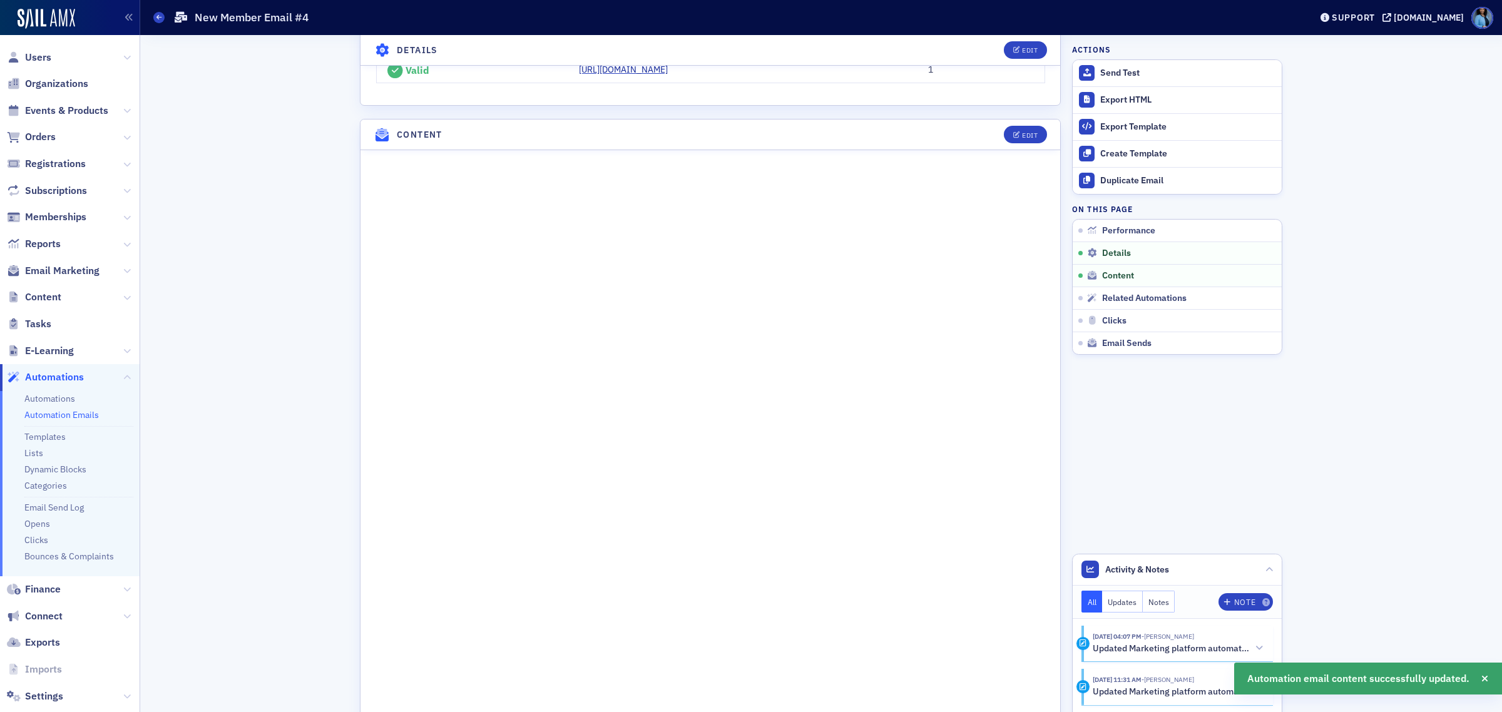
drag, startPoint x: 160, startPoint y: 16, endPoint x: 168, endPoint y: 28, distance: 14.6
click at [160, 16] on icon at bounding box center [158, 17] width 5 height 6
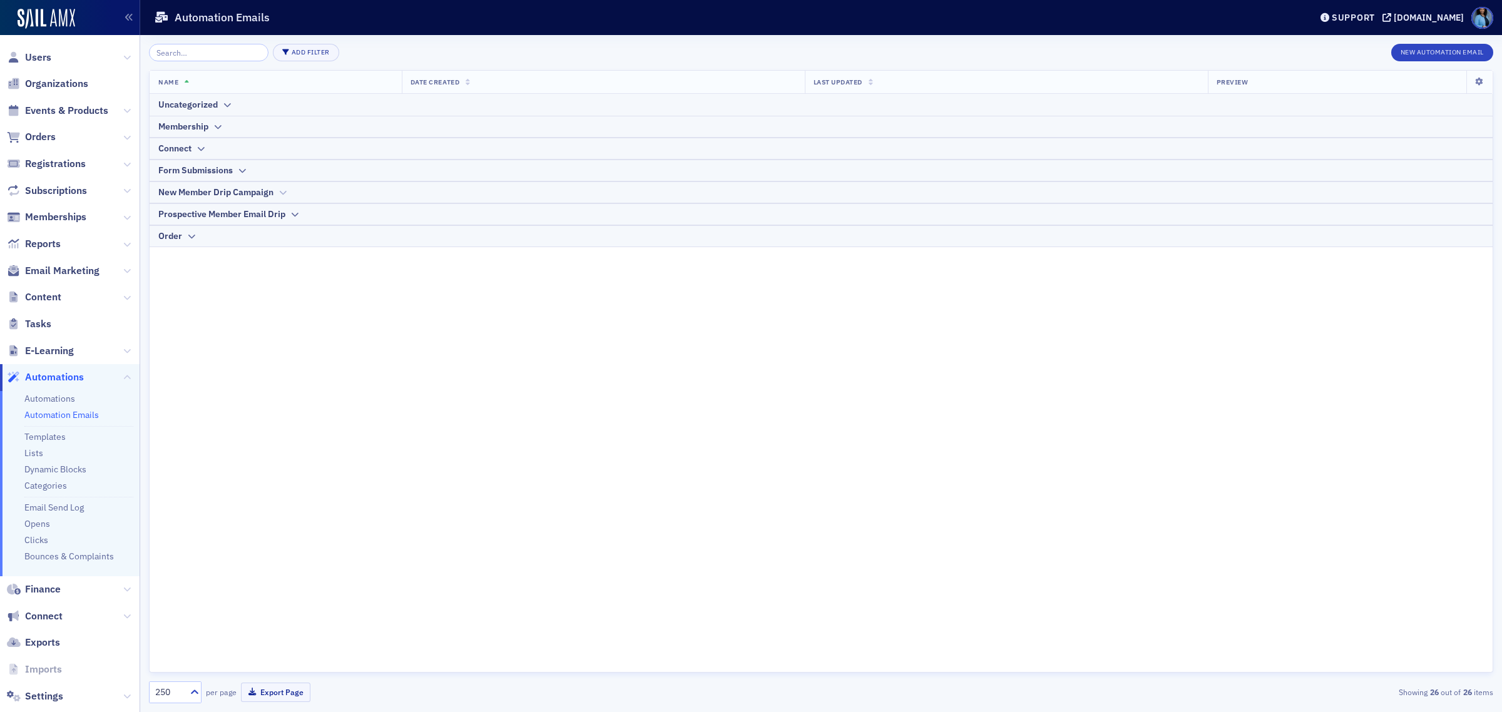
click at [284, 187] on div at bounding box center [282, 192] width 9 height 13
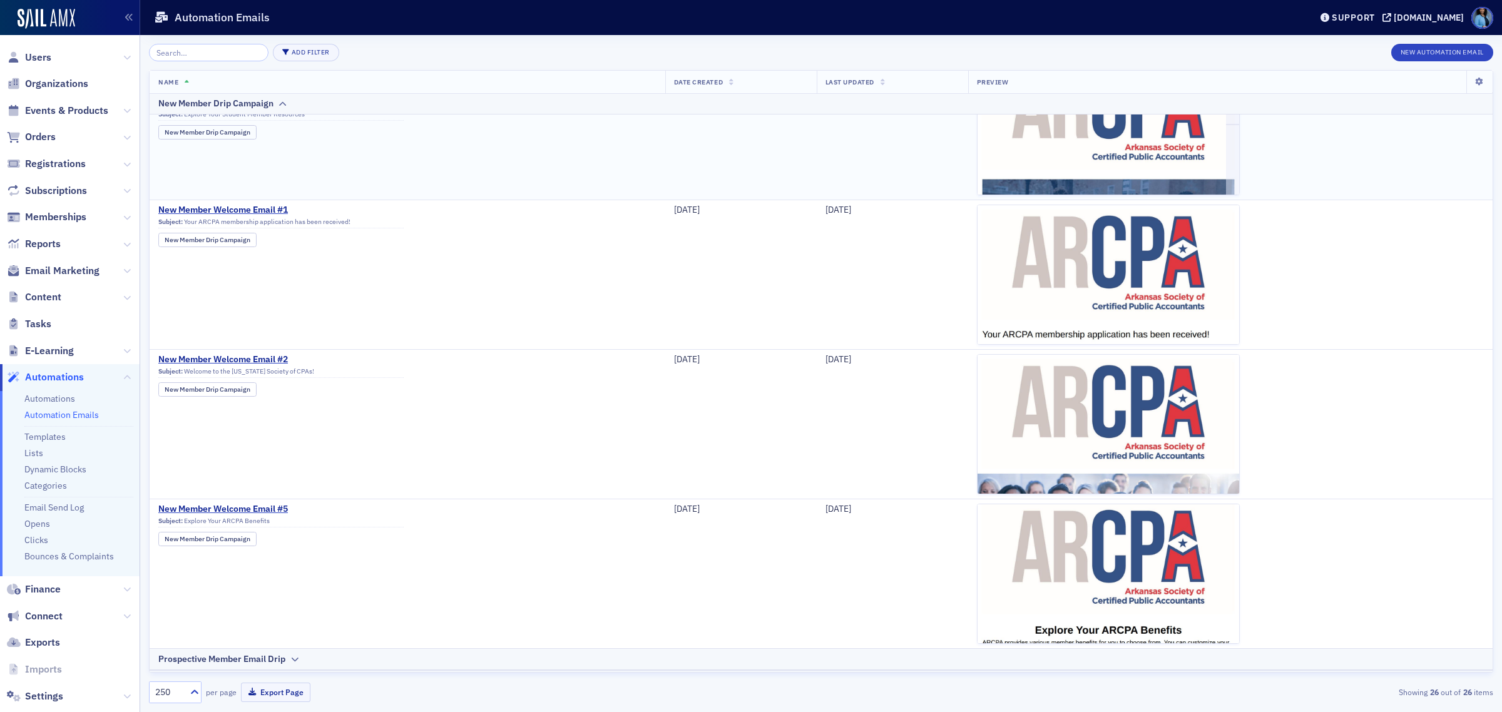
scroll to position [772, 0]
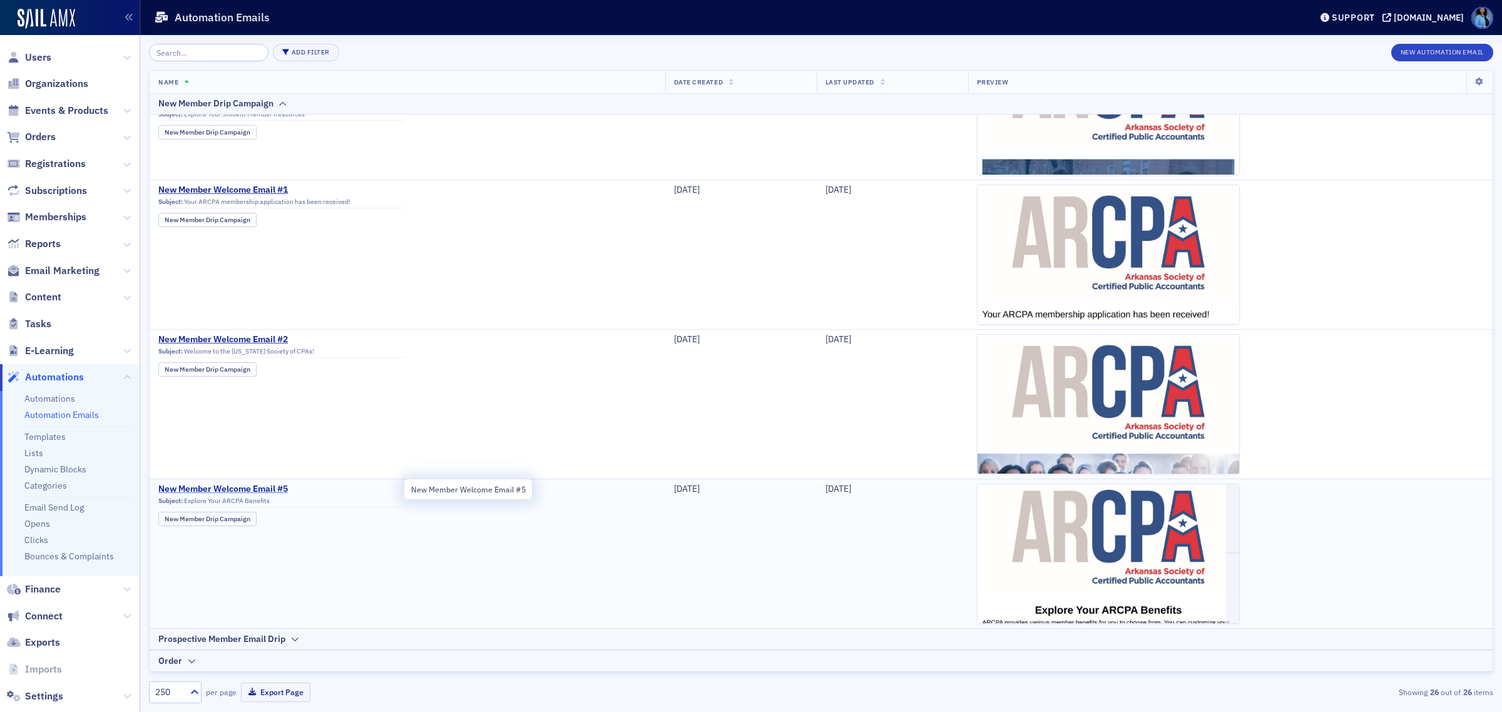
click at [273, 493] on span "New Member Welcome Email #5" at bounding box center [280, 489] width 245 height 11
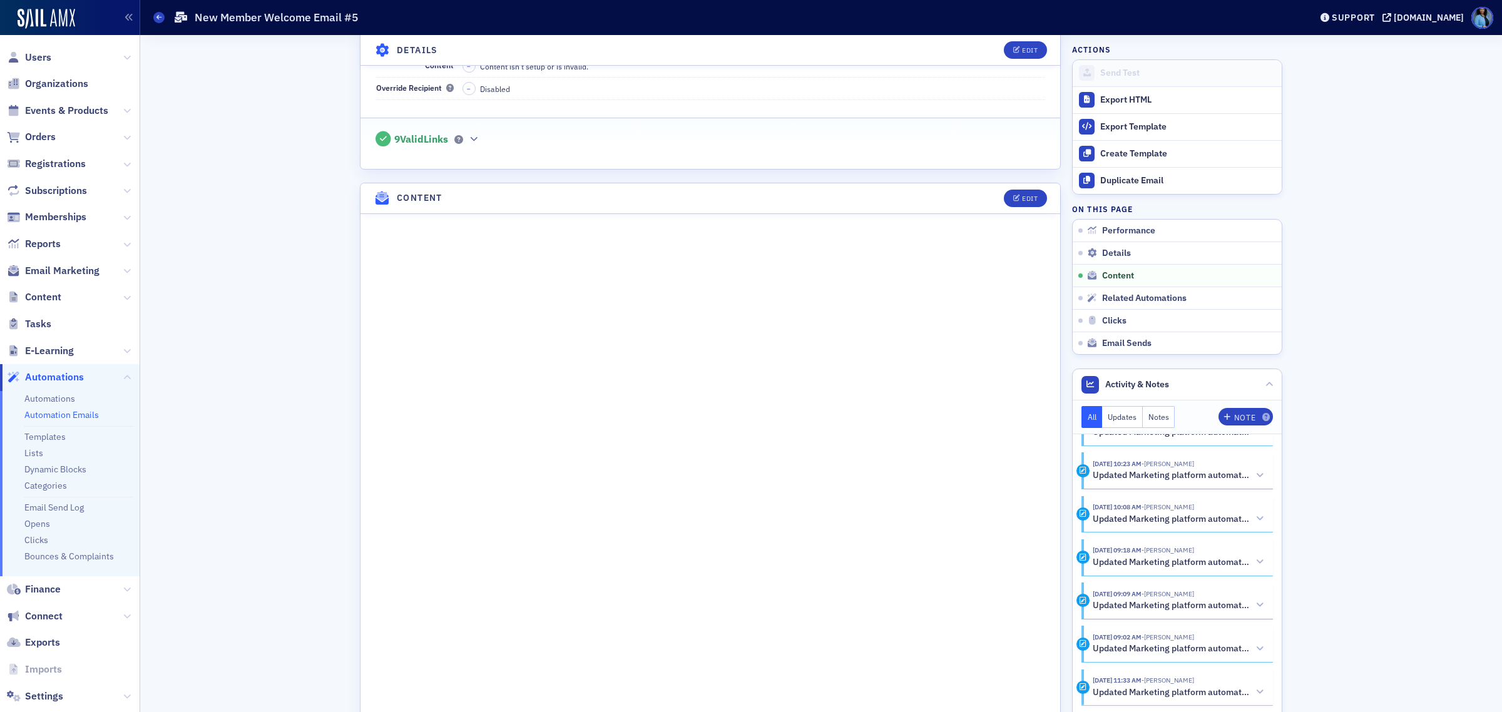
scroll to position [379, 0]
click at [1025, 207] on button "Edit" at bounding box center [1025, 200] width 43 height 18
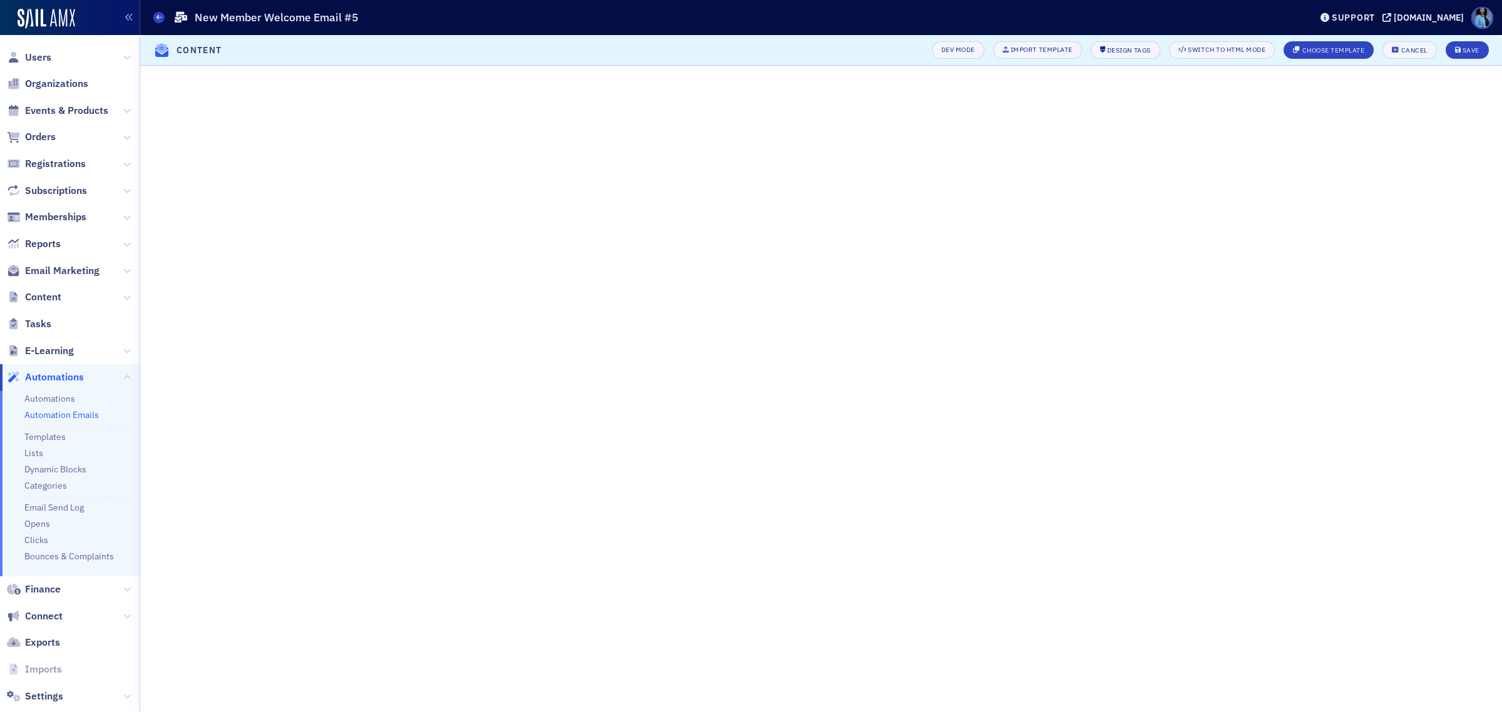
scroll to position [52, 0]
click at [1460, 52] on button "Save" at bounding box center [1467, 50] width 43 height 18
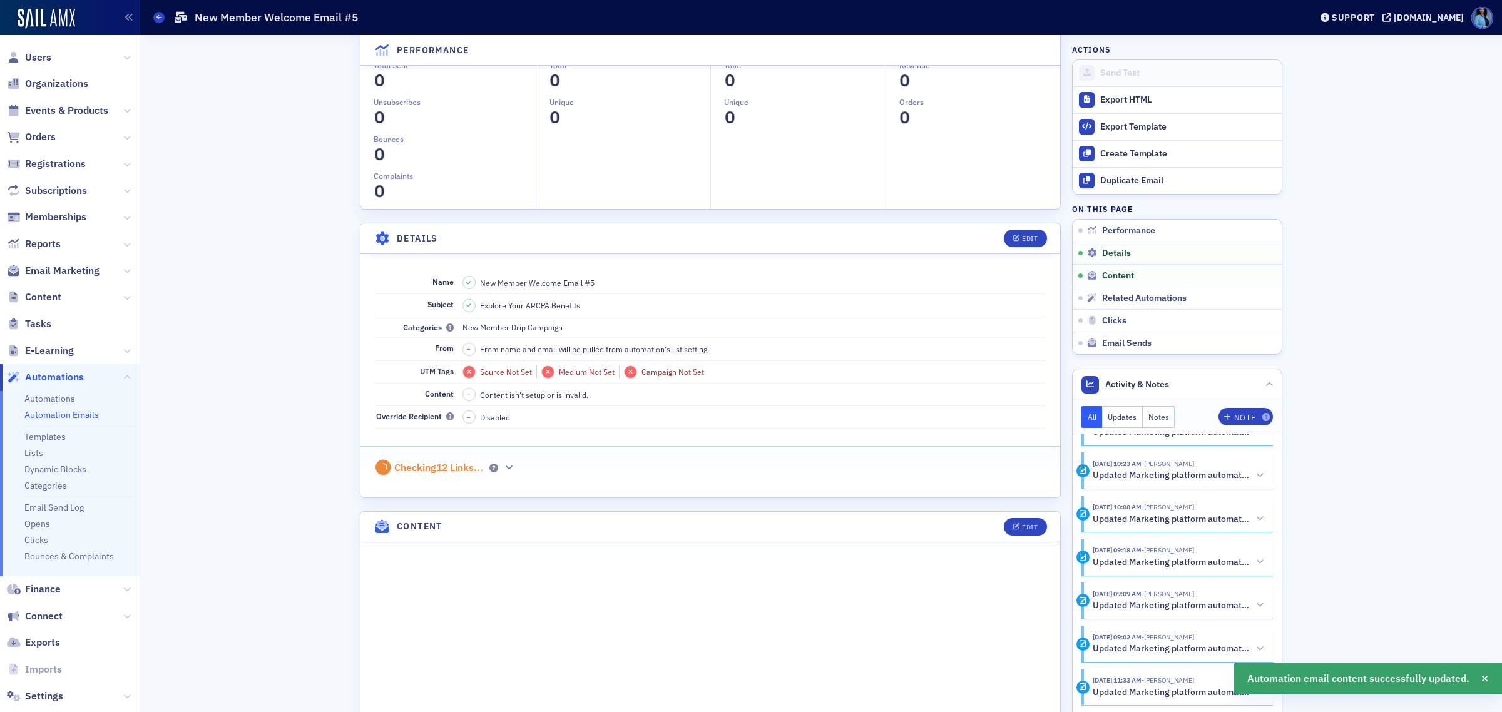
scroll to position [521, 0]
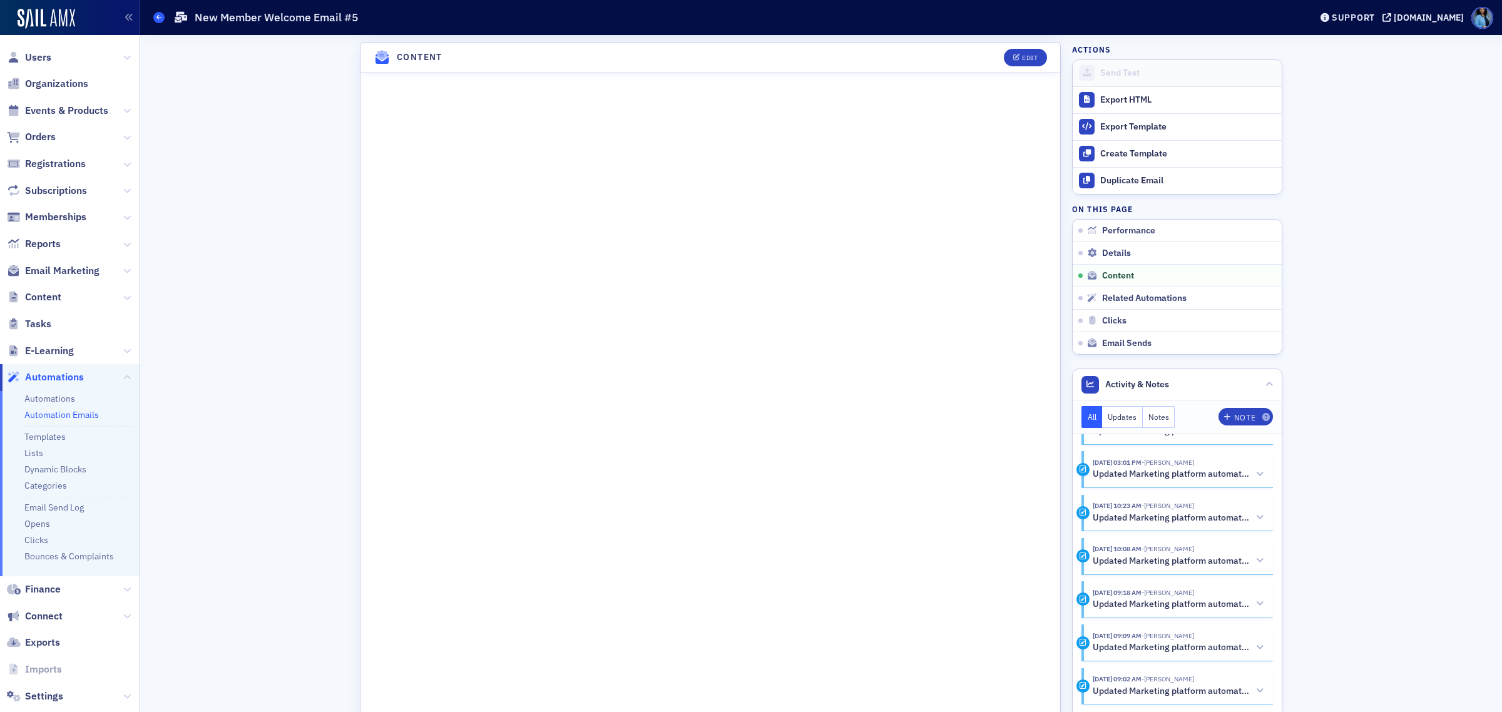
click at [161, 17] on span at bounding box center [158, 17] width 11 height 11
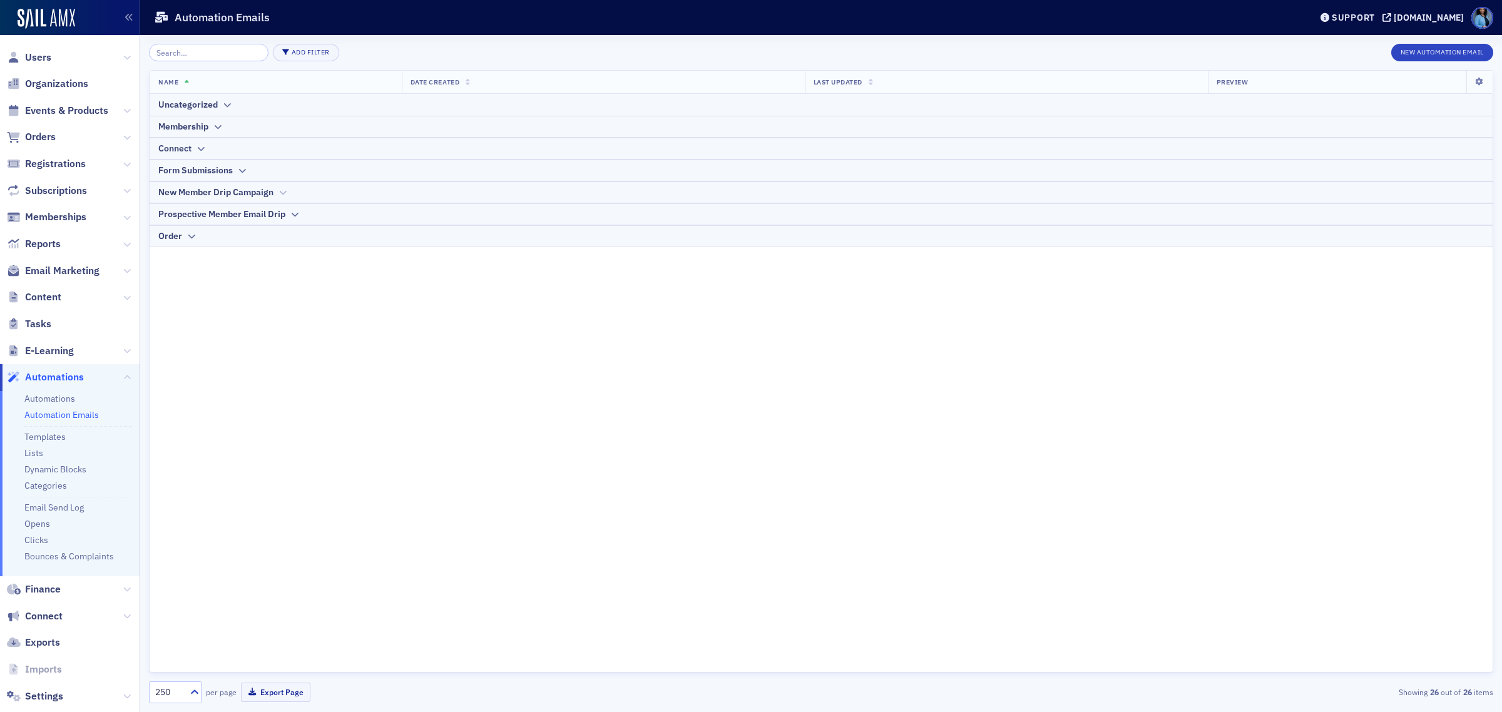
click at [286, 192] on icon at bounding box center [282, 193] width 9 height 8
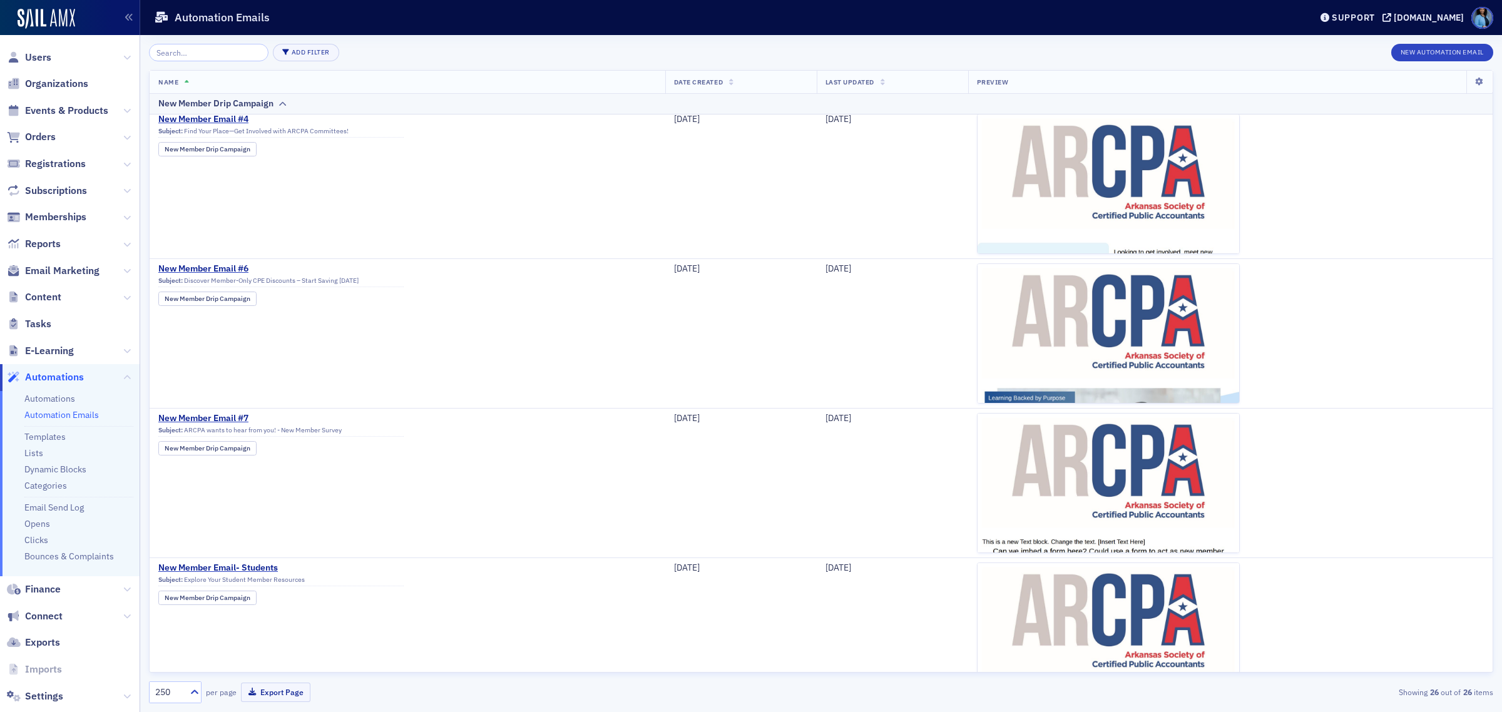
scroll to position [224, 0]
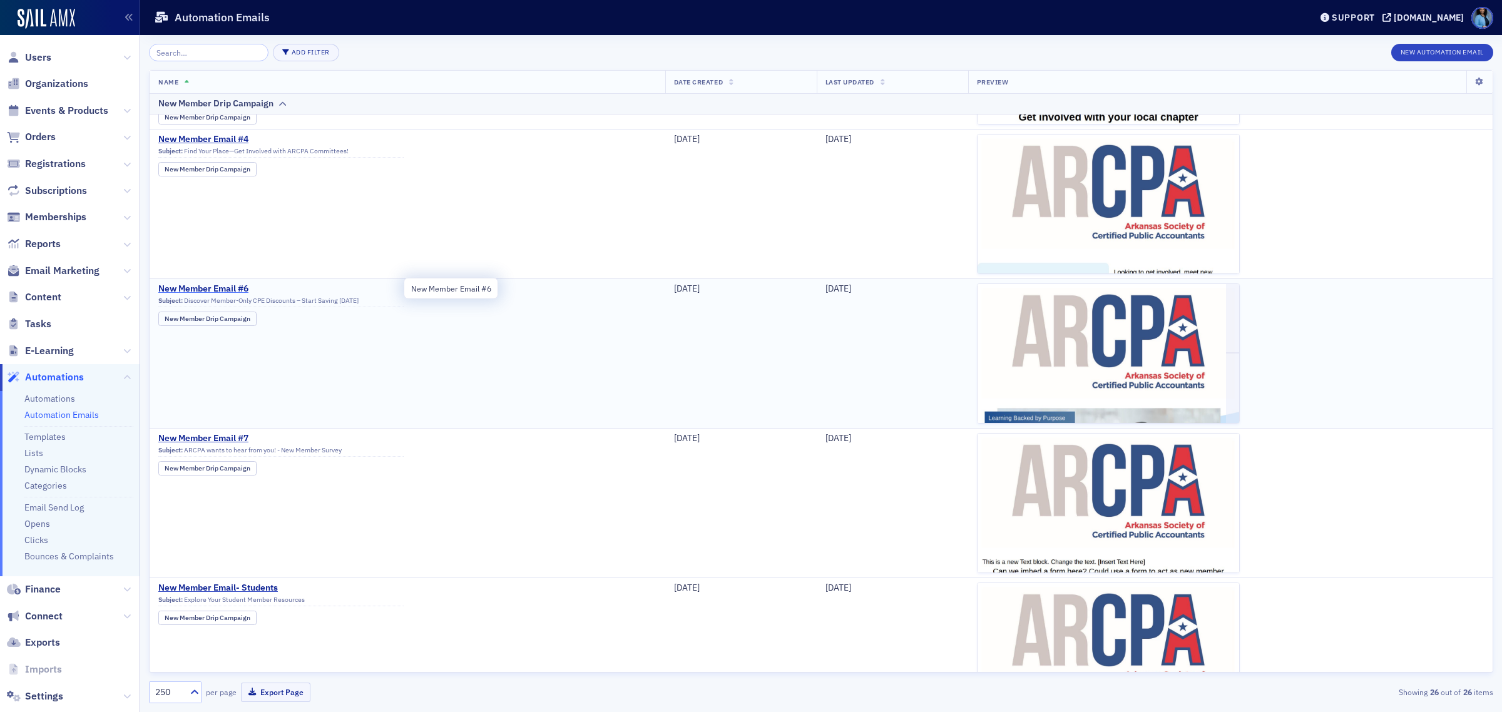
click at [233, 290] on span "New Member Email #6" at bounding box center [280, 289] width 245 height 11
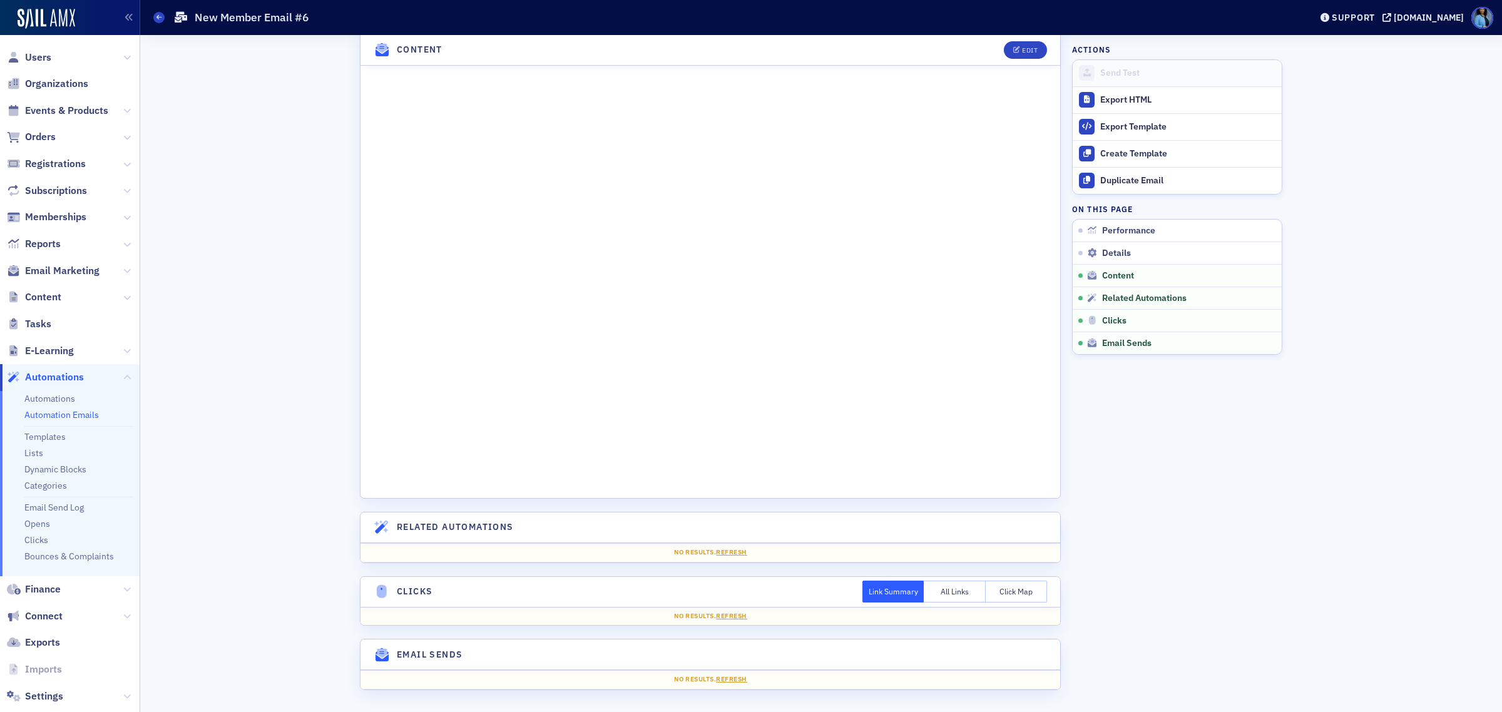
scroll to position [536, 0]
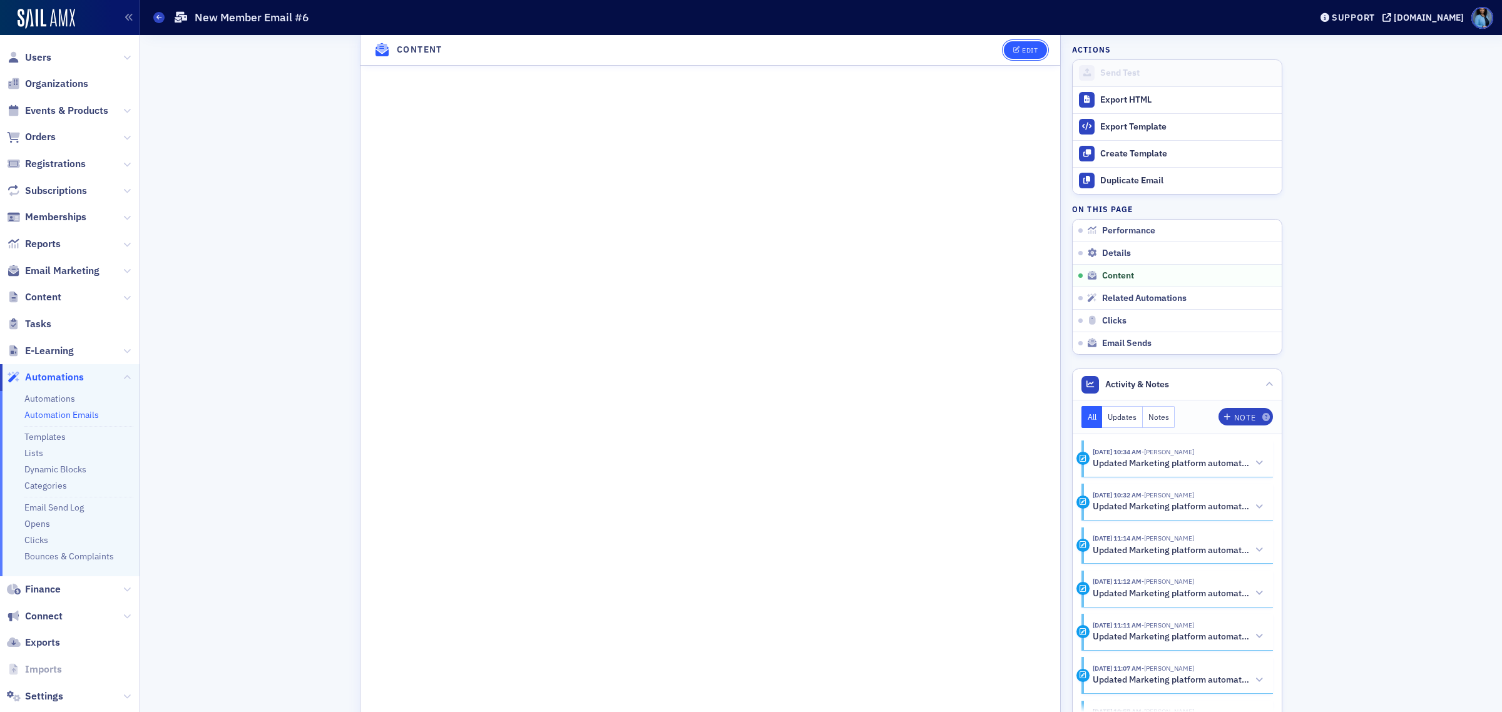
click at [1027, 50] on div "Edit" at bounding box center [1030, 50] width 16 height 7
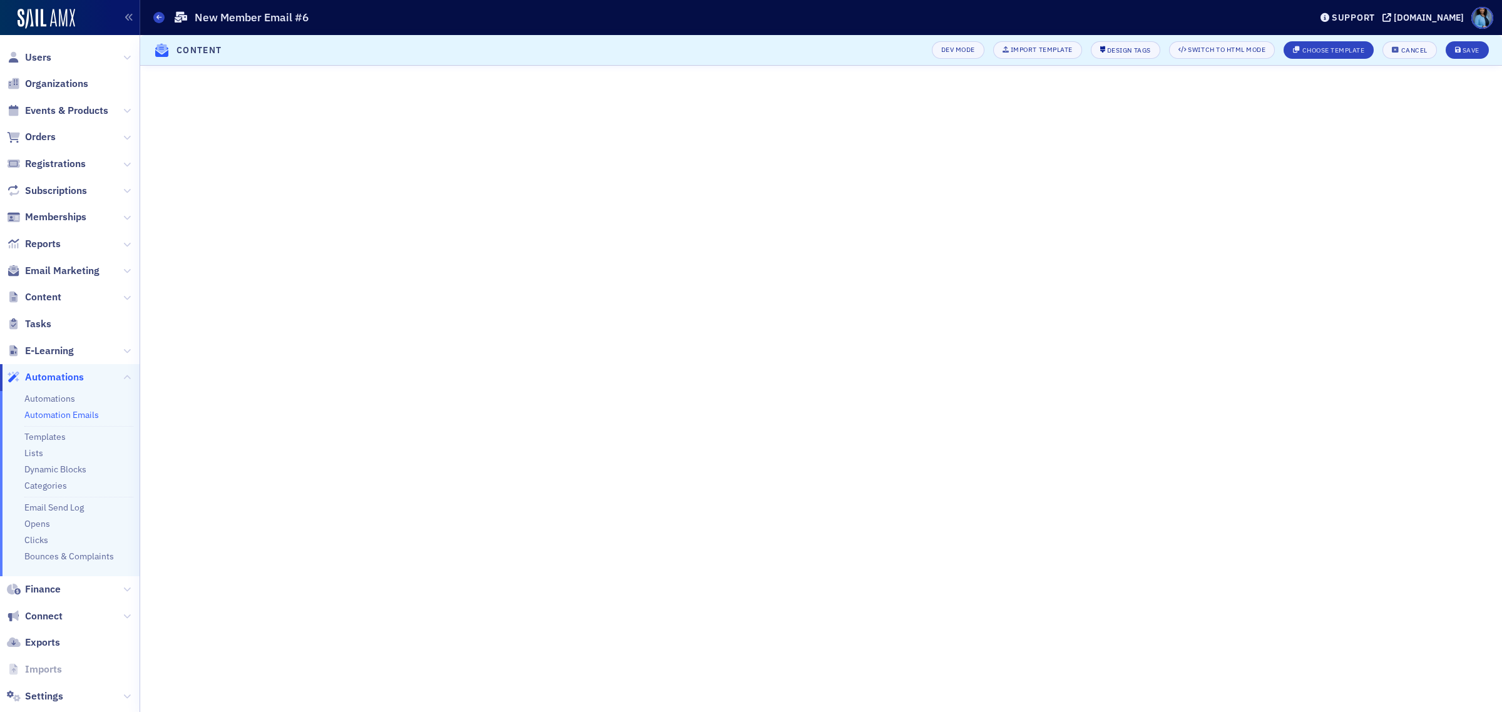
scroll to position [52, 0]
click at [1466, 47] on div "Save" at bounding box center [1471, 50] width 17 height 7
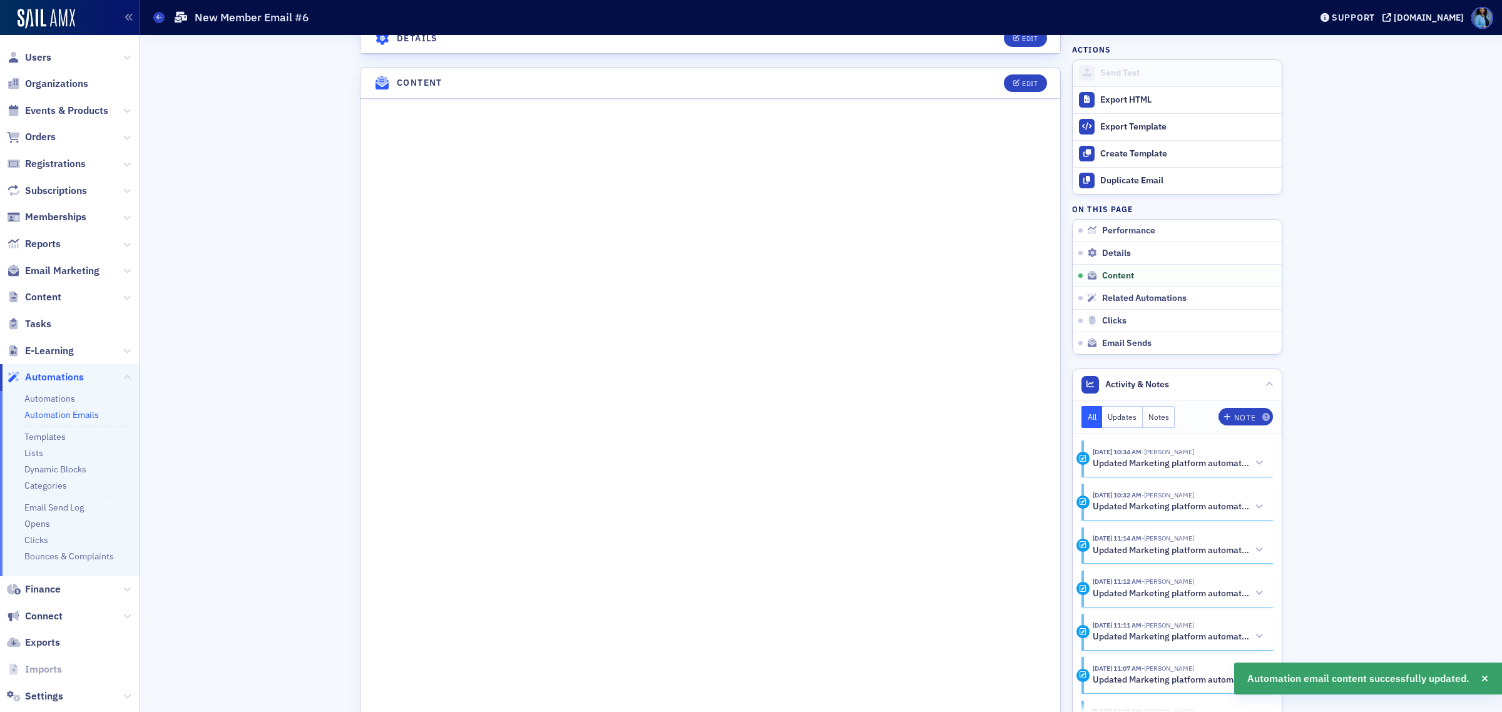
scroll to position [521, 0]
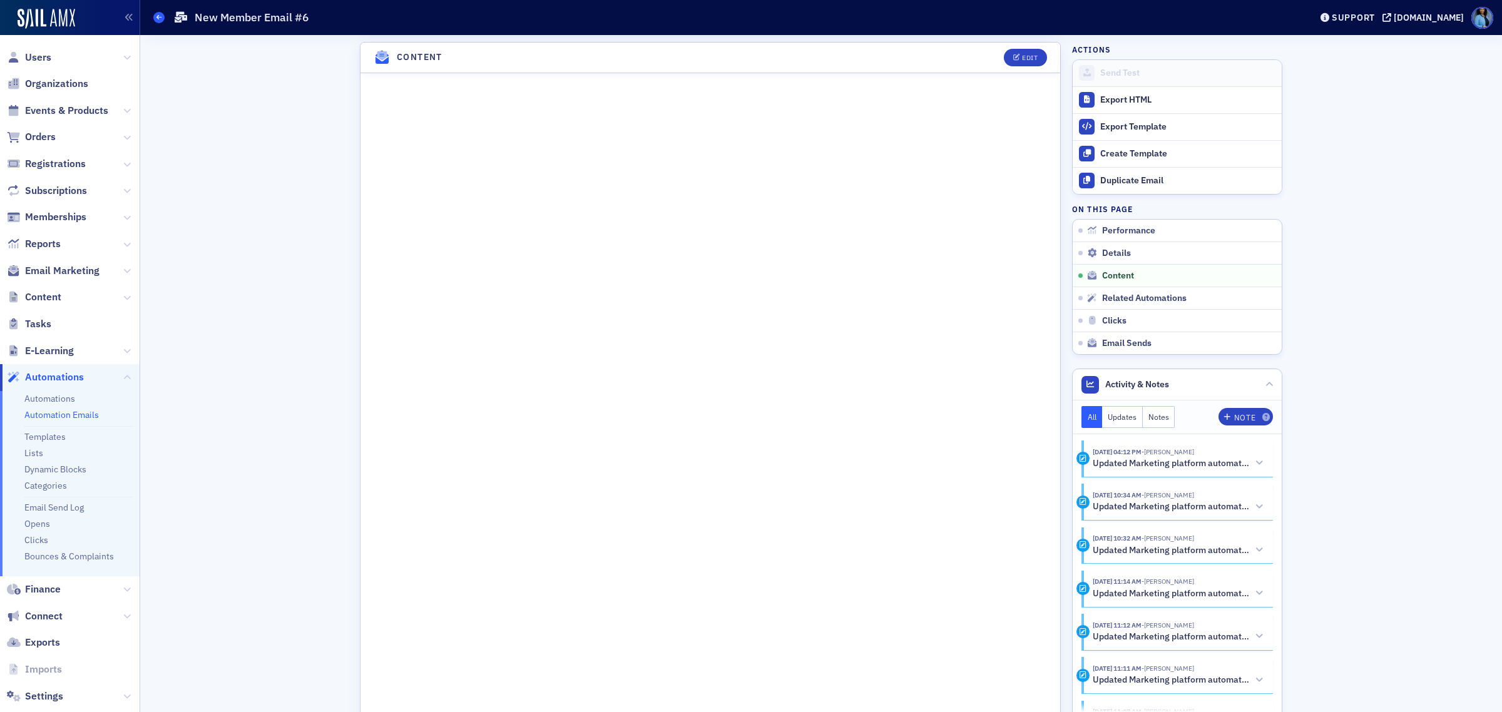
click at [160, 18] on icon at bounding box center [158, 17] width 5 height 6
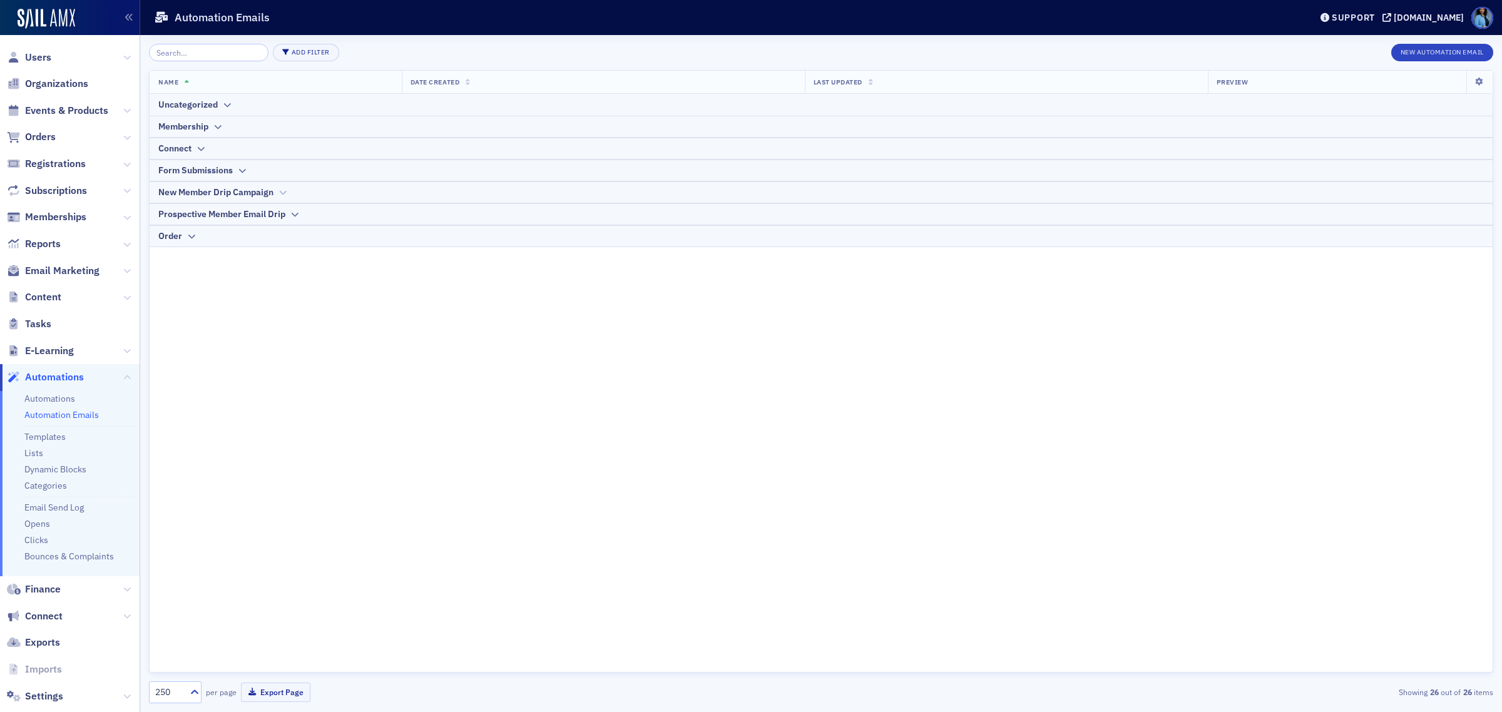
click at [275, 191] on div "New Member Drip Campaign" at bounding box center [821, 192] width 1326 height 13
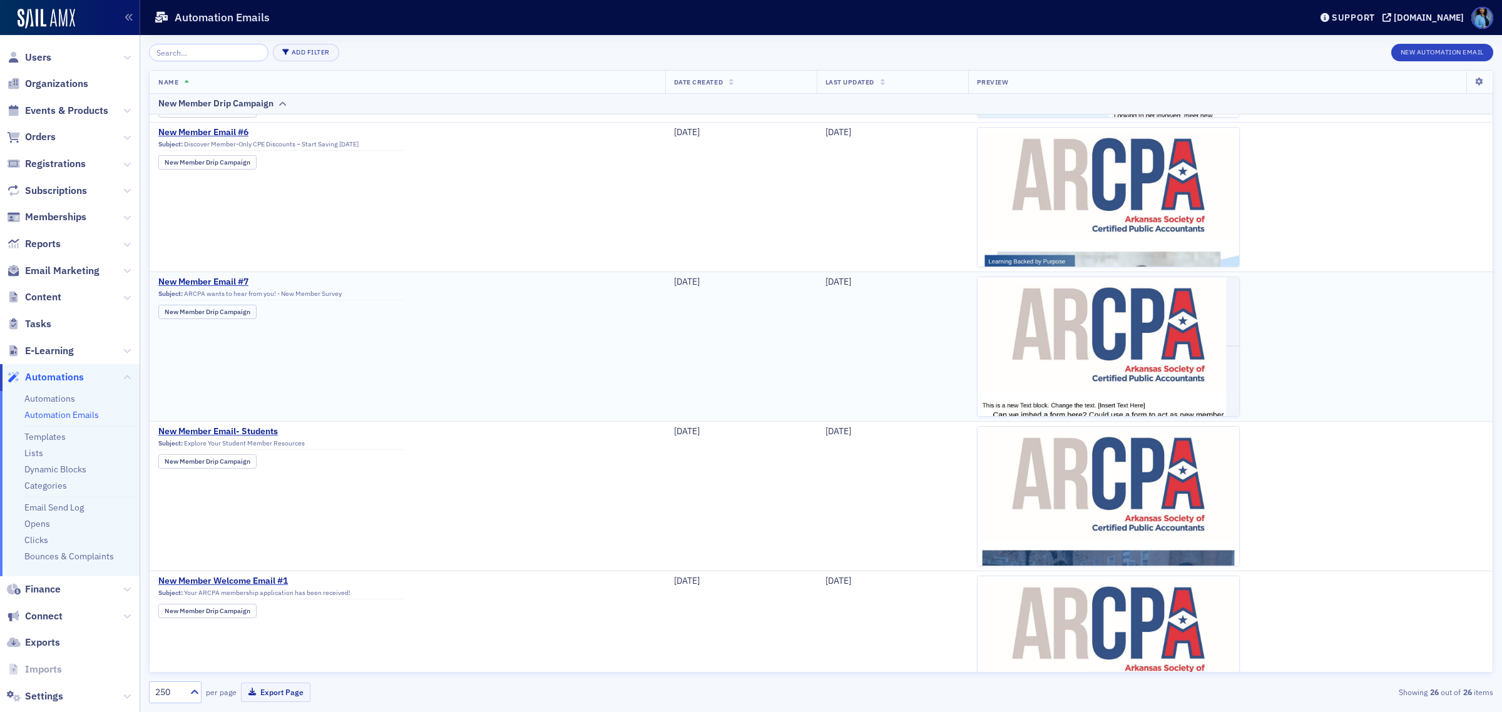
scroll to position [469, 0]
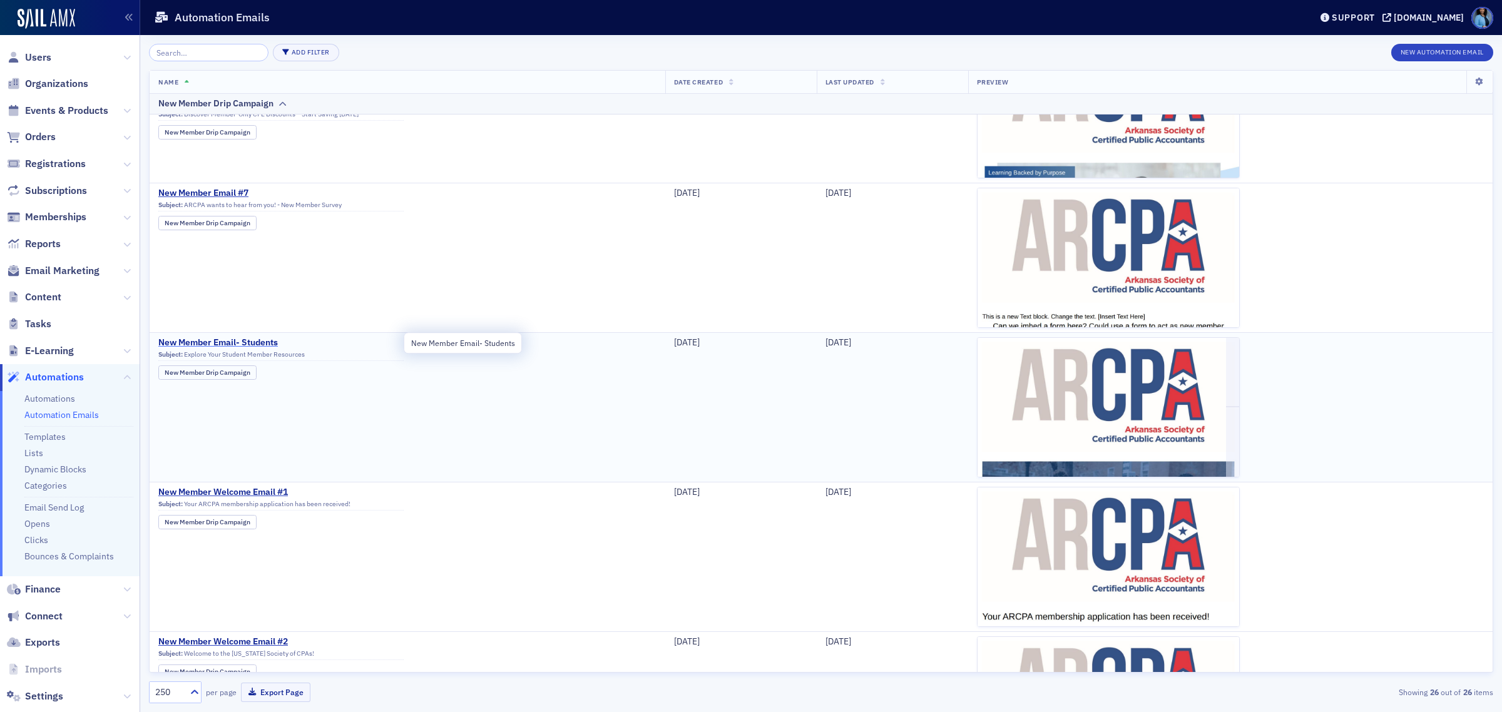
click at [263, 342] on span "New Member Email- Students" at bounding box center [280, 342] width 245 height 11
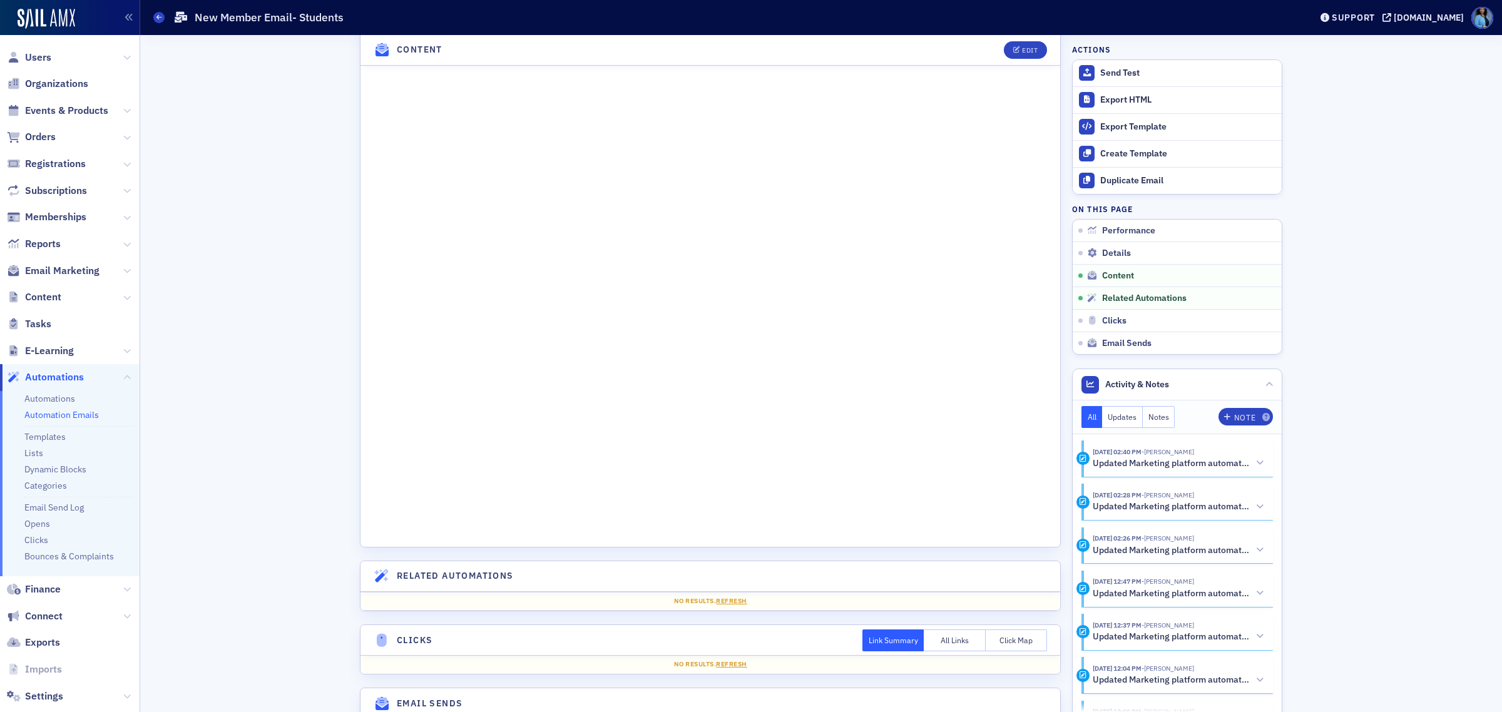
scroll to position [861, 0]
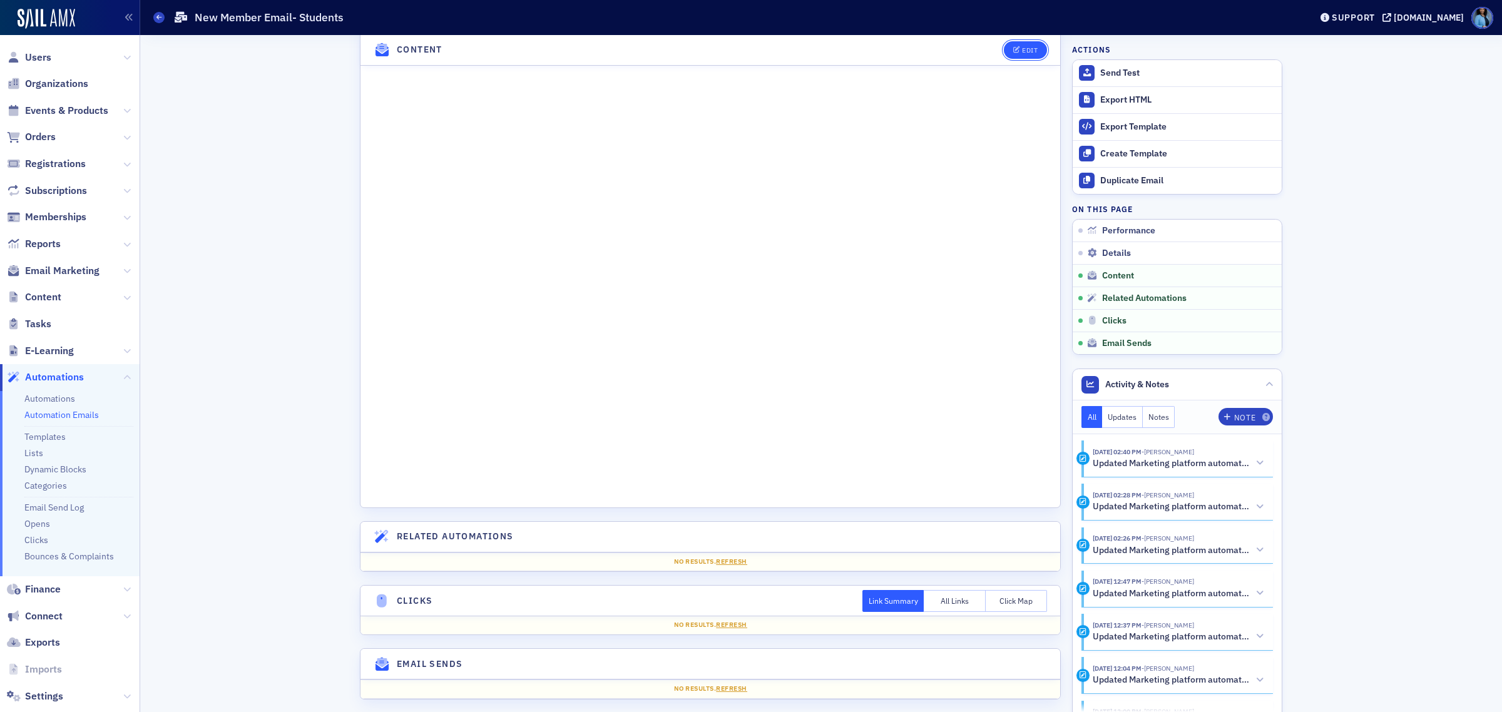
click at [1028, 49] on div "Edit" at bounding box center [1030, 50] width 16 height 7
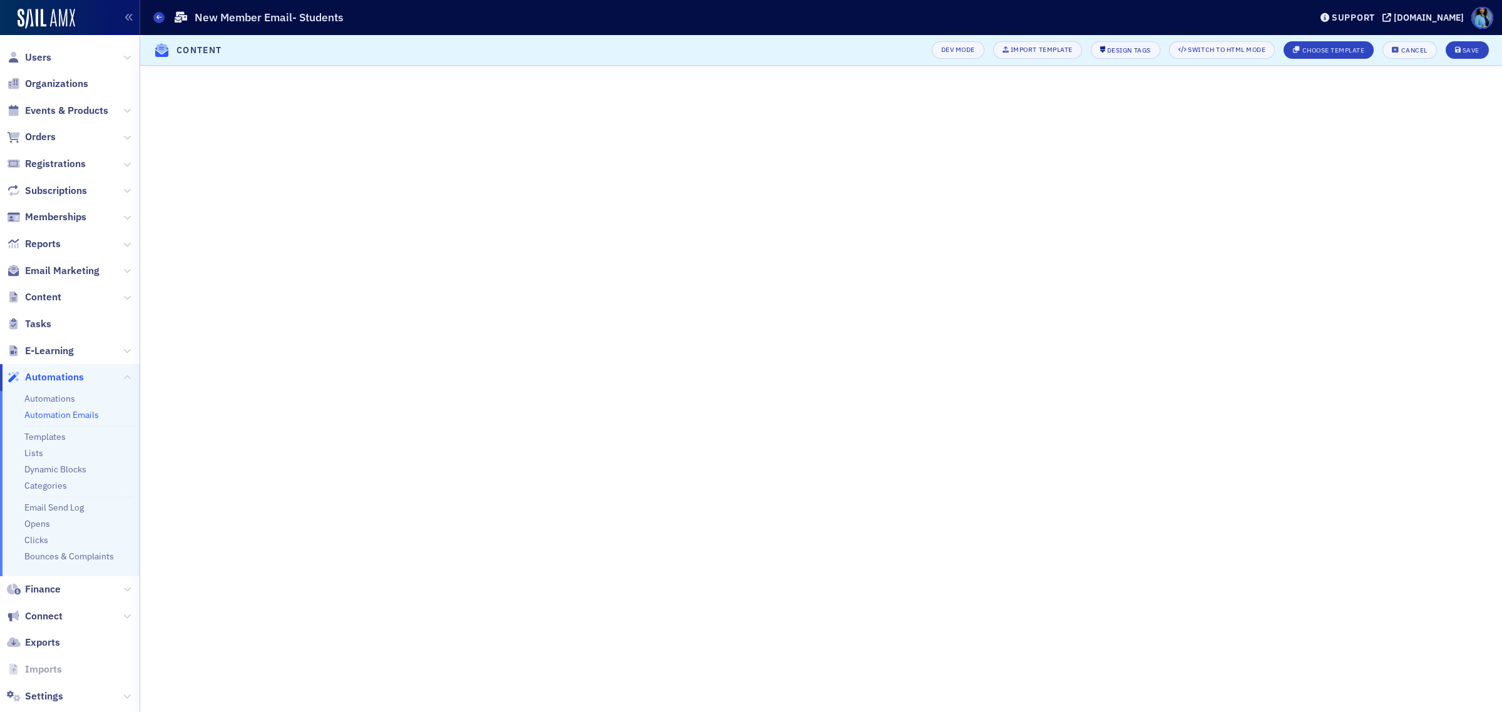
scroll to position [75, 0]
click at [1466, 44] on button "Save" at bounding box center [1467, 50] width 43 height 18
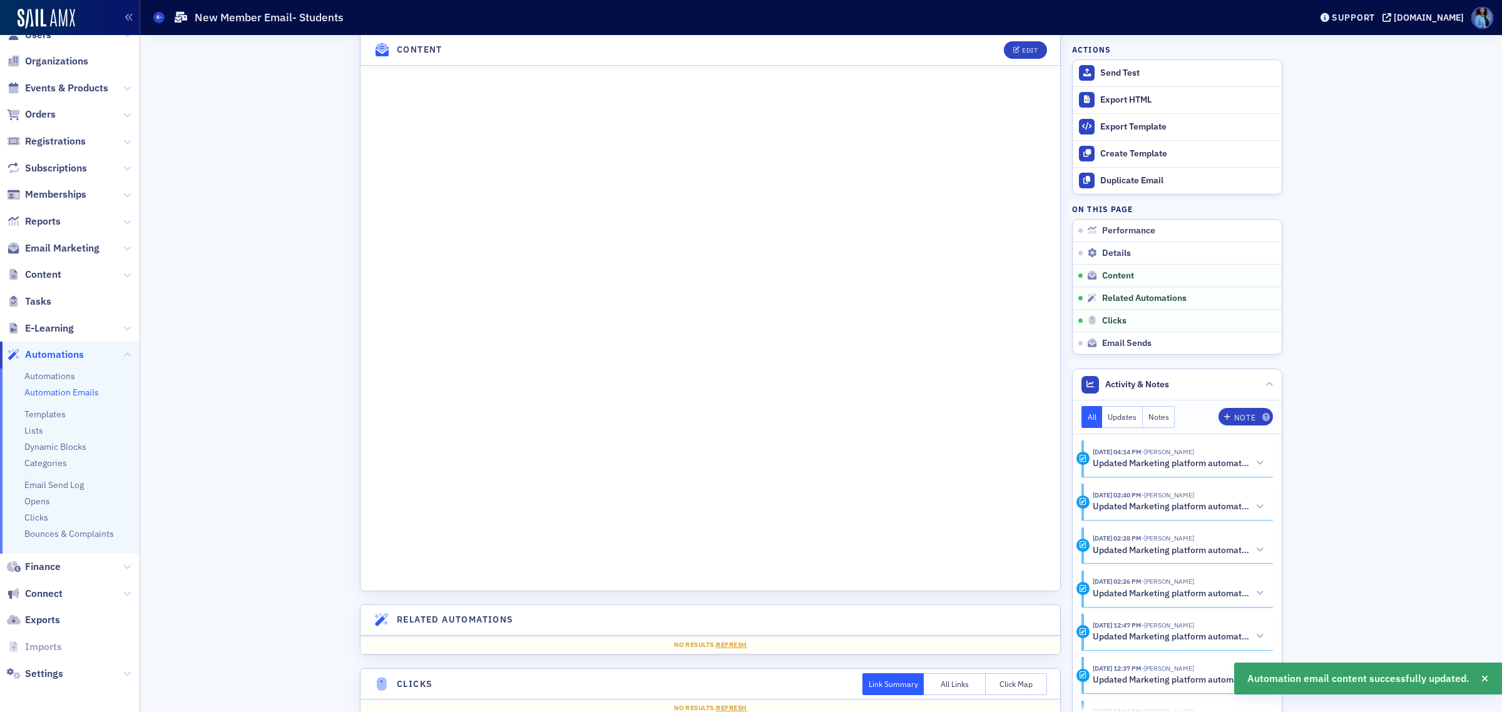
scroll to position [779, 0]
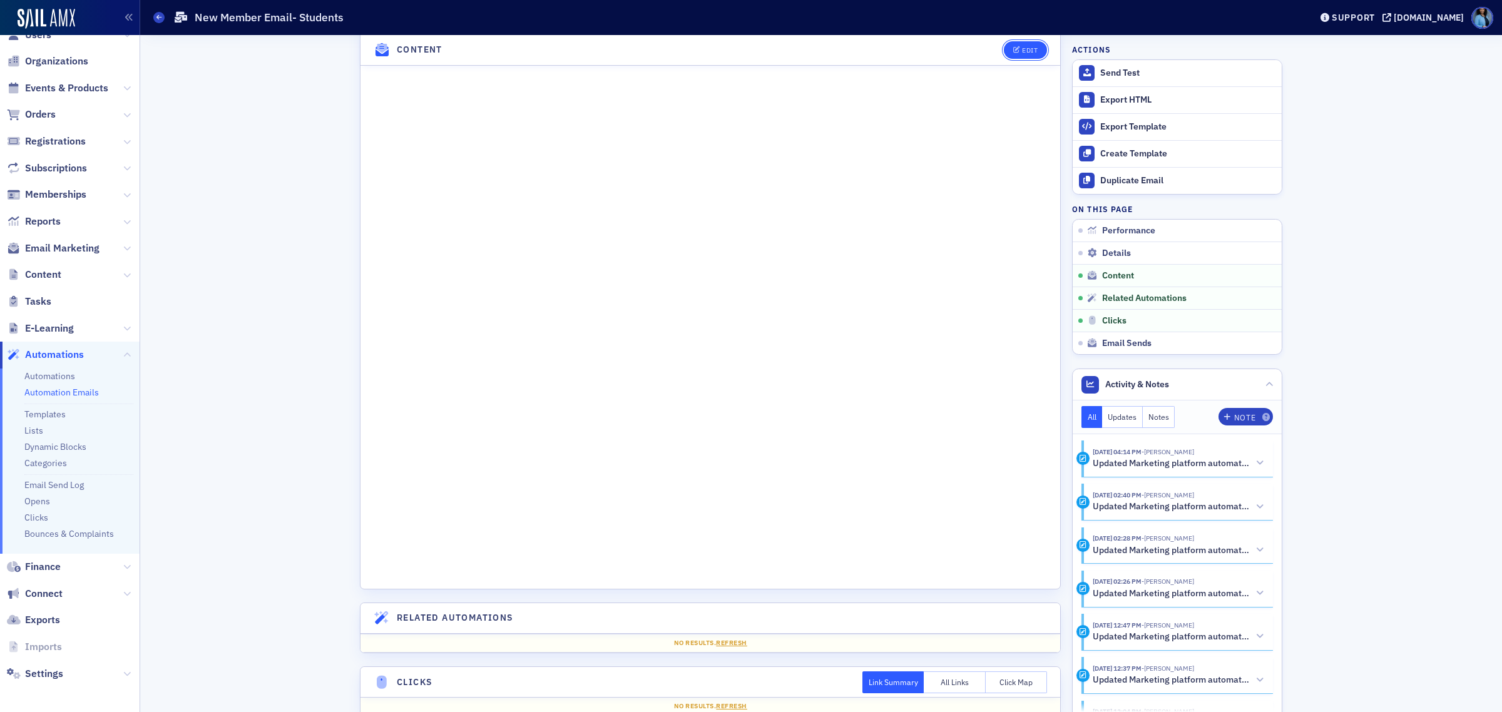
click at [1014, 54] on button "Edit" at bounding box center [1025, 50] width 43 height 18
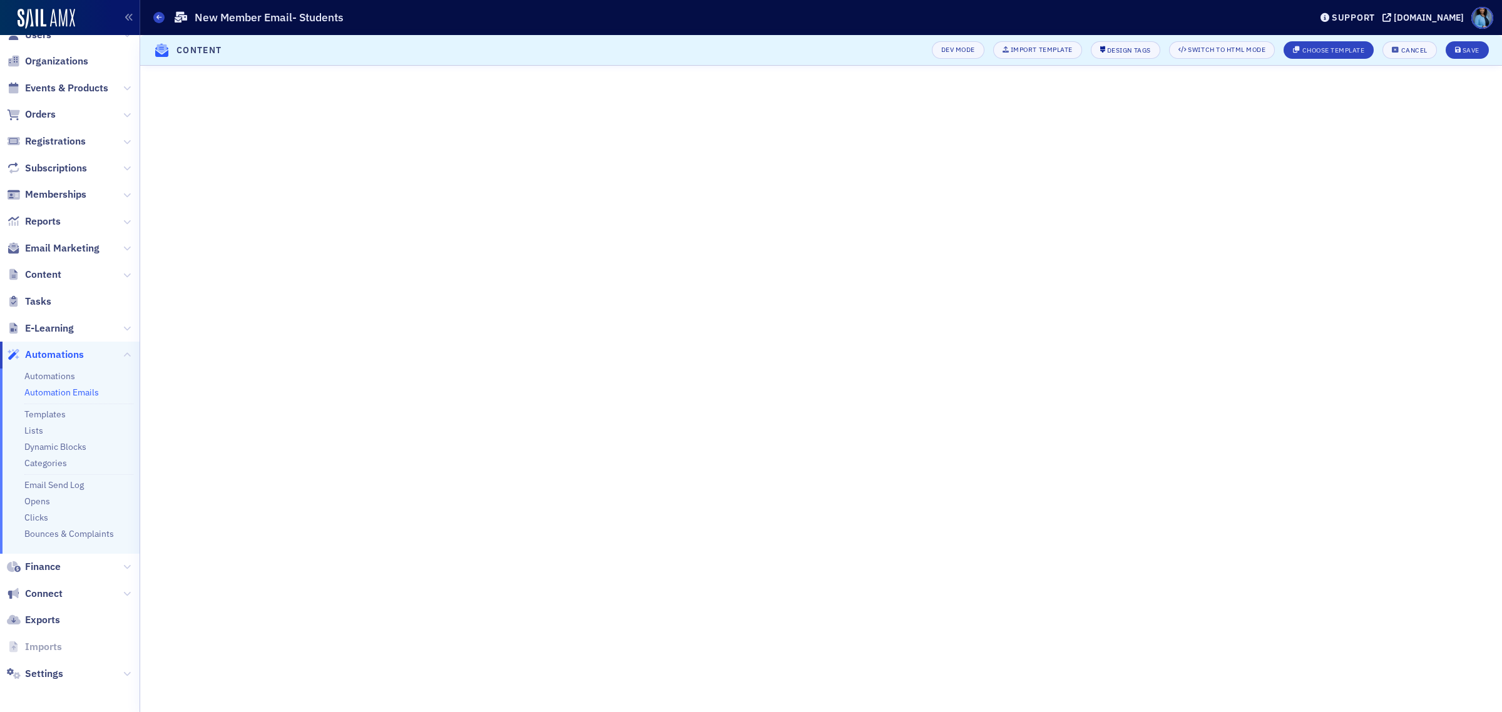
scroll to position [75, 0]
click at [1478, 55] on button "Save" at bounding box center [1467, 50] width 43 height 18
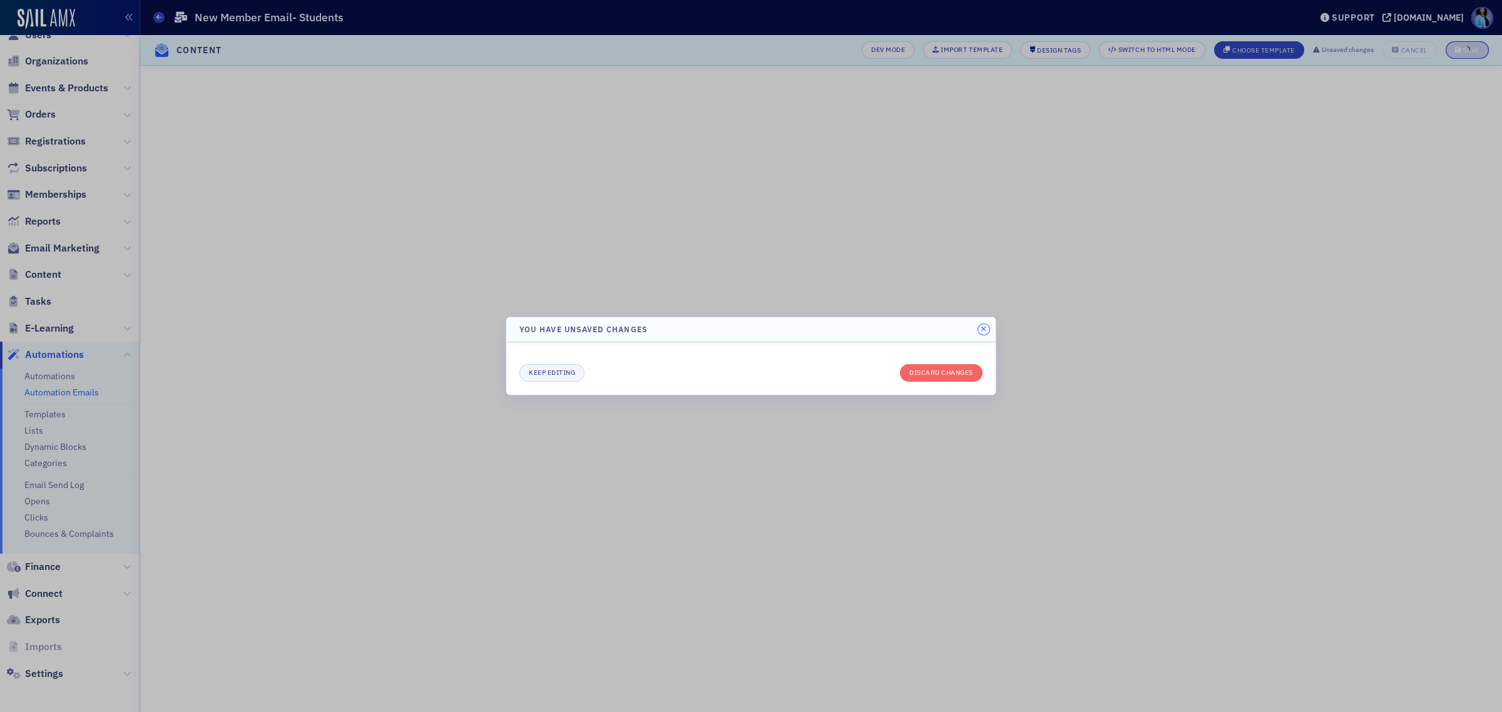
click at [983, 330] on icon "button" at bounding box center [984, 329] width 6 height 8
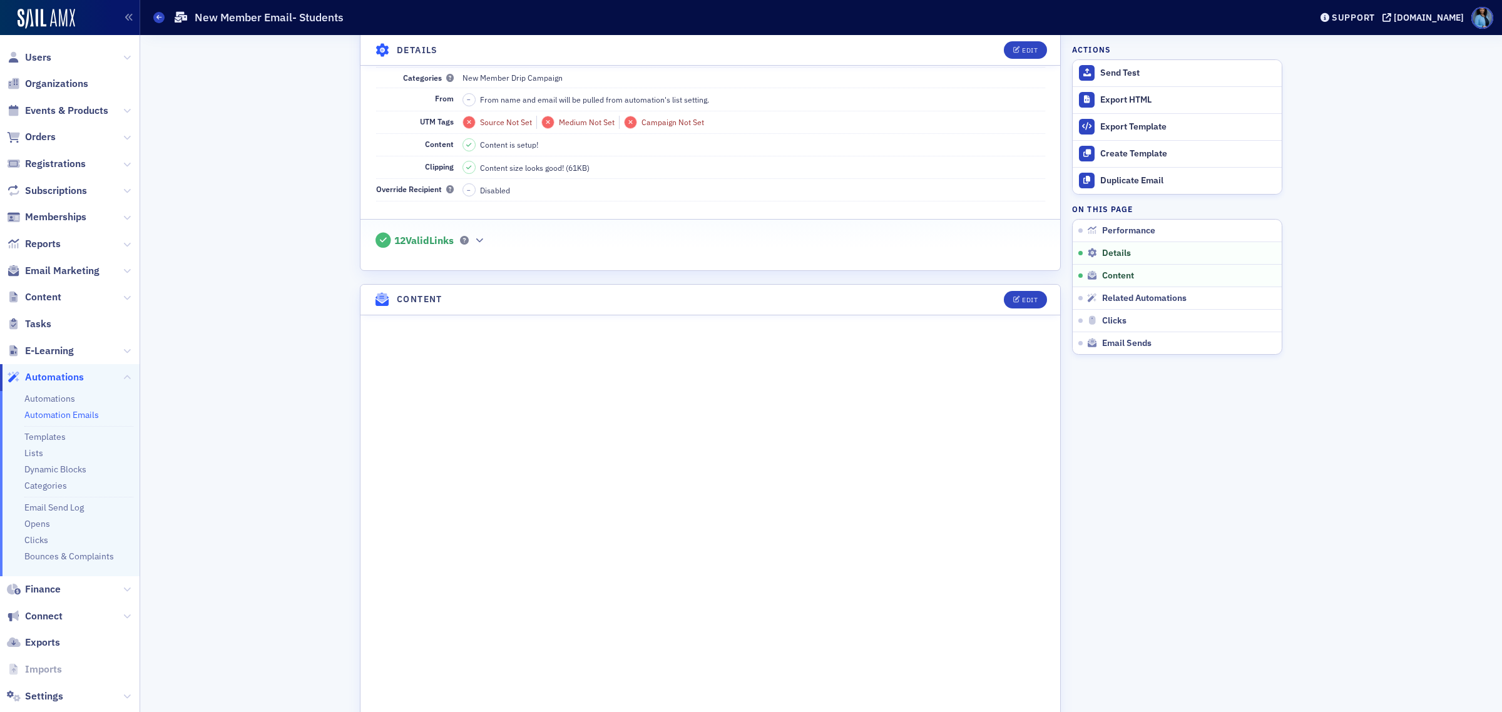
scroll to position [469, 0]
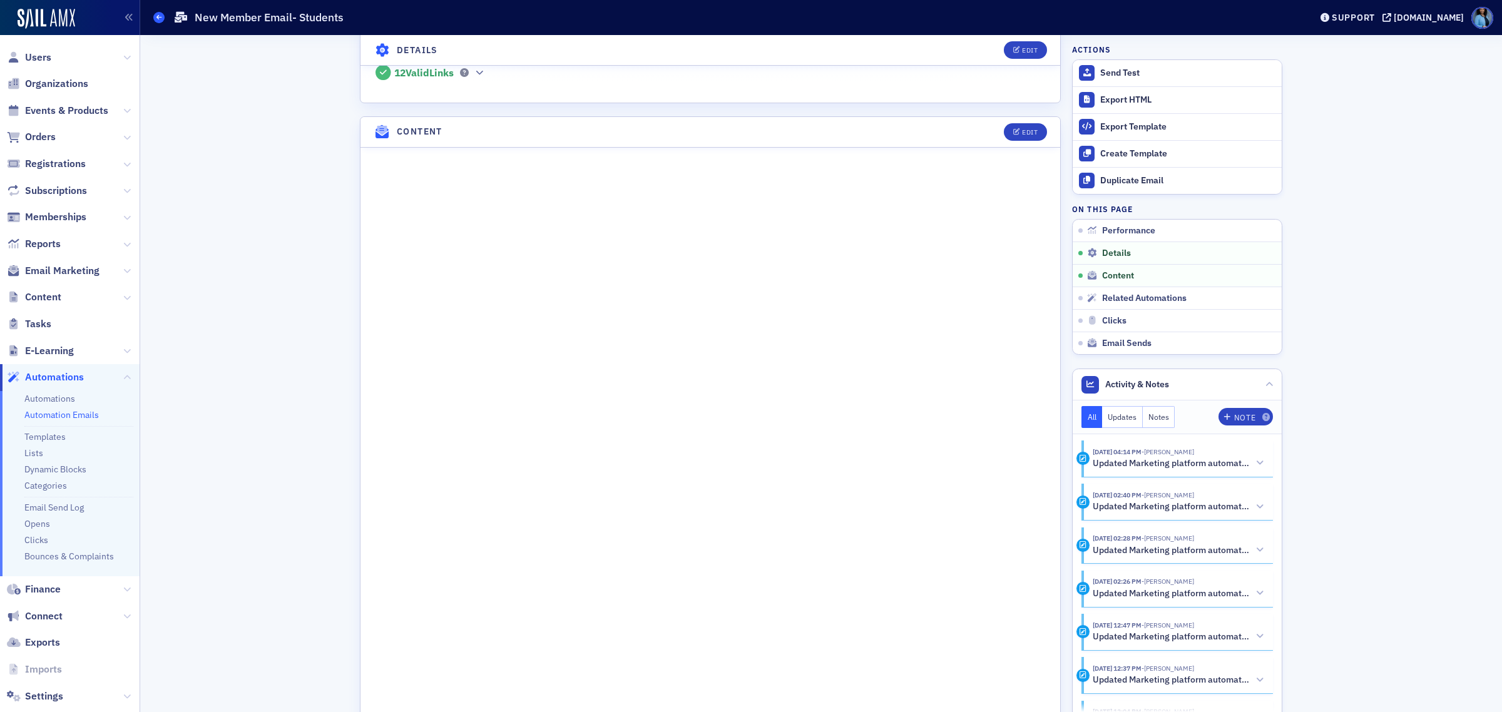
click at [161, 20] on icon at bounding box center [158, 17] width 5 height 6
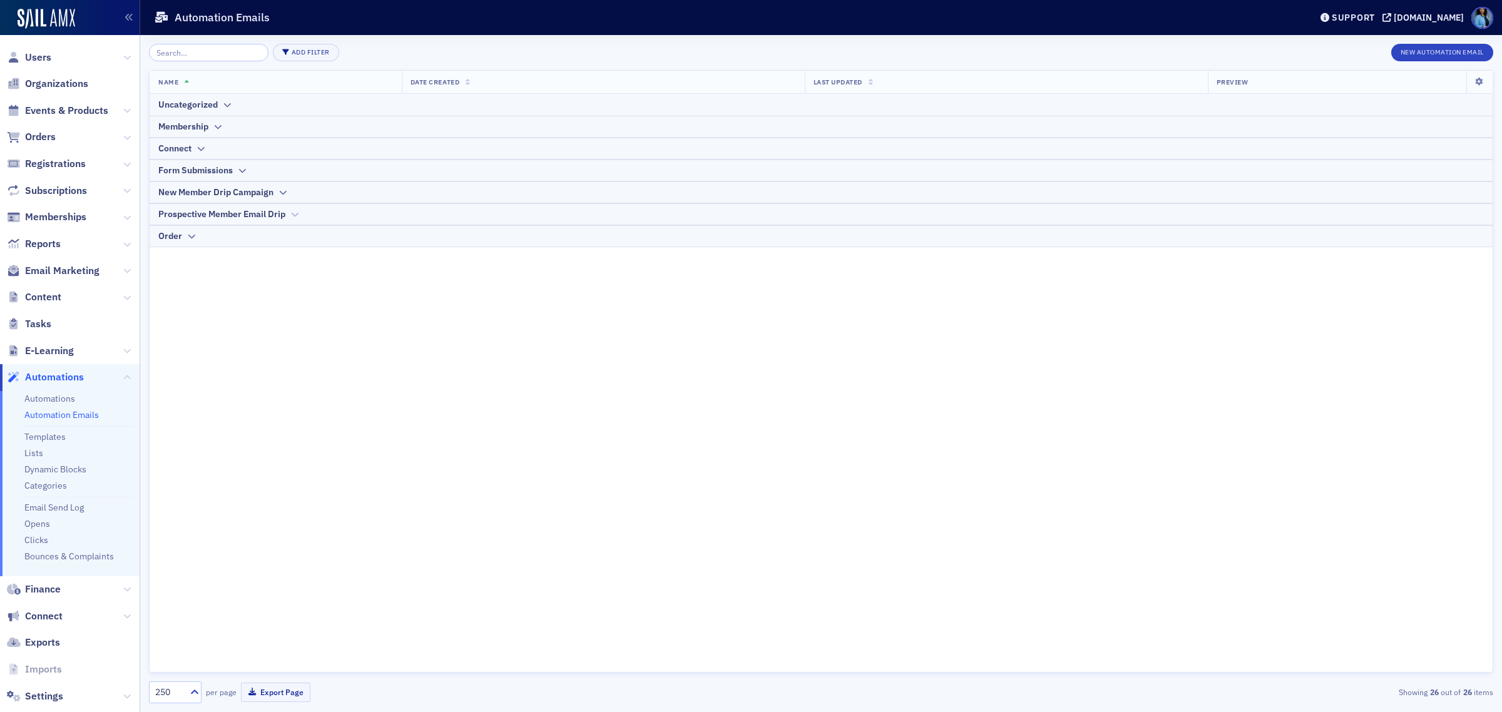
click at [298, 217] on icon at bounding box center [294, 215] width 9 height 8
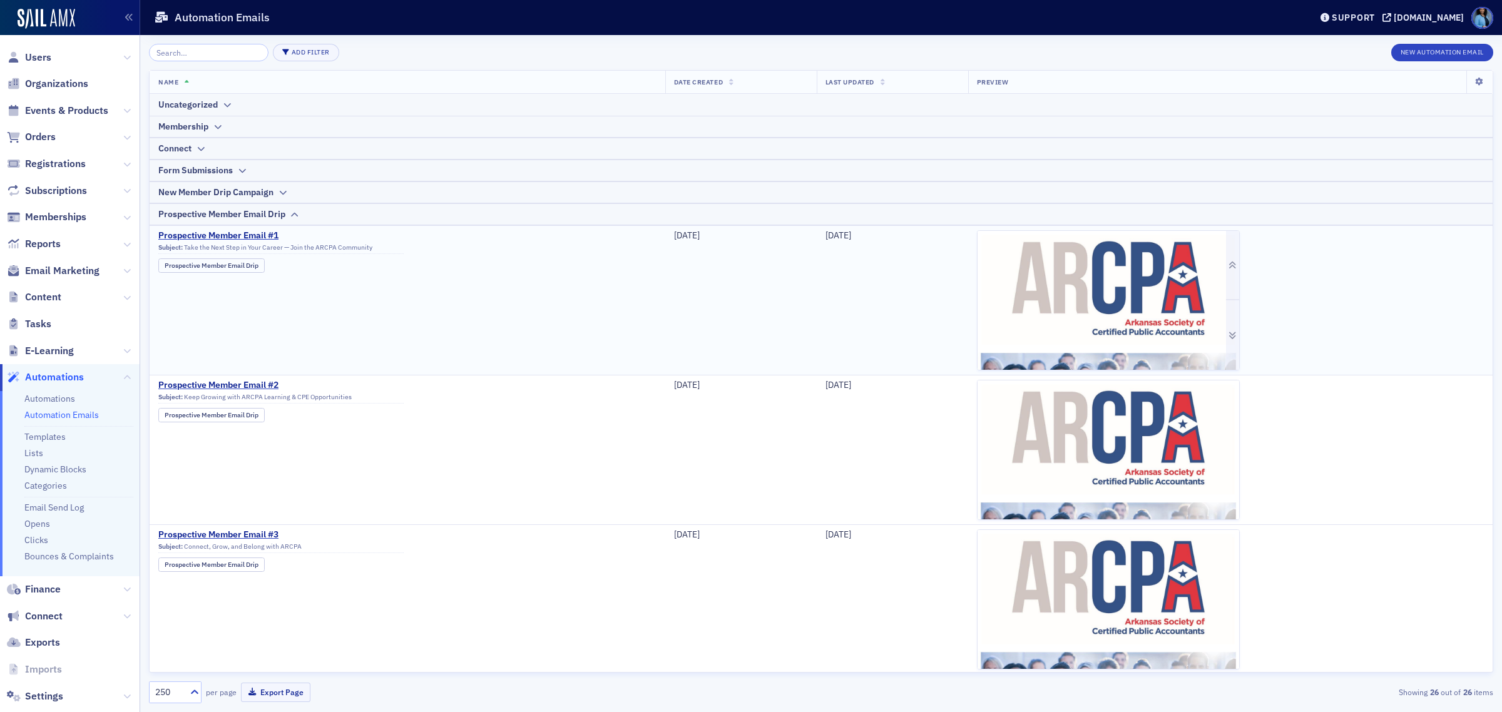
scroll to position [23, 0]
